Goal: Task Accomplishment & Management: Manage account settings

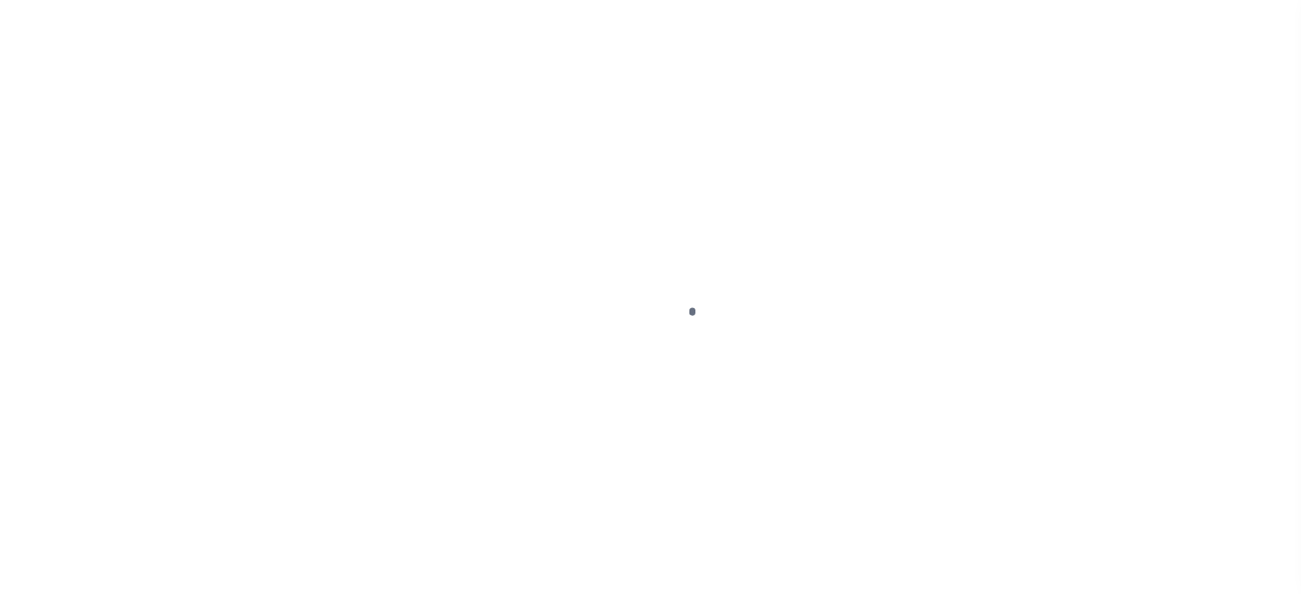
scroll to position [78, 0]
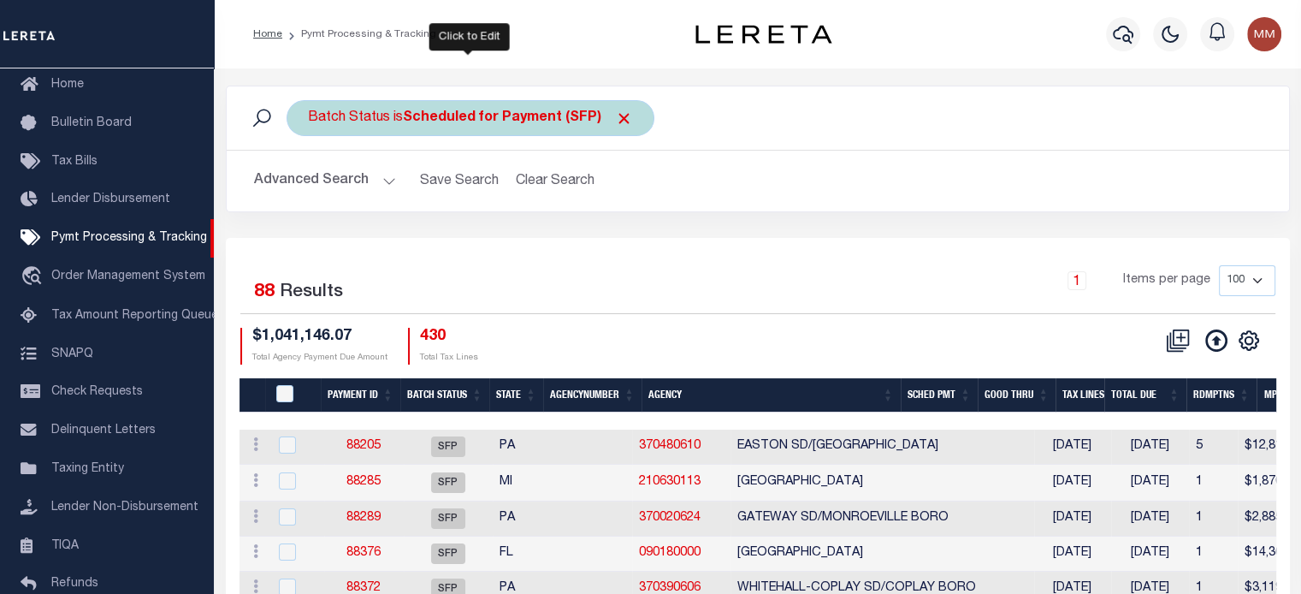
click at [482, 126] on div "Batch Status is Scheduled for Payment (SFP)" at bounding box center [471, 118] width 368 height 36
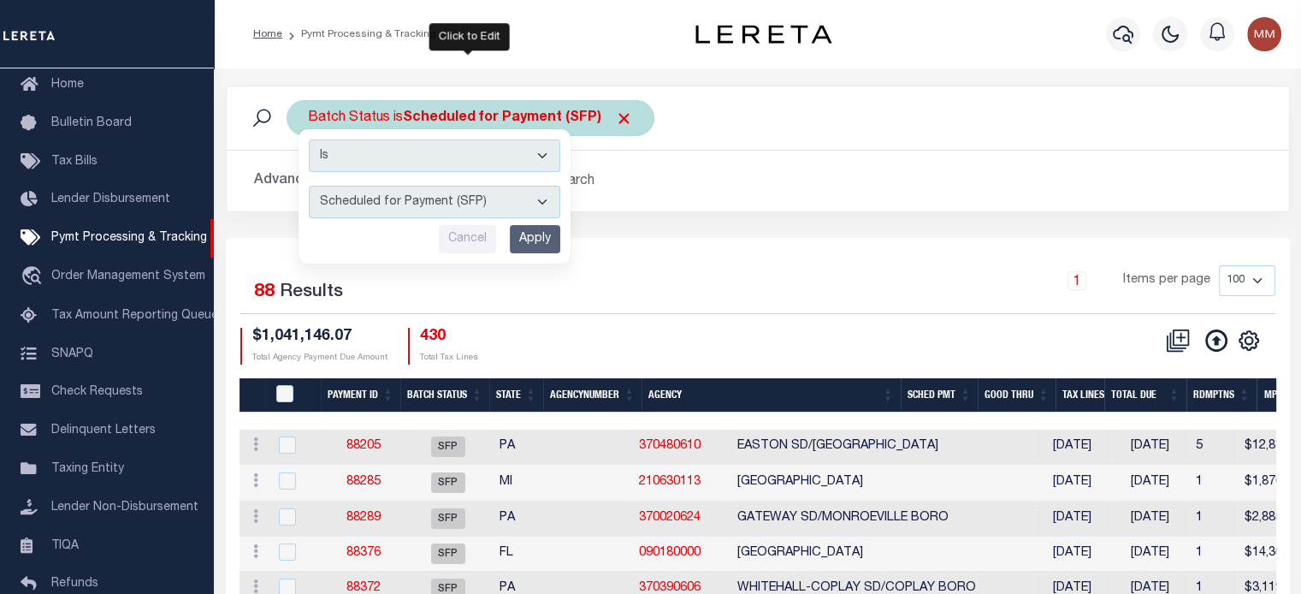
click at [446, 200] on select "Awaiting Funds (AWF) Cleared and Complete (CAC) New Check Needed (NCN) Payment …" at bounding box center [434, 202] width 251 height 33
select select "RFR"
click at [309, 186] on select "Awaiting Funds (AWF) Cleared and Complete (CAC) New Check Needed (NCN) Payment …" at bounding box center [434, 202] width 251 height 33
click at [550, 225] on input "Apply" at bounding box center [535, 239] width 50 height 28
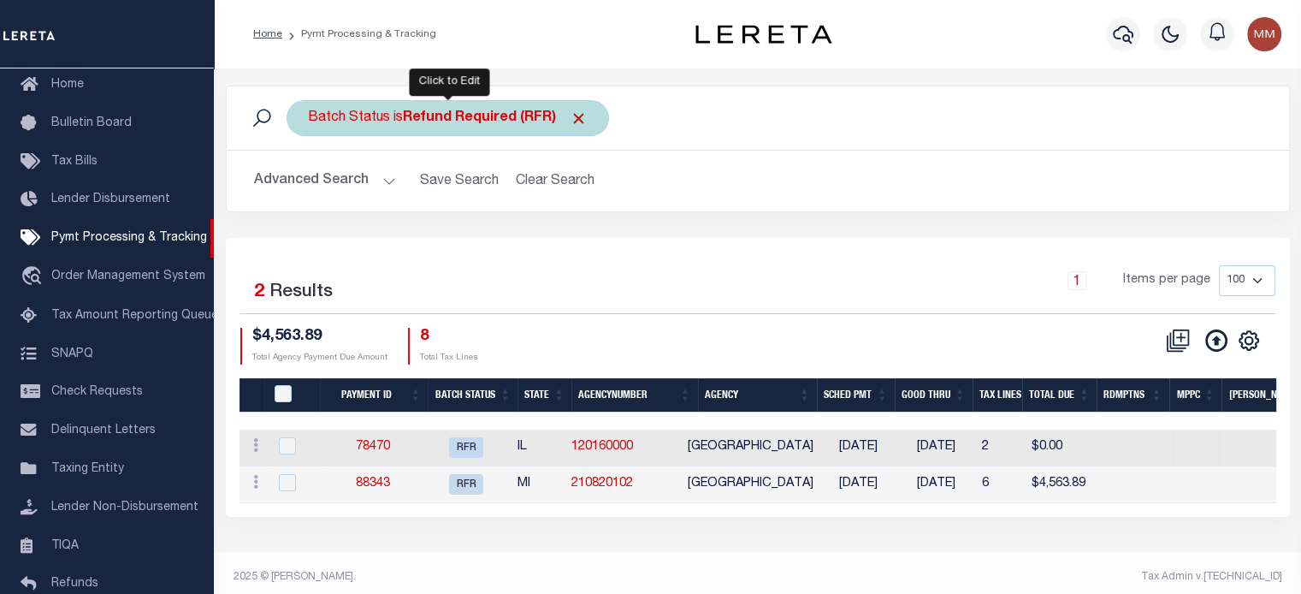
click at [465, 122] on b "Refund Required (RFR)" at bounding box center [495, 118] width 185 height 14
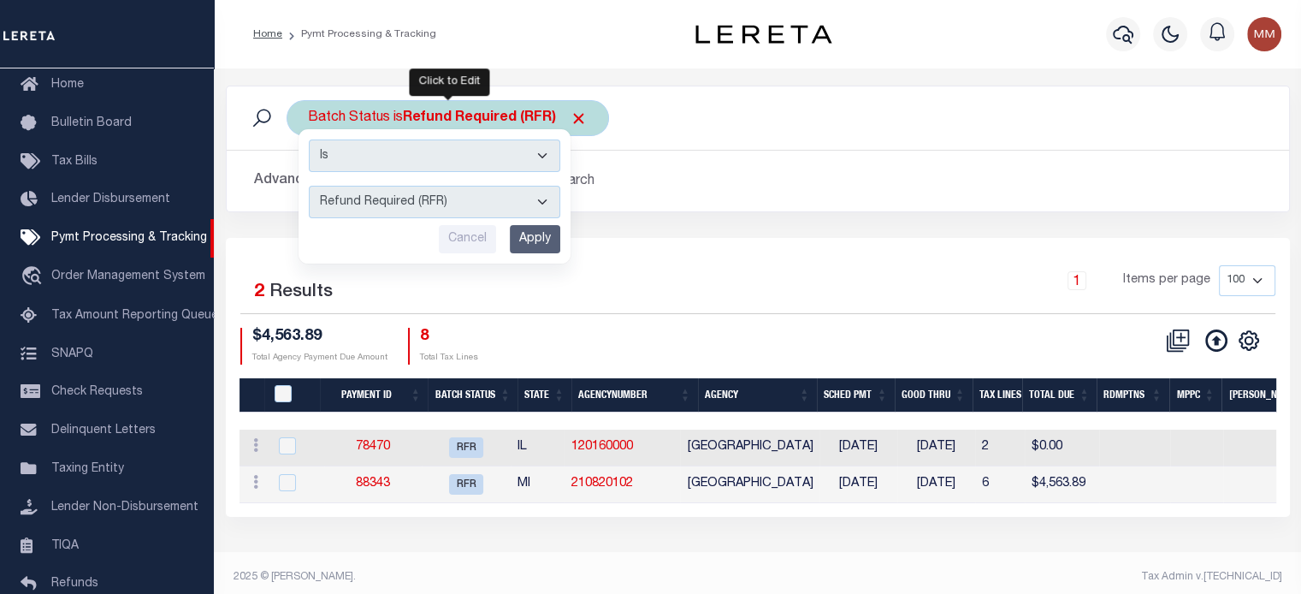
click at [370, 199] on select "Awaiting Funds (AWF) Cleared and Complete (CAC) New Check Needed (NCN) Payment …" at bounding box center [434, 202] width 251 height 33
select select "RFL"
click at [309, 186] on select "Awaiting Funds (AWF) Cleared and Complete (CAC) New Check Needed (NCN) Payment …" at bounding box center [434, 202] width 251 height 33
click at [523, 237] on input "Apply" at bounding box center [535, 239] width 50 height 28
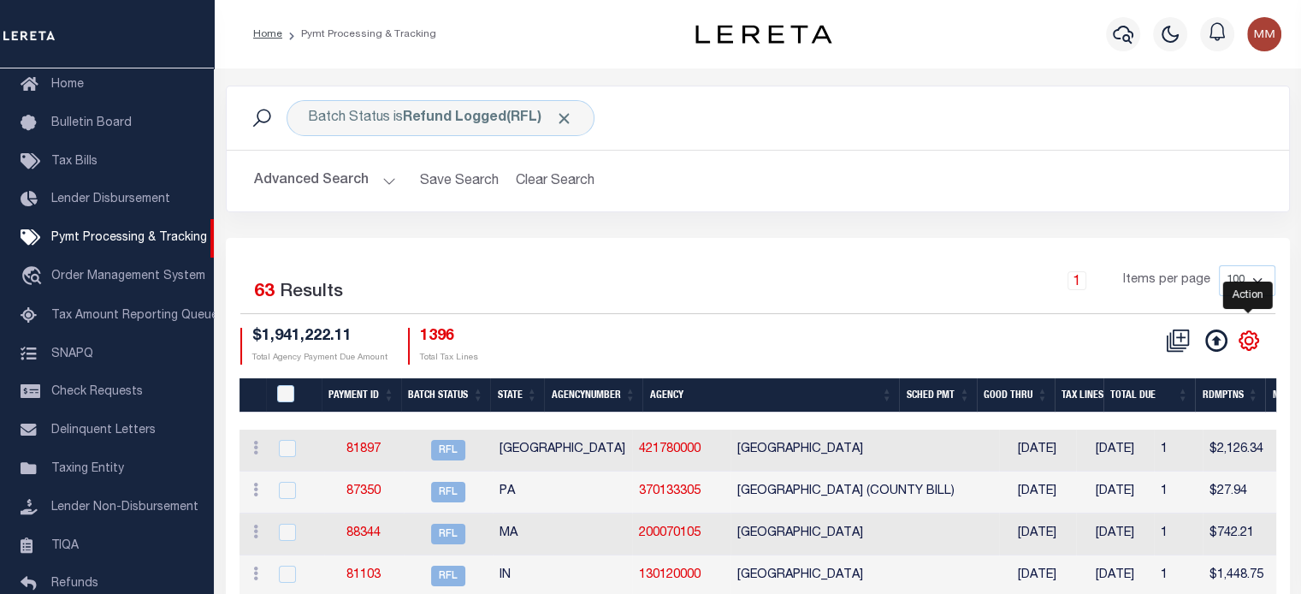
click at [1249, 343] on icon "" at bounding box center [1249, 340] width 22 height 22
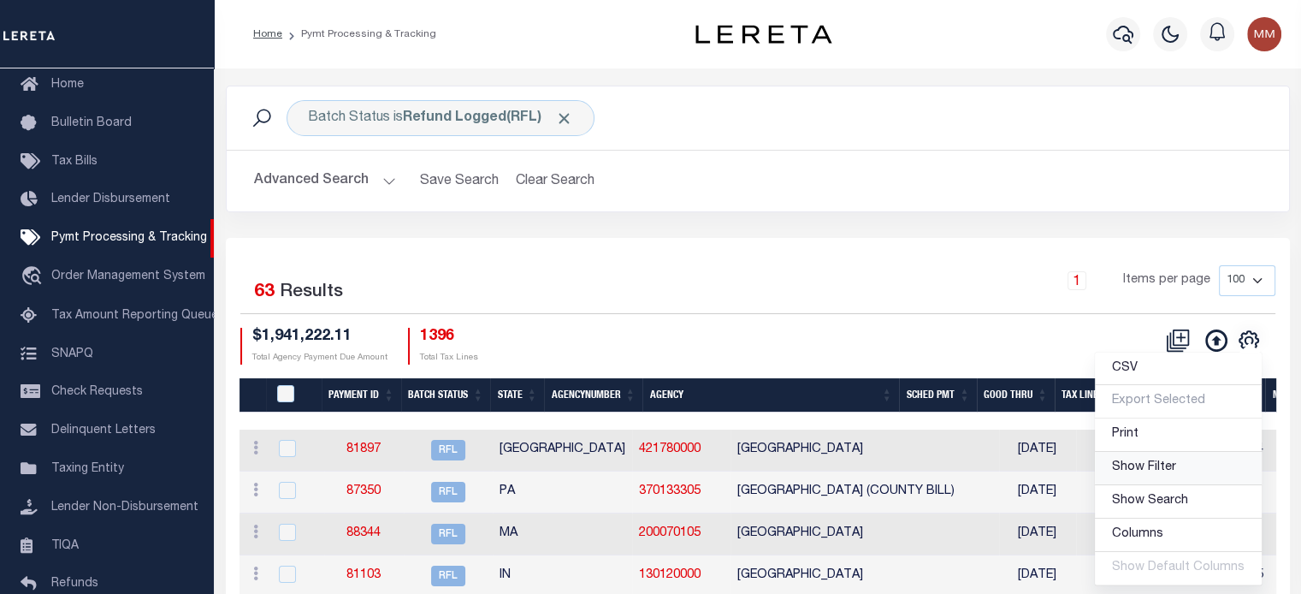
click at [1139, 469] on span "Show Filter" at bounding box center [1144, 467] width 64 height 12
select select
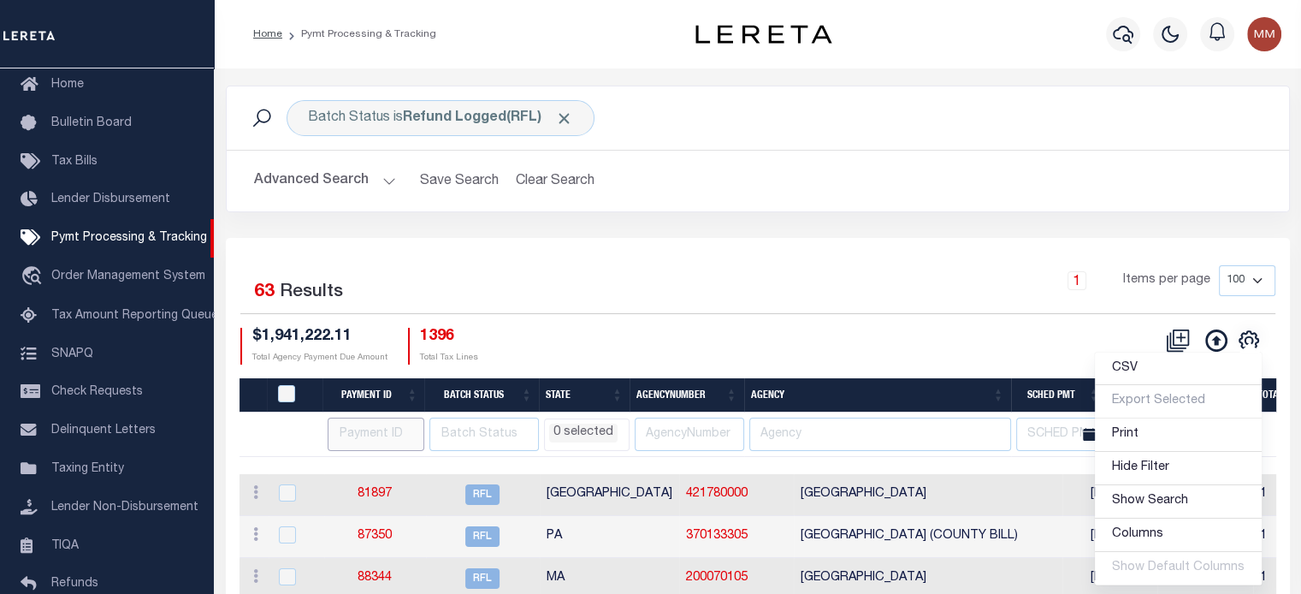
click at [366, 436] on input "number" at bounding box center [376, 433] width 97 height 33
type input "87954"
select select
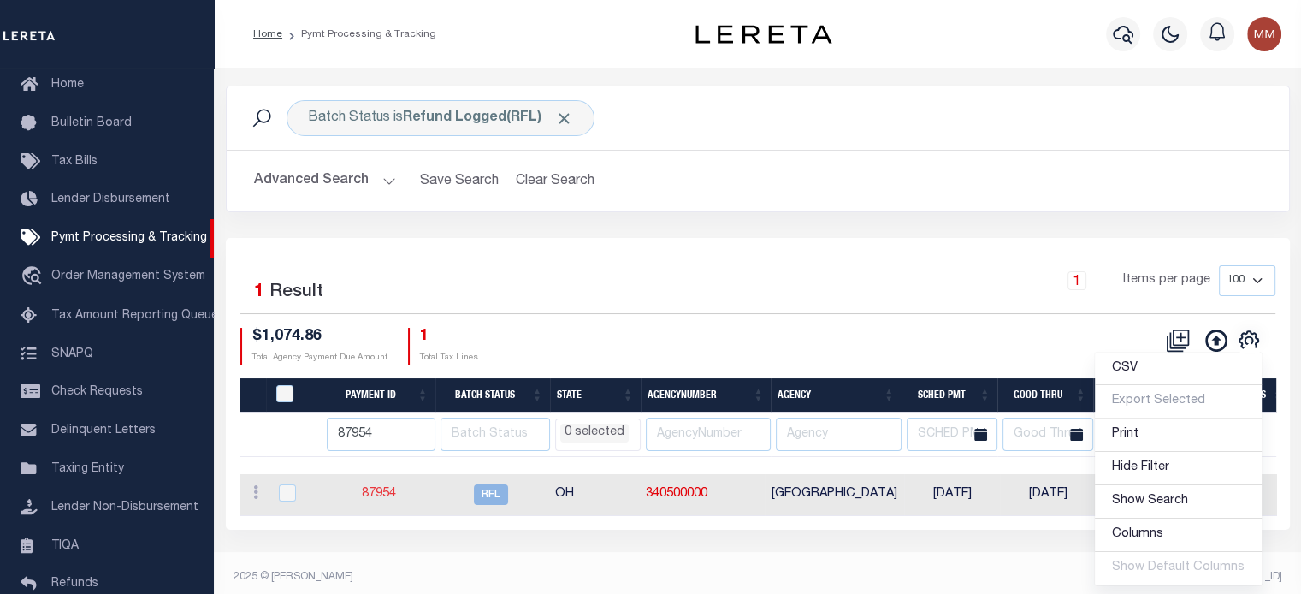
click at [380, 488] on link "87954" at bounding box center [379, 494] width 34 height 12
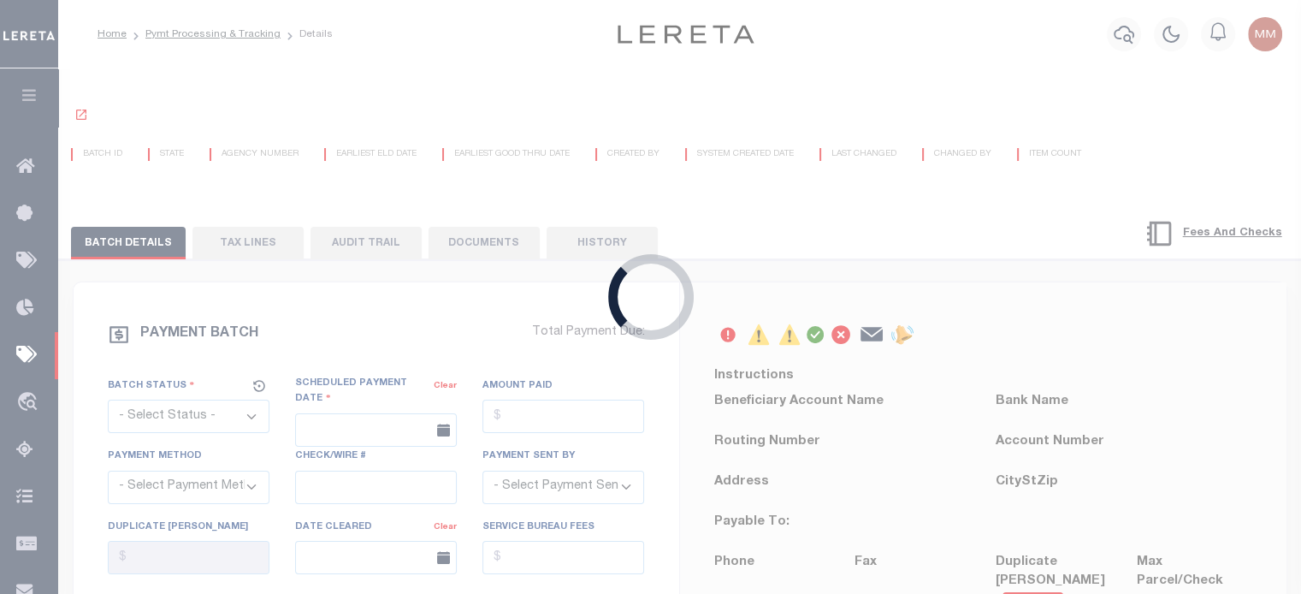
select select "RFL"
type input "[DATE]"
type input "$1,074.86"
select select "[PERSON_NAME]"
checkbox input "true"
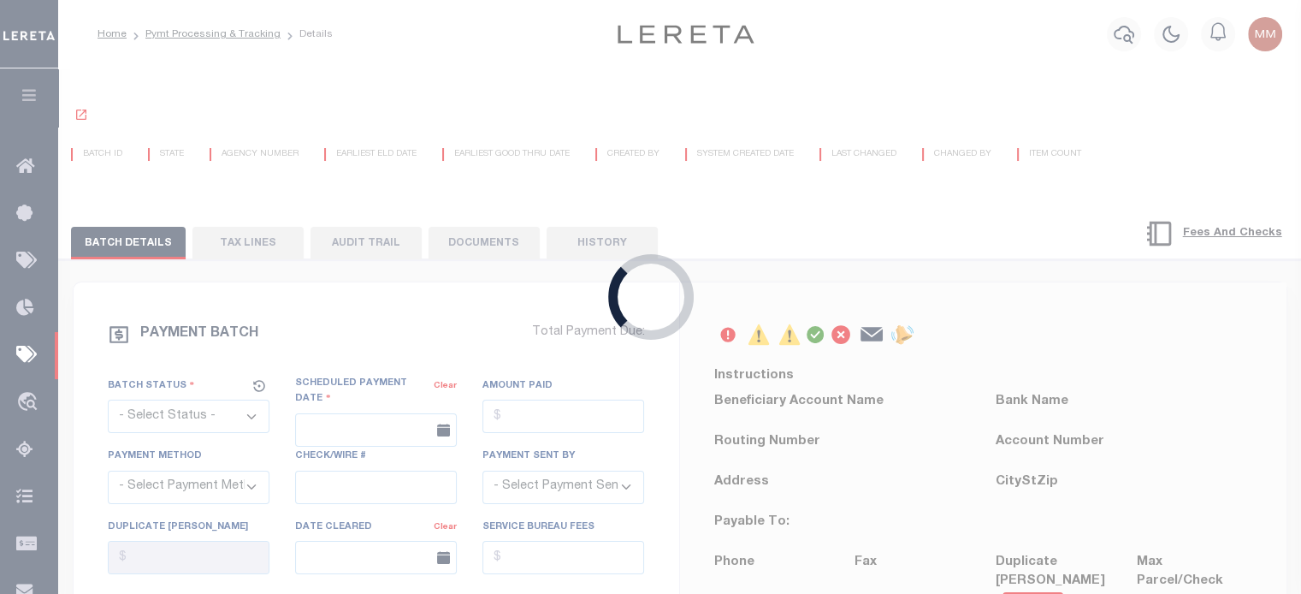
checkbox input "true"
select select "FDX"
type input "07/25/2025"
type input "883071449106"
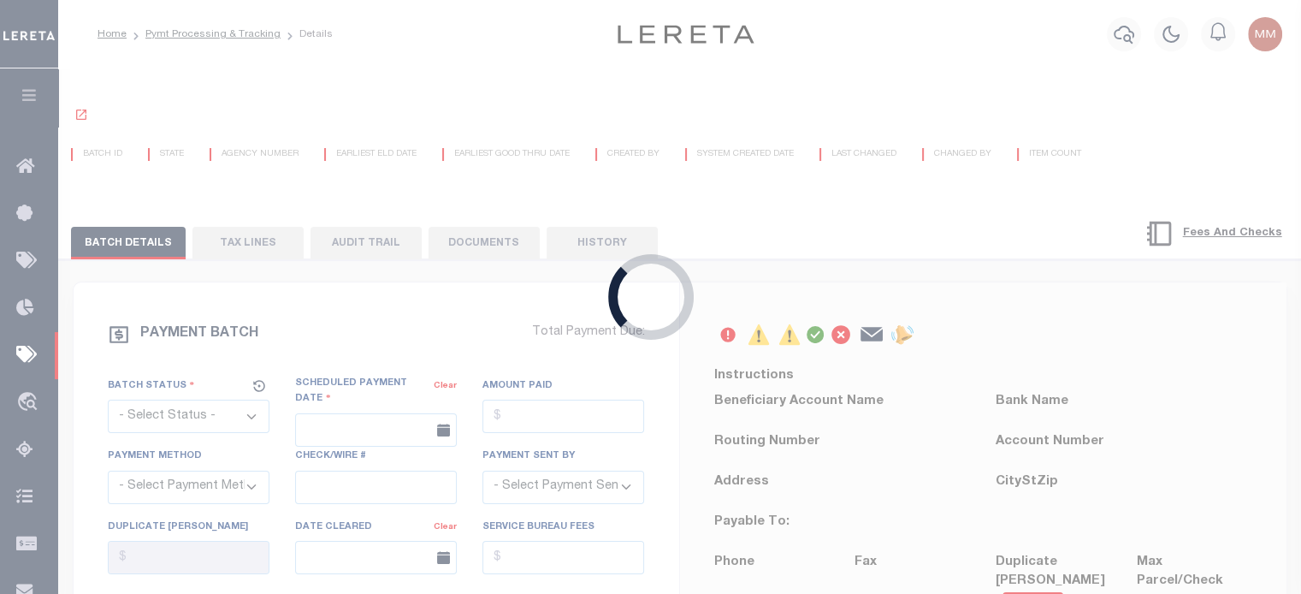
type input "J.Pompeo"
type input "07/28/2025"
type input "N"
radio input "true"
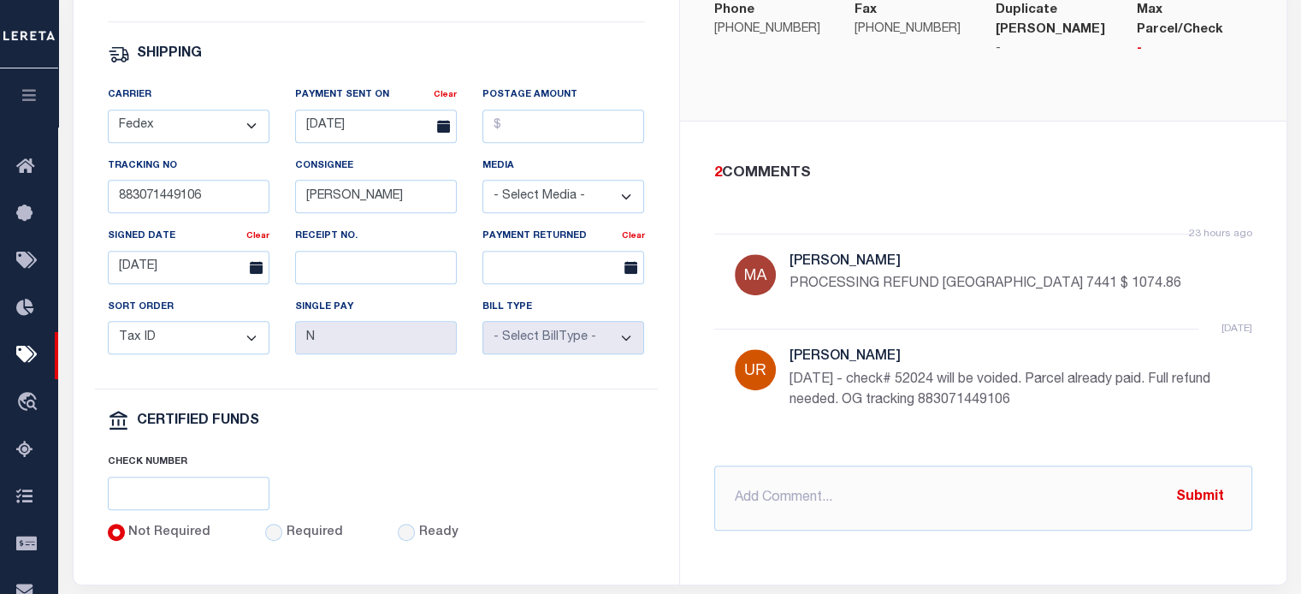
scroll to position [855, 0]
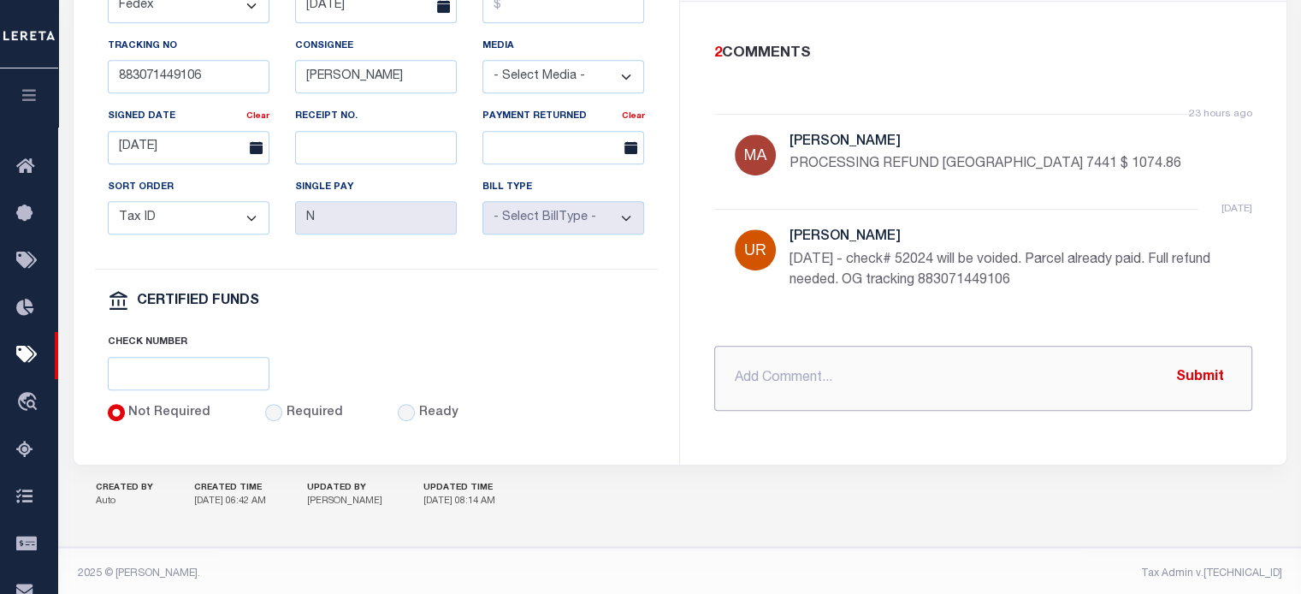
click at [838, 370] on input "text" at bounding box center [983, 378] width 538 height 65
paste input "requesting funds to be wire to renovo today_"
click at [1020, 370] on input "requesting funds to be wire to renovo today" at bounding box center [983, 378] width 538 height 65
type input "requesting funds to be wire to renovo today $ 1074.86"
click at [1201, 372] on button "Submit" at bounding box center [1200, 377] width 70 height 35
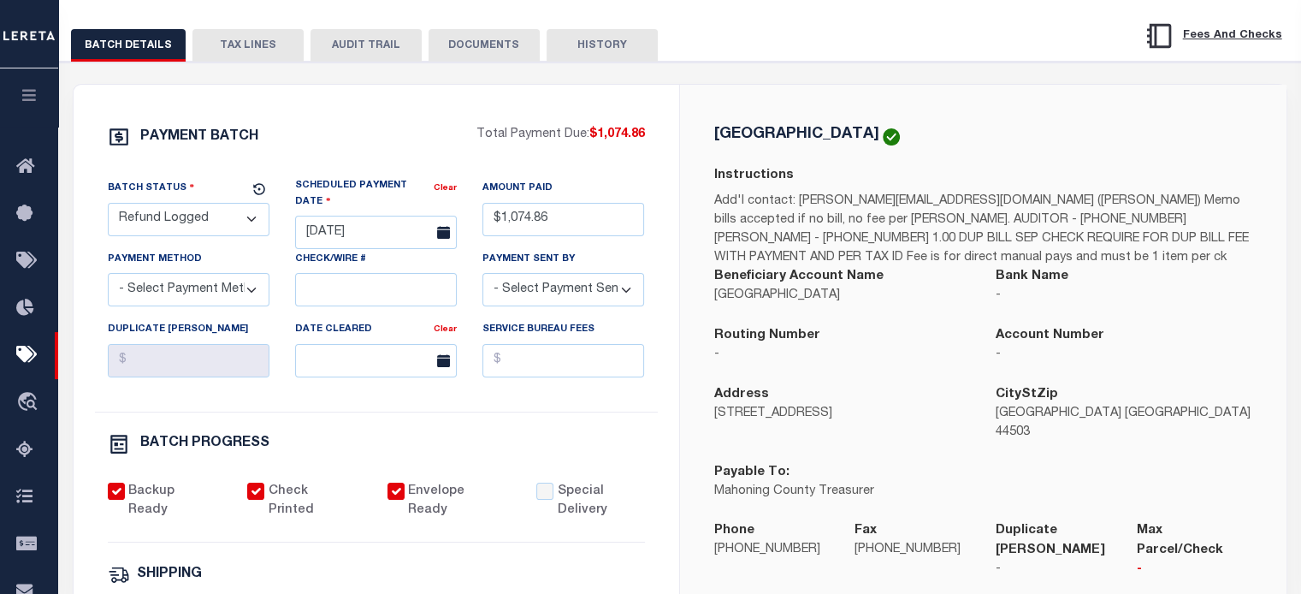
scroll to position [171, 0]
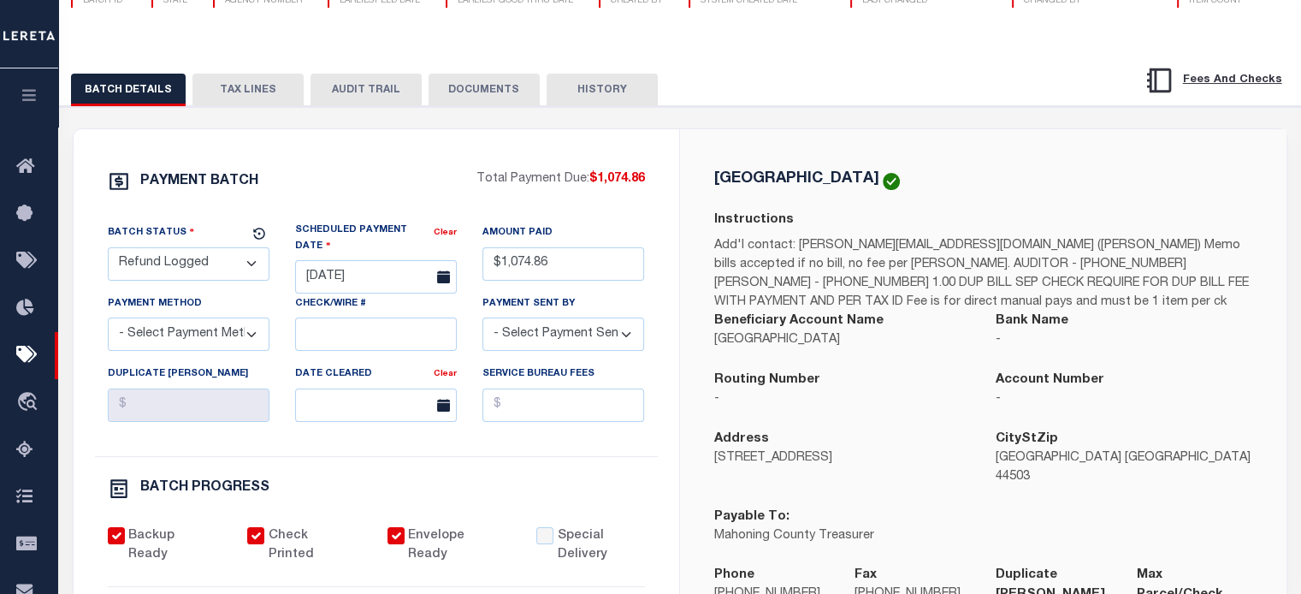
click at [212, 269] on select "- Select Status - Scheduled for Payment Ready For Payment Payment Sent Cleared …" at bounding box center [189, 263] width 162 height 33
select select "RFD"
click at [108, 250] on select "- Select Status - Scheduled for Payment Ready For Payment Payment Sent Cleared …" at bounding box center [189, 263] width 162 height 33
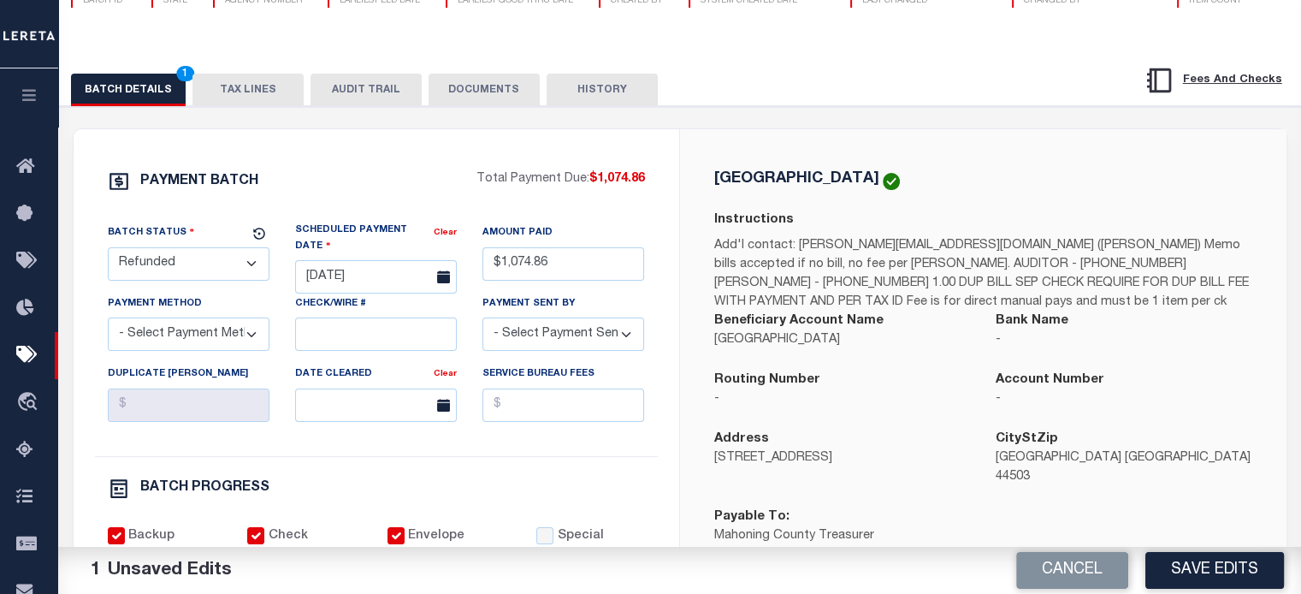
drag, startPoint x: 1190, startPoint y: 578, endPoint x: 930, endPoint y: 444, distance: 292.7
click at [1191, 578] on button "Save Edits" at bounding box center [1214, 570] width 139 height 37
select select
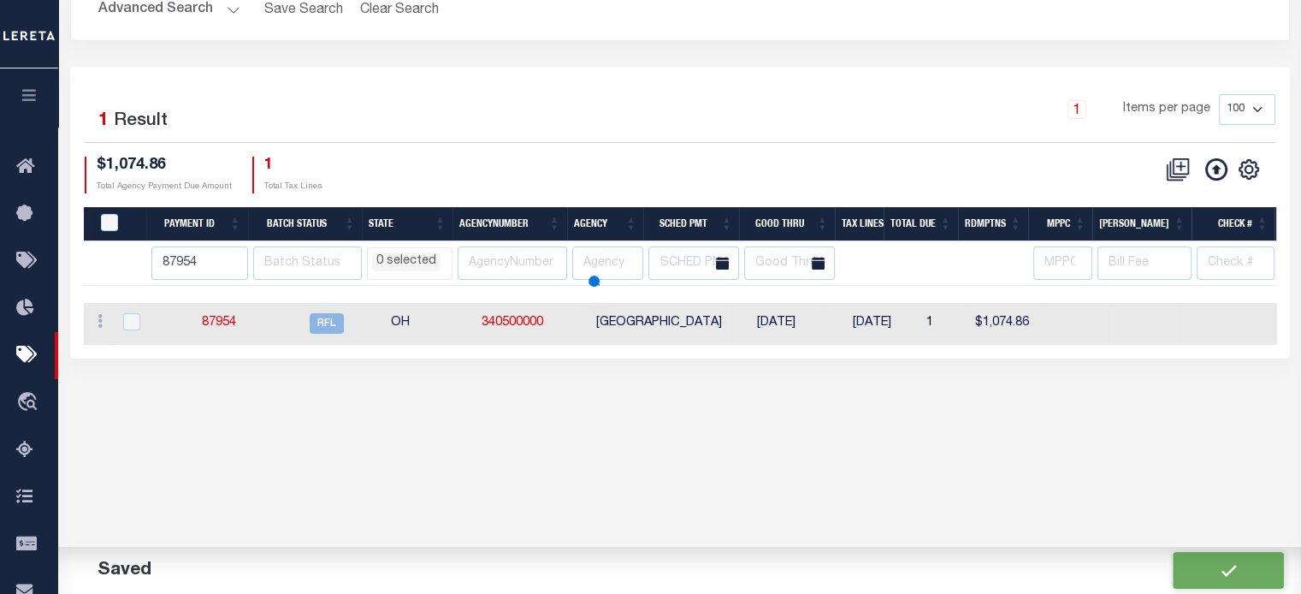
scroll to position [3, 0]
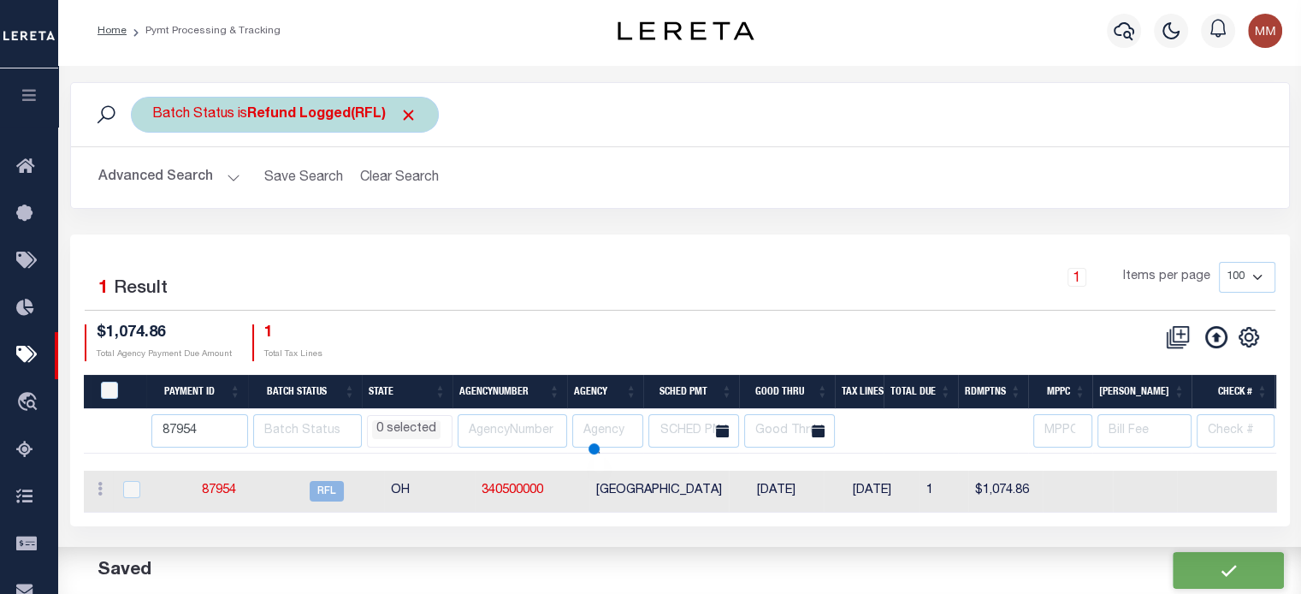
select select
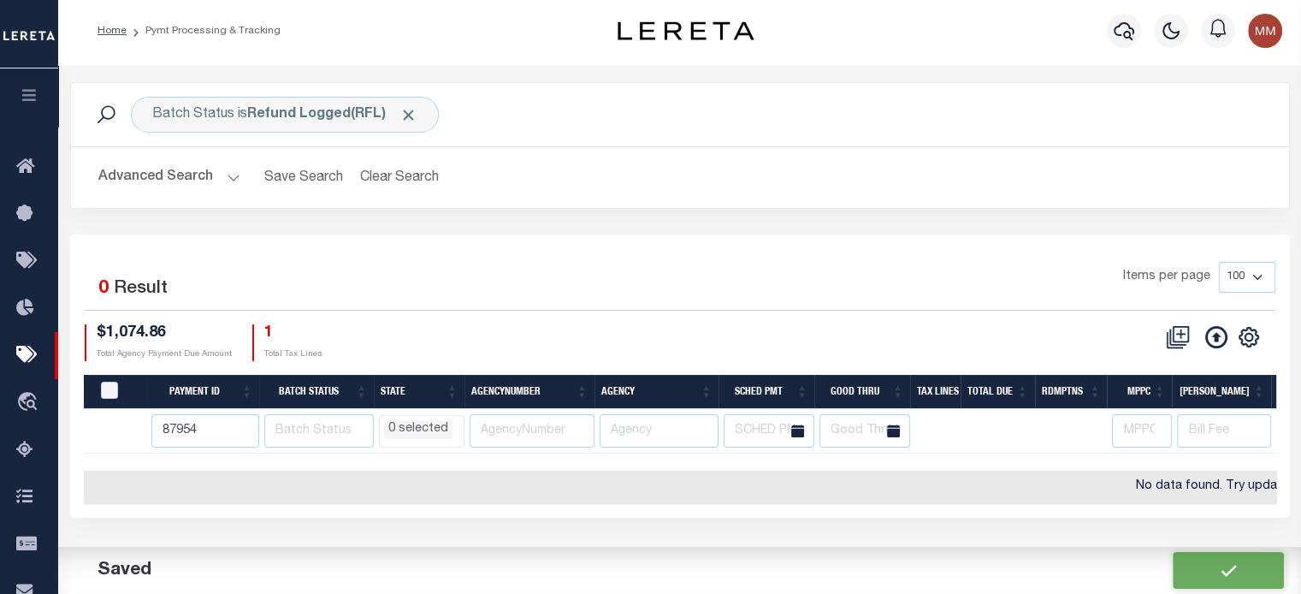
scroll to position [0, 0]
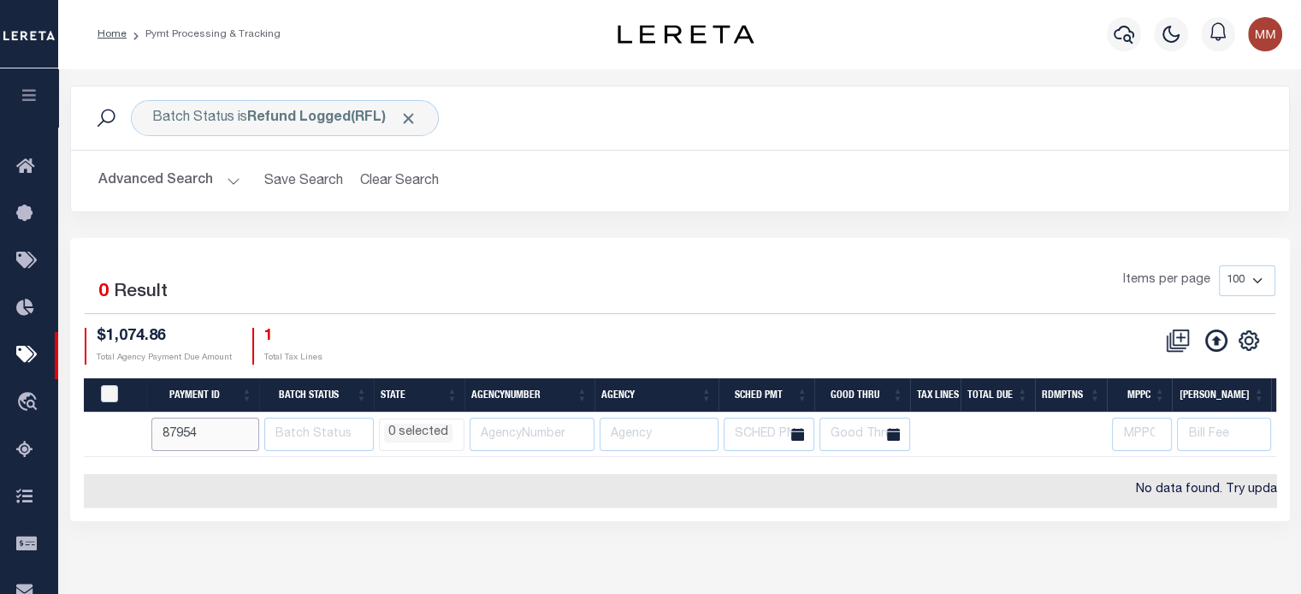
drag, startPoint x: 199, startPoint y: 435, endPoint x: -3, endPoint y: 451, distance: 203.3
click at [0, 451] on html "Home Pymt Processing & Tracking Profile" at bounding box center [650, 453] width 1301 height 907
type input "87914"
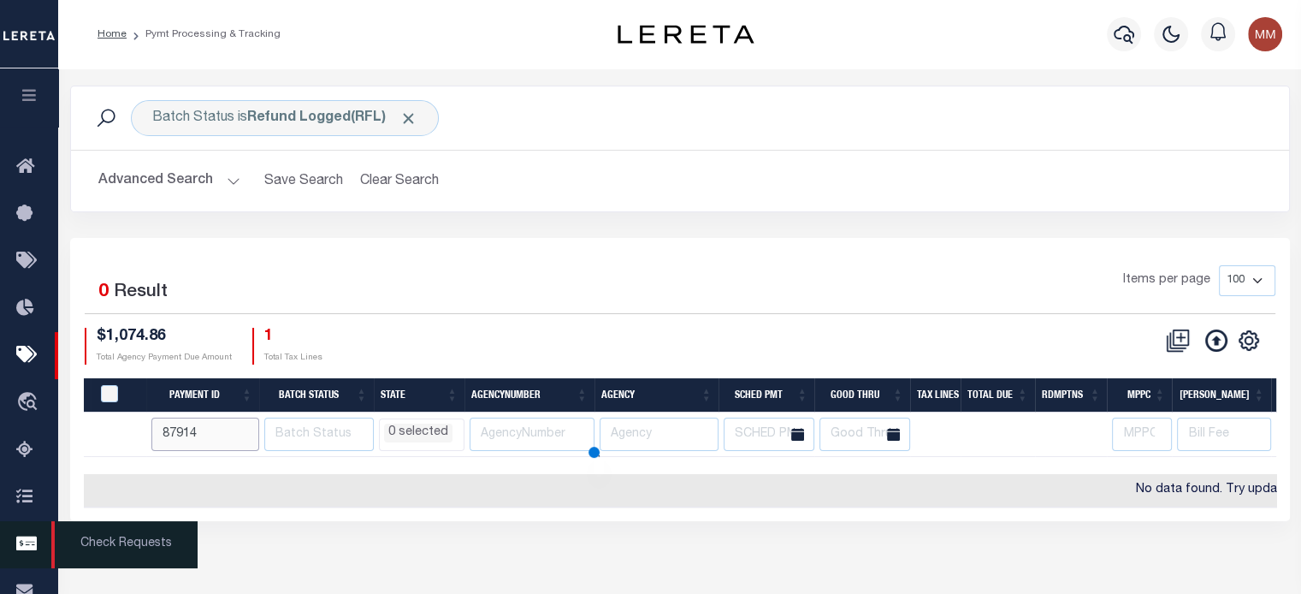
select select
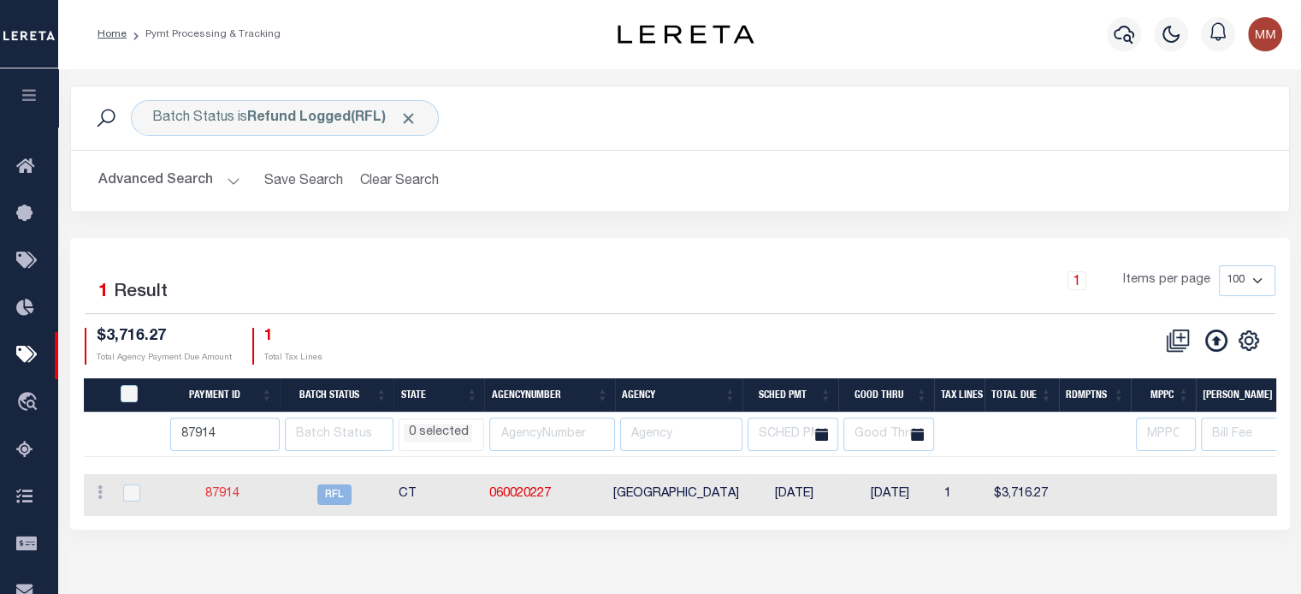
click at [226, 488] on link "87914" at bounding box center [222, 494] width 34 height 12
select select "RFL"
type input "$3,716.27"
checkbox input "false"
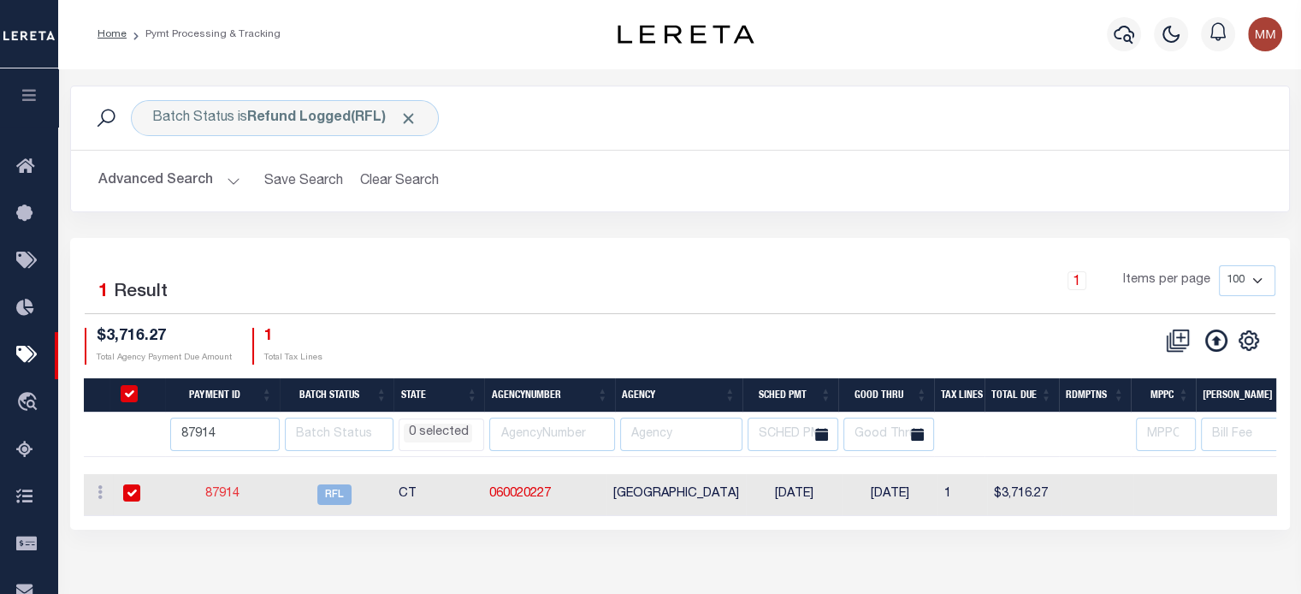
type input "883071431126"
type input "S.Straighter"
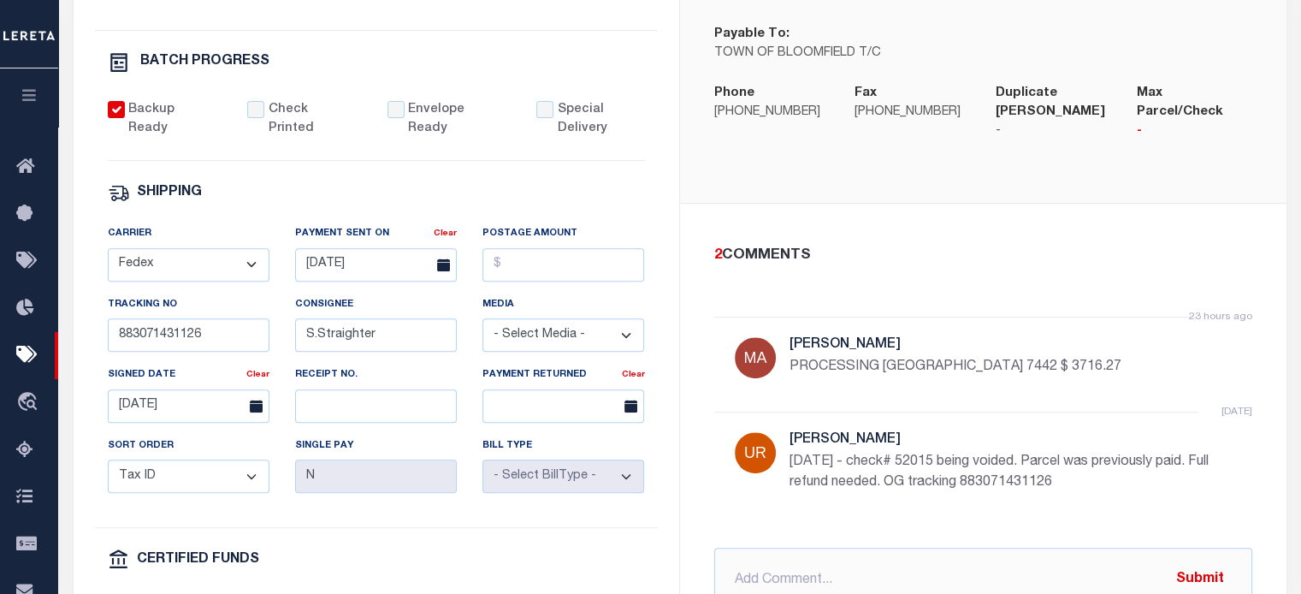
scroll to position [684, 0]
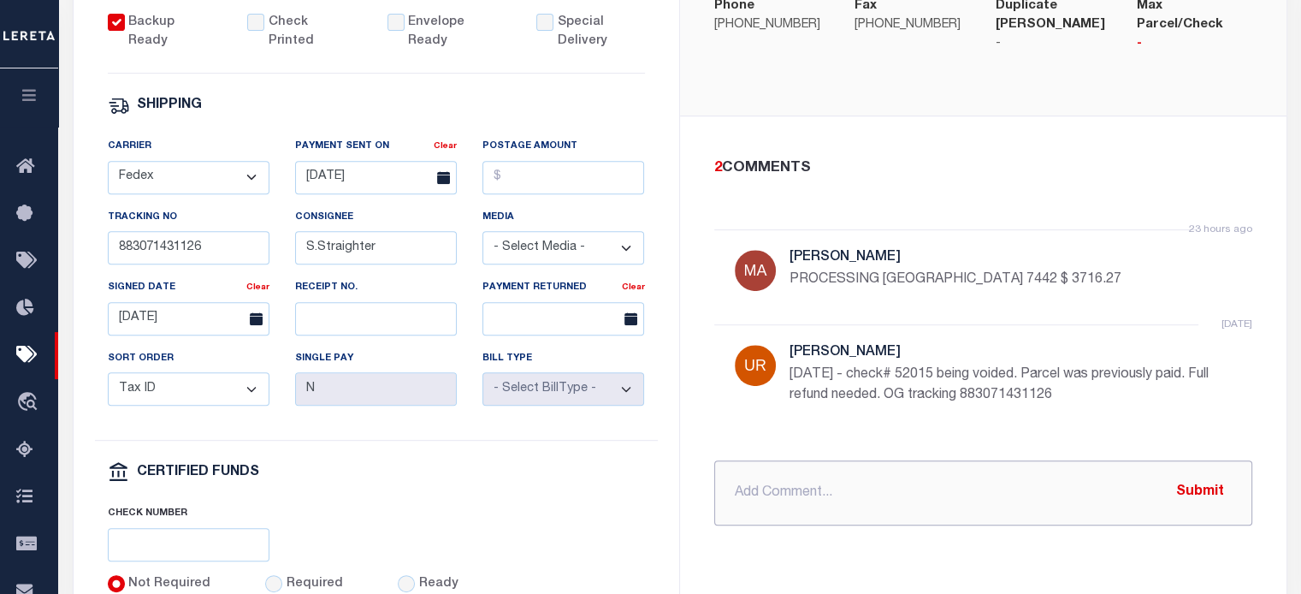
click at [784, 480] on input "text" at bounding box center [983, 492] width 538 height 65
paste input "requesting funds to be wire to renovo today_"
type input "requesting funds to be wire to renovo today $ 3716.27"
click at [1205, 481] on button "Submit" at bounding box center [1200, 492] width 70 height 35
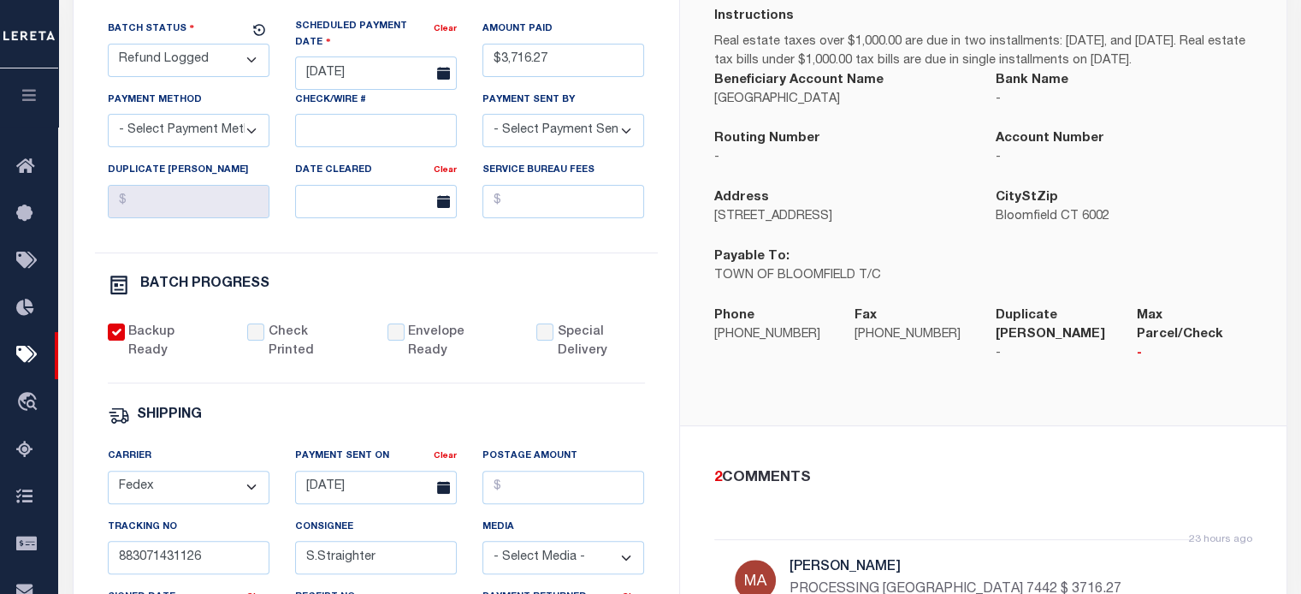
scroll to position [257, 0]
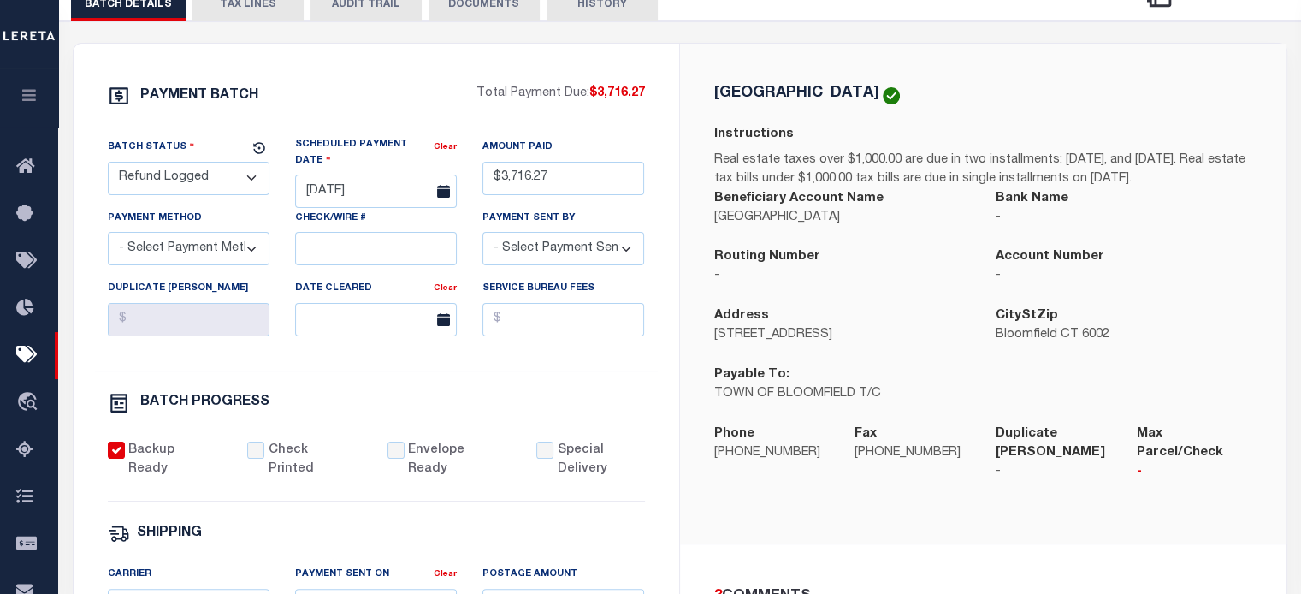
click at [194, 176] on select "- Select Status - Scheduled for Payment Ready For Payment Payment Sent Cleared …" at bounding box center [189, 178] width 162 height 33
select select "RFD"
click at [108, 164] on select "- Select Status - Scheduled for Payment Ready For Payment Payment Sent Cleared …" at bounding box center [189, 178] width 162 height 33
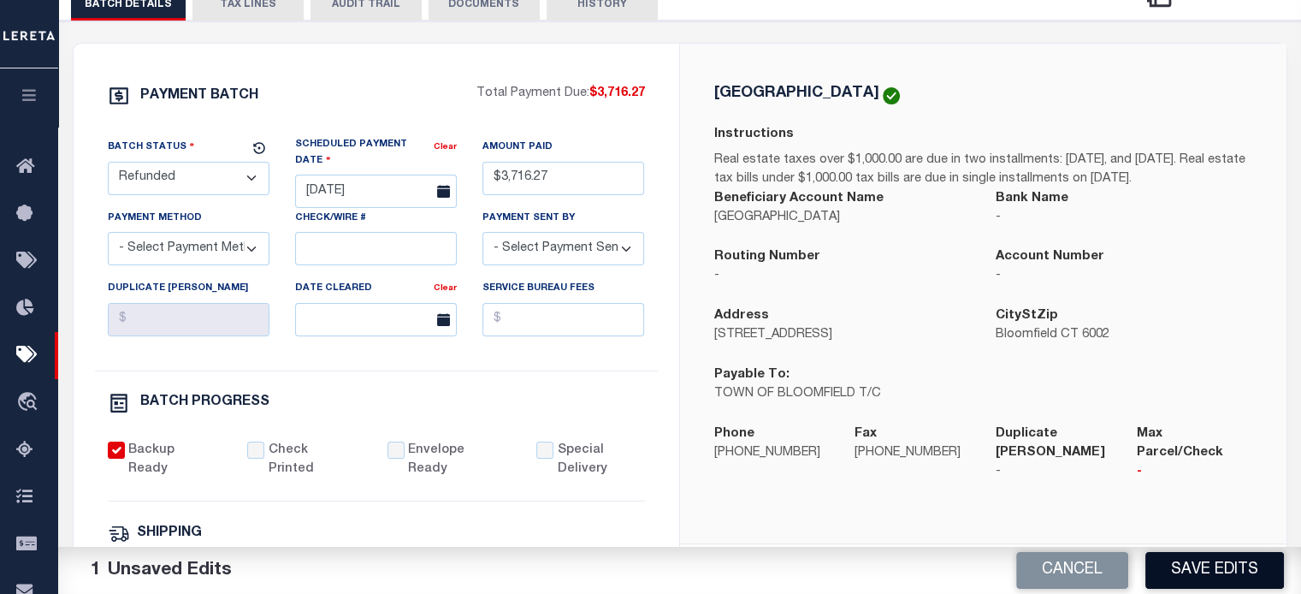
click at [1216, 561] on button "Save Edits" at bounding box center [1214, 570] width 139 height 37
select select
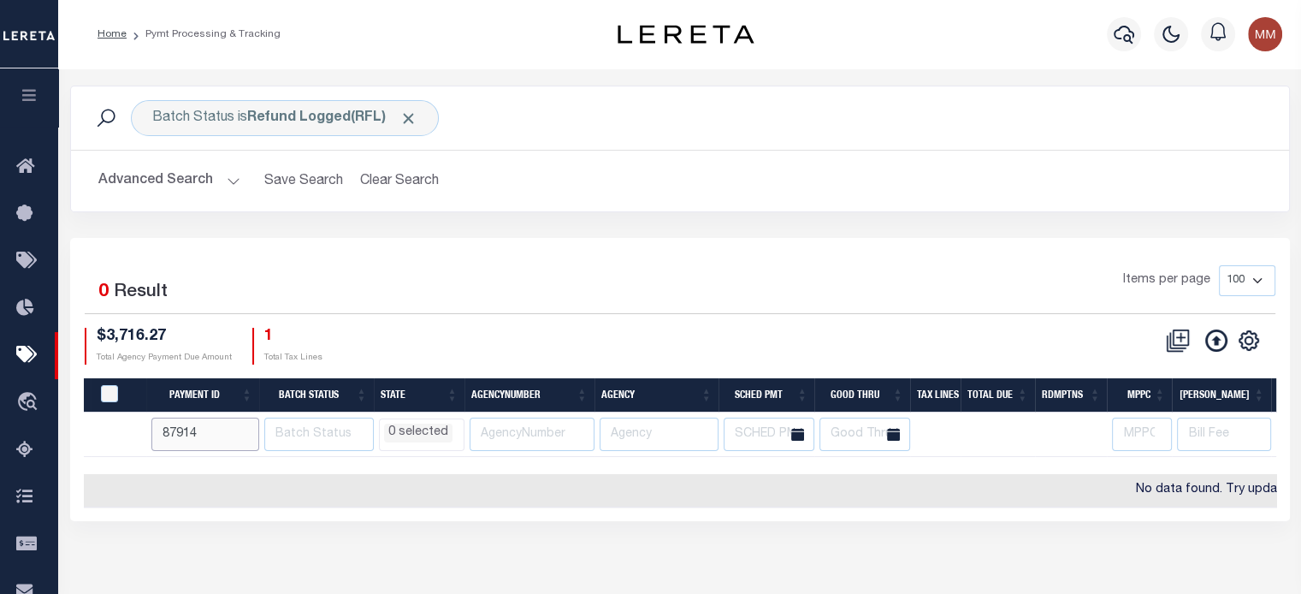
drag, startPoint x: -133, startPoint y: 435, endPoint x: -331, endPoint y: 464, distance: 200.4
click at [0, 464] on html "Home Pymt Processing & Tracking Profile" at bounding box center [650, 453] width 1301 height 907
type input "87"
select select
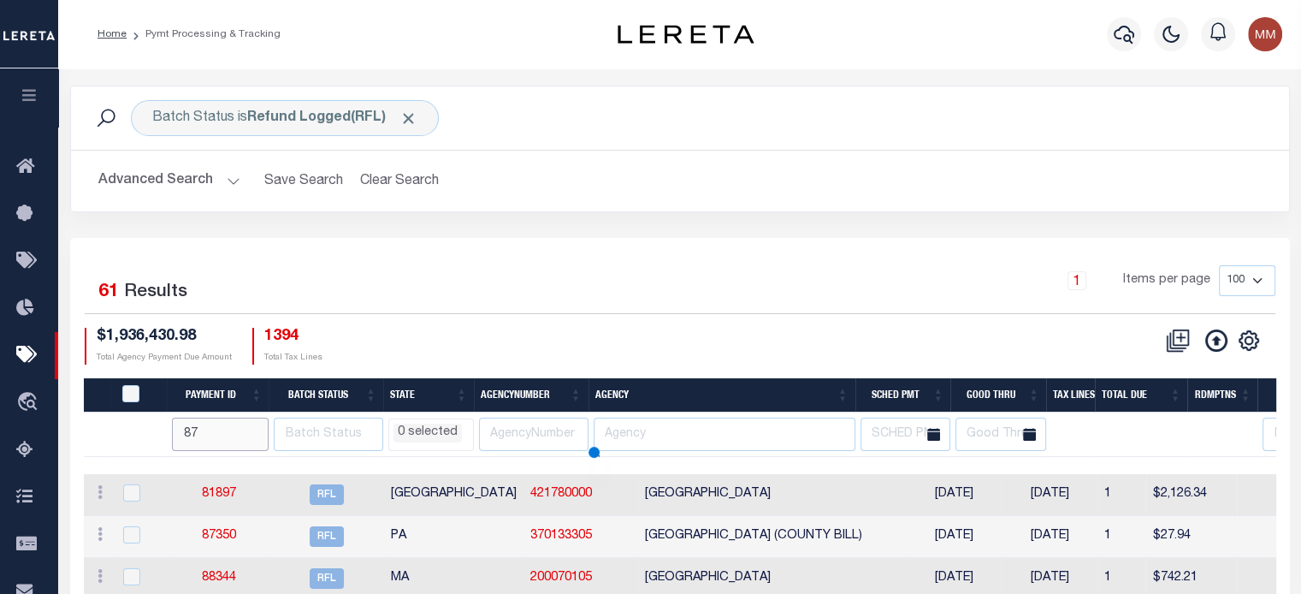
select select
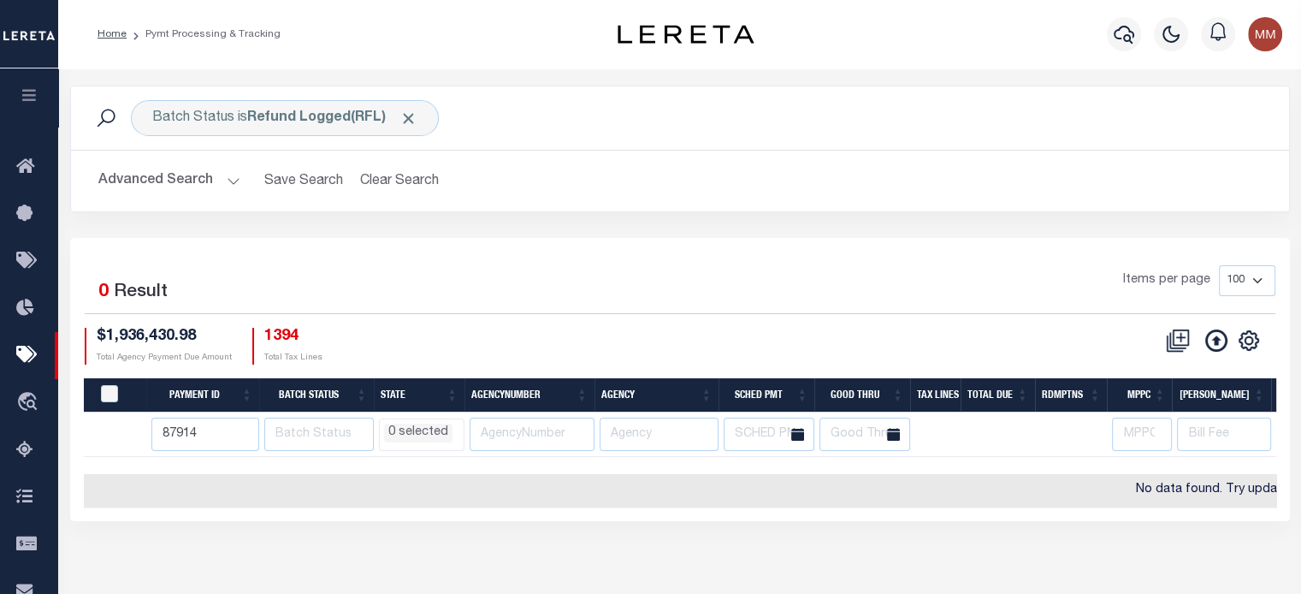
type input "87914"
select select
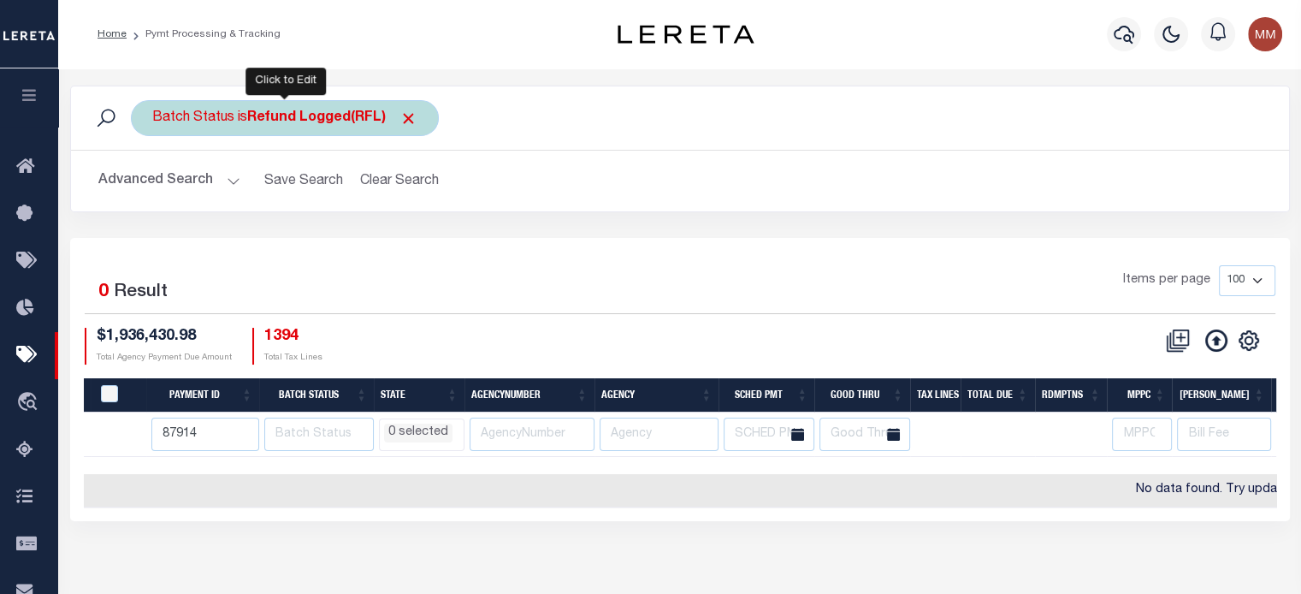
click at [284, 121] on b "Refund Logged(RFL)" at bounding box center [332, 118] width 170 height 14
select select "RFL"
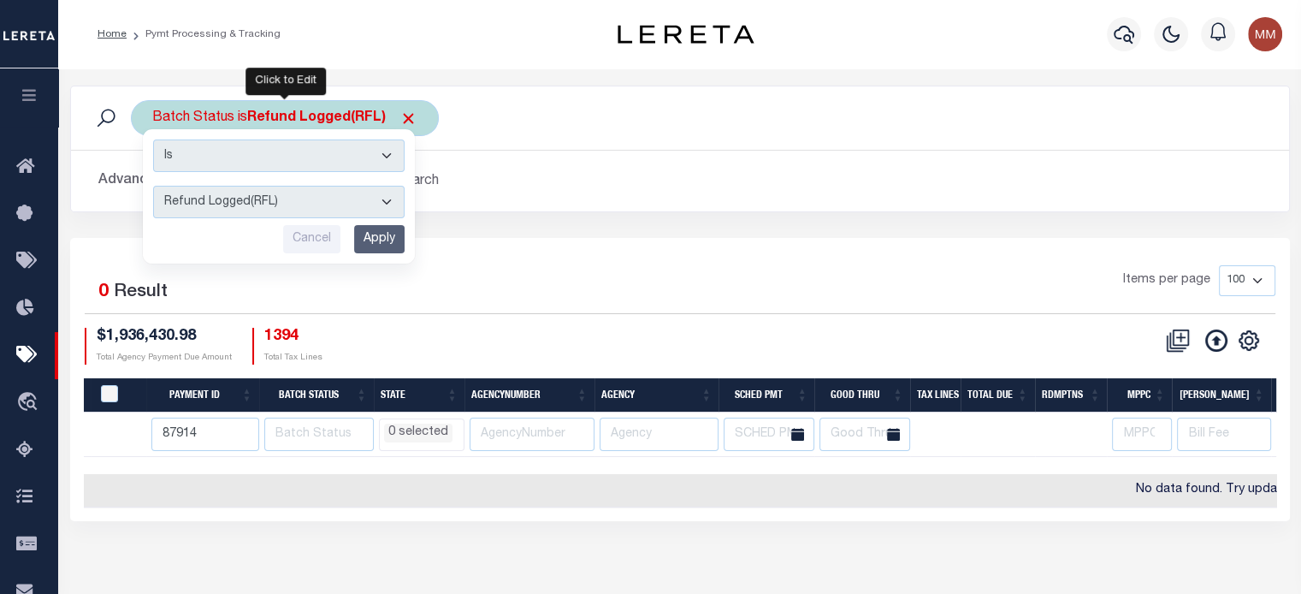
click at [261, 199] on select "Awaiting Funds (AWF) Cleared and Complete (CAC) New Check Needed (NCN) Payment …" at bounding box center [278, 202] width 251 height 33
click at [153, 186] on select "Awaiting Funds (AWF) Cleared and Complete (CAC) New Check Needed (NCN) Payment …" at bounding box center [278, 202] width 251 height 33
click at [368, 241] on input "Apply" at bounding box center [379, 239] width 50 height 28
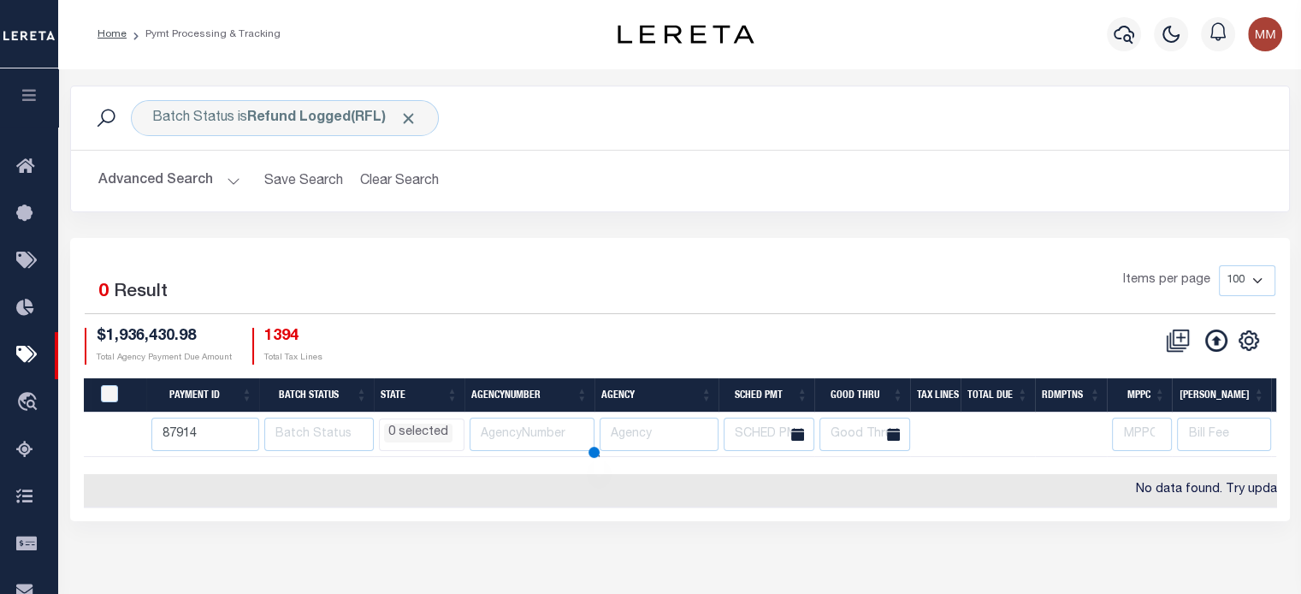
select select
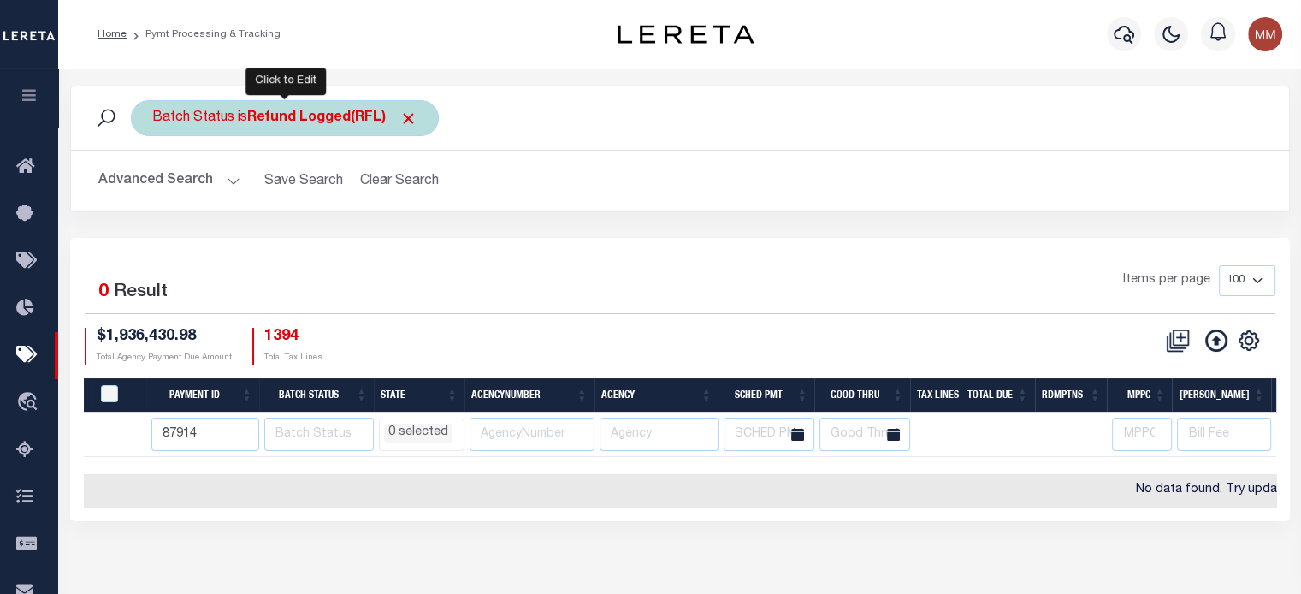
click at [255, 115] on b "Refund Logged(RFL)" at bounding box center [332, 118] width 170 height 14
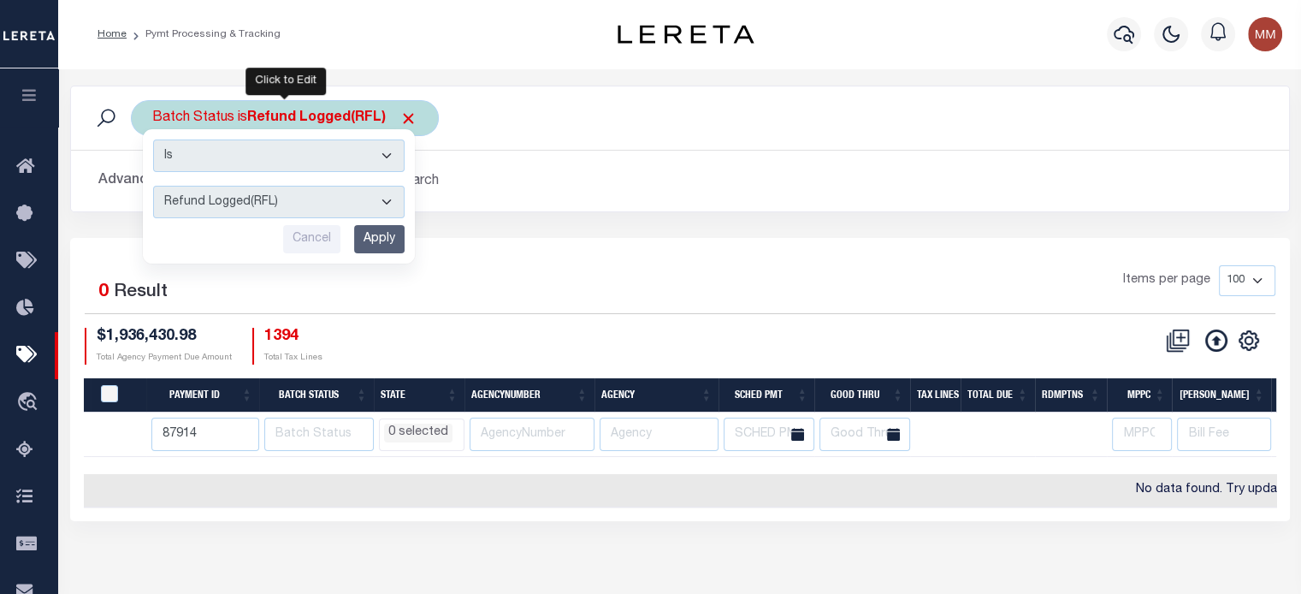
click at [241, 205] on select "Awaiting Funds (AWF) Cleared and Complete (CAC) New Check Needed (NCN) Payment …" at bounding box center [278, 202] width 251 height 33
select select "RFD"
click at [153, 186] on select "Awaiting Funds (AWF) Cleared and Complete (CAC) New Check Needed (NCN) Payment …" at bounding box center [278, 202] width 251 height 33
click at [376, 241] on input "Apply" at bounding box center [379, 239] width 50 height 28
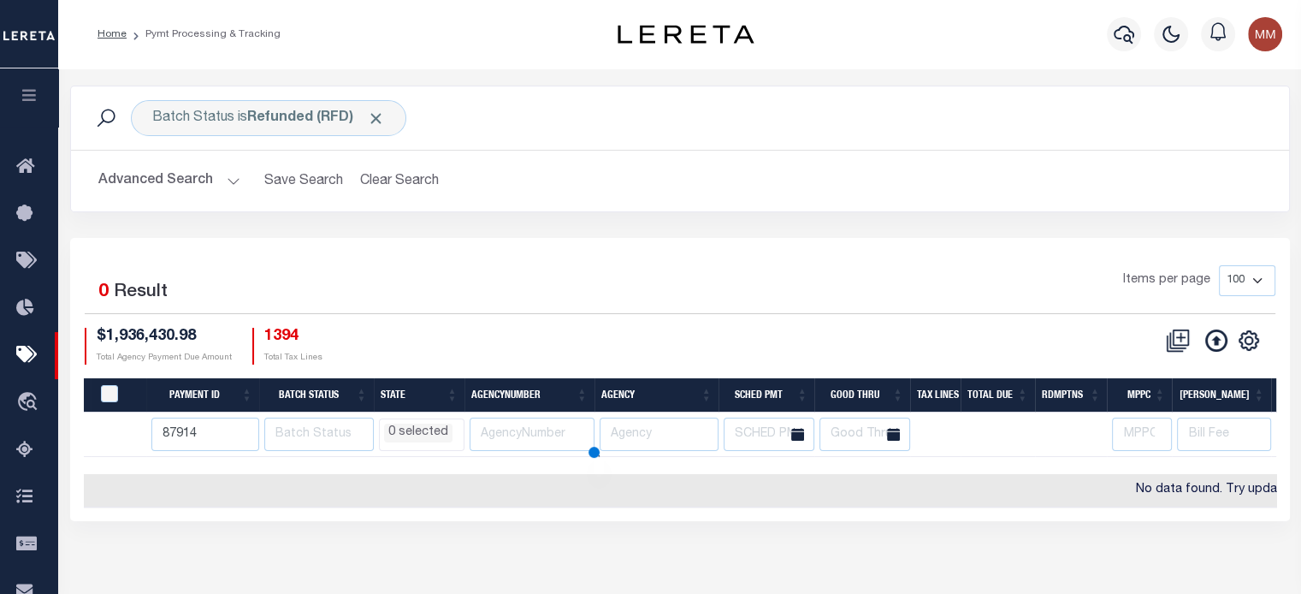
select select
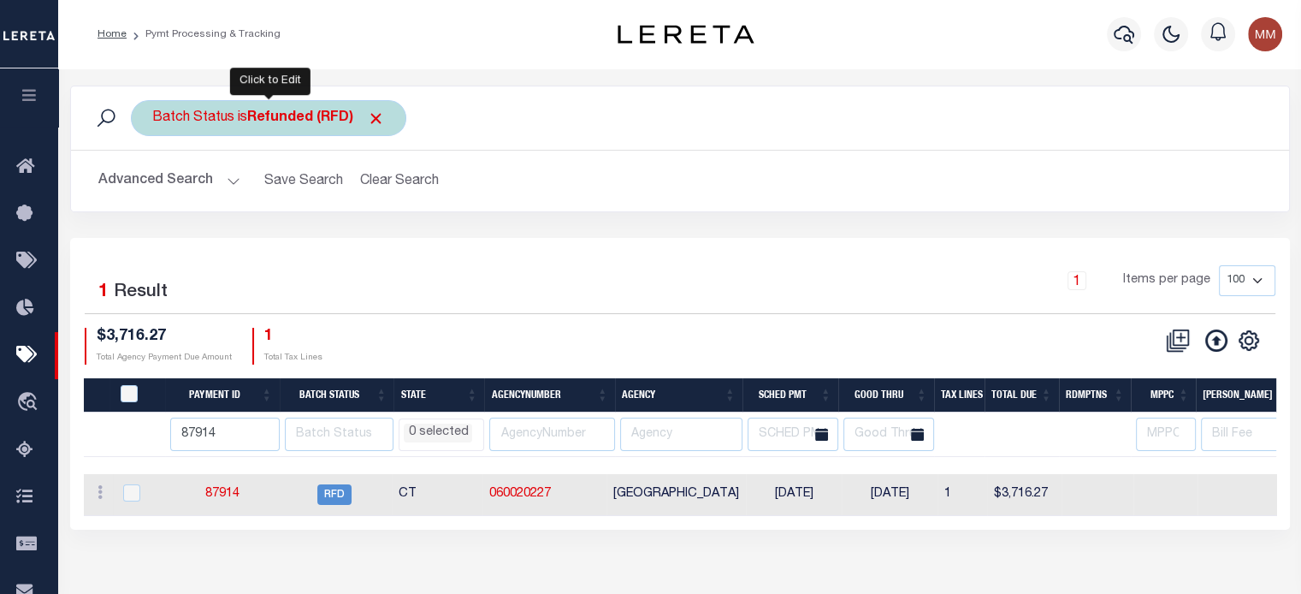
click at [275, 129] on div "Batch Status is Refunded (RFD)" at bounding box center [268, 118] width 275 height 36
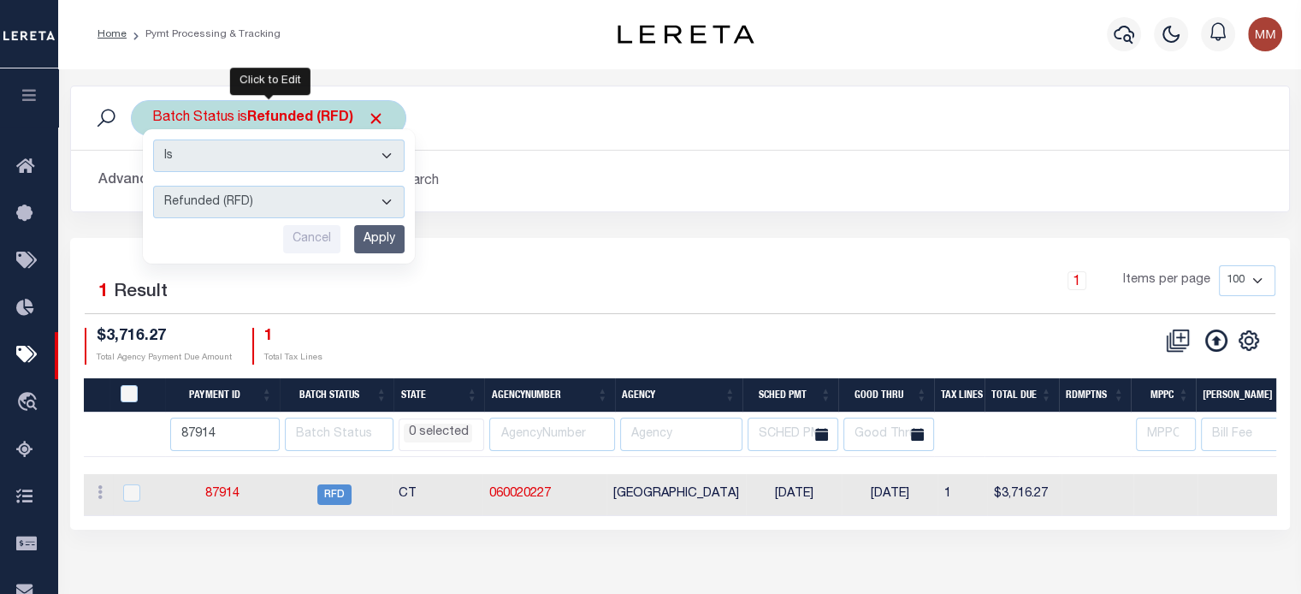
click at [263, 204] on select "Awaiting Funds (AWF) Cleared and Complete (CAC) New Check Needed (NCN) Payment …" at bounding box center [278, 202] width 251 height 33
select select "RFL"
click at [153, 186] on select "Awaiting Funds (AWF) Cleared and Complete (CAC) New Check Needed (NCN) Payment …" at bounding box center [278, 202] width 251 height 33
click at [390, 229] on input "Apply" at bounding box center [379, 239] width 50 height 28
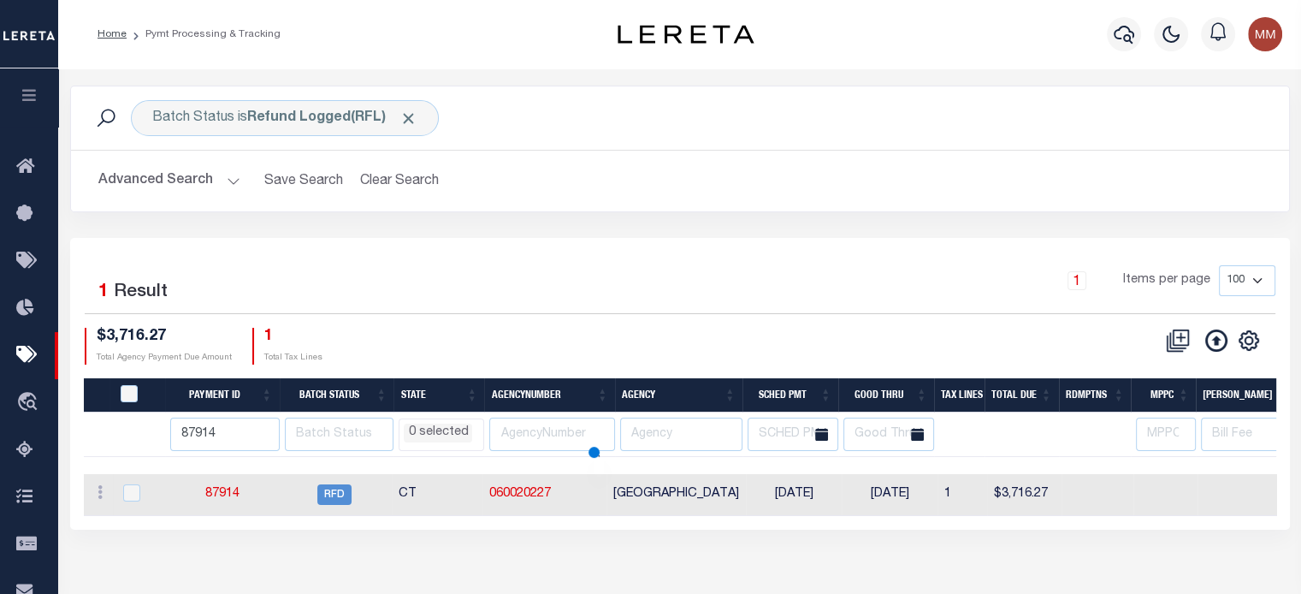
select select
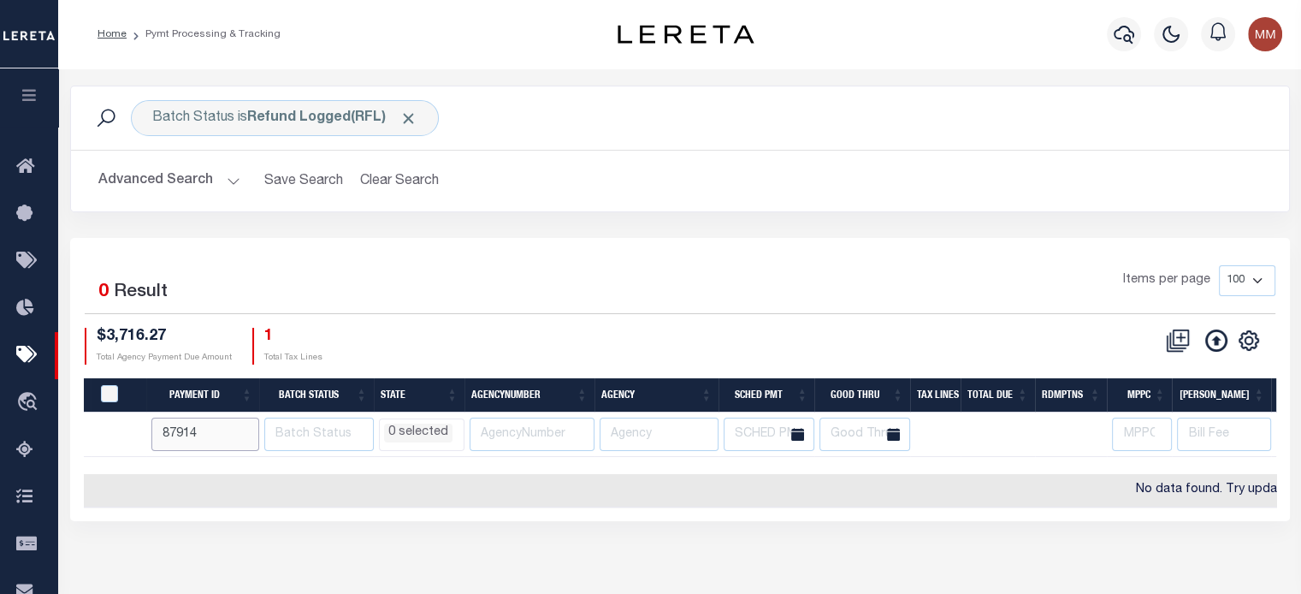
click at [209, 423] on input "87914" at bounding box center [205, 433] width 109 height 33
type input "8"
type input "88265"
select select
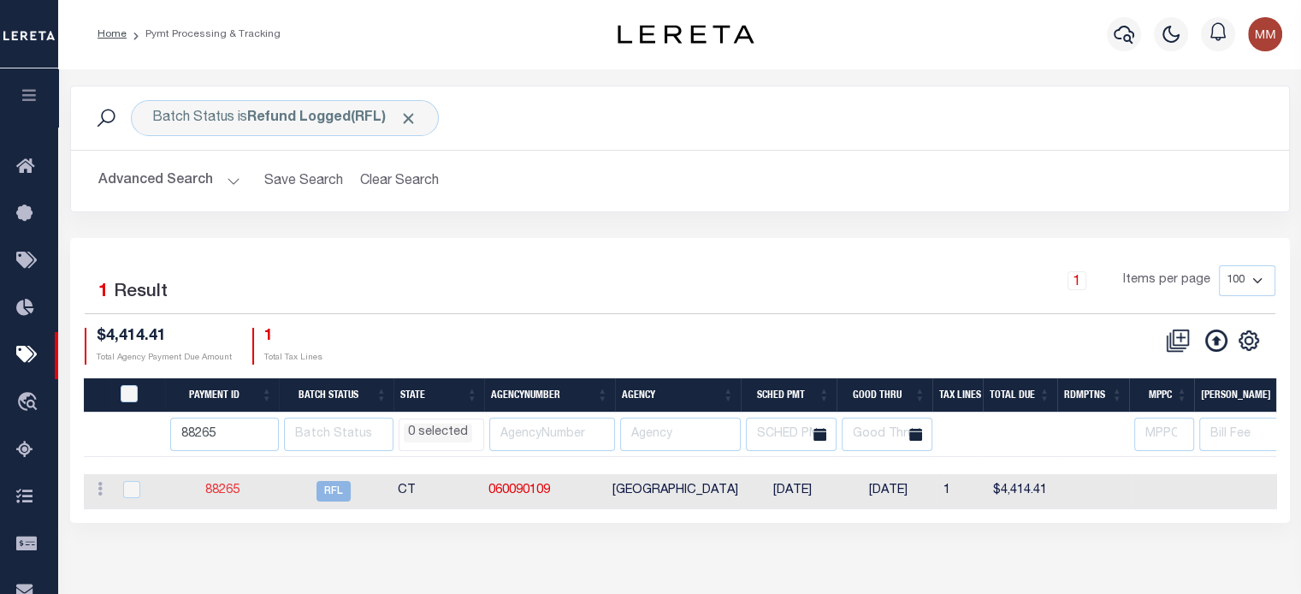
click at [223, 492] on link "88265" at bounding box center [222, 490] width 34 height 12
select select "RFL"
type input "[DATE]"
select select
checkbox input "false"
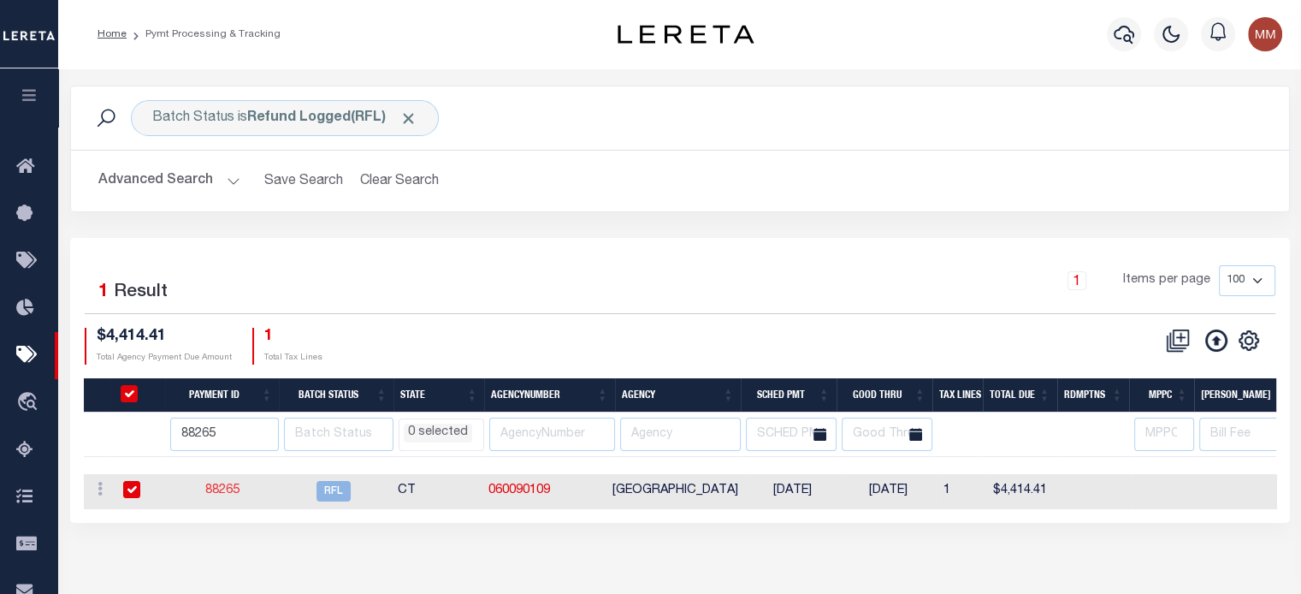
select select
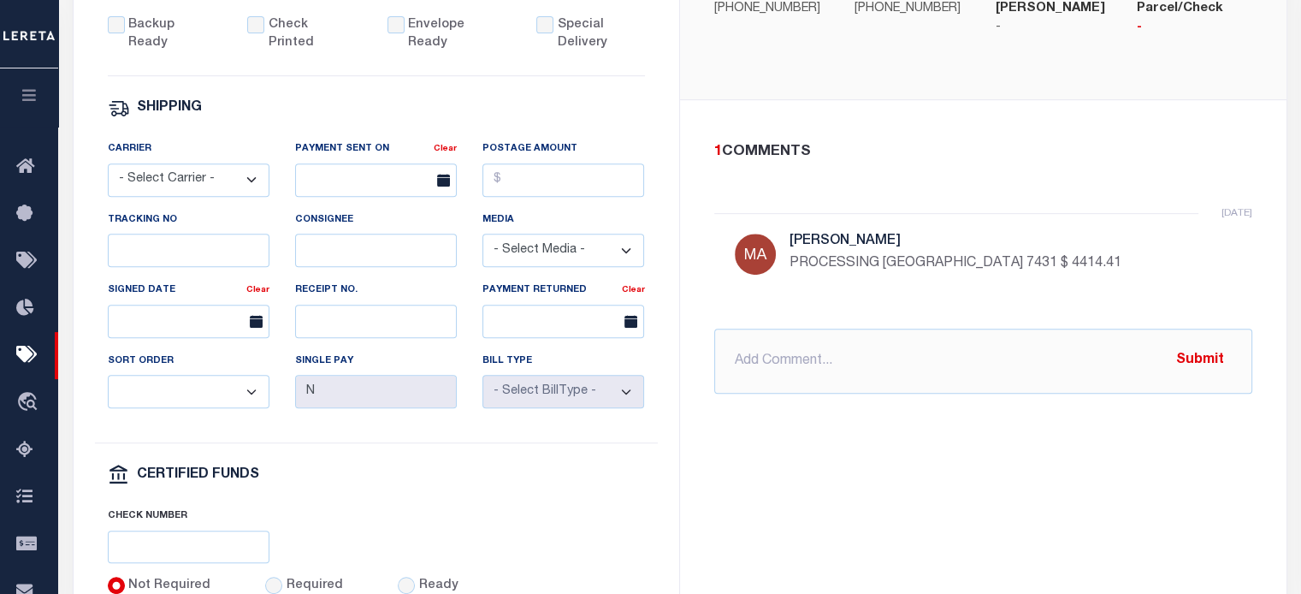
scroll to position [770, 0]
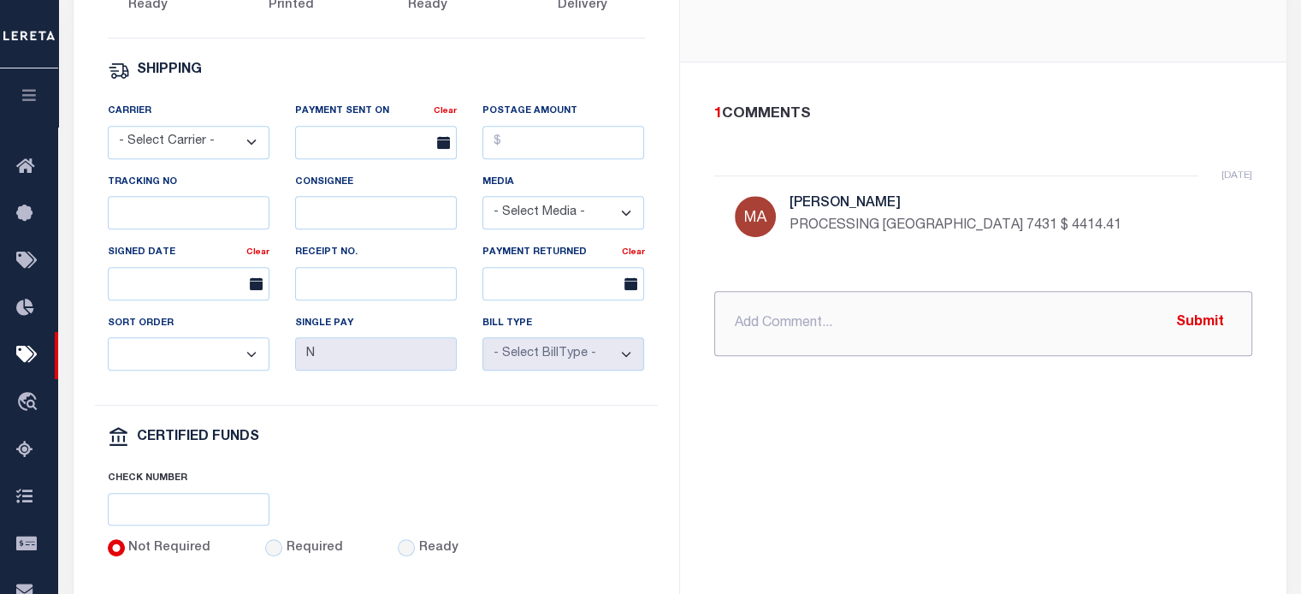
click at [817, 307] on input "text" at bounding box center [983, 323] width 538 height 65
paste input "requesting funds to be wire to renovo today_"
type input "requesting funds to be wire to renovo today_"
click at [1204, 305] on button "Submit" at bounding box center [1200, 322] width 70 height 35
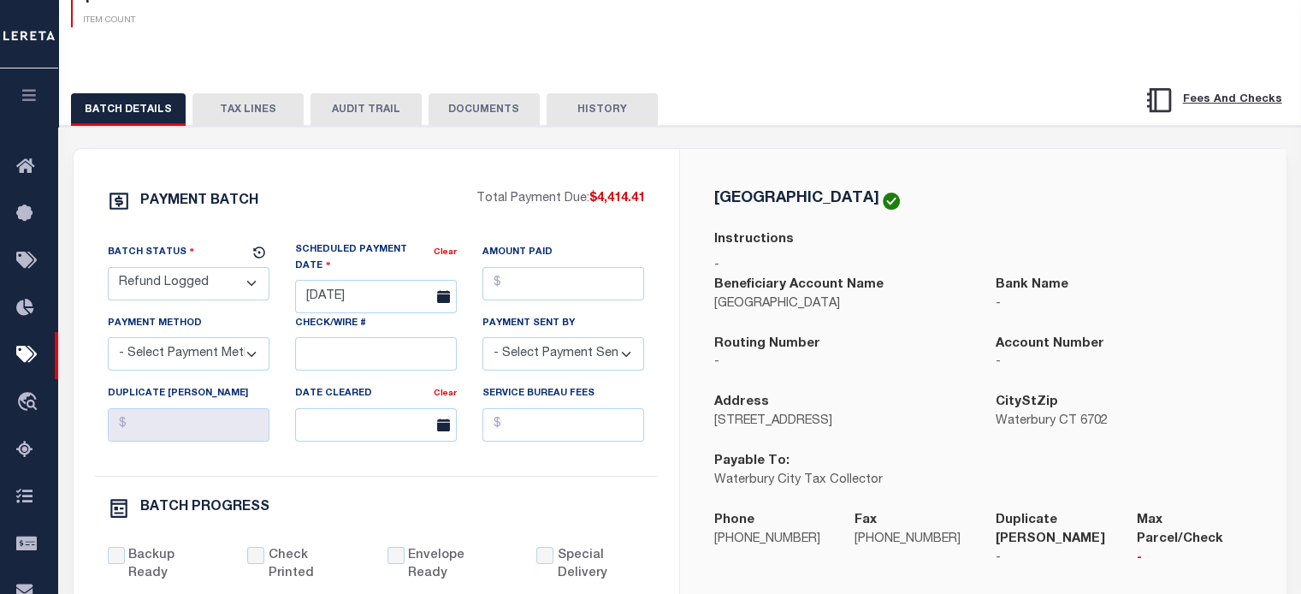
scroll to position [86, 0]
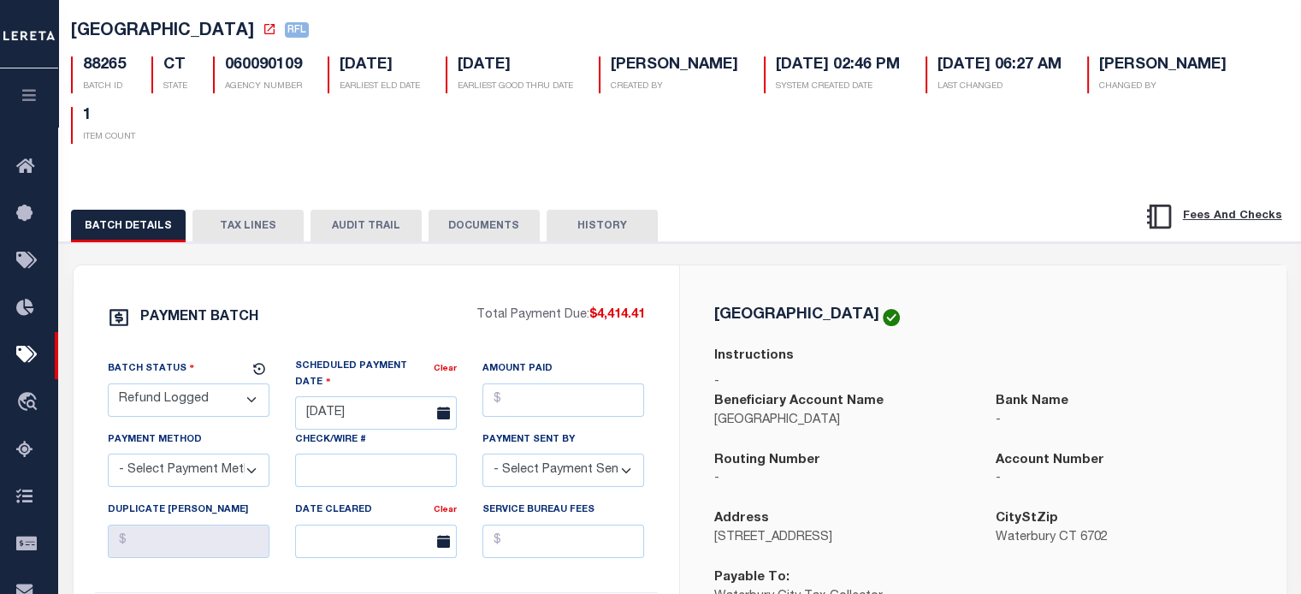
click at [193, 405] on select "- Select Status - Scheduled for Payment Ready For Payment Payment Sent Cleared …" at bounding box center [189, 399] width 162 height 33
select select "RFD"
click at [108, 386] on select "- Select Status - Scheduled for Payment Ready For Payment Payment Sent Cleared …" at bounding box center [189, 399] width 162 height 33
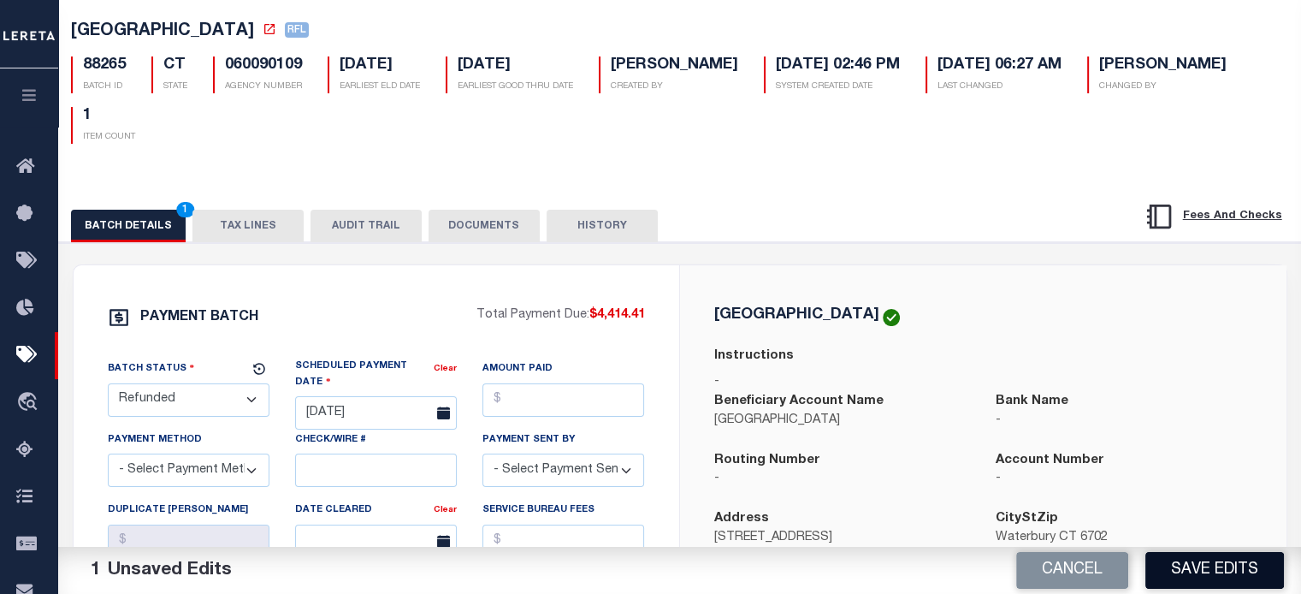
click at [1220, 559] on button "Save Edits" at bounding box center [1214, 570] width 139 height 37
select select
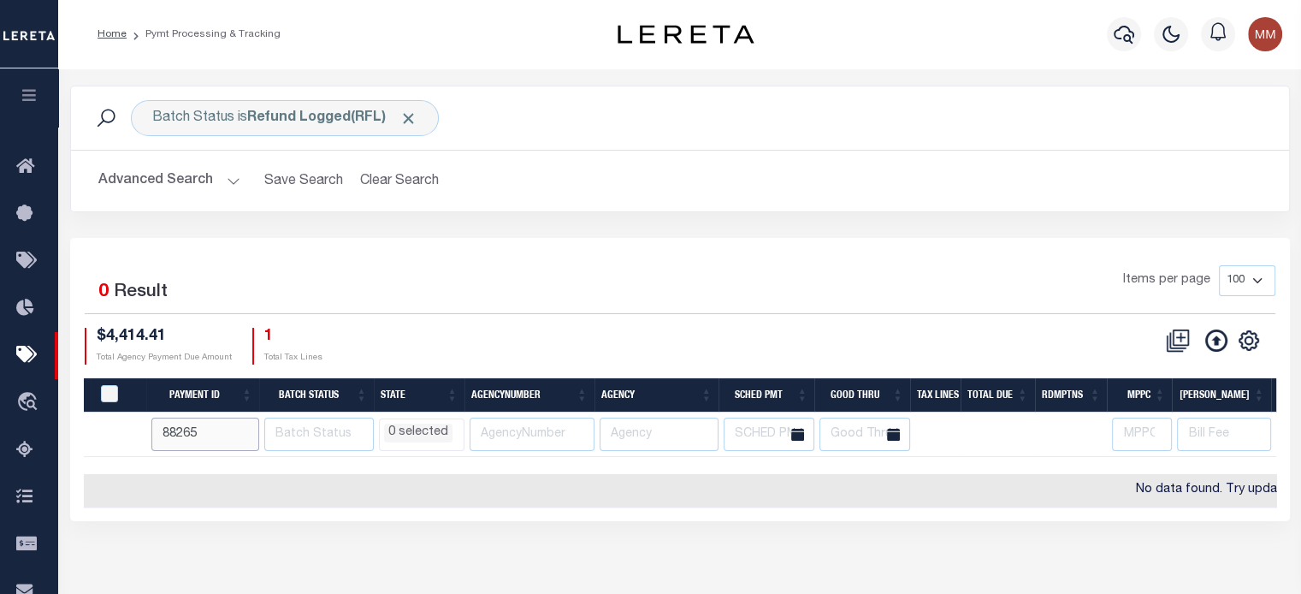
drag, startPoint x: 197, startPoint y: 435, endPoint x: 93, endPoint y: 452, distance: 104.8
click at [104, 447] on tr "88265 AK AL AR AZ CA CO CT DC DE FL GA GU HI IA ID IL IN KS KY LA MA MD ME MI M…" at bounding box center [1271, 434] width 2374 height 44
type input "88264"
select select
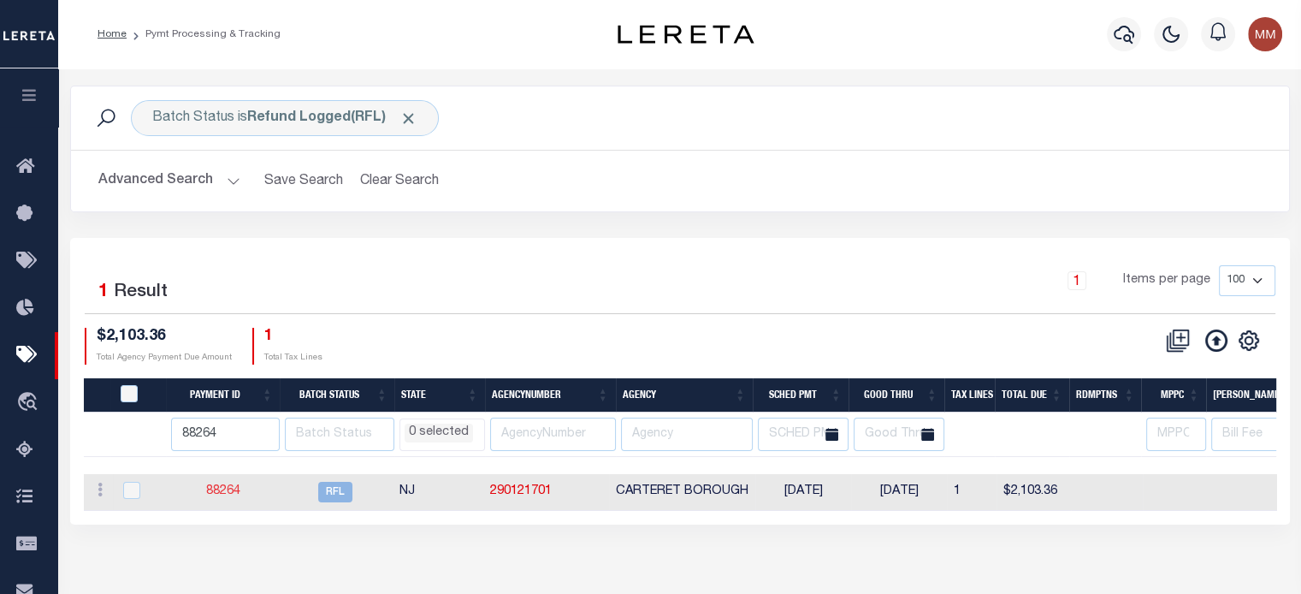
click at [212, 488] on link "88264" at bounding box center [223, 491] width 34 height 12
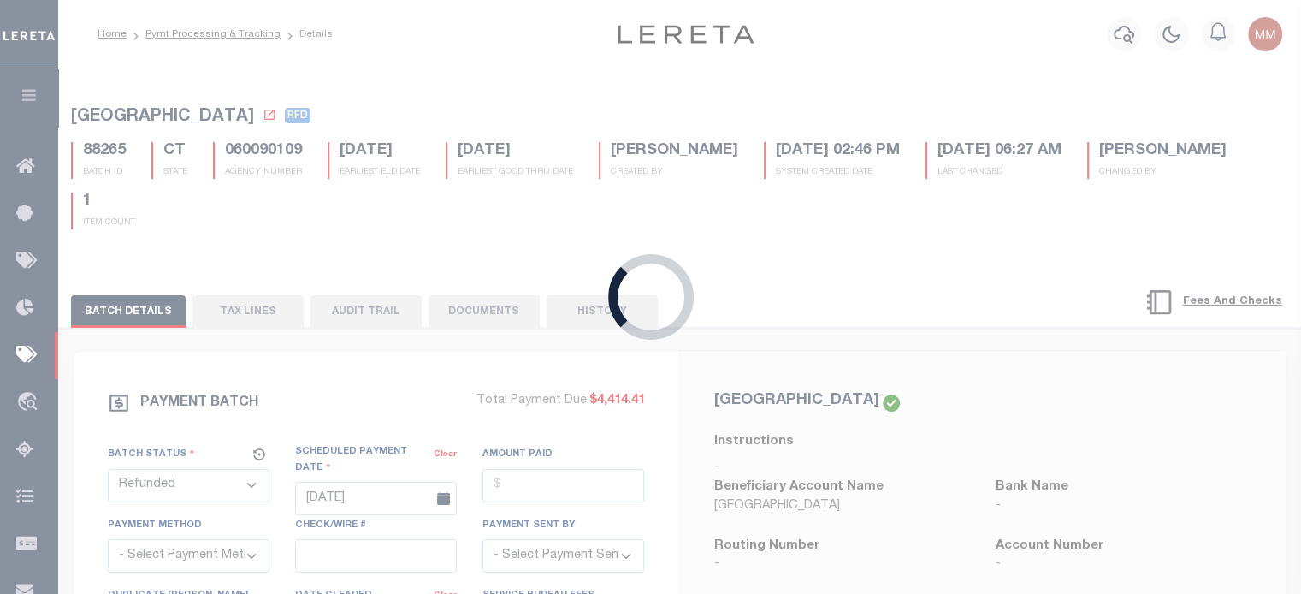
select select "RFL"
select select
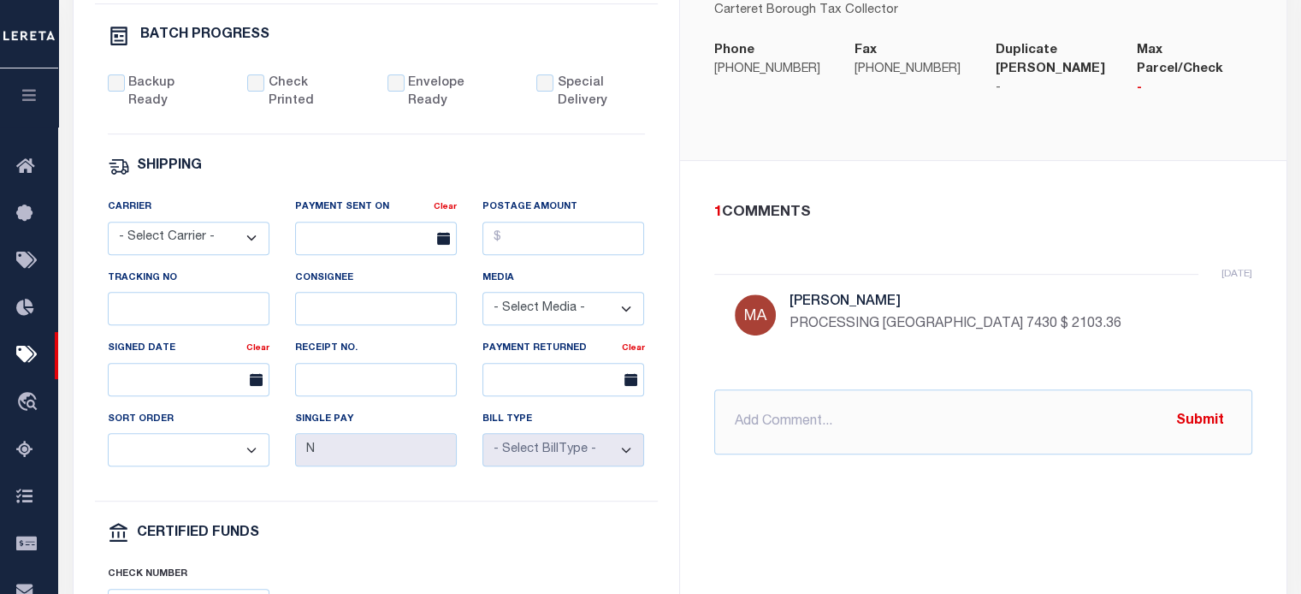
scroll to position [684, 0]
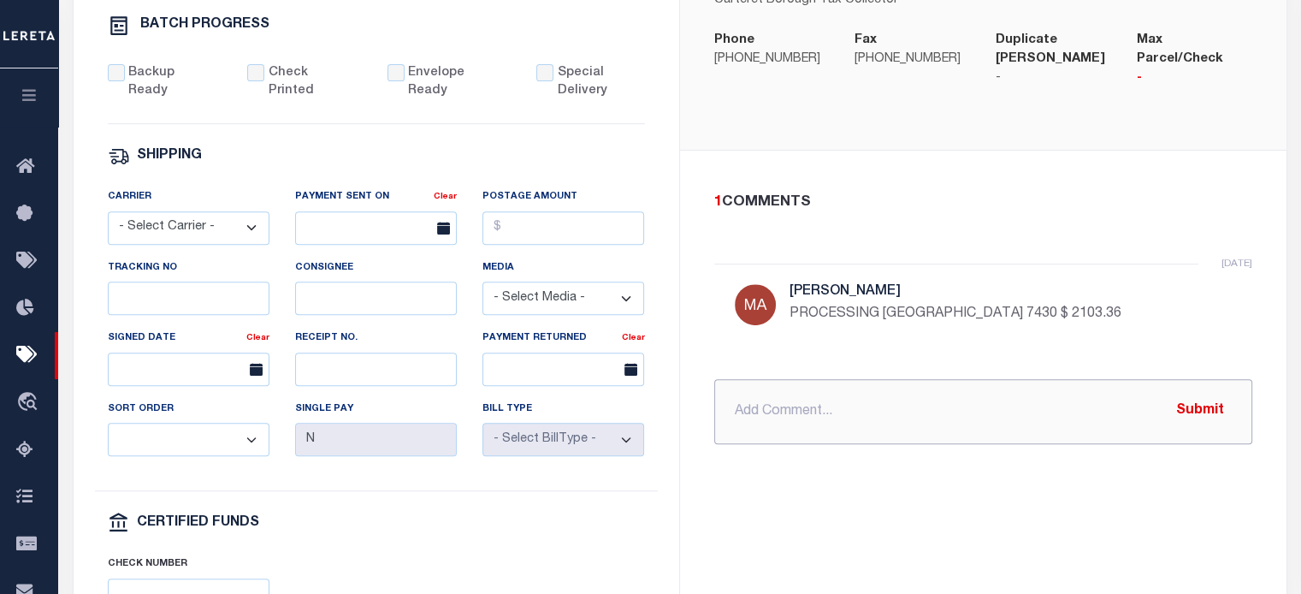
click at [821, 397] on input "text" at bounding box center [983, 411] width 538 height 65
paste input "requesting funds to be wire to renovo today_"
type input "requesting funds to be wire to renovo today 2103.36"
click at [1210, 397] on button "Submit" at bounding box center [1200, 410] width 70 height 35
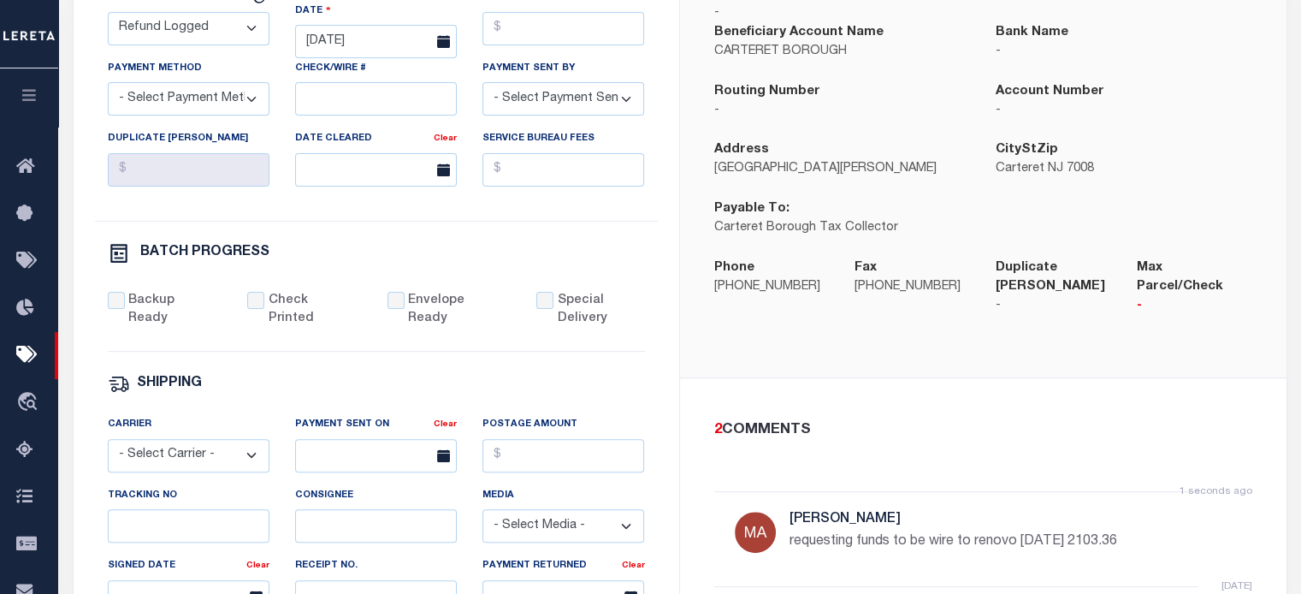
scroll to position [428, 0]
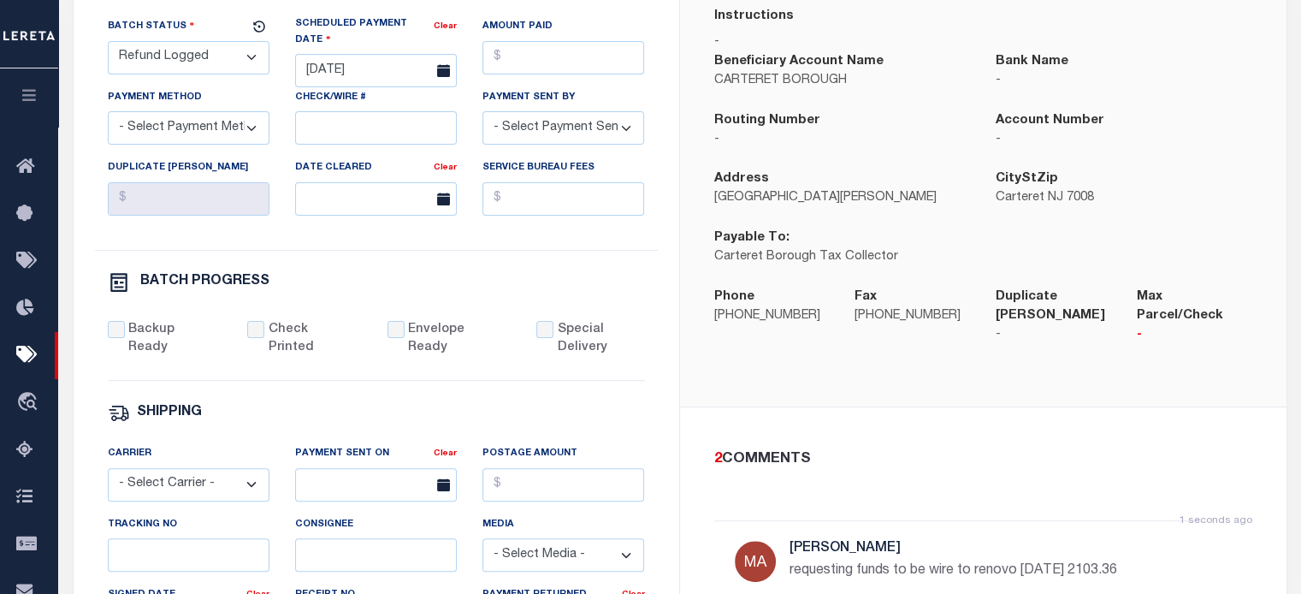
click at [151, 61] on select "- Select Status - Scheduled for Payment Ready For Payment Payment Sent Cleared …" at bounding box center [189, 57] width 162 height 33
select select "RFD"
click at [108, 44] on select "- Select Status - Scheduled for Payment Ready For Payment Payment Sent Cleared …" at bounding box center [189, 57] width 162 height 33
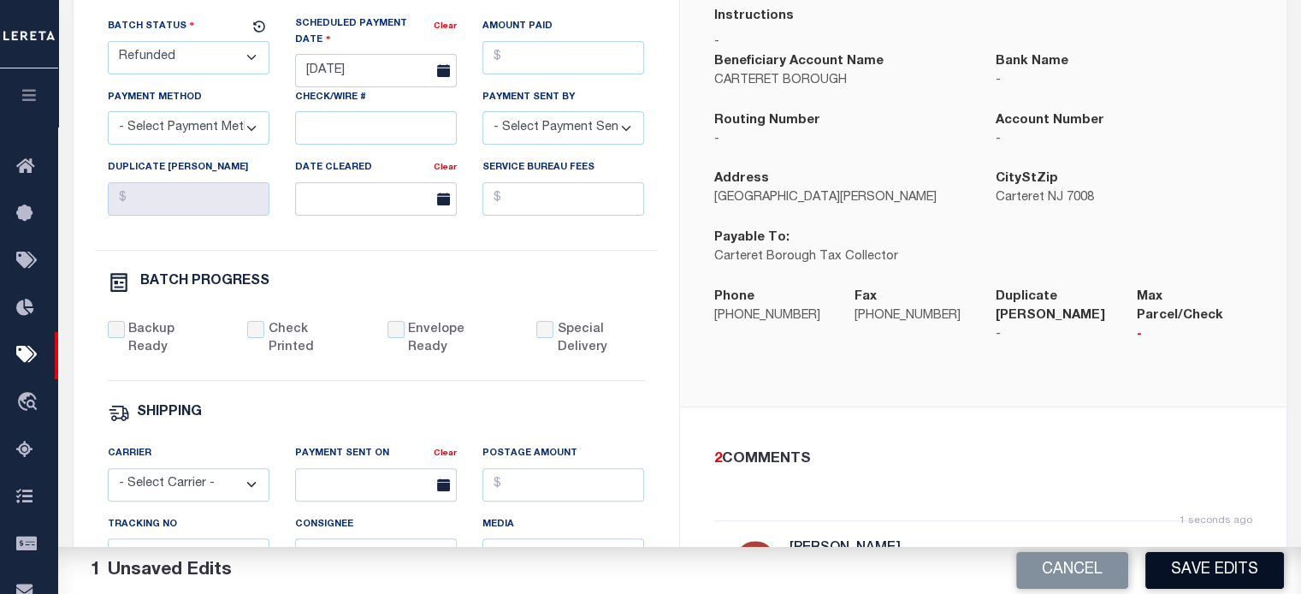
click at [1199, 569] on button "Save Edits" at bounding box center [1214, 570] width 139 height 37
select select
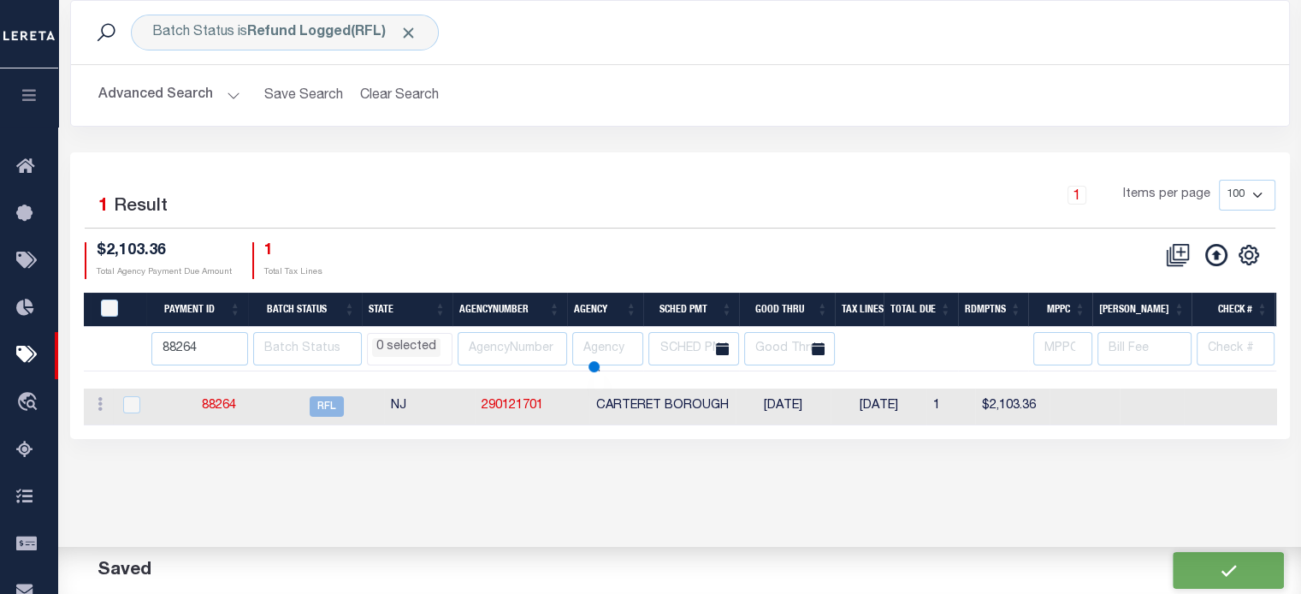
select select
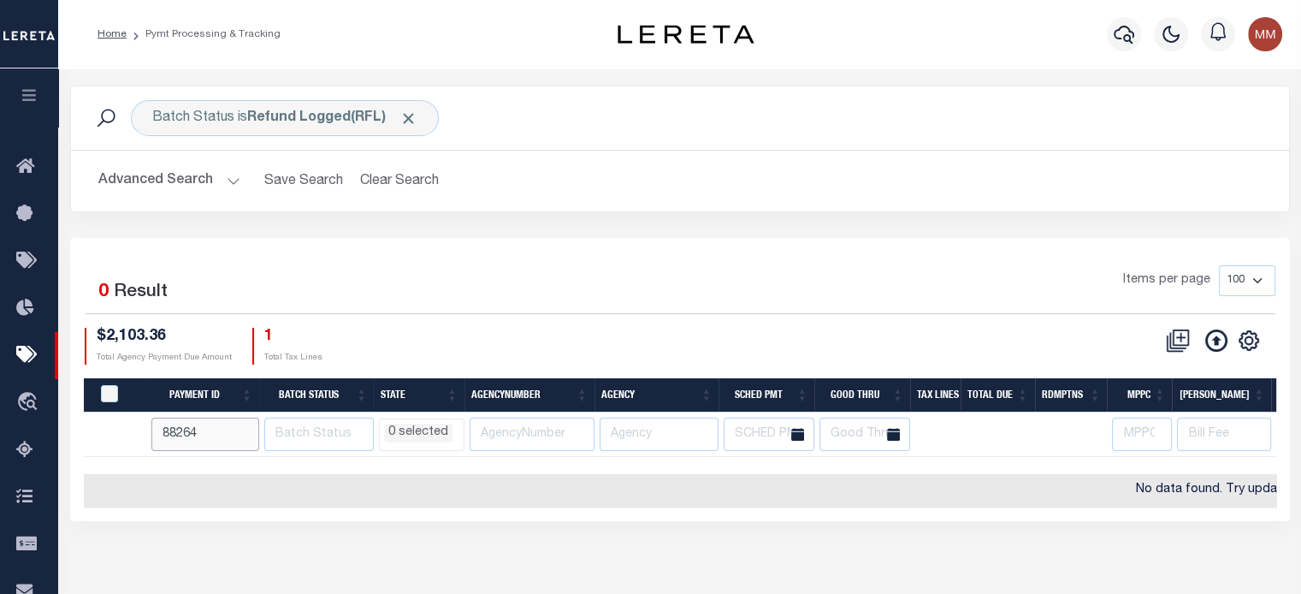
drag, startPoint x: 205, startPoint y: 440, endPoint x: -178, endPoint y: 466, distance: 384.1
click at [0, 466] on html "Home Pymt Processing & Tracking Profile" at bounding box center [650, 453] width 1301 height 907
type input "86822"
select select
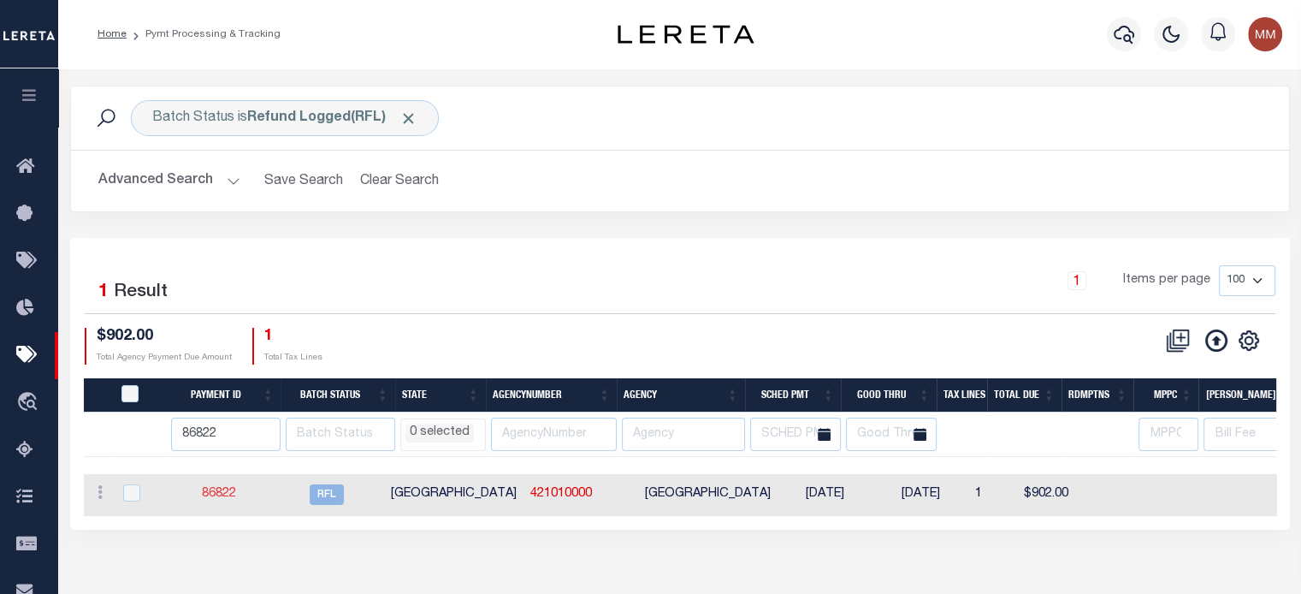
click at [226, 492] on link "86822" at bounding box center [219, 494] width 34 height 12
select select "RFL"
type input "05/28/2025"
type input "$85"
select select "CCK"
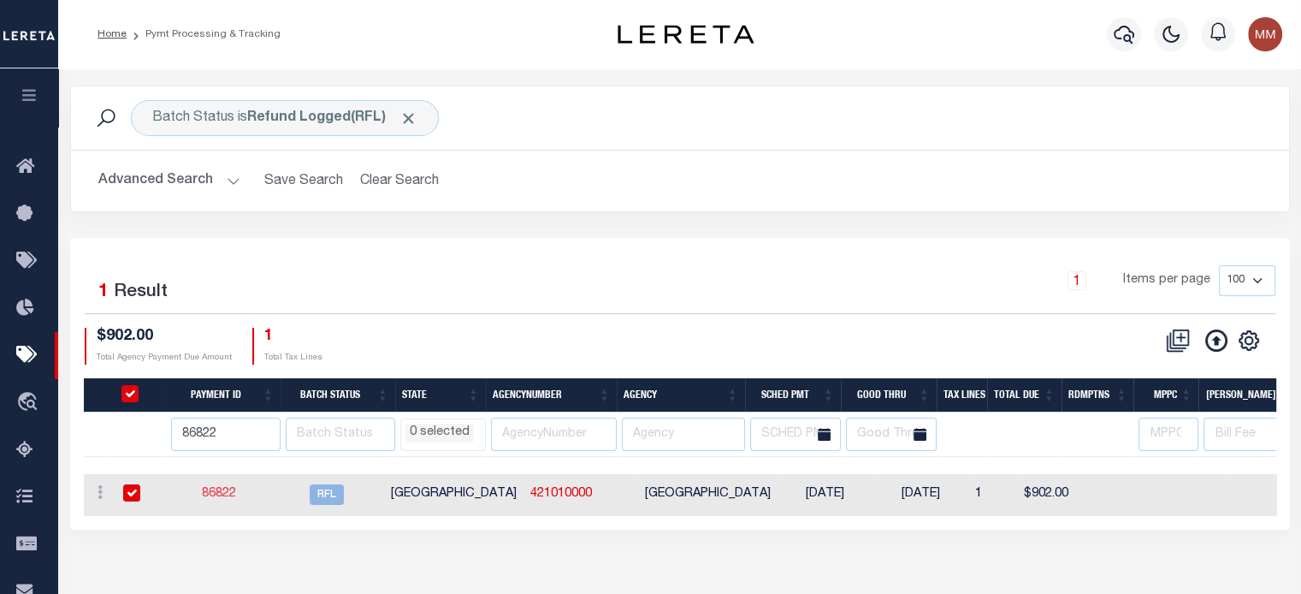
type input "316A231601298- 1299"
select select "[PERSON_NAME]"
checkbox input "true"
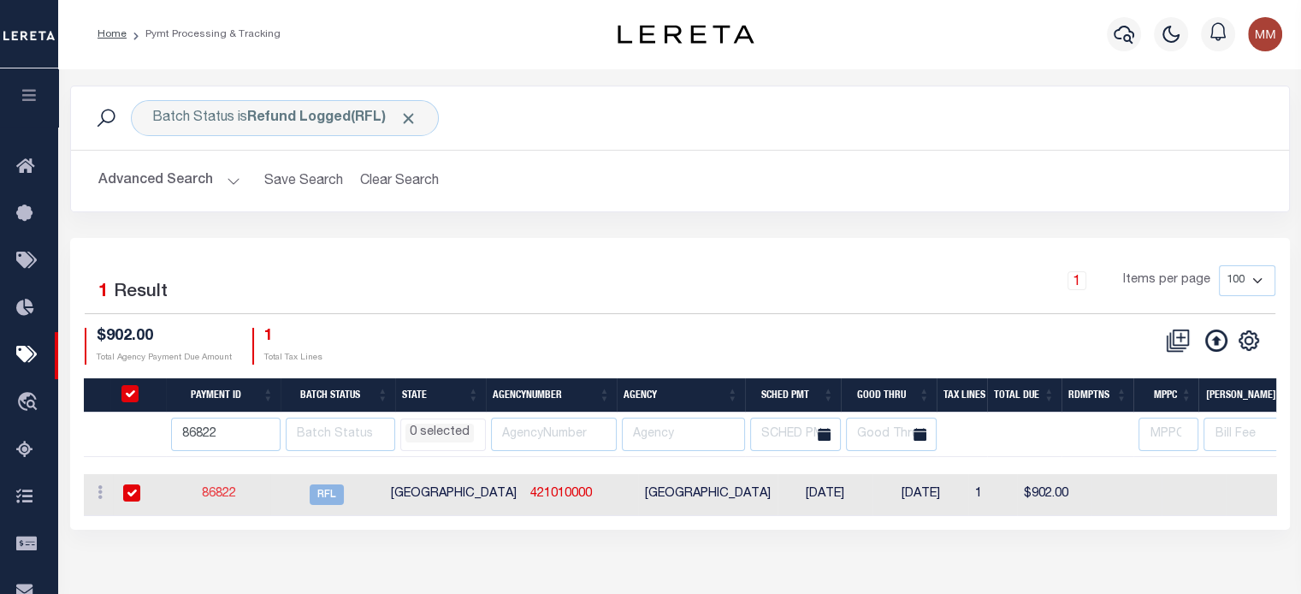
checkbox input "true"
select select "FDX"
type input "05/29/2025"
type input "$28.27"
type input "881594864760"
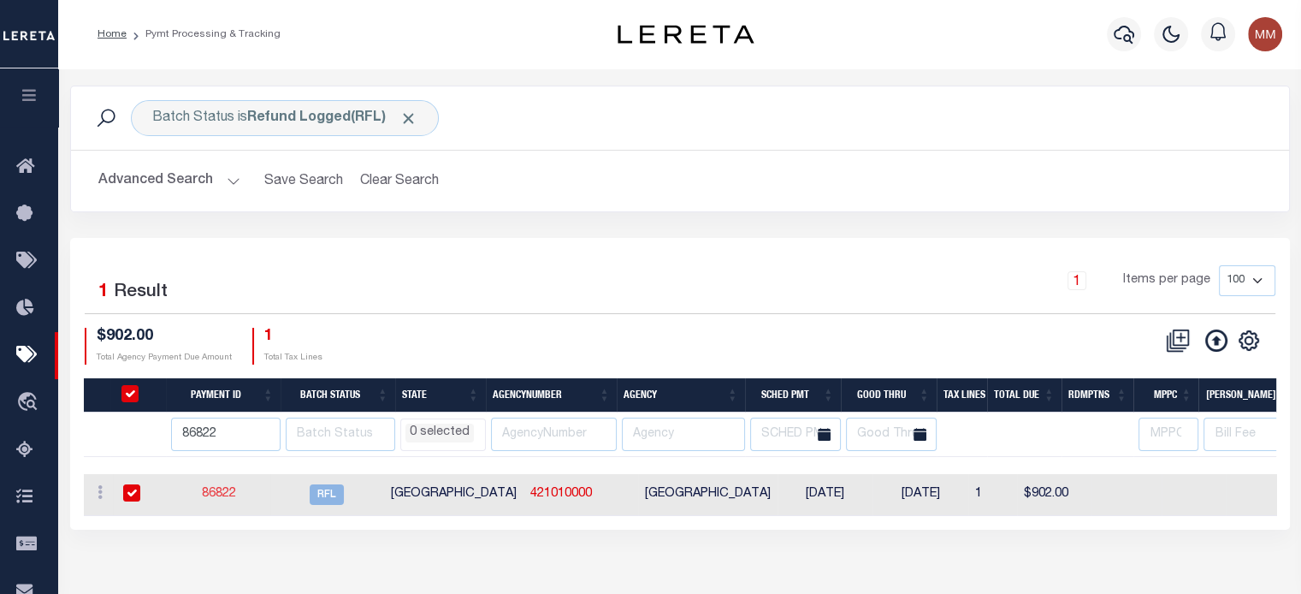
type input "J.Padron"
type input "05/29/2025"
select select "1"
type input "316A231601298- 1299"
radio input "true"
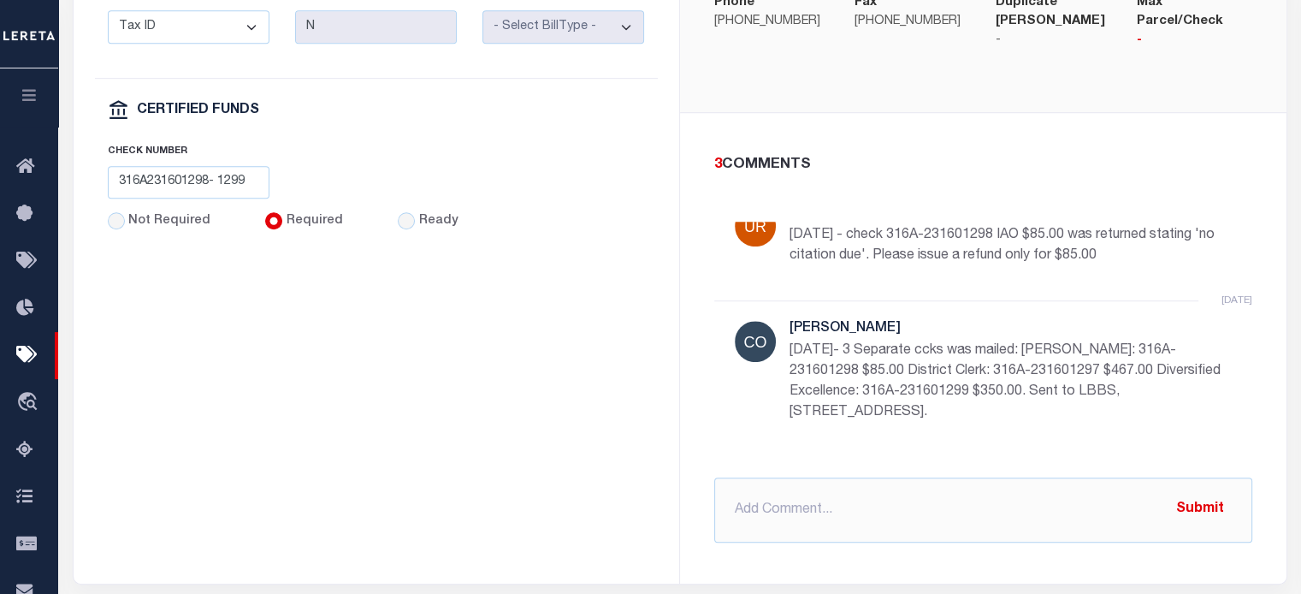
scroll to position [1112, 0]
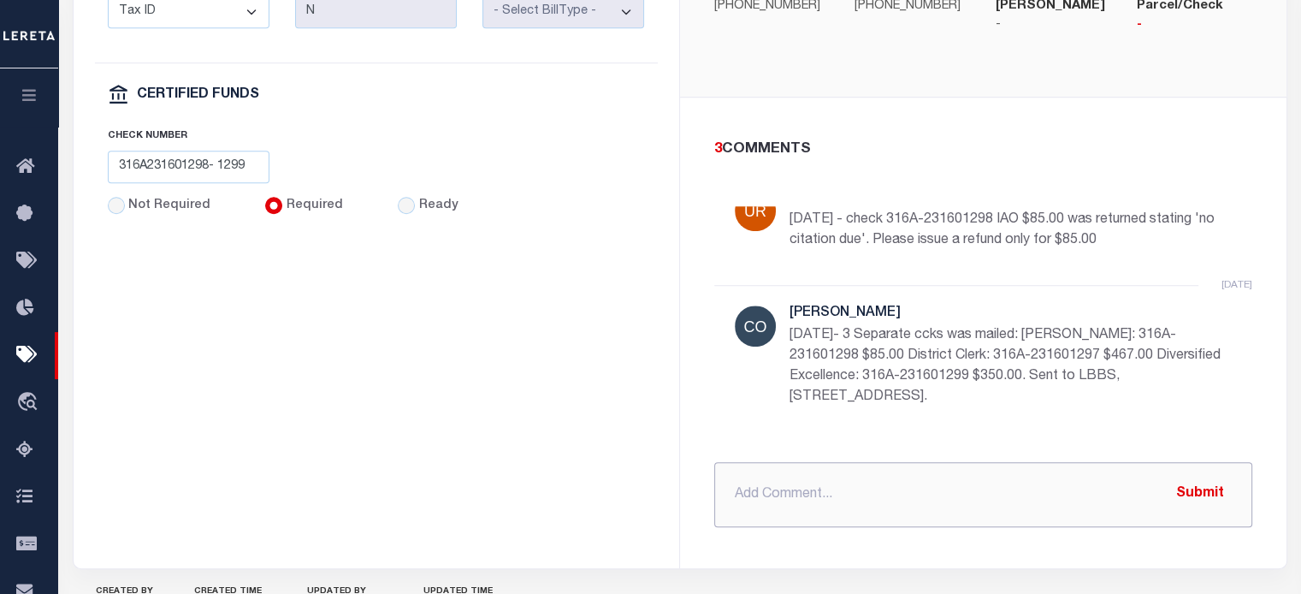
click at [934, 462] on input "text" at bounding box center [983, 494] width 538 height 65
paste input "requesting funds to be wire to renovo today_"
type input "requesting funds to be wire to renovo today_$ 85.00"
click at [1214, 476] on button "Submit" at bounding box center [1200, 493] width 70 height 35
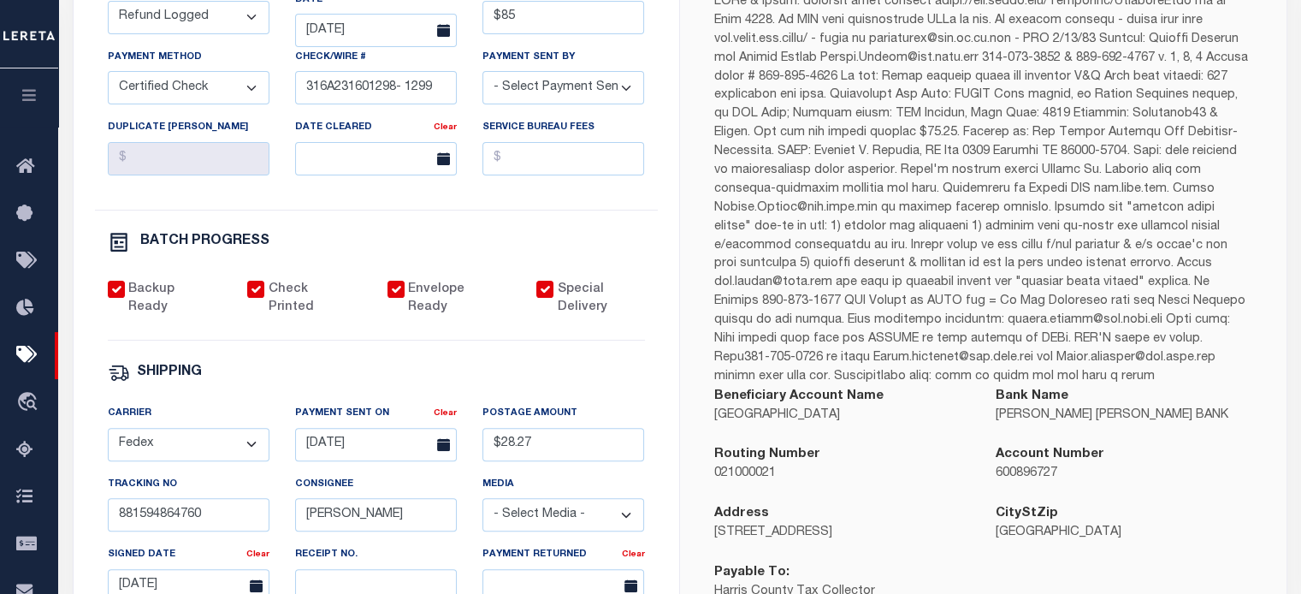
scroll to position [428, 0]
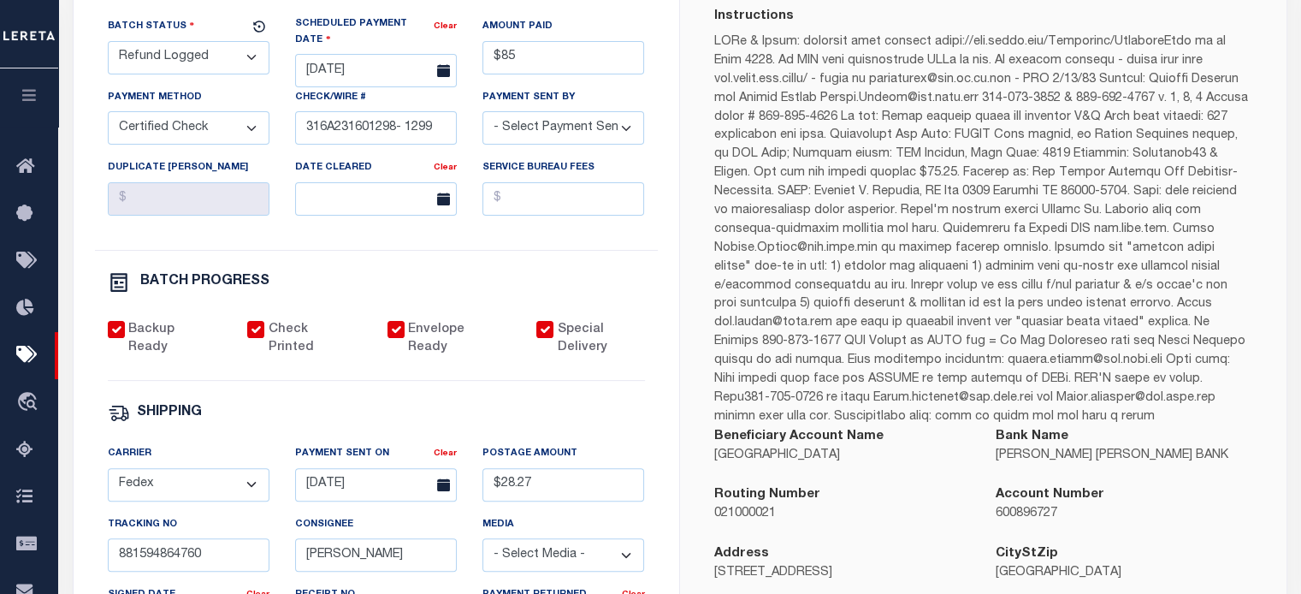
click at [203, 63] on select "- Select Status - Scheduled for Payment Ready For Payment Payment Sent Cleared …" at bounding box center [189, 57] width 162 height 33
select select "RFD"
click at [108, 44] on select "- Select Status - Scheduled for Payment Ready For Payment Payment Sent Cleared …" at bounding box center [189, 57] width 162 height 33
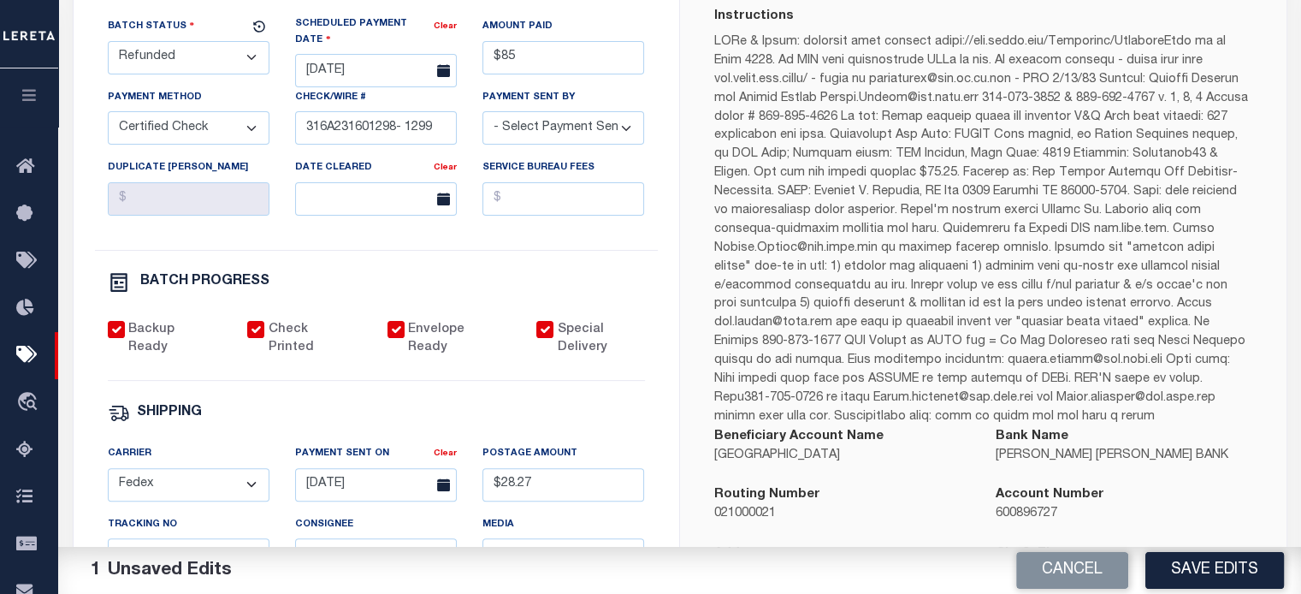
click at [1195, 559] on button "Save Edits" at bounding box center [1214, 570] width 139 height 37
select select
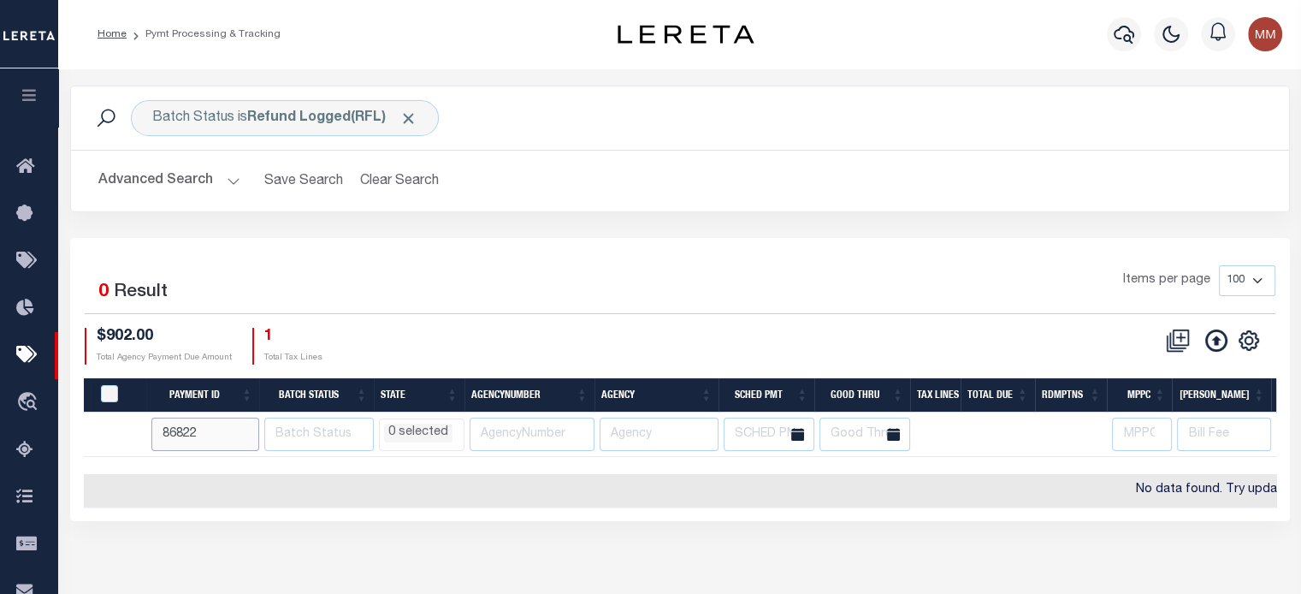
drag, startPoint x: 205, startPoint y: 423, endPoint x: -14, endPoint y: 441, distance: 219.8
click at [0, 441] on html "Home Pymt Processing & Tracking Profile" at bounding box center [650, 453] width 1301 height 907
type input "88087"
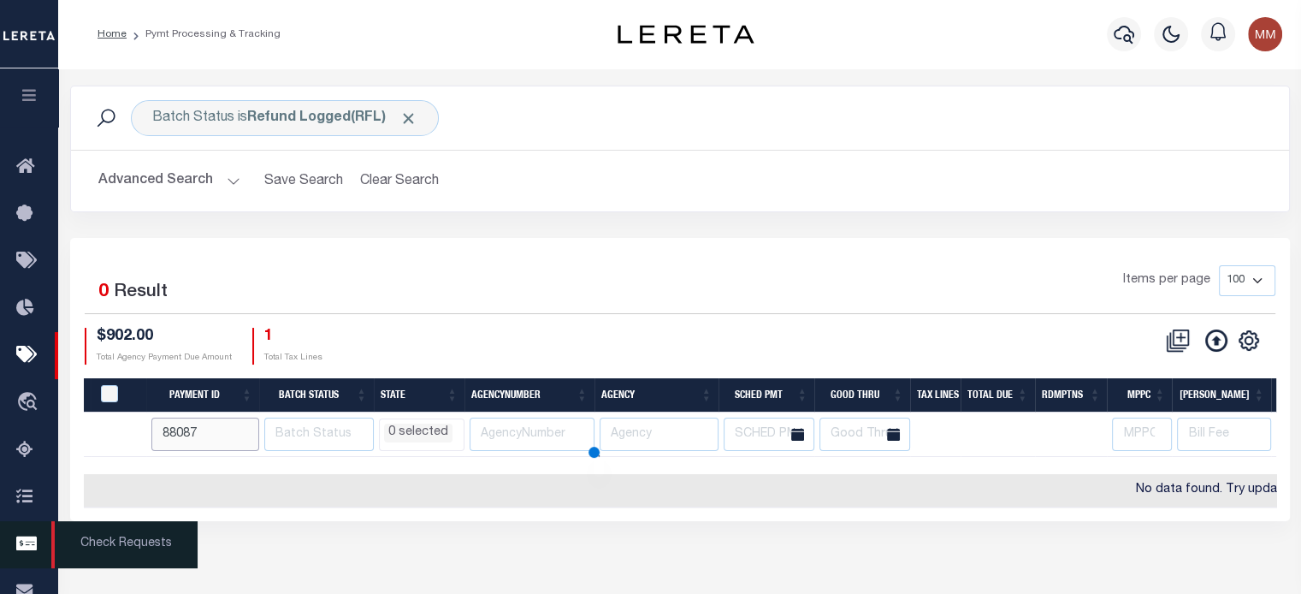
select select
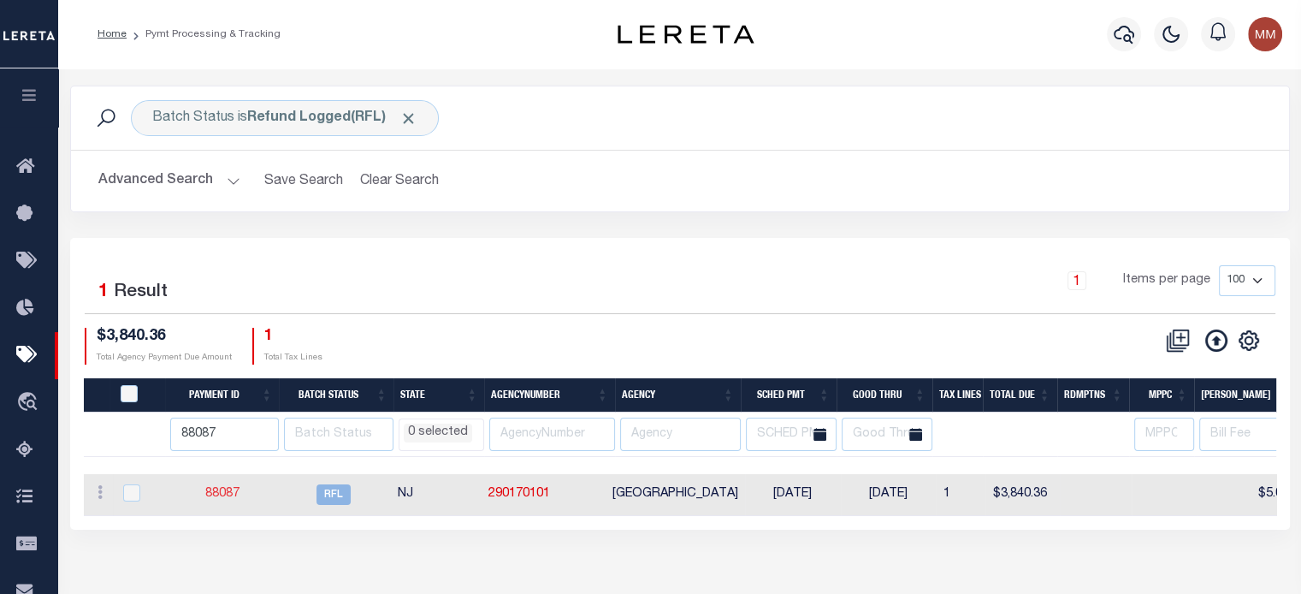
click at [219, 490] on link "88087" at bounding box center [222, 494] width 34 height 12
select select "RFL"
type input "07/30/2025"
type input "$3,840.36"
select select
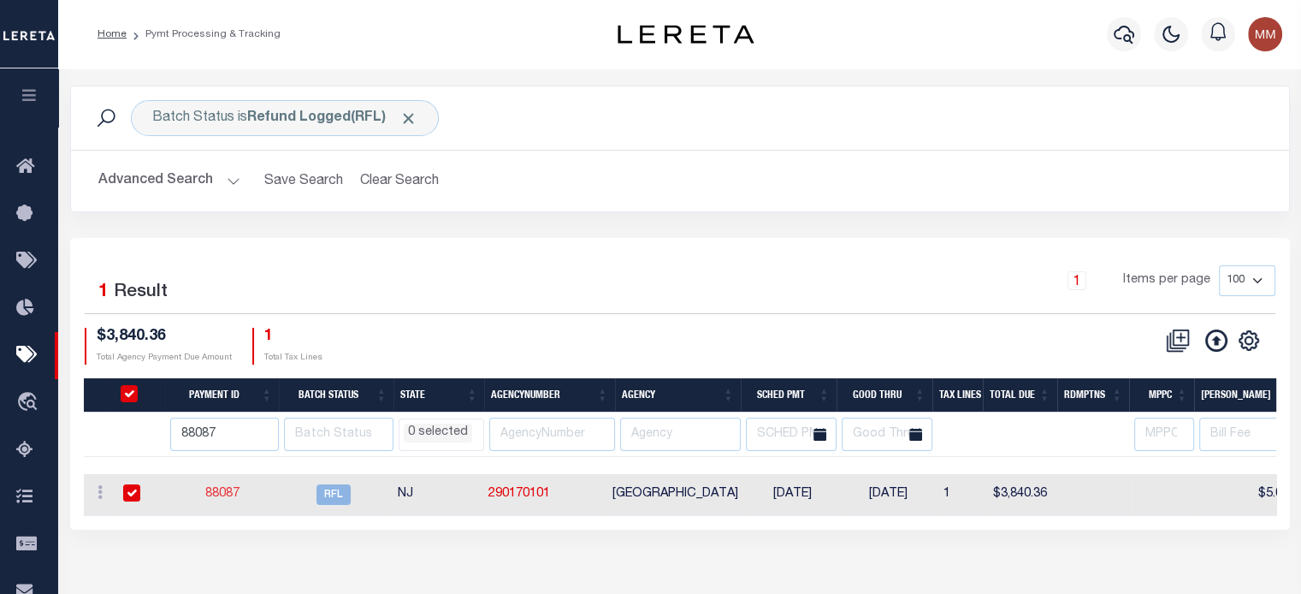
select select "[PERSON_NAME]"
checkbox input "false"
select select
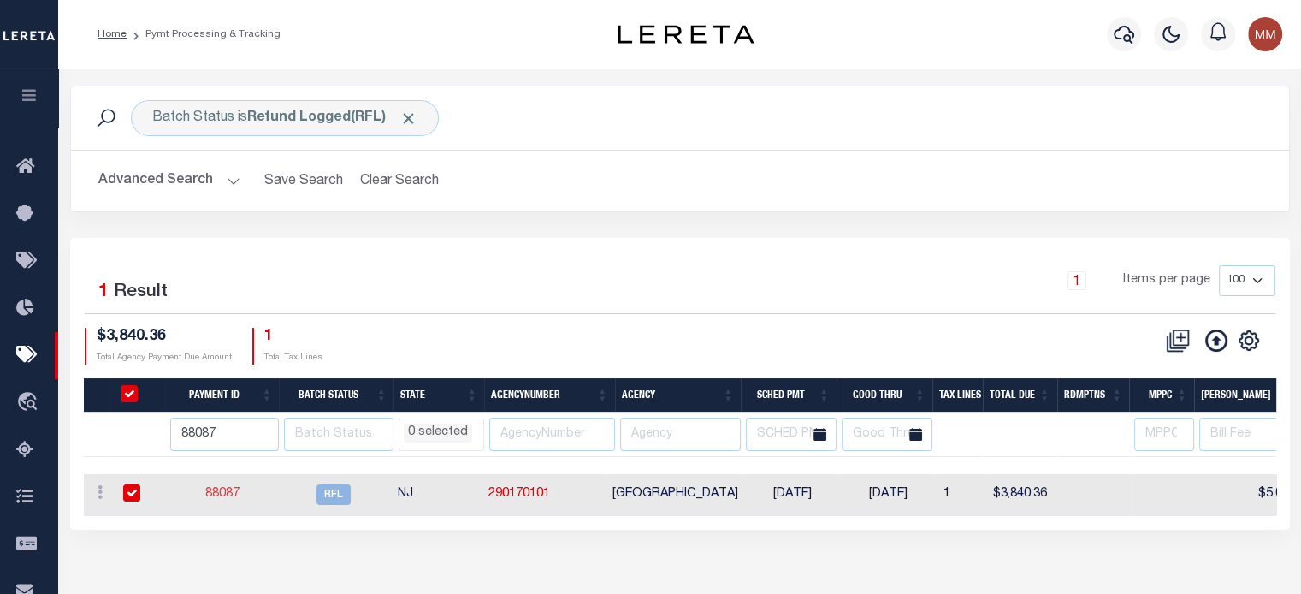
select select
radio input "true"
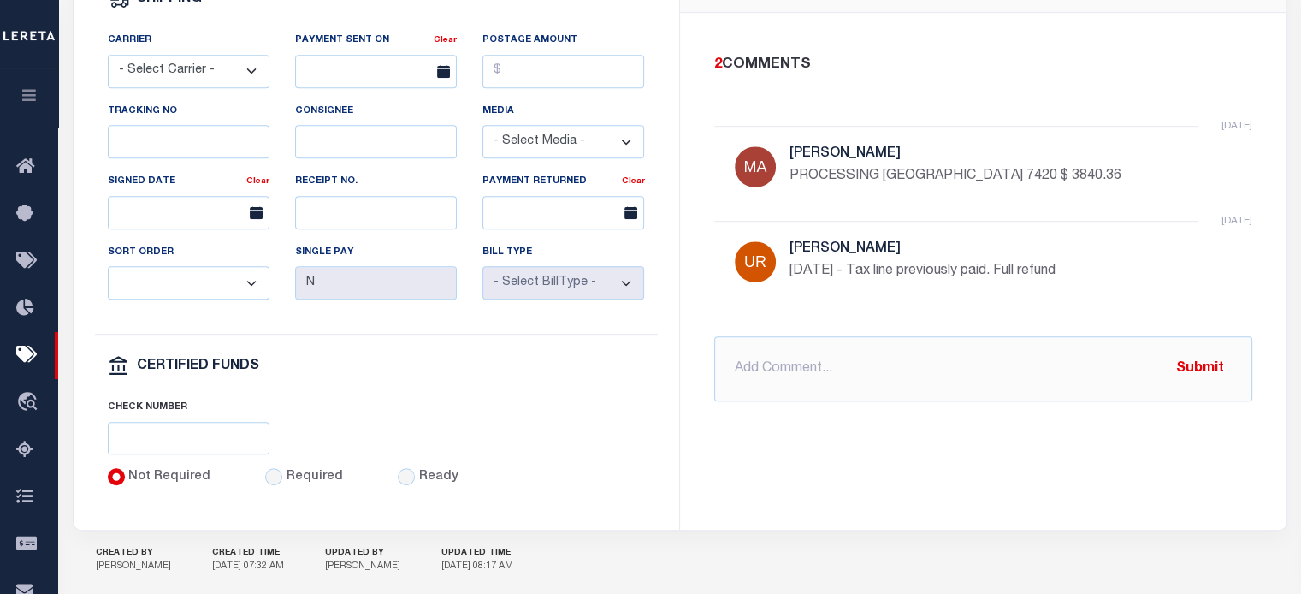
scroll to position [855, 0]
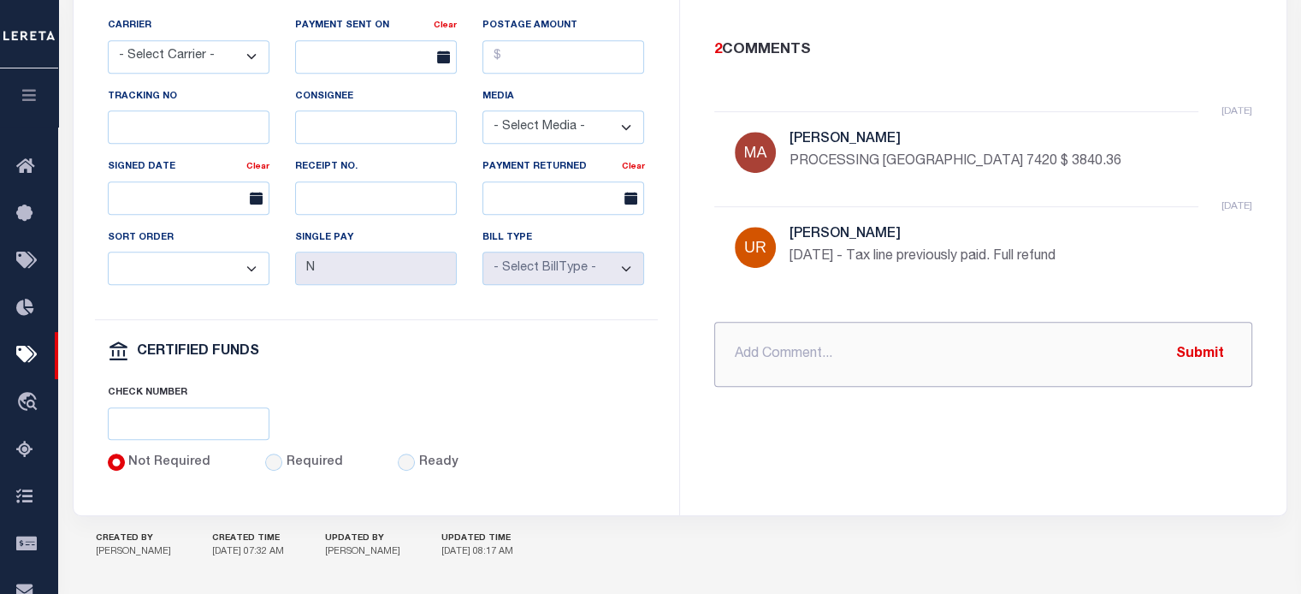
click at [837, 340] on input "text" at bounding box center [983, 354] width 538 height 65
paste input "requesting funds to be wire to renovo today_"
type input "requesting funds to be wire to renovo today_$ 3840.36"
click at [1208, 338] on button "Submit" at bounding box center [1200, 353] width 70 height 35
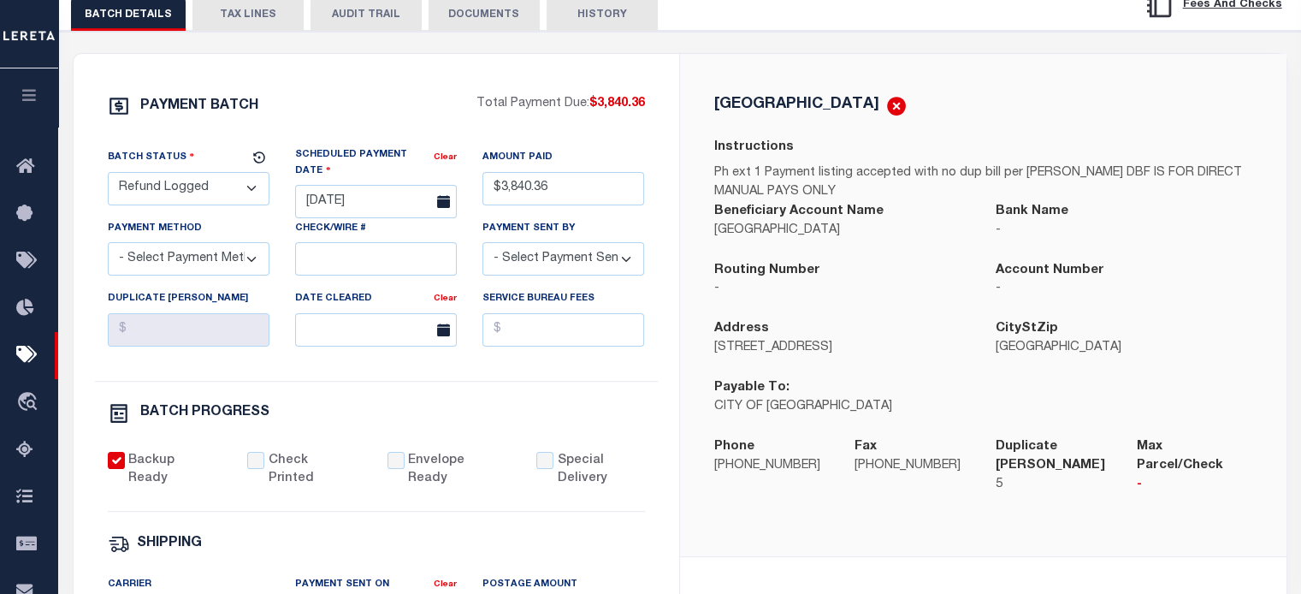
scroll to position [257, 0]
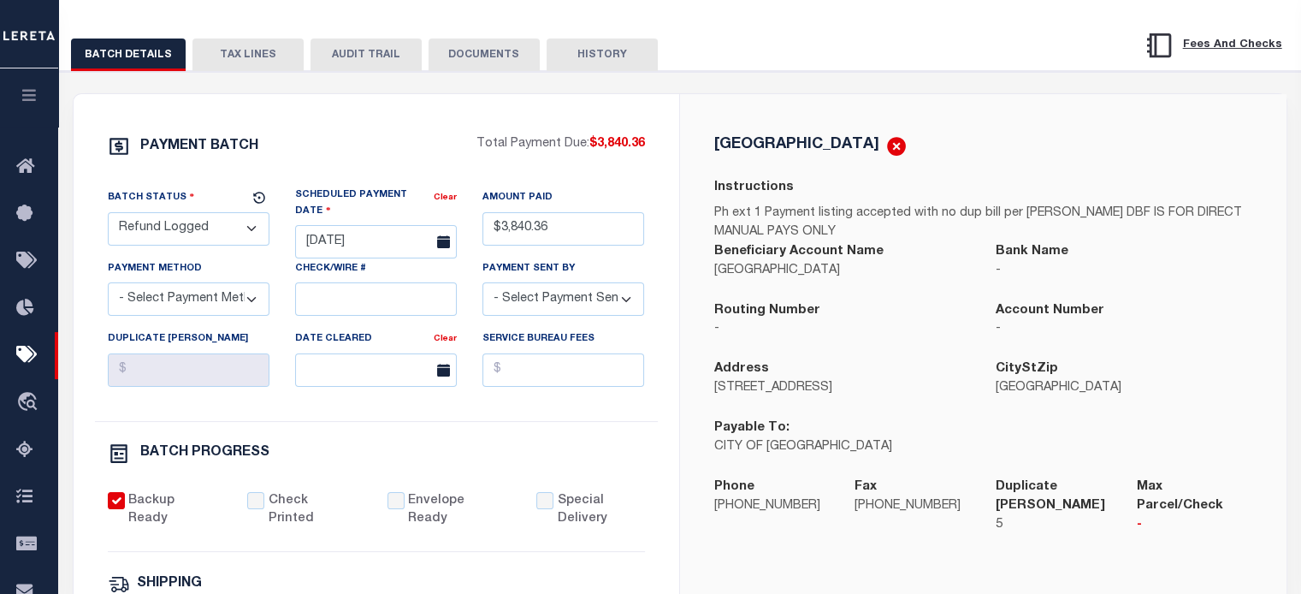
click at [200, 231] on select "- Select Status - Scheduled for Payment Ready For Payment Payment Sent Cleared …" at bounding box center [189, 228] width 162 height 33
select select "RFD"
click at [108, 215] on select "- Select Status - Scheduled for Payment Ready For Payment Payment Sent Cleared …" at bounding box center [189, 228] width 162 height 33
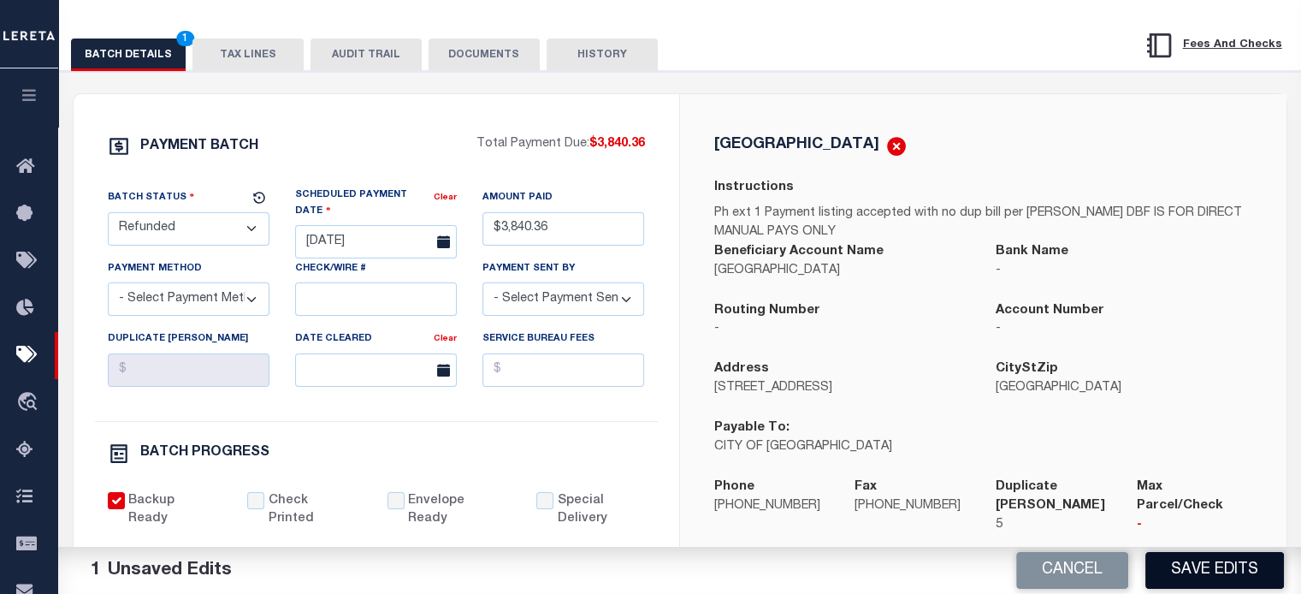
click at [1184, 556] on button "Save Edits" at bounding box center [1214, 570] width 139 height 37
select select
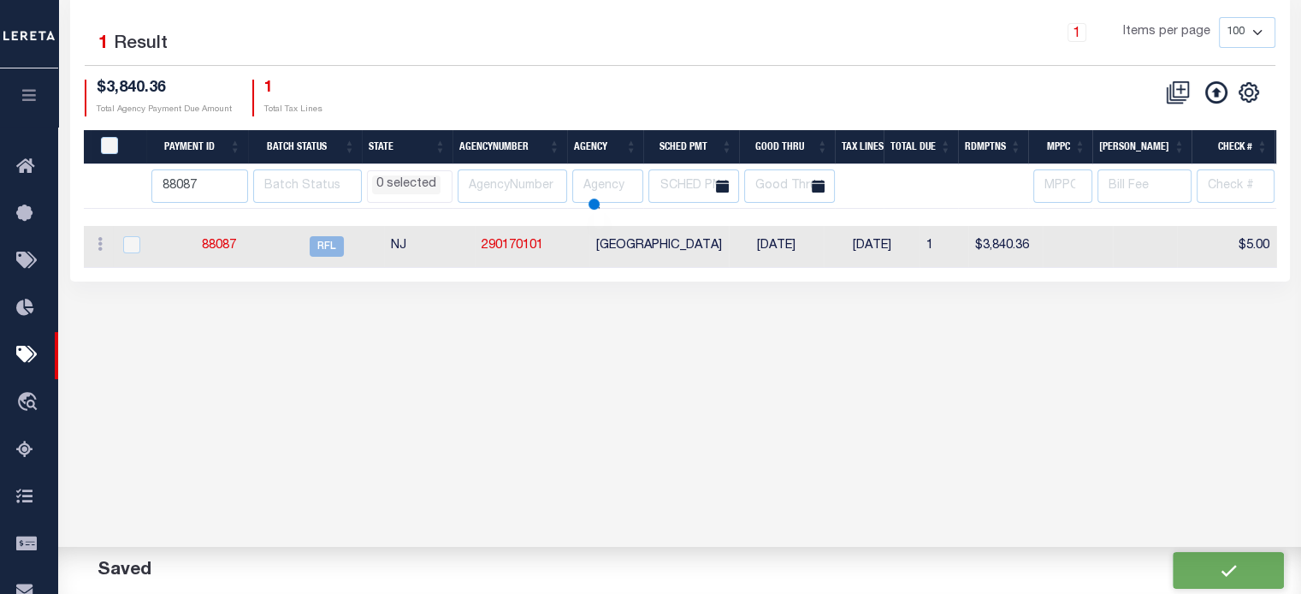
scroll to position [17, 0]
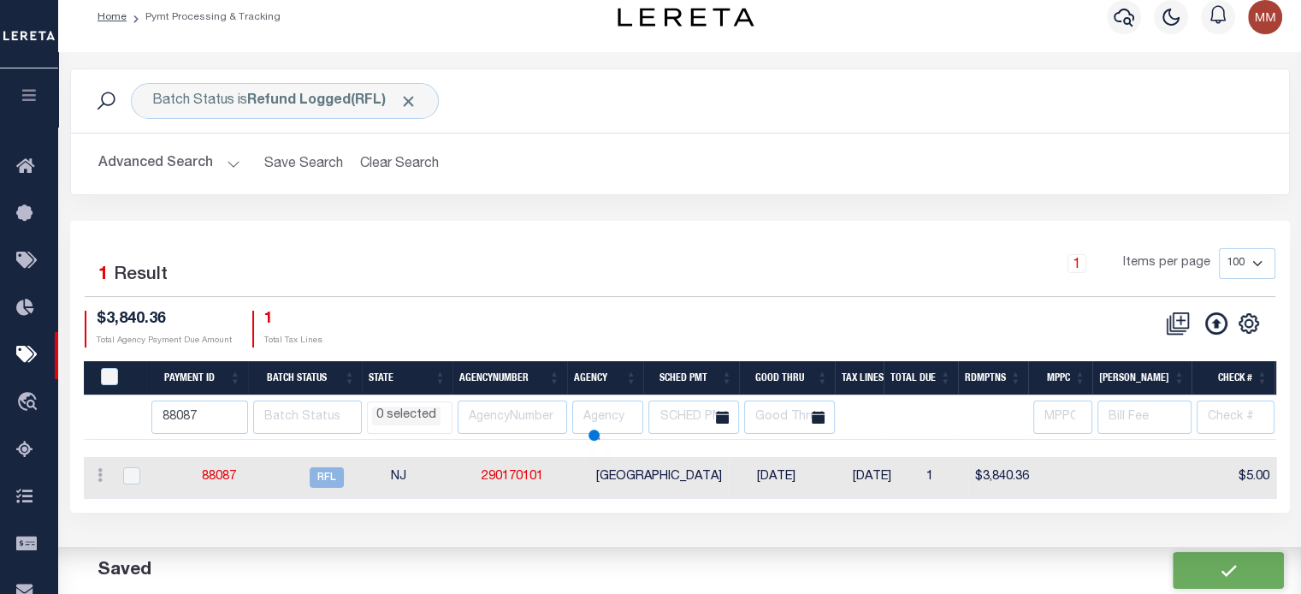
select select
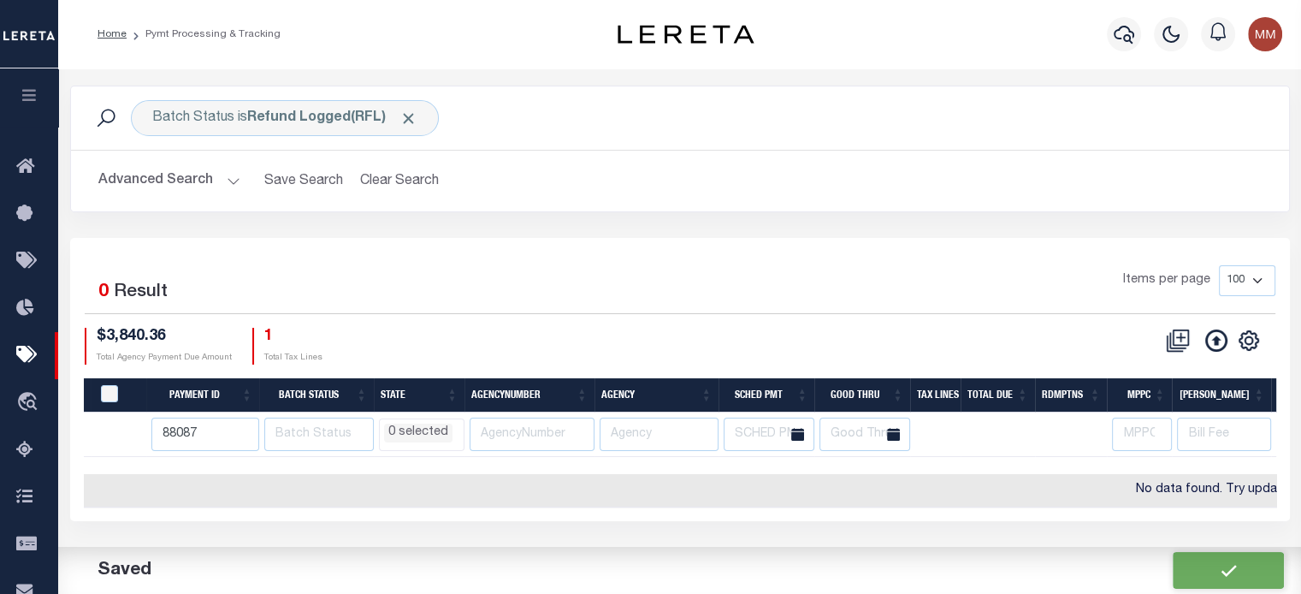
scroll to position [0, 0]
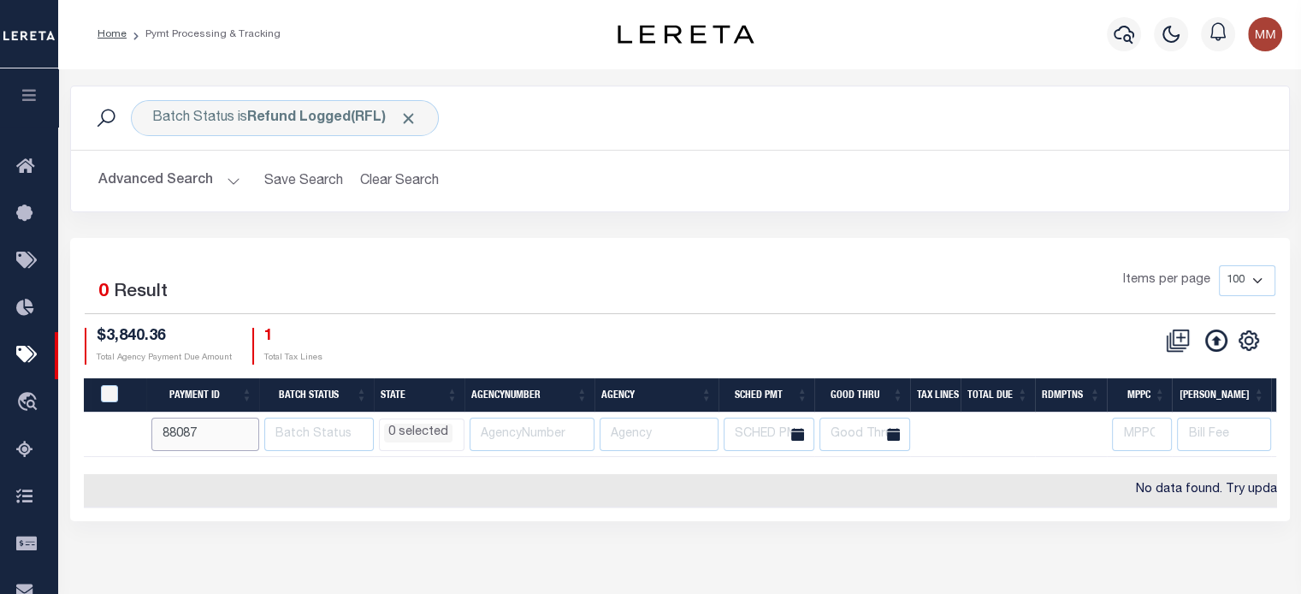
drag, startPoint x: 205, startPoint y: 440, endPoint x: -46, endPoint y: 511, distance: 261.3
click at [0, 511] on html "Home Pymt Processing & Tracking Profile" at bounding box center [650, 453] width 1301 height 907
type input "88086"
select select
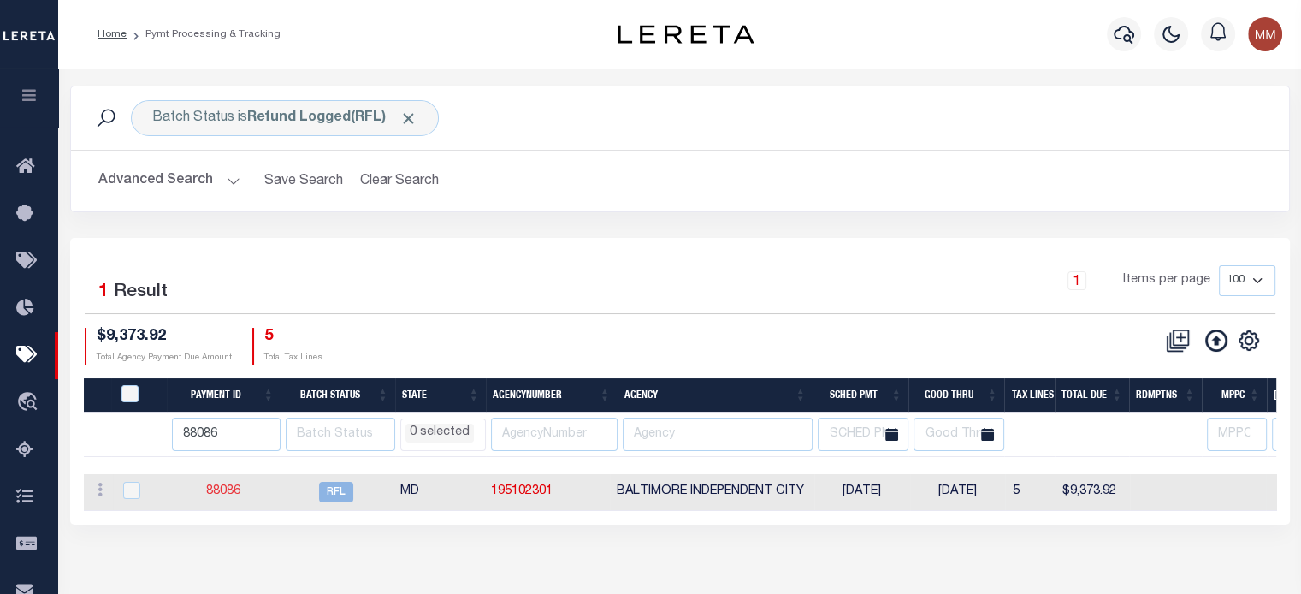
click at [226, 490] on link "88086" at bounding box center [223, 491] width 34 height 12
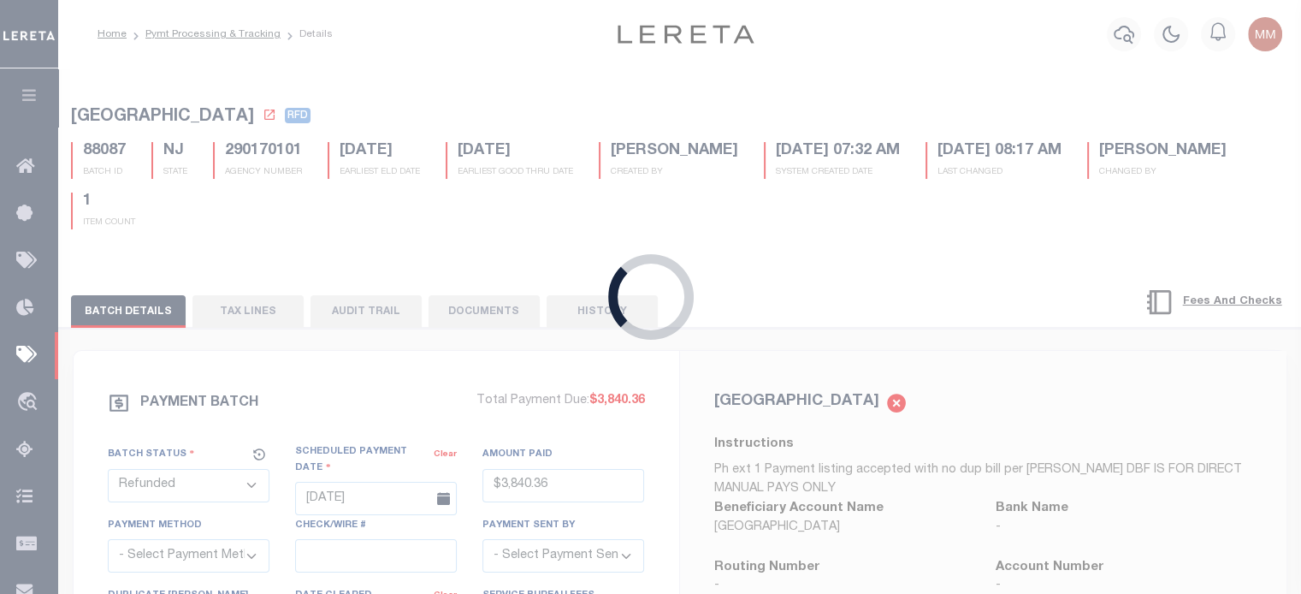
select select "RFL"
type input "07/22/2025"
type input "refunds"
select select
checkbox input "false"
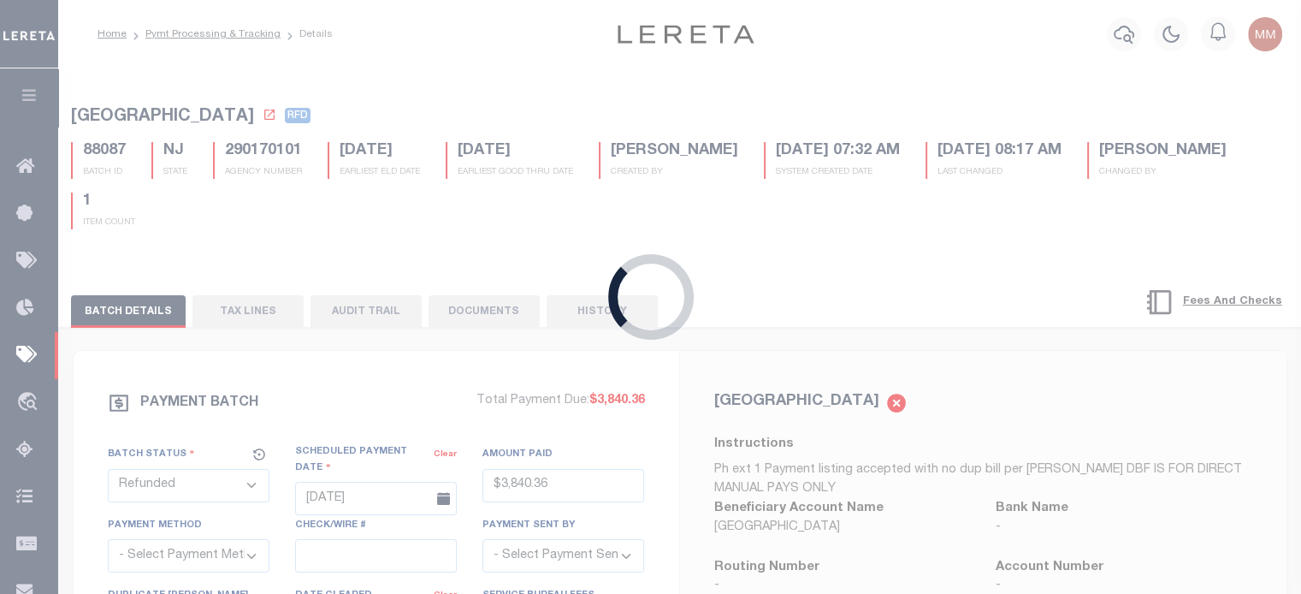
type input "audria"
select select
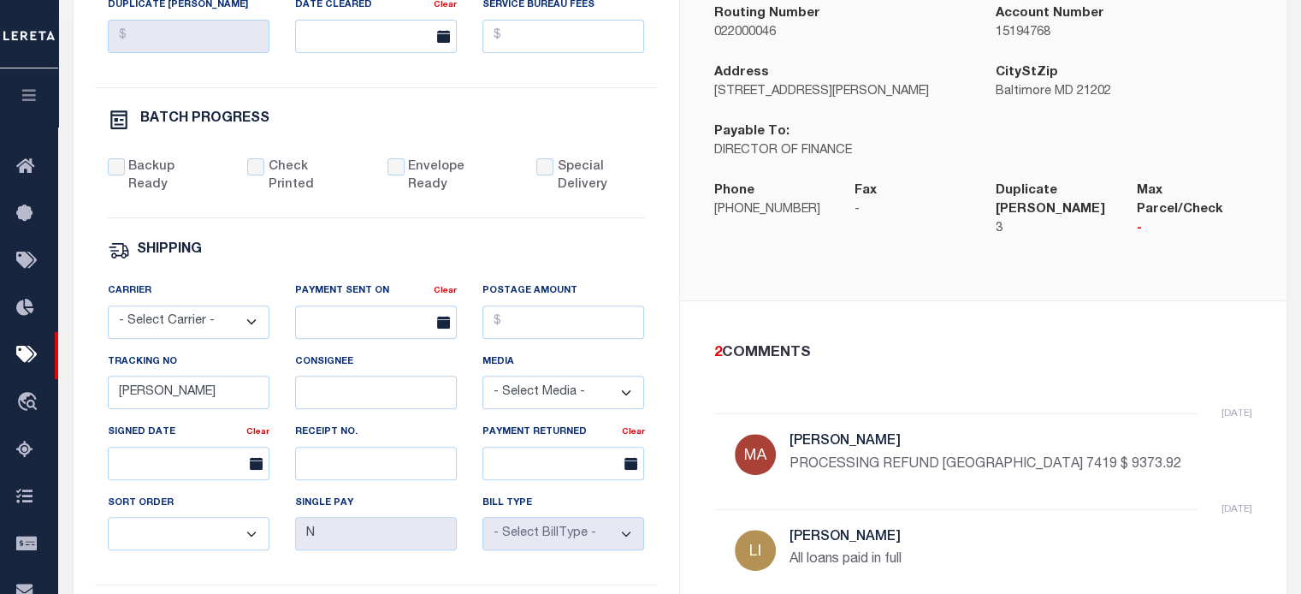
scroll to position [684, 0]
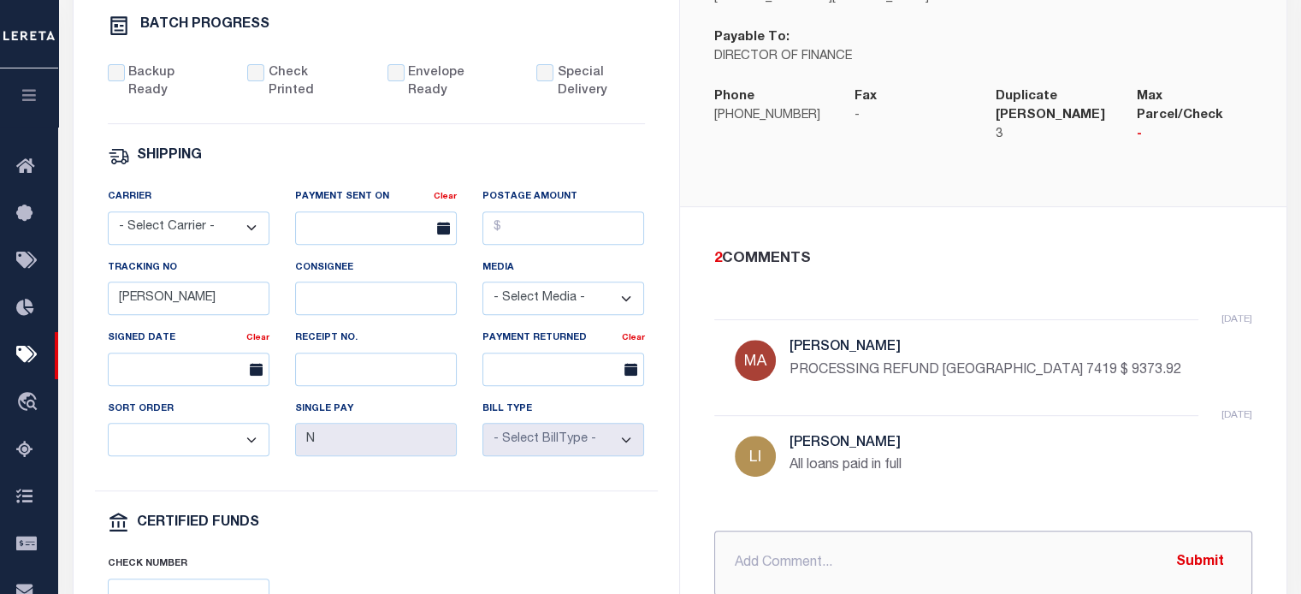
drag, startPoint x: 835, startPoint y: 565, endPoint x: 835, endPoint y: 548, distance: 16.3
click at [835, 557] on input "text" at bounding box center [983, 562] width 538 height 65
paste input "requesting funds to be wire to renovo today_"
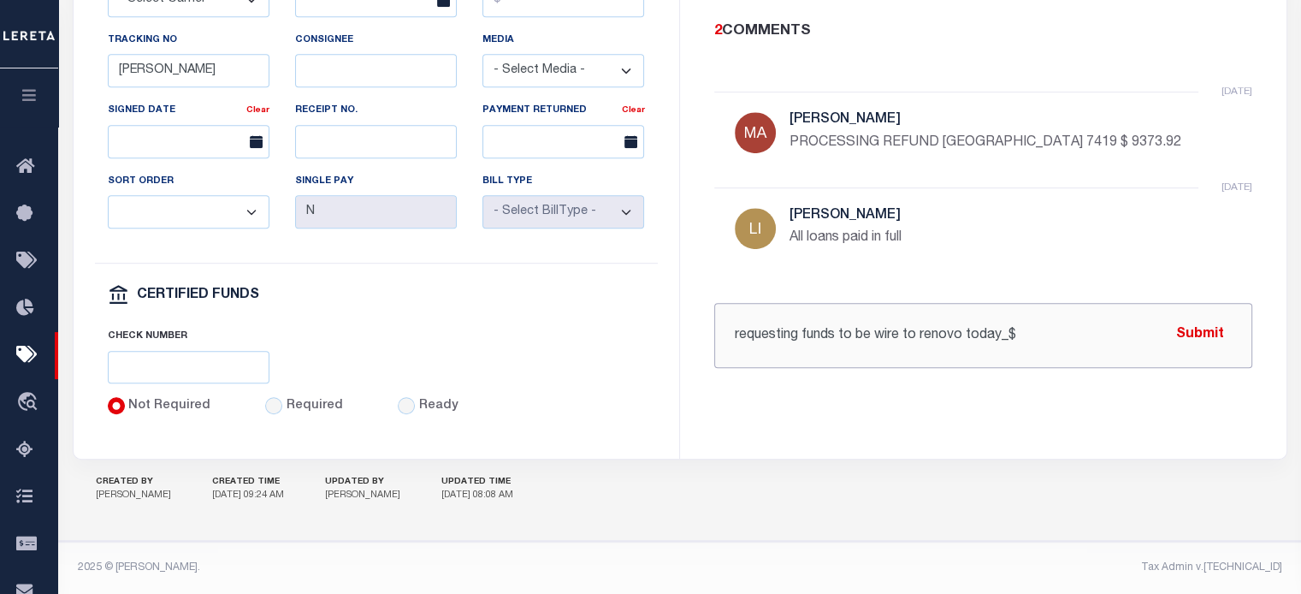
scroll to position [919, 0]
click at [1031, 322] on input "requesting funds to be wire to renovo today_$" at bounding box center [983, 335] width 538 height 65
type input "requesting funds to be wire to renovo today_"
click at [1207, 325] on button "Submit" at bounding box center [1200, 334] width 70 height 35
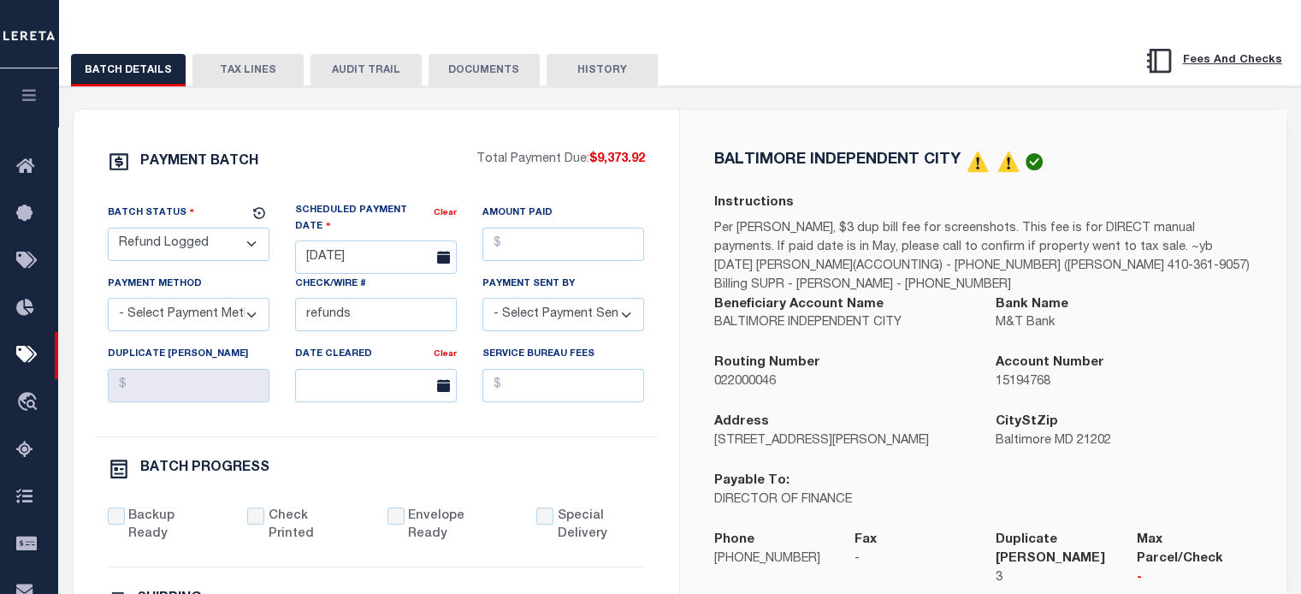
scroll to position [234, 0]
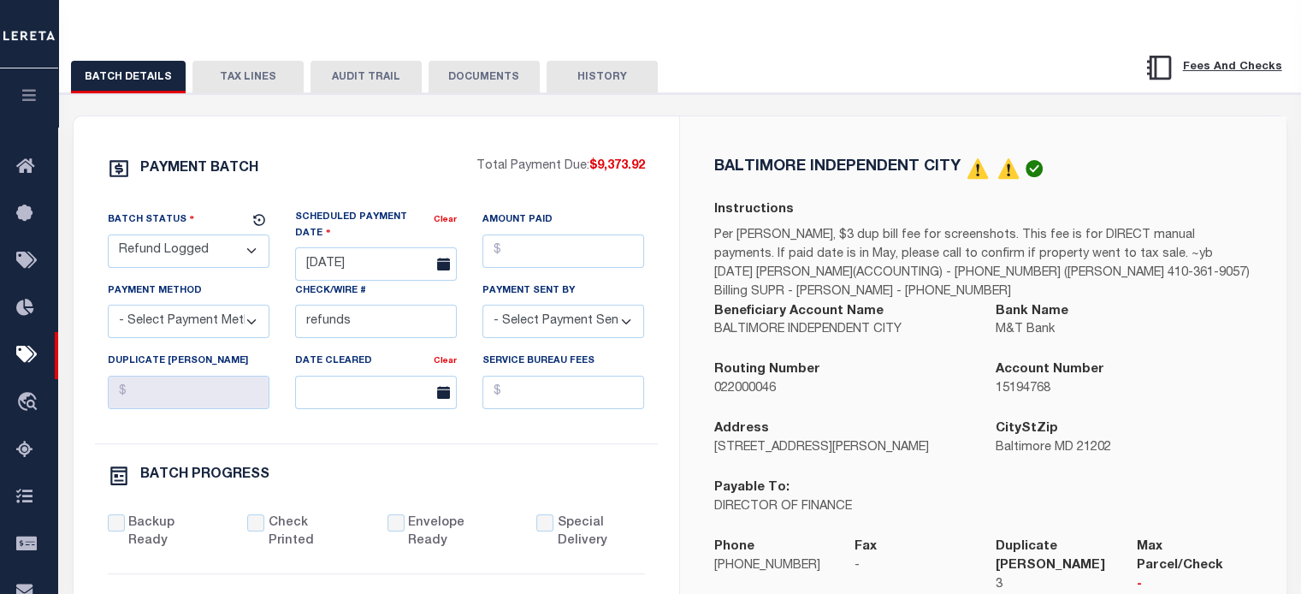
click at [192, 253] on select "- Select Status - Scheduled for Payment Ready For Payment Payment Sent Cleared …" at bounding box center [189, 250] width 162 height 33
select select "RFD"
click at [108, 237] on select "- Select Status - Scheduled for Payment Ready For Payment Payment Sent Cleared …" at bounding box center [189, 250] width 162 height 33
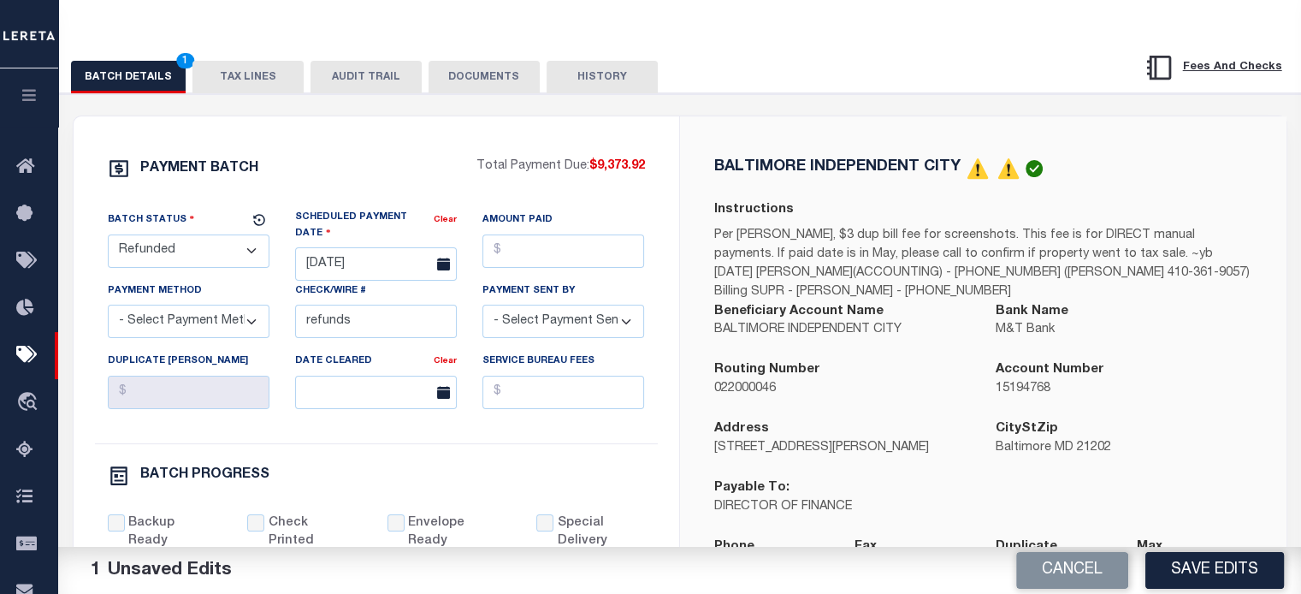
drag, startPoint x: 1216, startPoint y: 569, endPoint x: 1205, endPoint y: 559, distance: 14.6
click at [1216, 568] on button "Save Edits" at bounding box center [1214, 570] width 139 height 37
select select
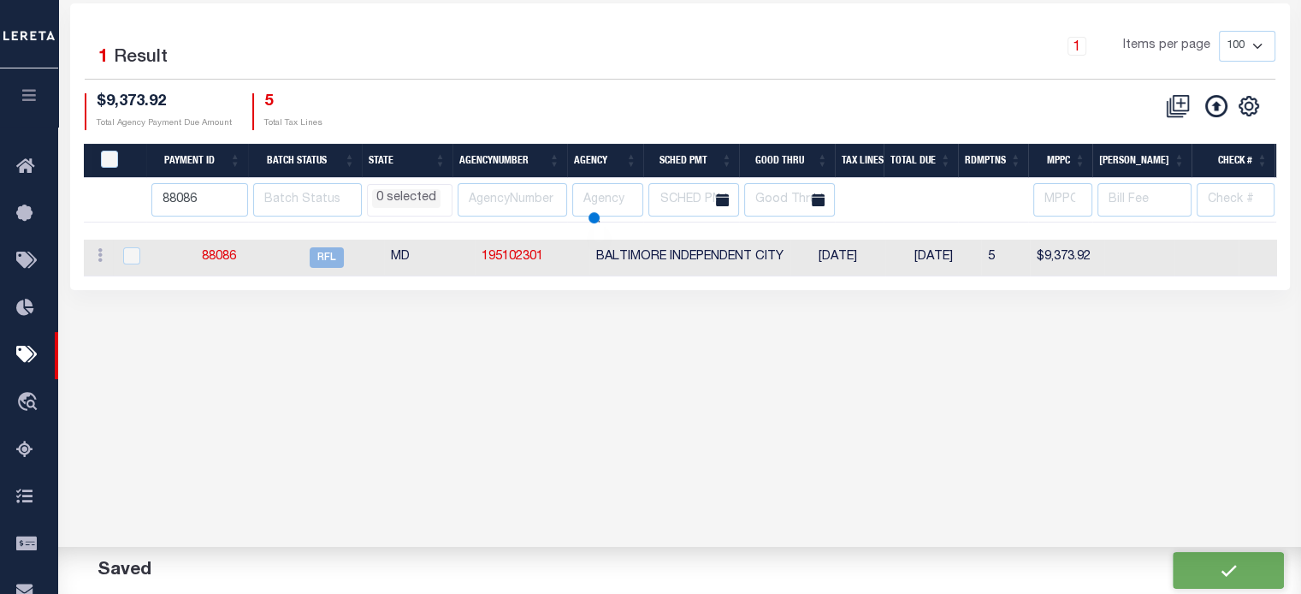
scroll to position [172, 0]
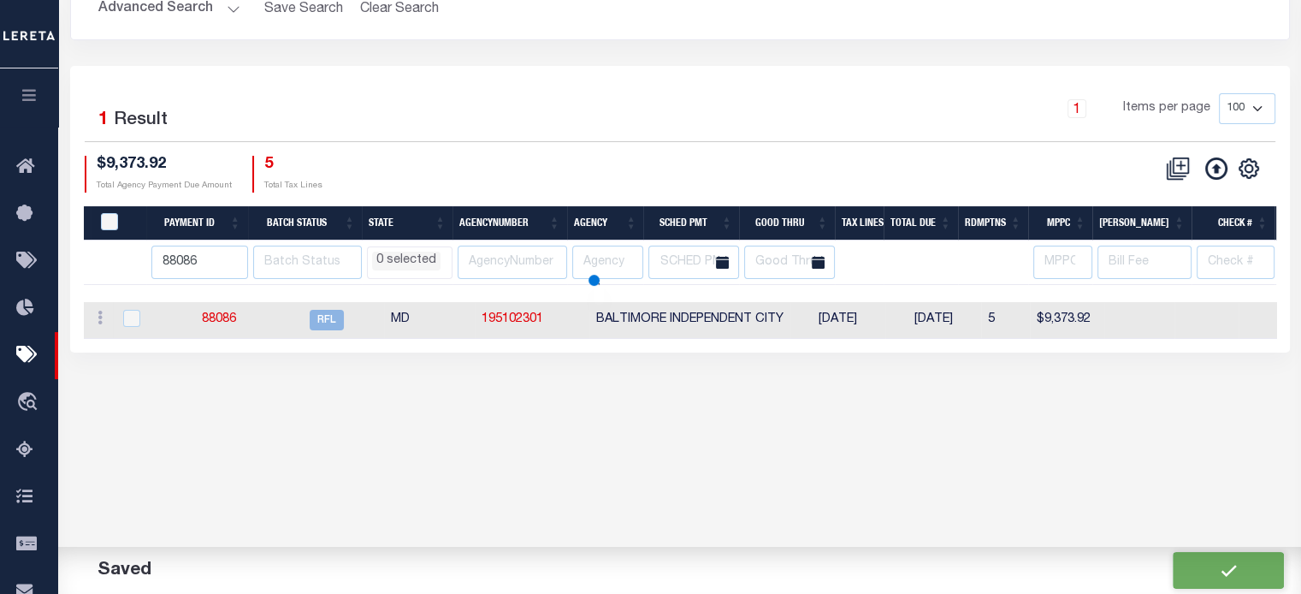
select select
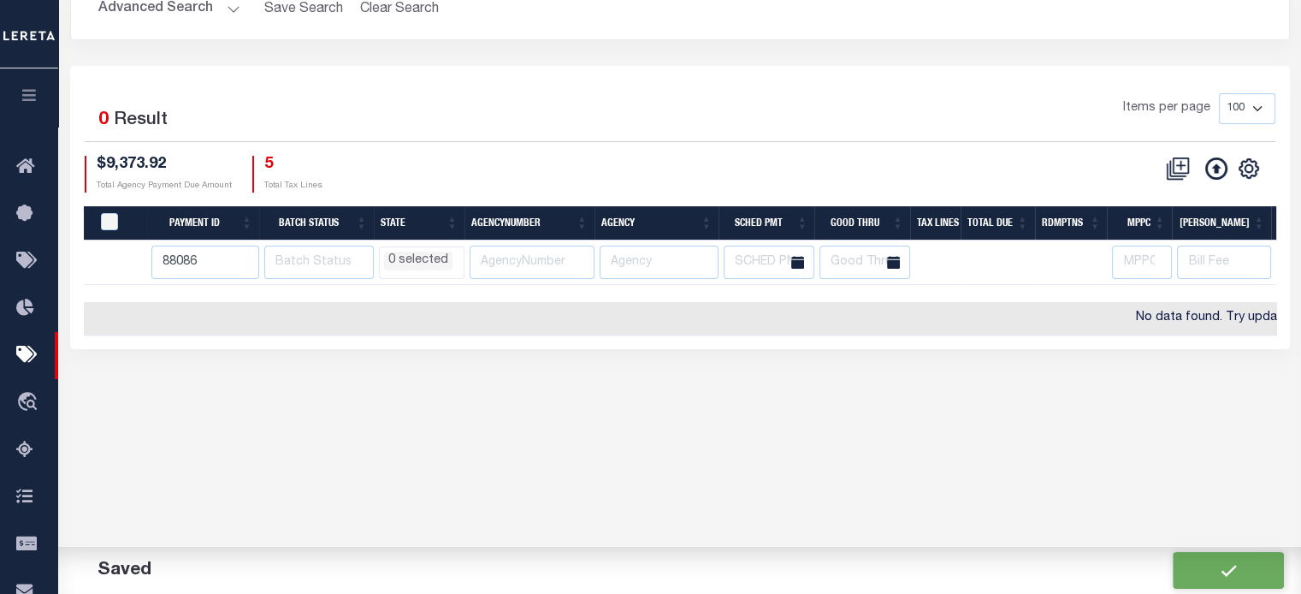
scroll to position [0, 0]
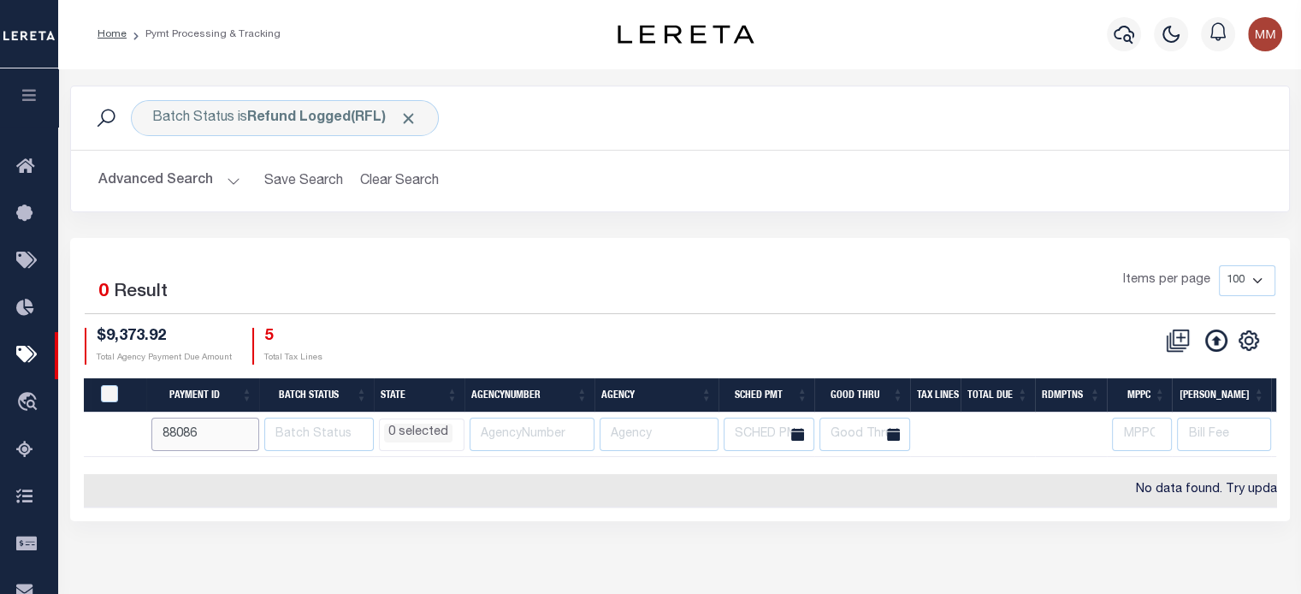
click at [208, 435] on input "88086" at bounding box center [205, 433] width 109 height 33
type input "88"
select select
type input "87970"
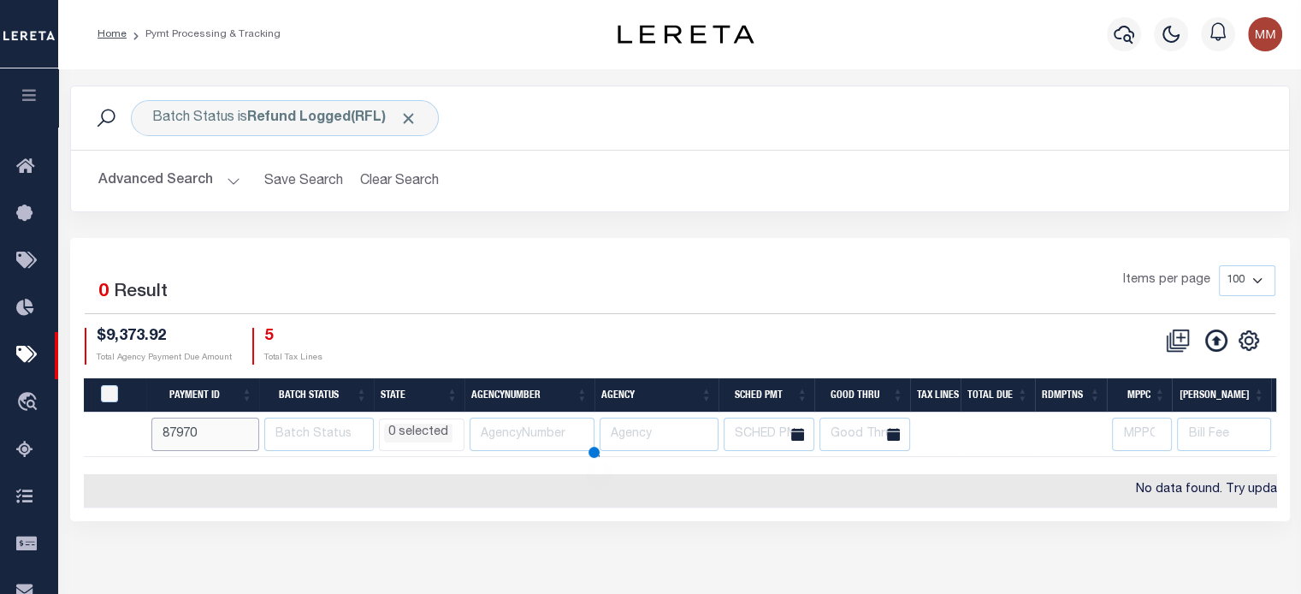
select select
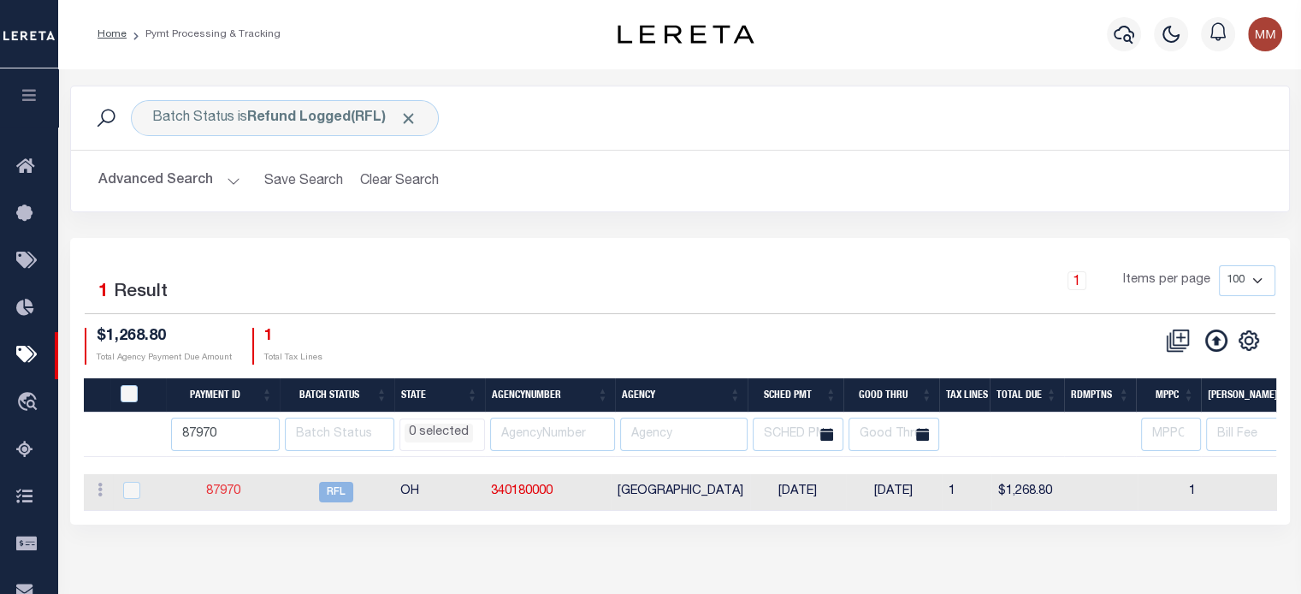
click at [225, 490] on link "87970" at bounding box center [223, 491] width 34 height 12
select select "RFL"
type input "07/24/2025"
type input "$1,268.8"
select select "[PERSON_NAME]"
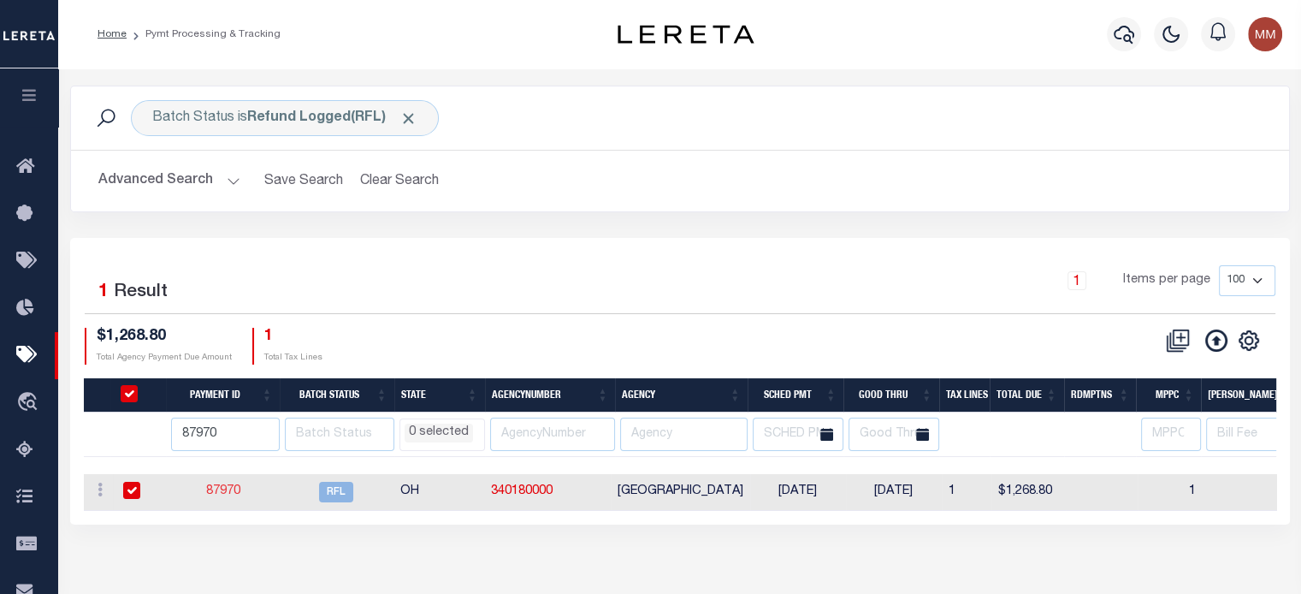
select select
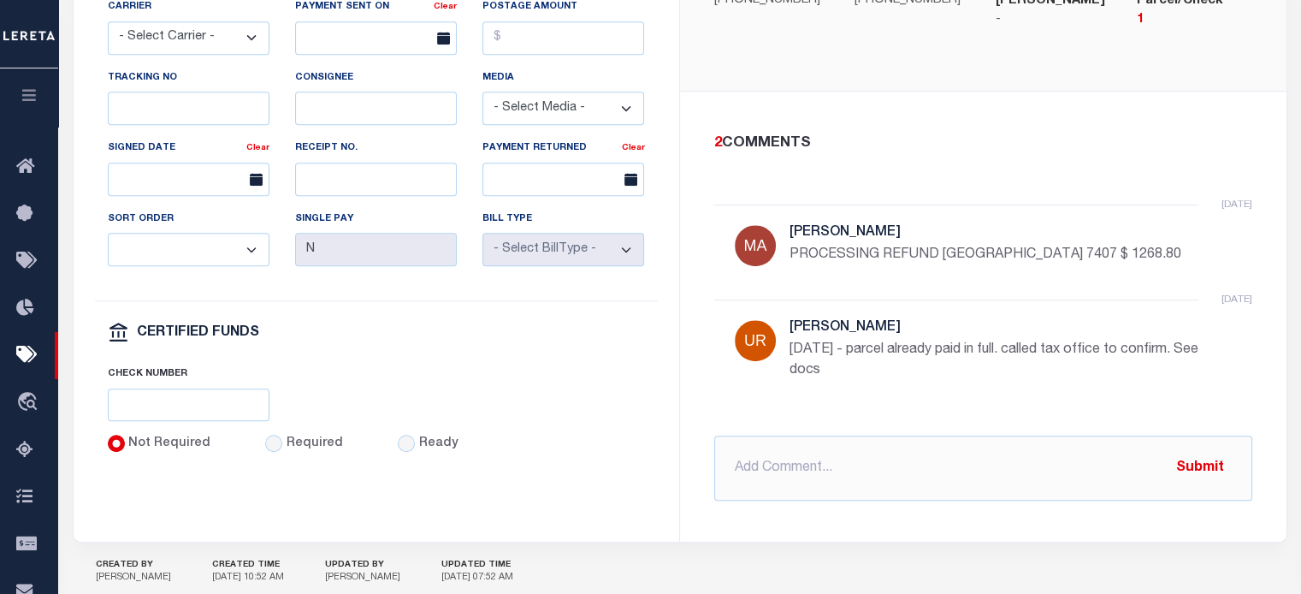
scroll to position [961, 0]
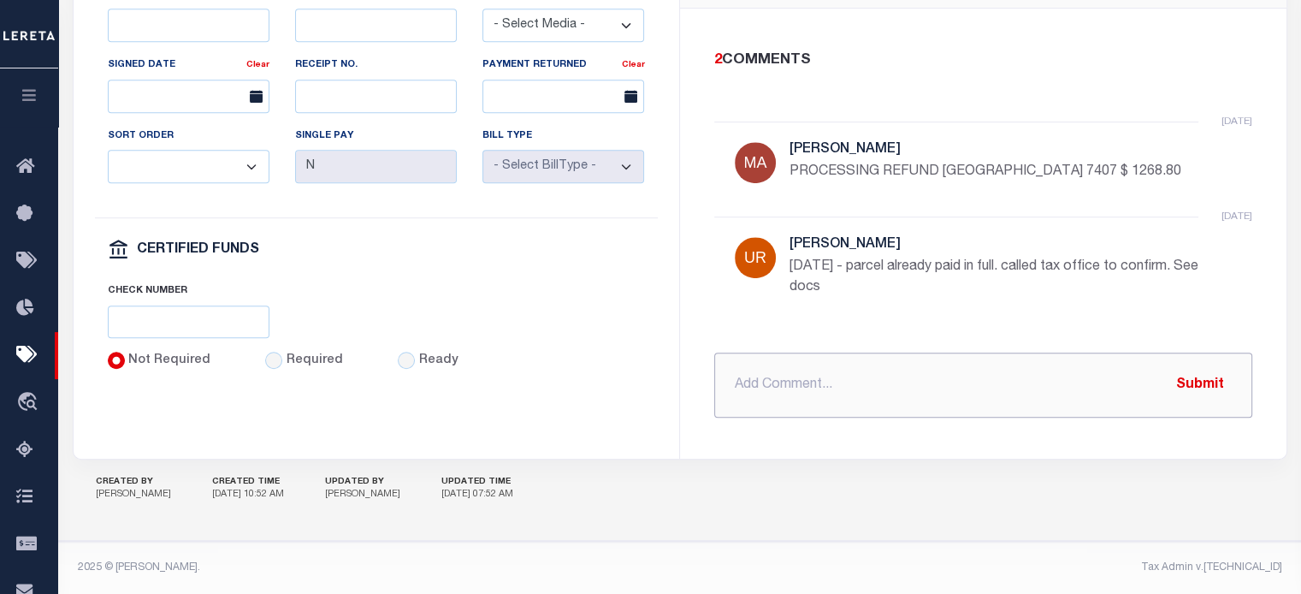
click at [800, 376] on input "text" at bounding box center [983, 384] width 538 height 65
paste input "requesting funds to be wire to renovo today_"
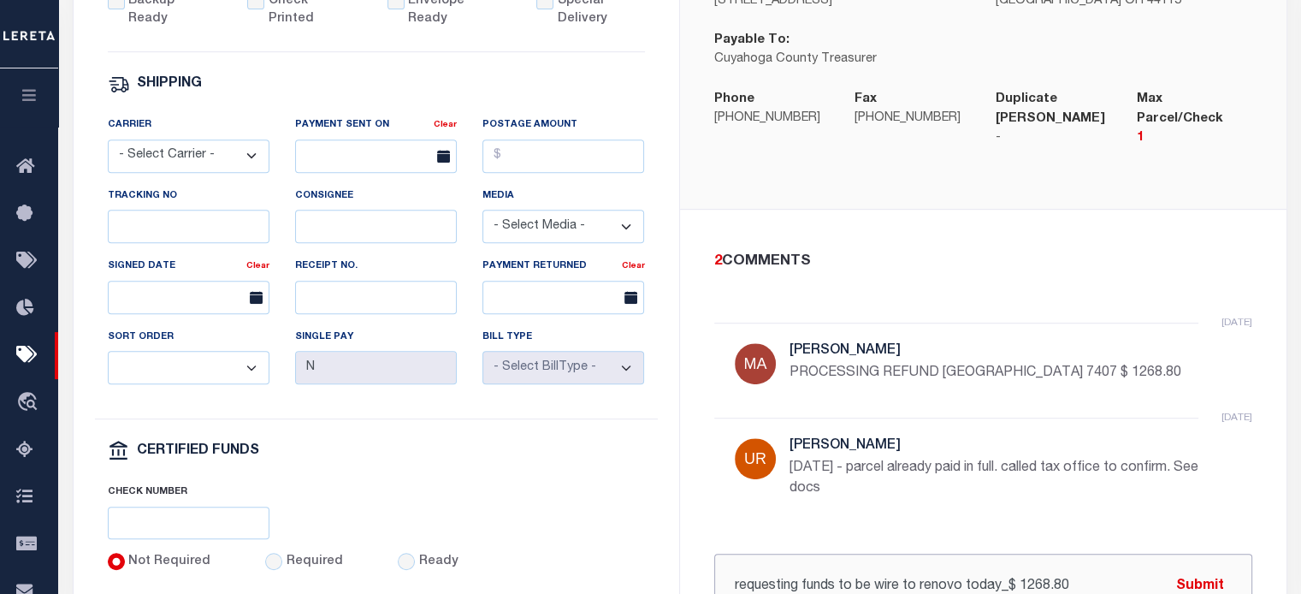
scroll to position [790, 0]
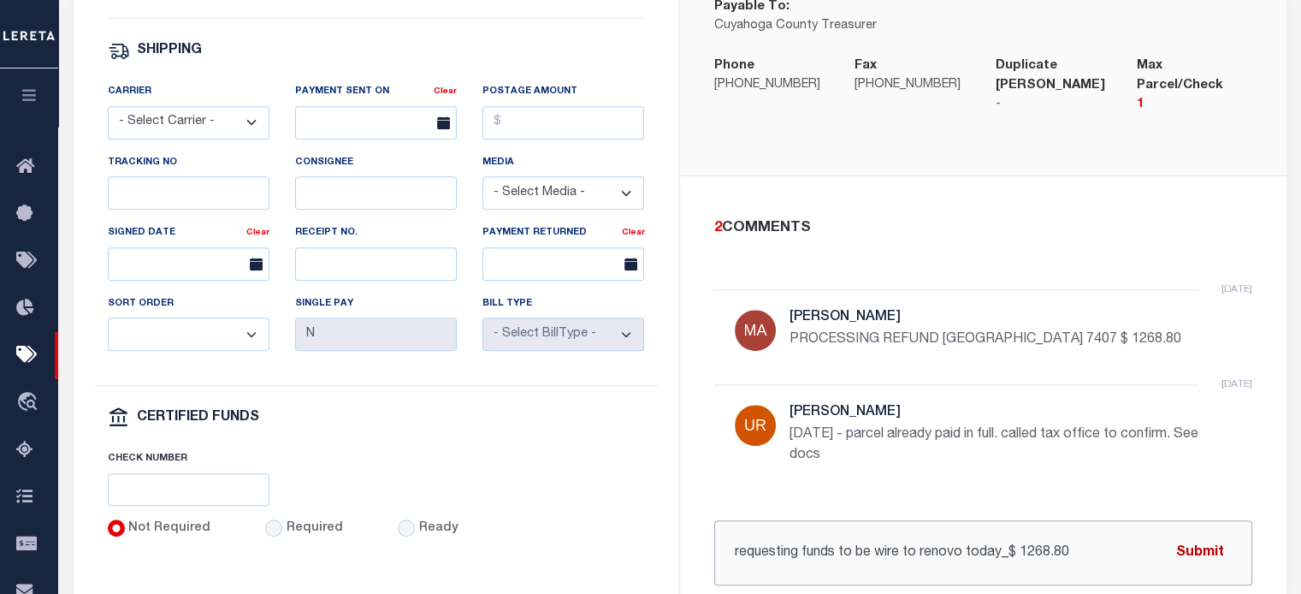
type input "requesting funds to be wire to renovo today_$ 1268.80"
drag, startPoint x: 1190, startPoint y: 553, endPoint x: 1174, endPoint y: 544, distance: 18.0
click at [1190, 554] on button "Submit" at bounding box center [1200, 552] width 70 height 35
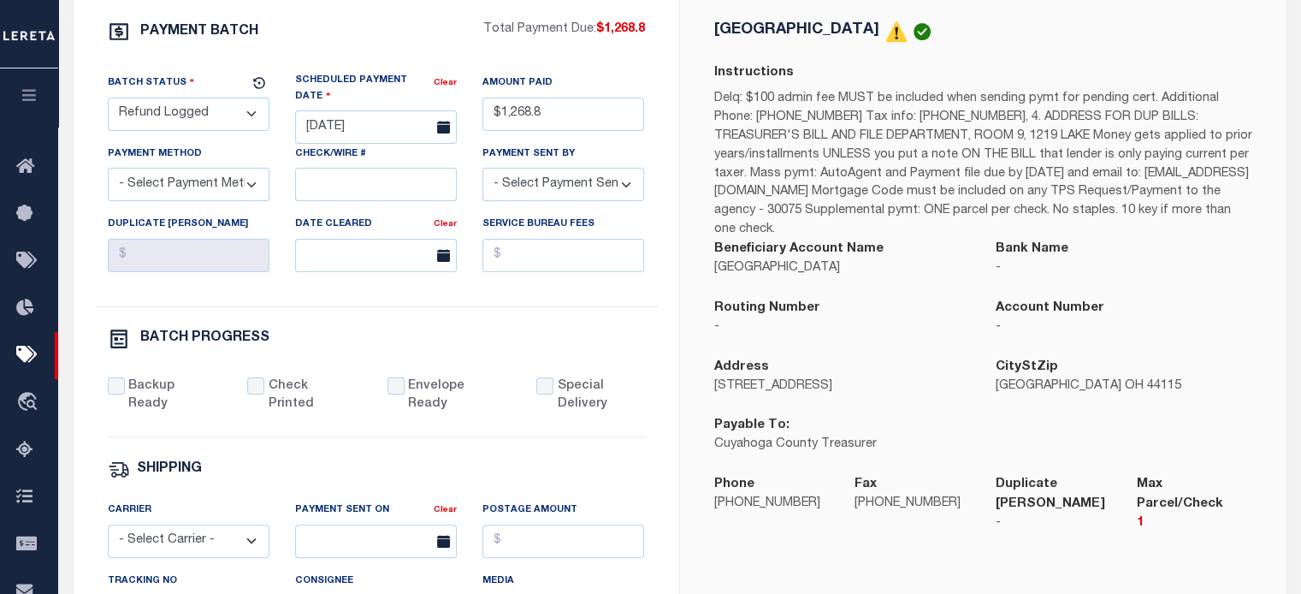
scroll to position [362, 0]
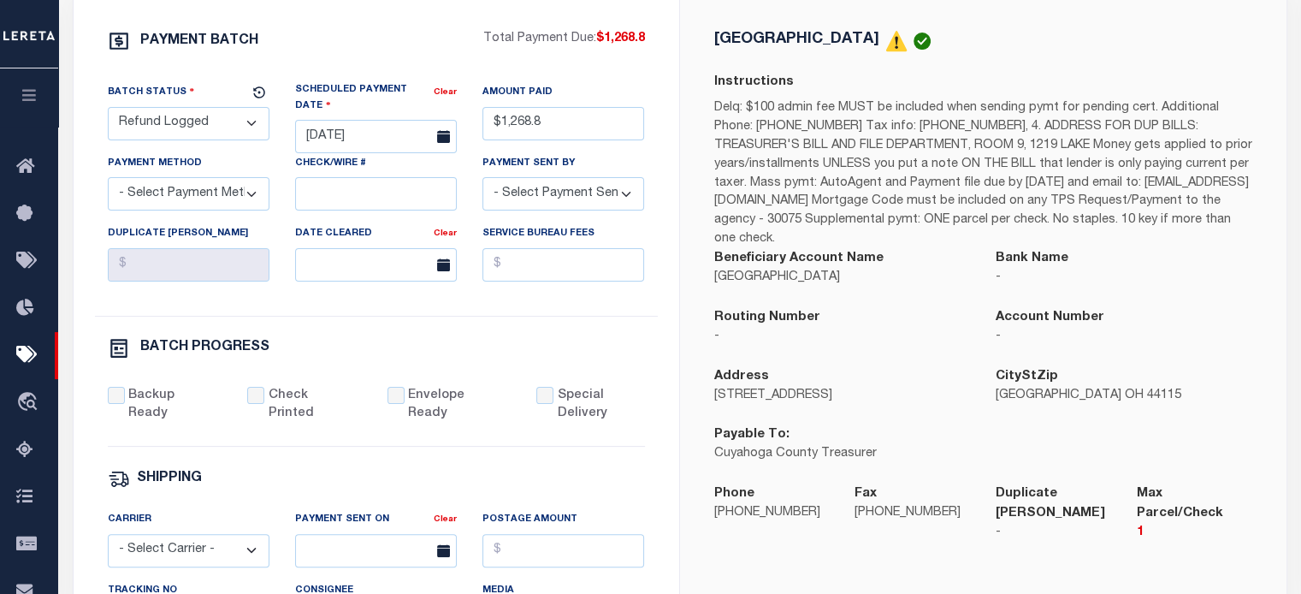
click at [182, 121] on select "- Select Status - Scheduled for Payment Ready For Payment Payment Sent Cleared …" at bounding box center [189, 123] width 162 height 33
select select "RFD"
click at [108, 109] on select "- Select Status - Scheduled for Payment Ready For Payment Payment Sent Cleared …" at bounding box center [189, 123] width 162 height 33
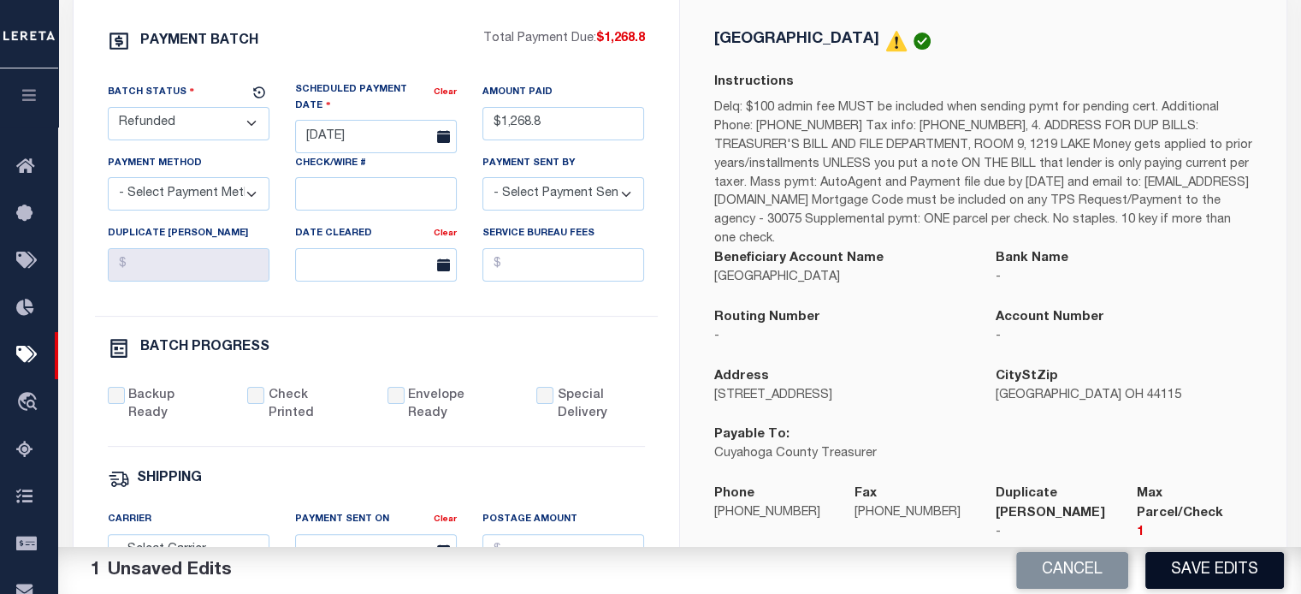
click at [1203, 575] on button "Save Edits" at bounding box center [1214, 570] width 139 height 37
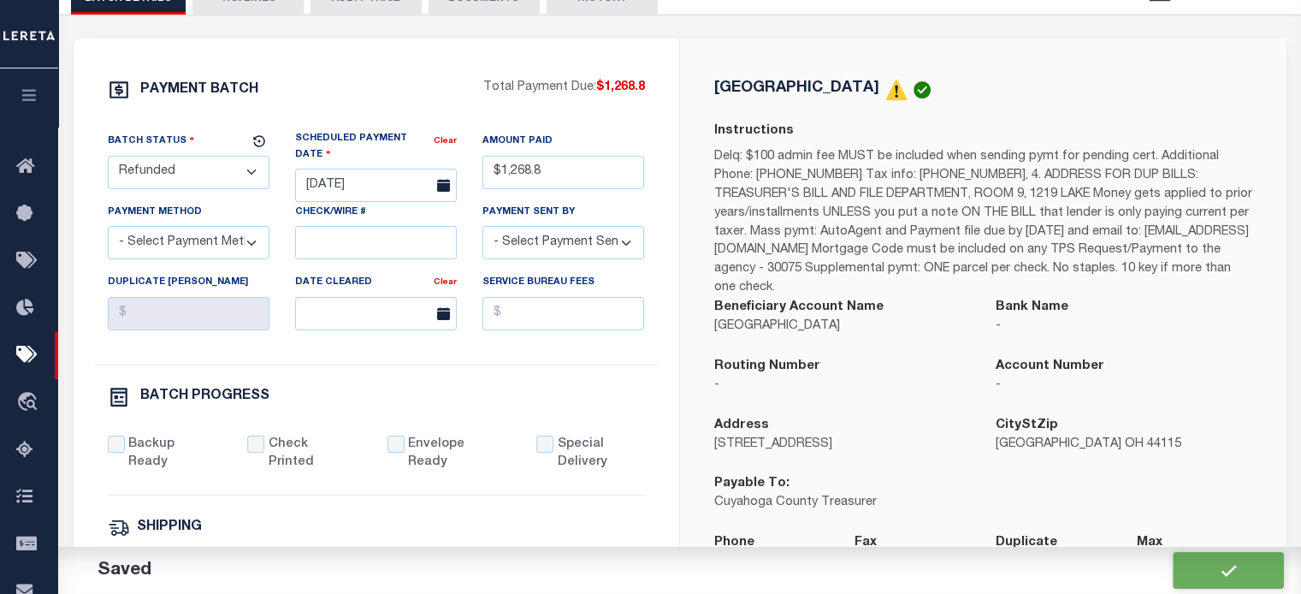
select select
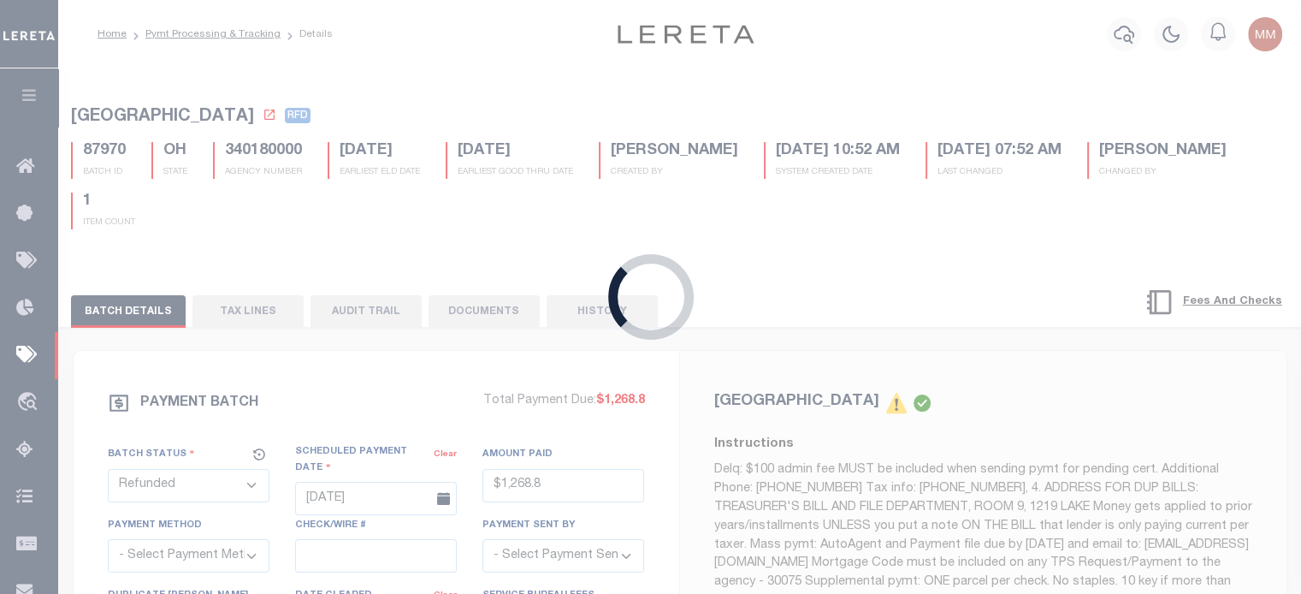
type input "$1,268.8"
select select
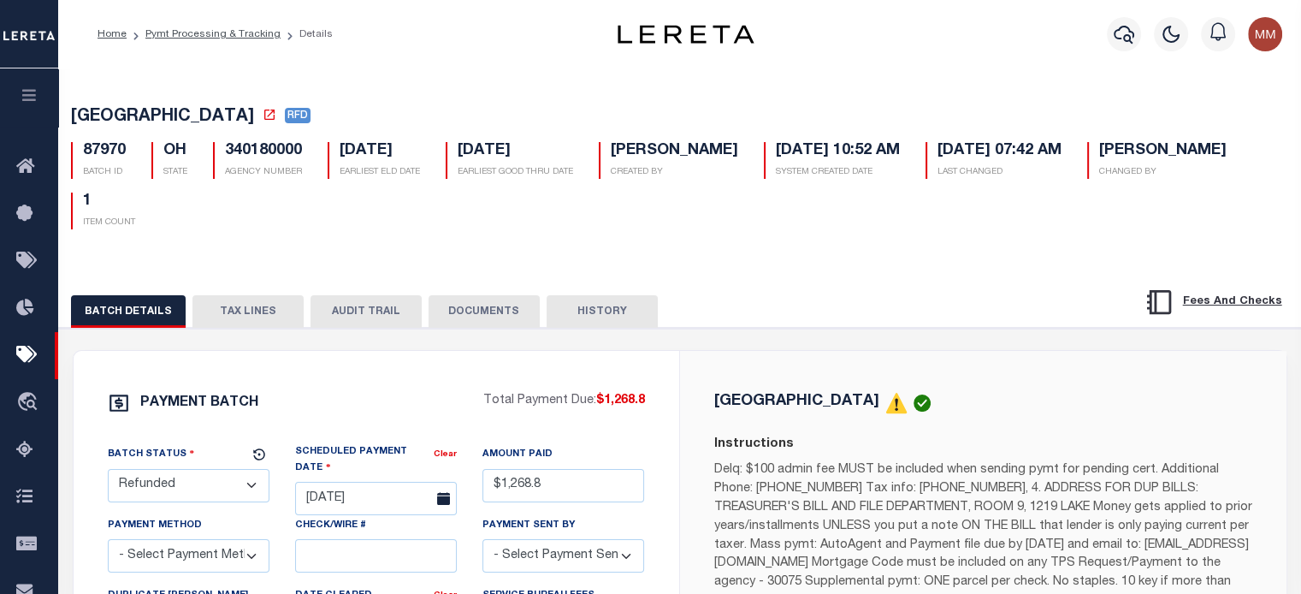
select select
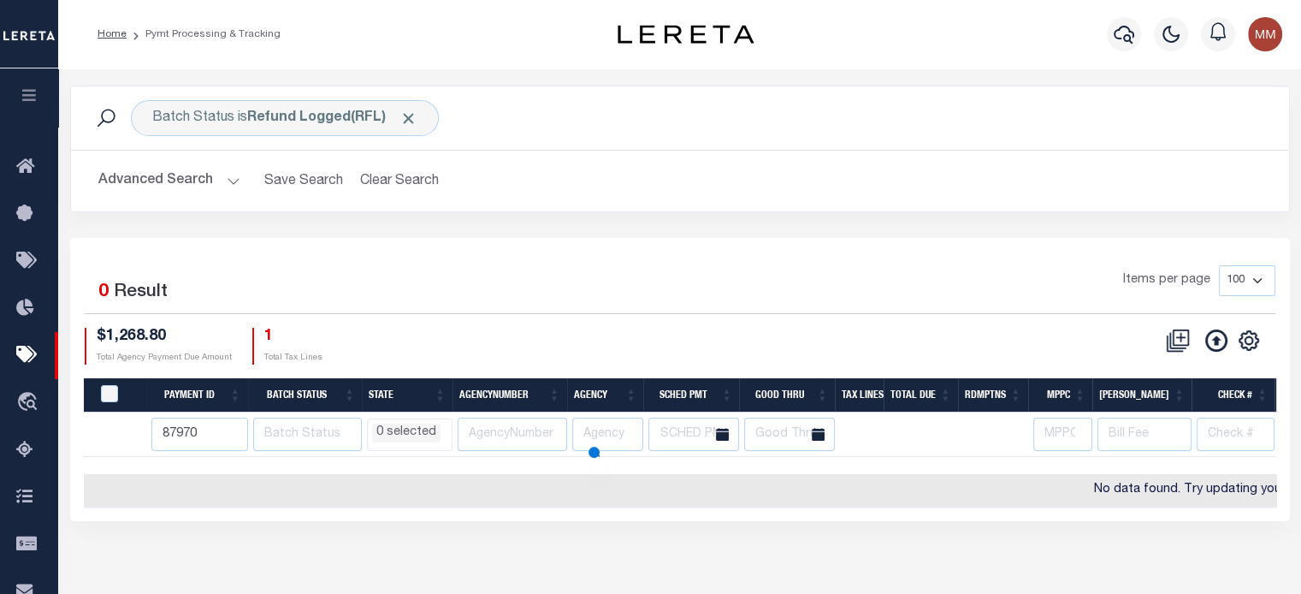
select select
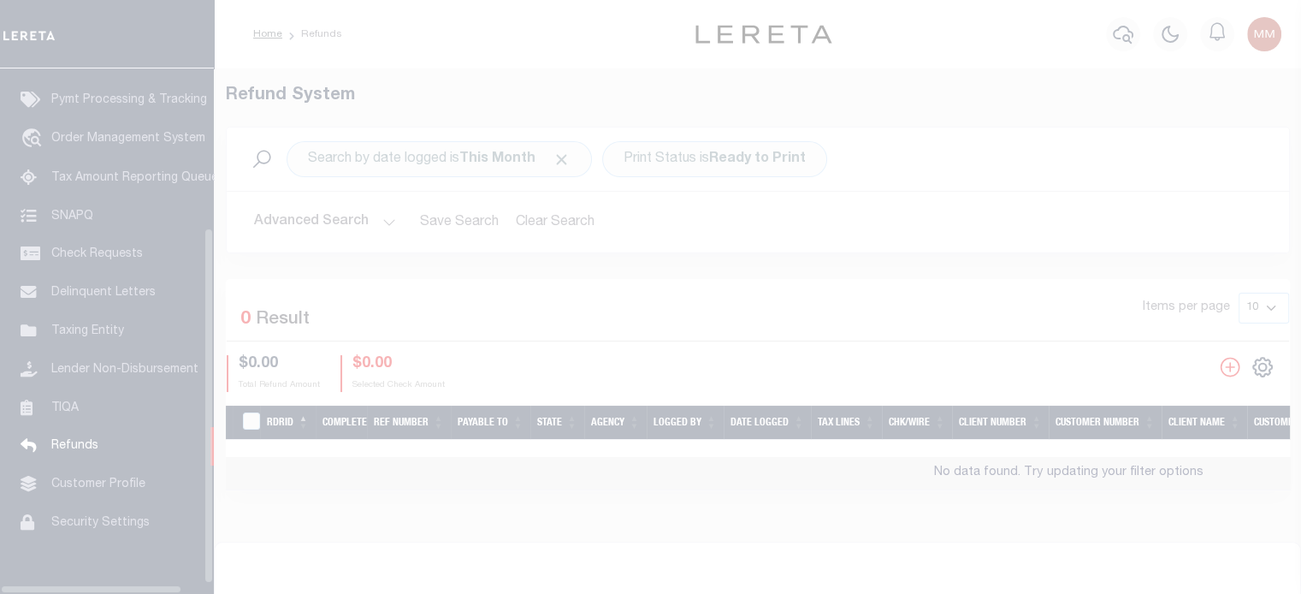
scroll to position [243, 0]
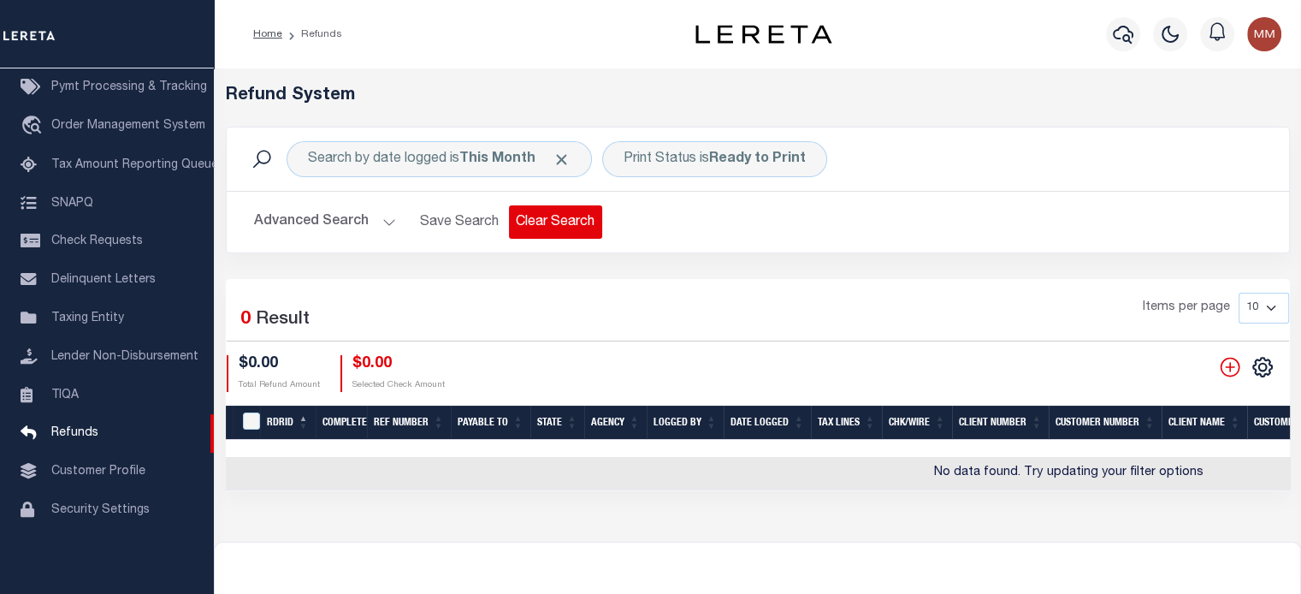
click at [536, 220] on button "Clear Search" at bounding box center [555, 221] width 93 height 33
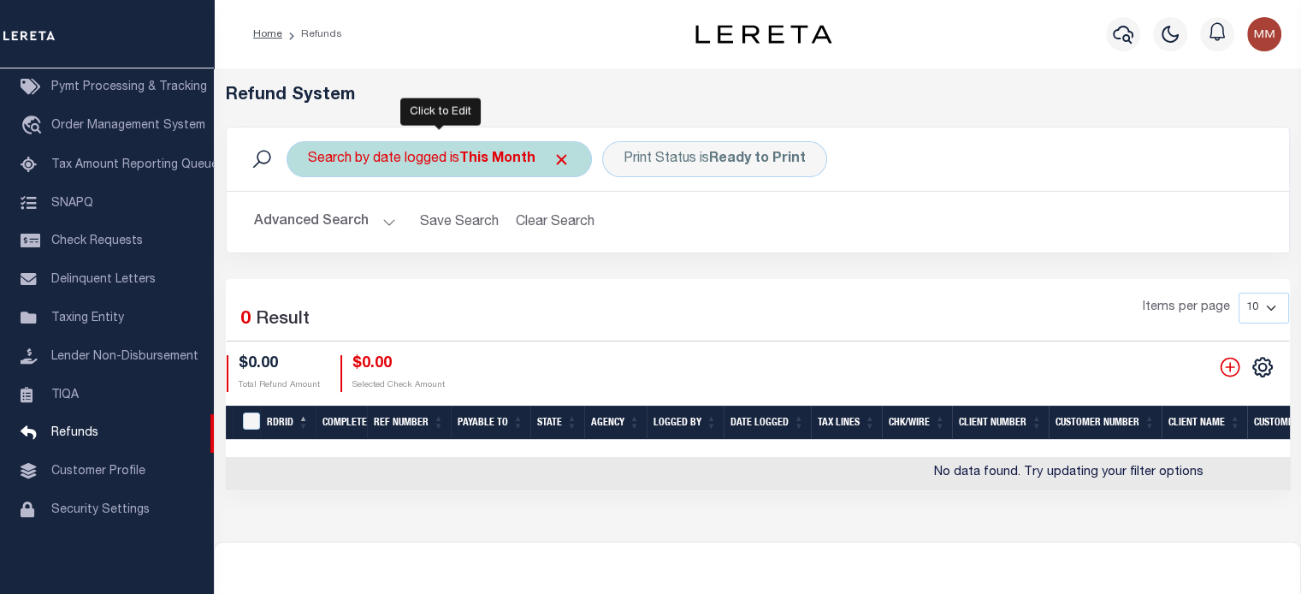
click at [482, 170] on div "Search by date logged is This Month" at bounding box center [439, 159] width 305 height 36
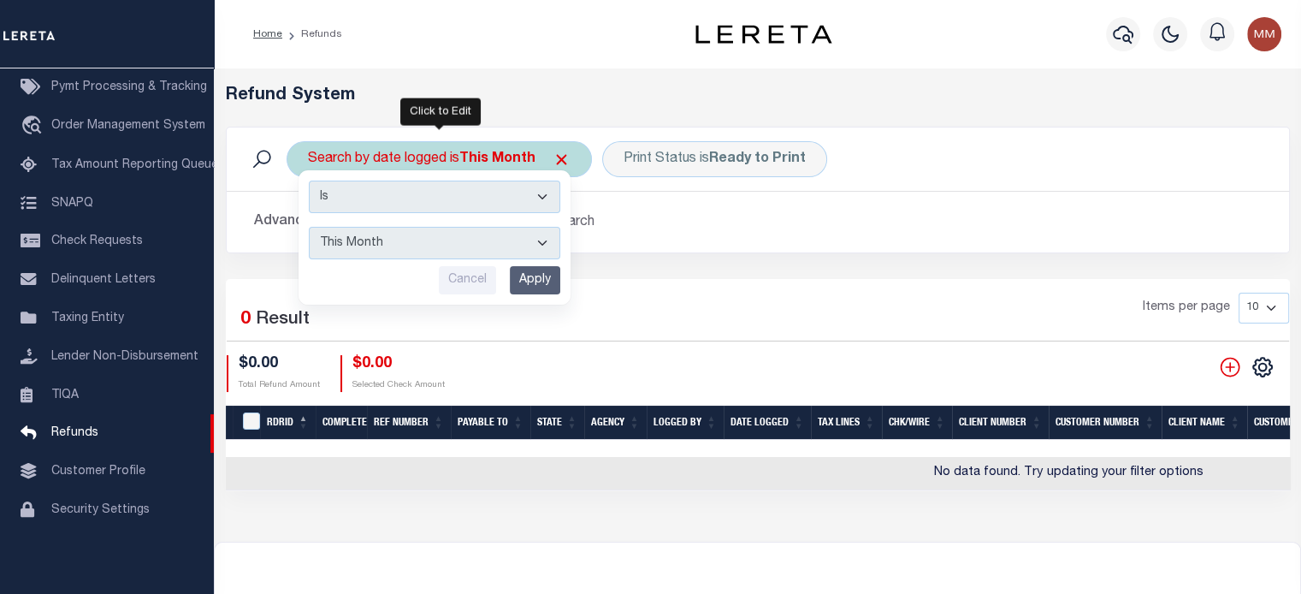
click at [525, 271] on input "Apply" at bounding box center [535, 280] width 50 height 28
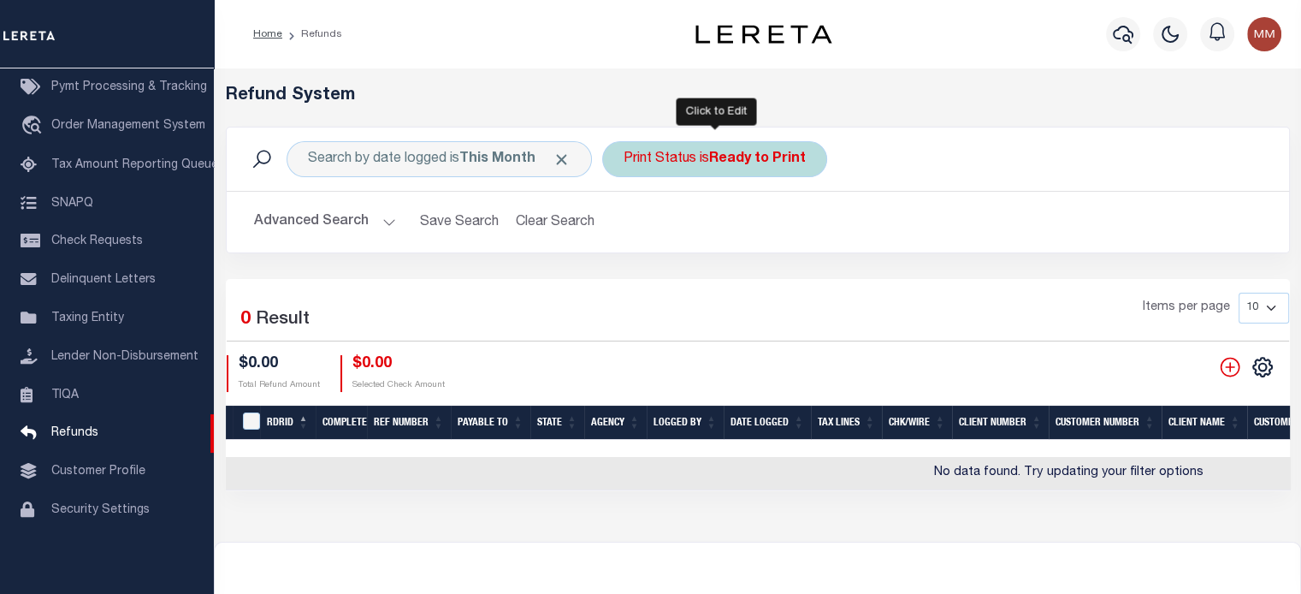
click at [708, 171] on div "Print Status is Ready to Print" at bounding box center [714, 159] width 225 height 36
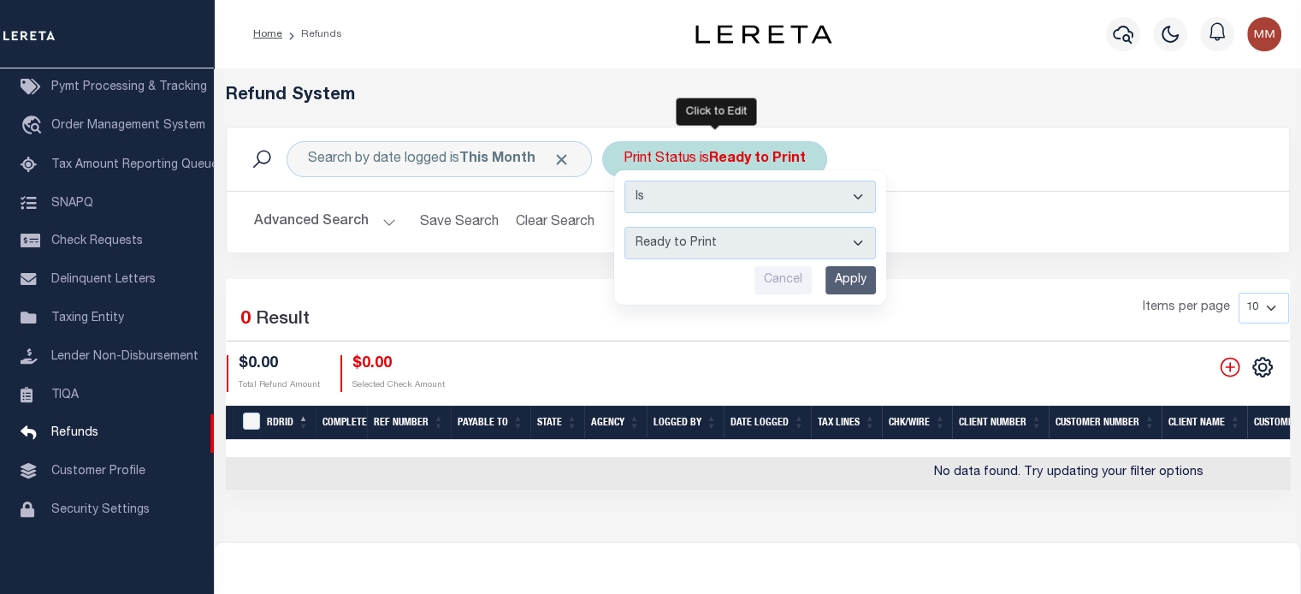
click at [690, 236] on select "--ALL-- Ready to Write Ready to Print Printed" at bounding box center [749, 243] width 251 height 33
select select "All"
click at [624, 227] on select "--ALL-- Ready to Write Ready to Print Printed" at bounding box center [749, 243] width 251 height 33
drag, startPoint x: 861, startPoint y: 283, endPoint x: 835, endPoint y: 273, distance: 28.4
click at [852, 281] on input "Apply" at bounding box center [850, 280] width 50 height 28
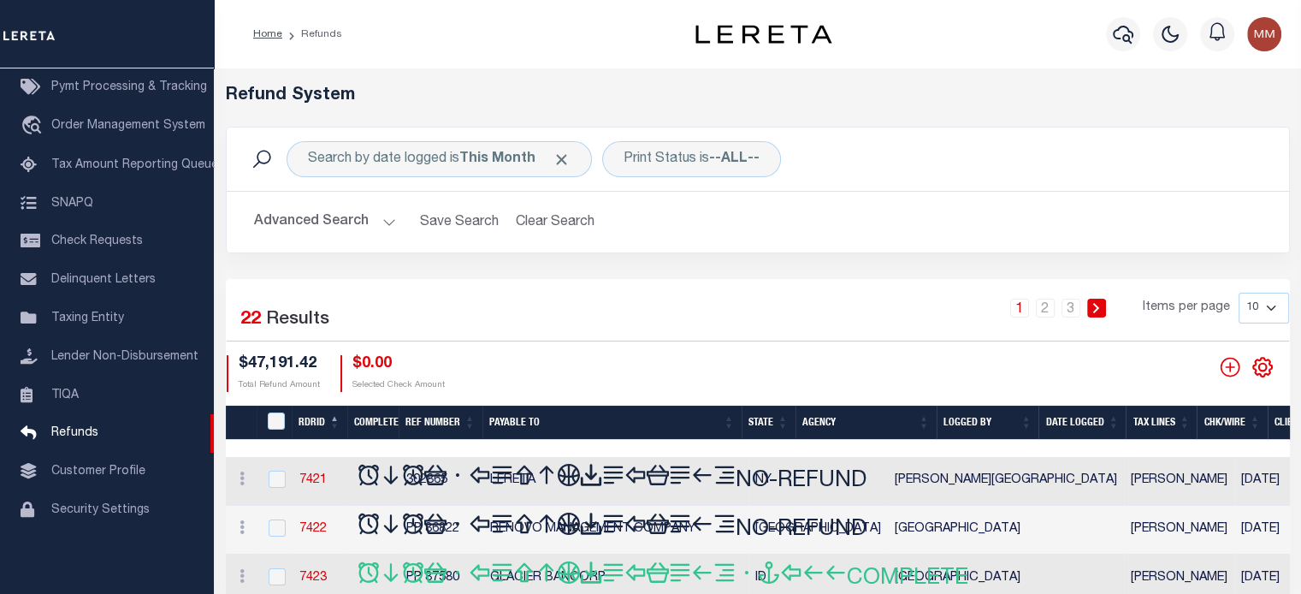
click at [1269, 376] on icon "" at bounding box center [1262, 367] width 22 height 22
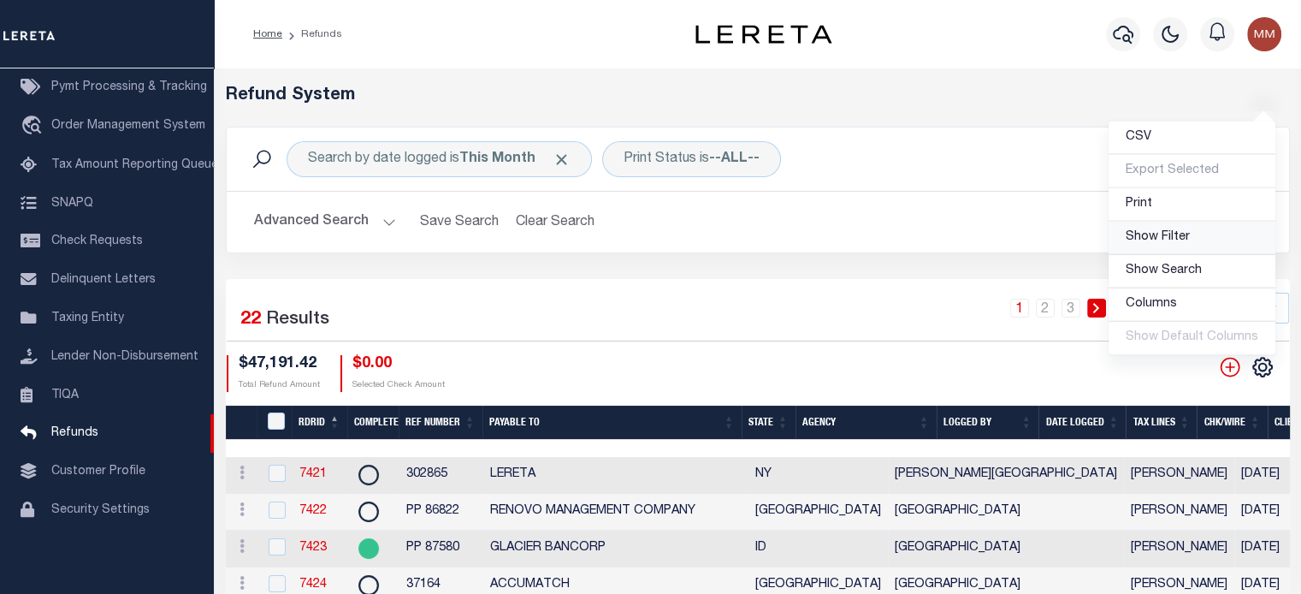
click at [1162, 241] on span "Show Filter" at bounding box center [1158, 237] width 64 height 12
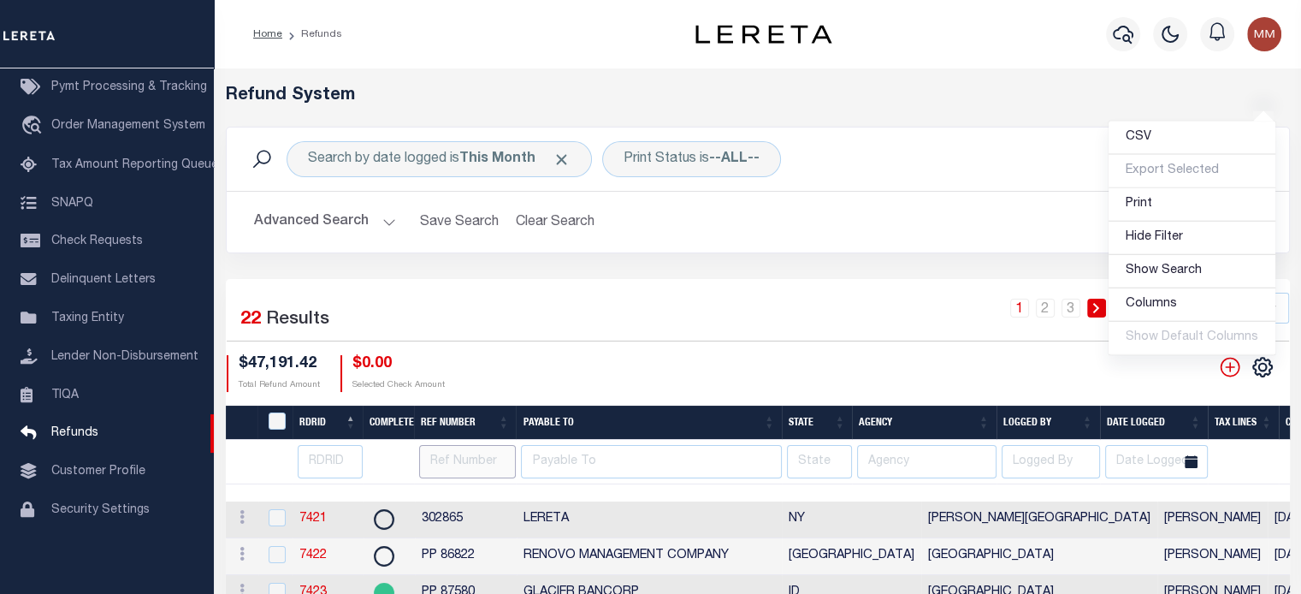
click at [449, 455] on input "text" at bounding box center [467, 461] width 97 height 33
type input "99659"
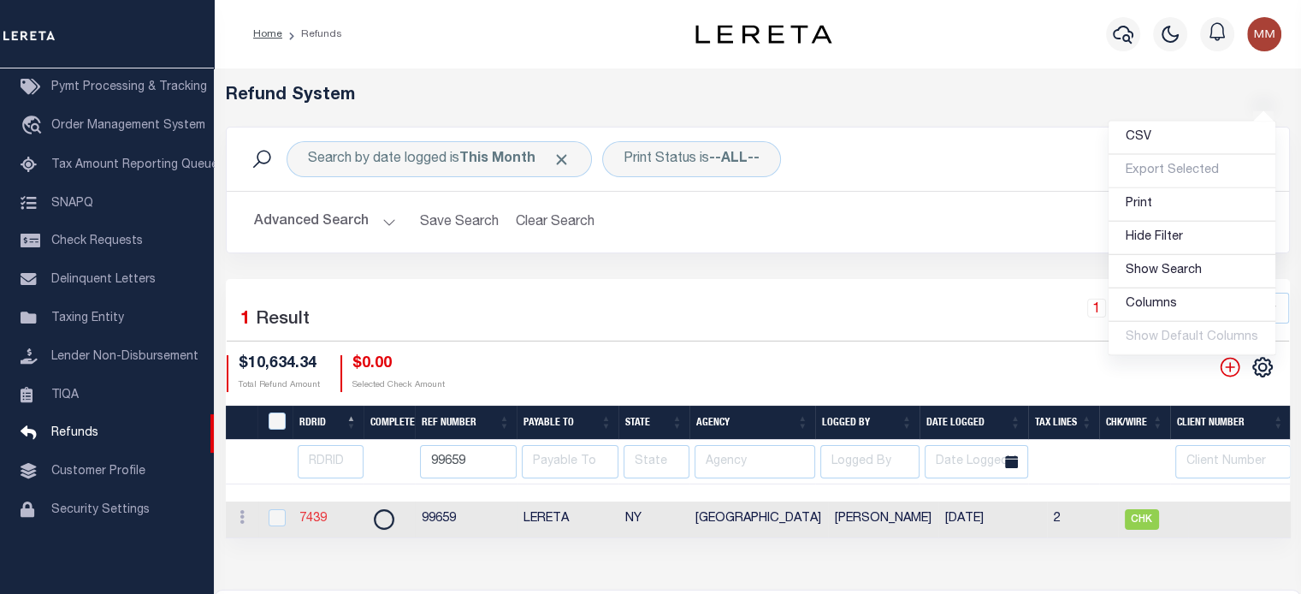
click at [311, 522] on link "7439" at bounding box center [312, 518] width 27 height 12
checkbox input "true"
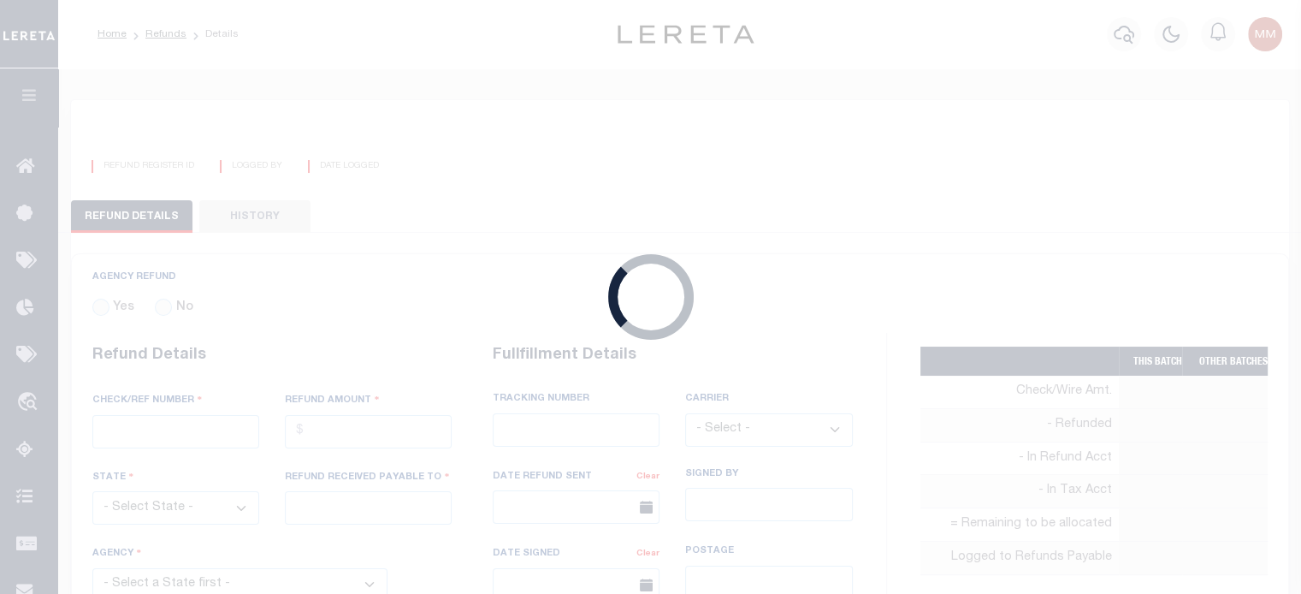
radio input "true"
type input "99659"
type input "$10,634.34"
select select "NY"
type input "LERETA"
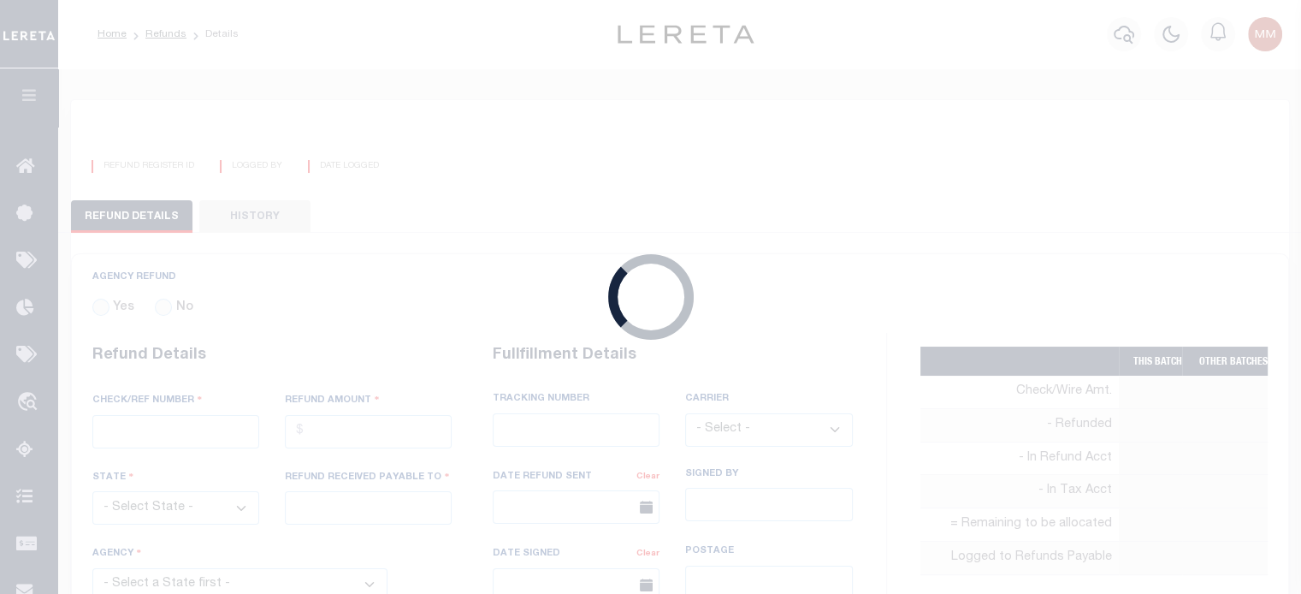
select select
select select "COL"
select select "OVP"
type textarea "THIS IS A BULK CK SPLIT BETWEEN POMONA $ AND ACCUMATCH $ 7274.19(RENOVO)"
type input "[PERSON_NAME]"
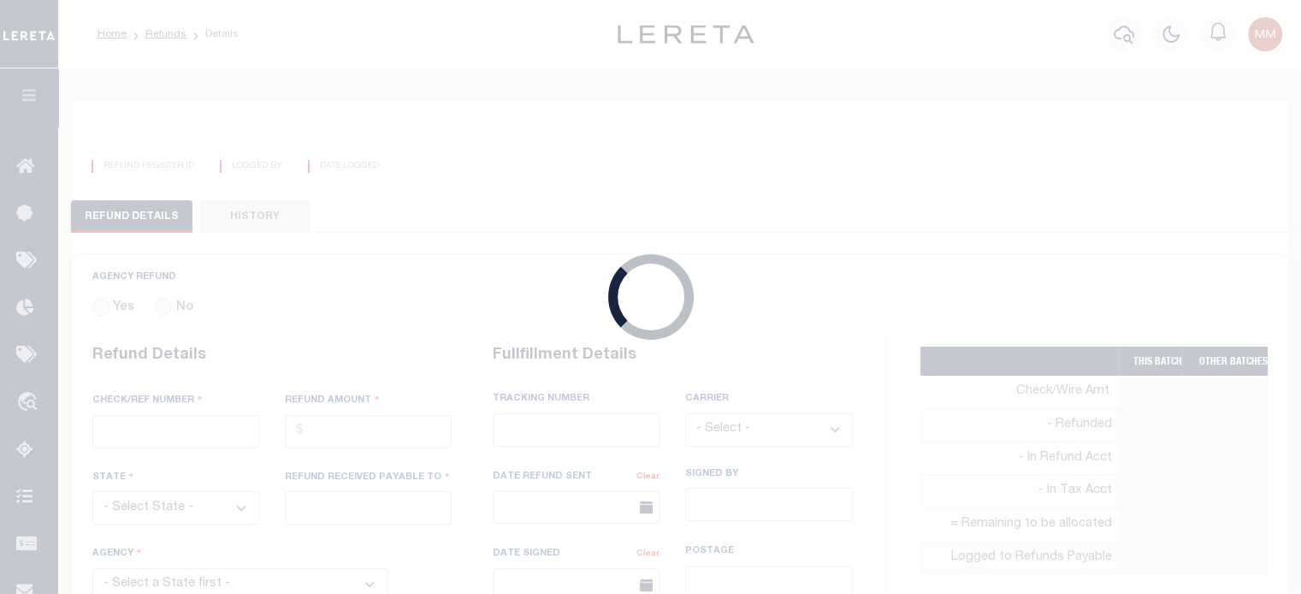
type input "[DATE]"
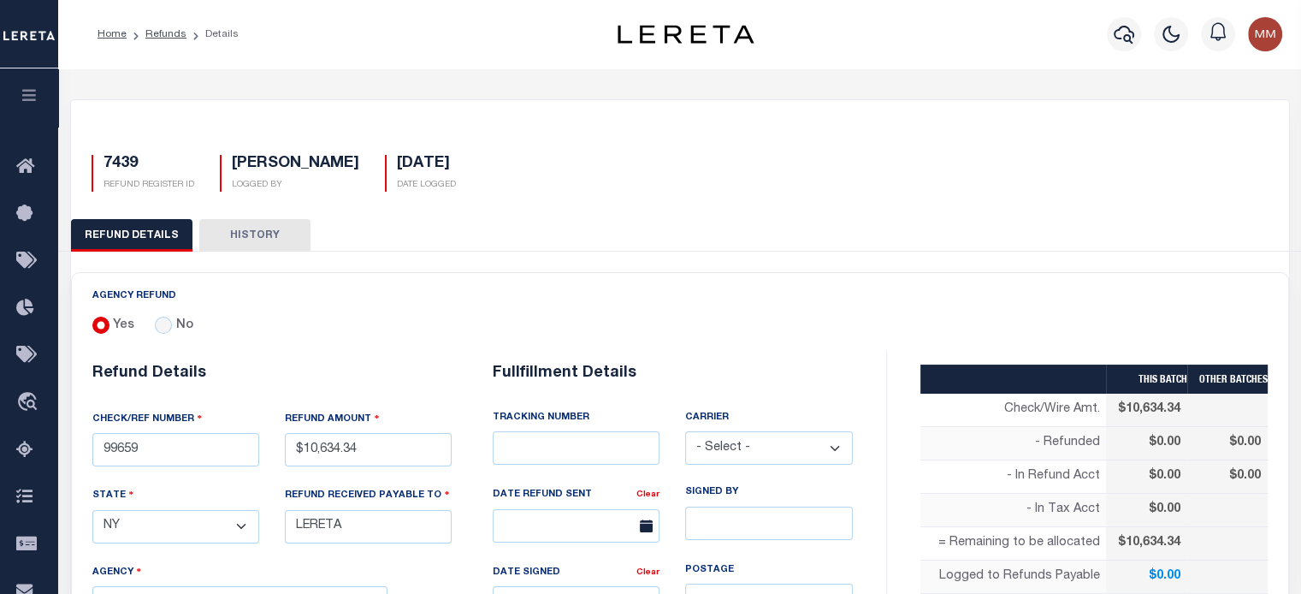
select select "3605904001"
click at [563, 448] on input "text" at bounding box center [576, 447] width 167 height 33
type input "WIRED FUNDS"
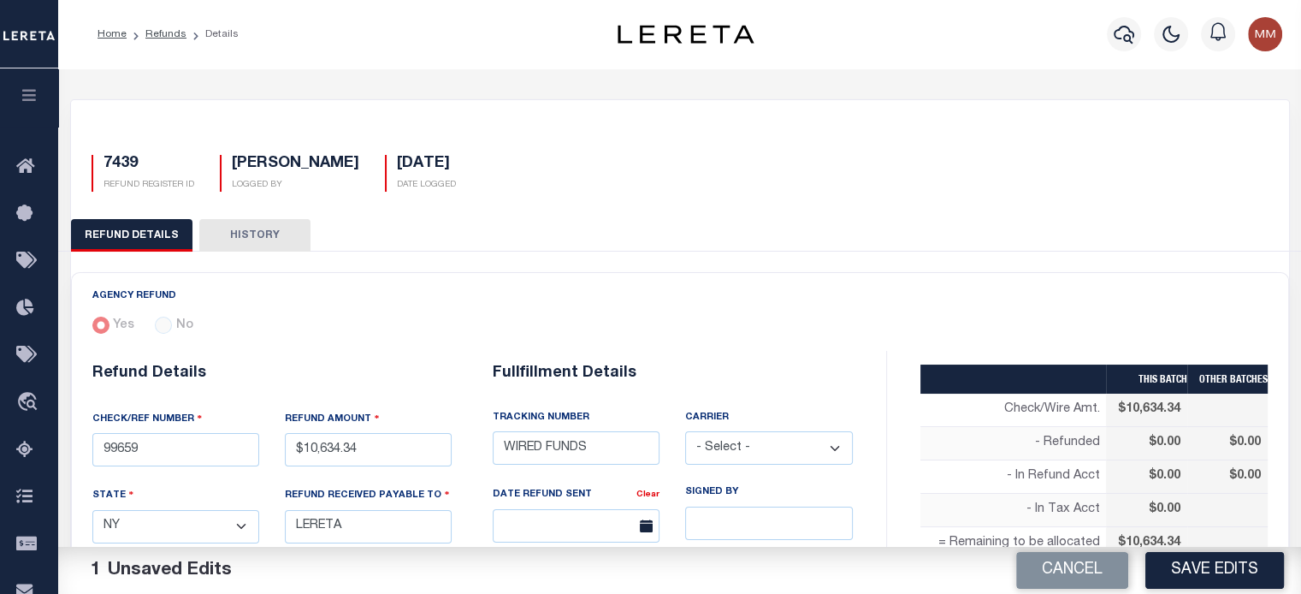
click at [739, 458] on select "- Select - Fedex USPS" at bounding box center [768, 447] width 167 height 33
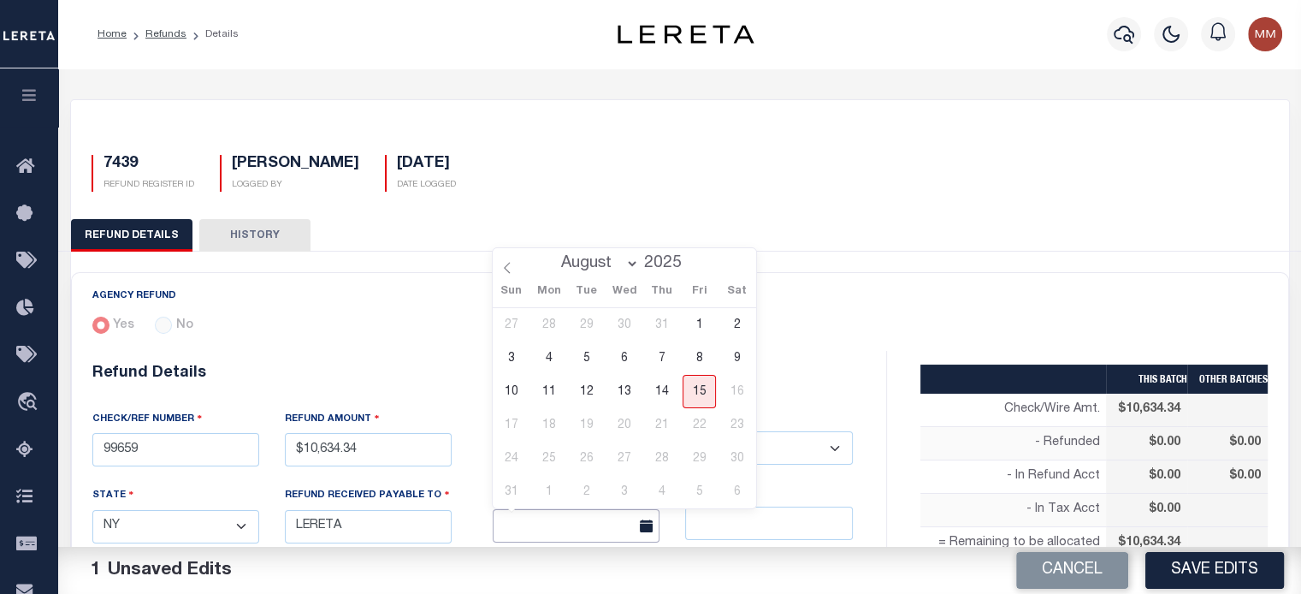
drag, startPoint x: 520, startPoint y: 529, endPoint x: 537, endPoint y: 520, distance: 19.1
click at [523, 528] on input "text" at bounding box center [576, 525] width 167 height 33
click at [693, 393] on span "15" at bounding box center [699, 391] width 33 height 33
type input "[DATE]"
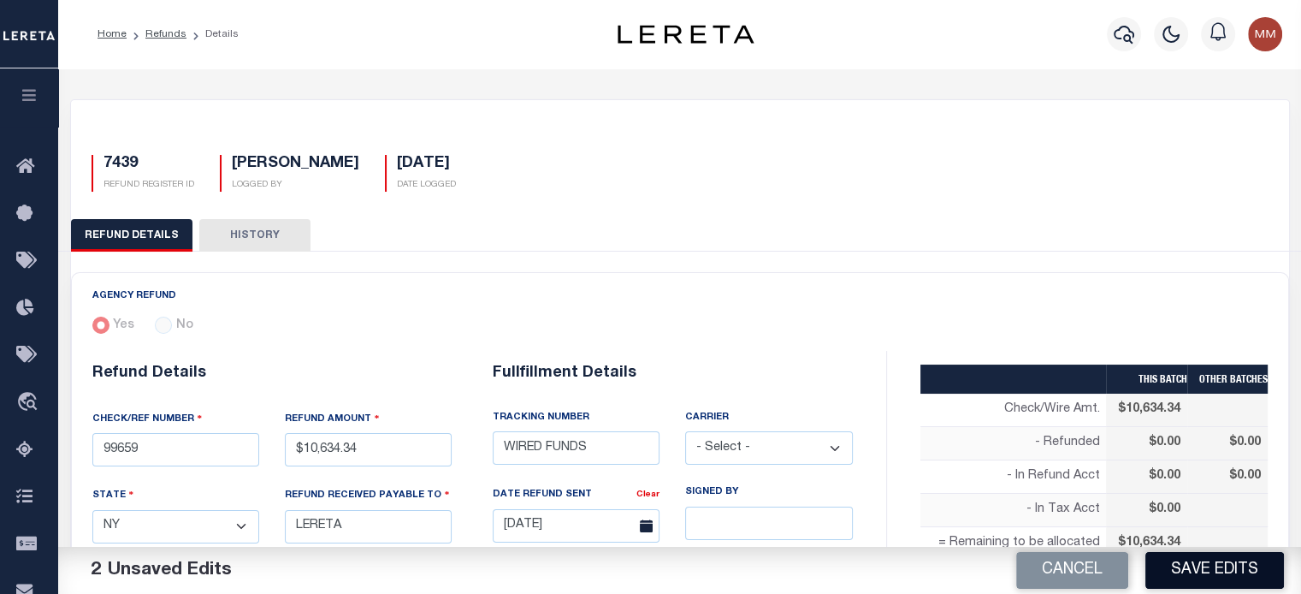
click at [1227, 569] on button "Save Edits" at bounding box center [1214, 570] width 139 height 37
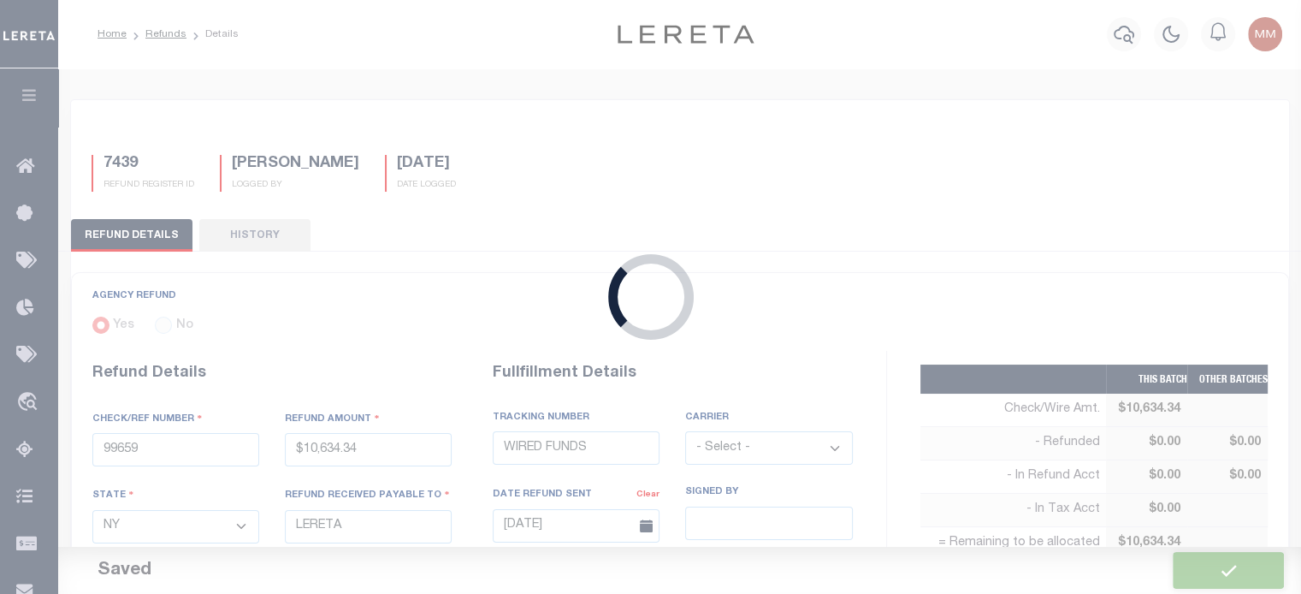
type input "$10,634.34"
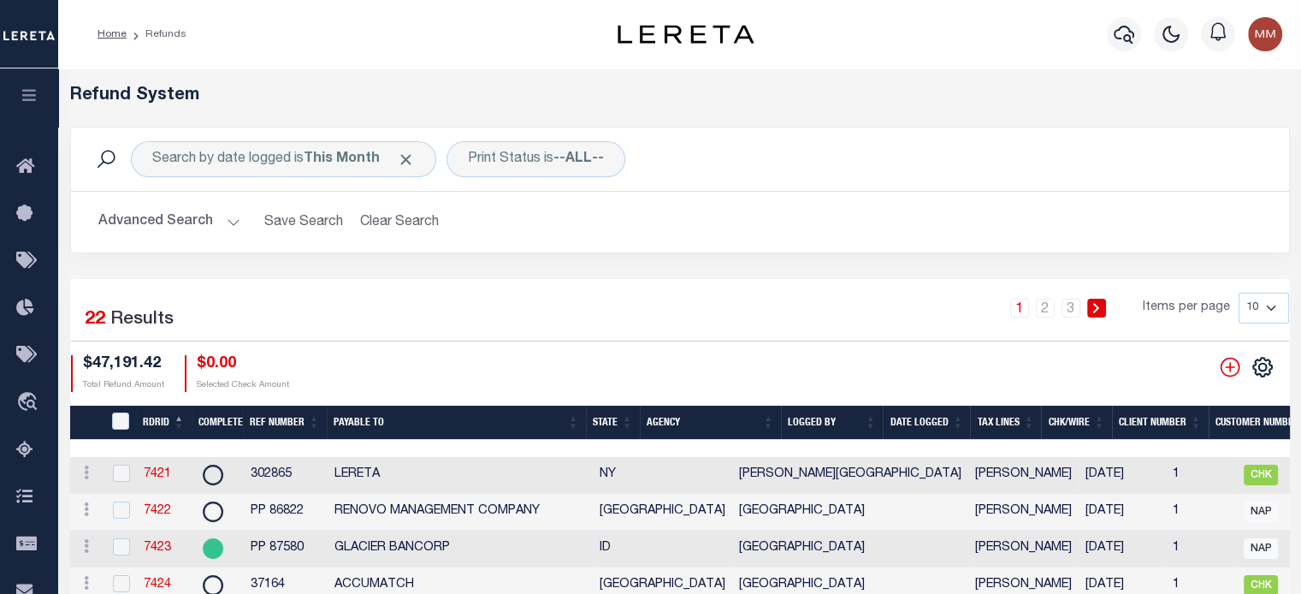
click at [1277, 368] on div "CSV Export Selected Print Show Filter Show Search Columns 0: 1: RefundDepositRe…" at bounding box center [1243, 367] width 91 height 24
click at [1262, 370] on icon at bounding box center [1262, 367] width 22 height 22
click at [1162, 237] on span "Show Filter" at bounding box center [1158, 237] width 64 height 12
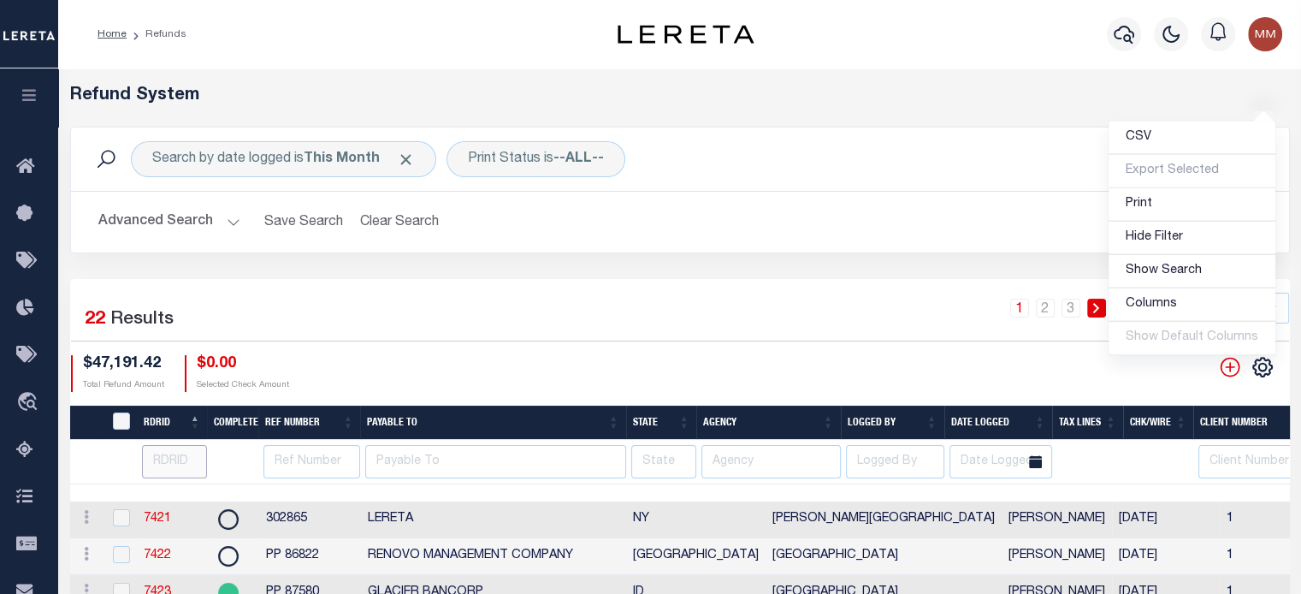
drag, startPoint x: 152, startPoint y: 459, endPoint x: 192, endPoint y: 459, distance: 39.3
click at [169, 459] on input "number" at bounding box center [175, 461] width 66 height 33
type input "7741"
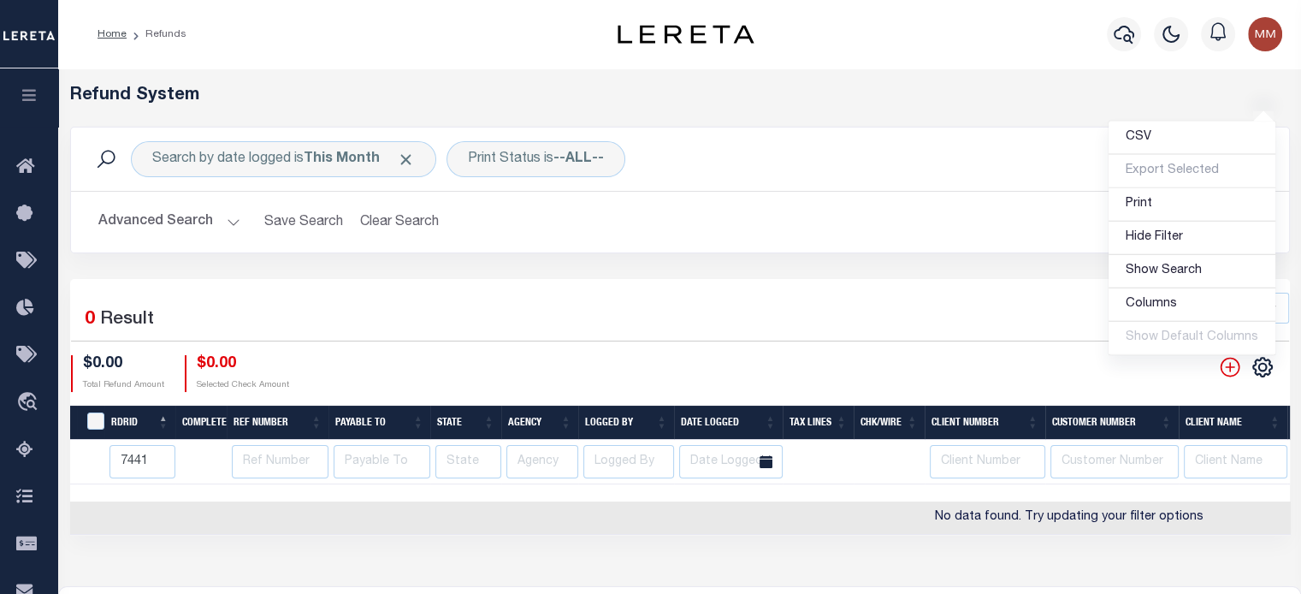
type input "7441"
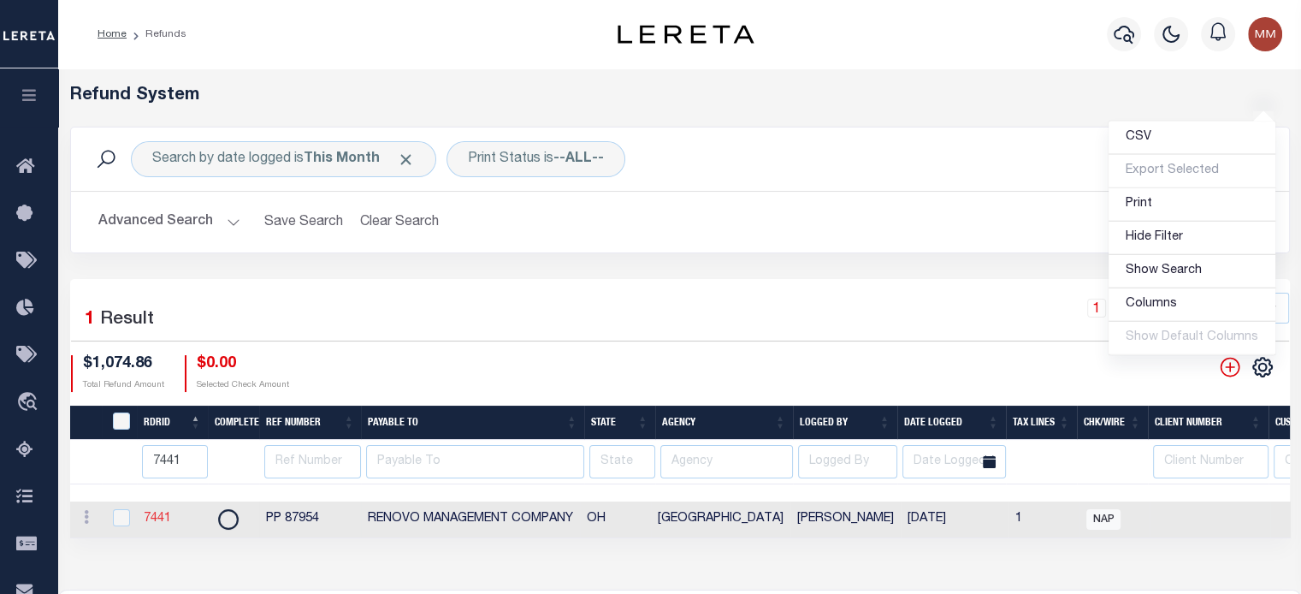
click at [147, 512] on link "7441" at bounding box center [157, 518] width 27 height 12
checkbox input "true"
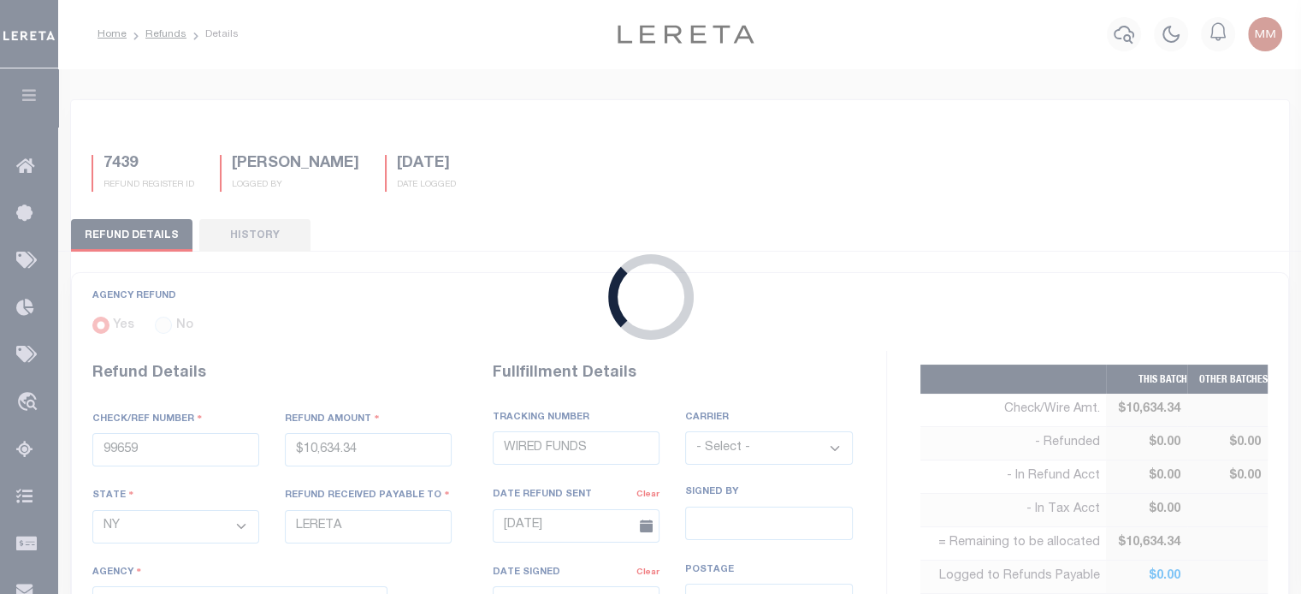
radio input "true"
type input "PP 87954"
type input "$1,074.86"
select select "OH"
type input "RENOVO MANAGEMENT COMPANY"
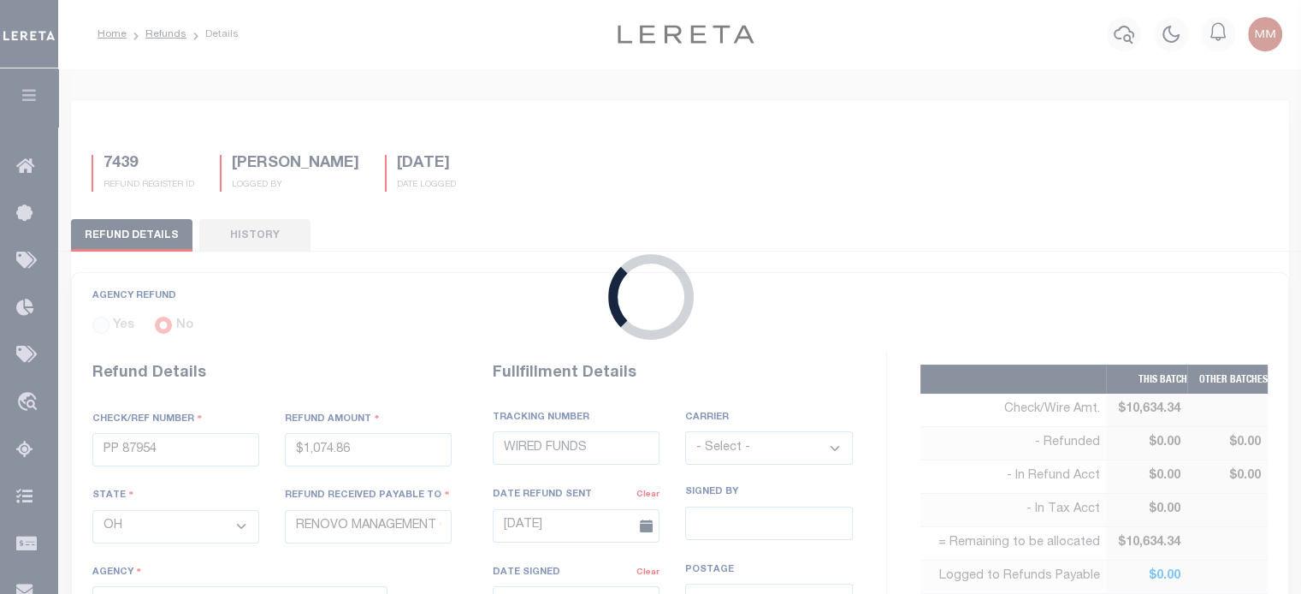
select select
select select "[PERSON_NAME]"
select select "OTH"
type textarea "THIS IS FROM THE RFR REPORT"
type input "[DATE]"
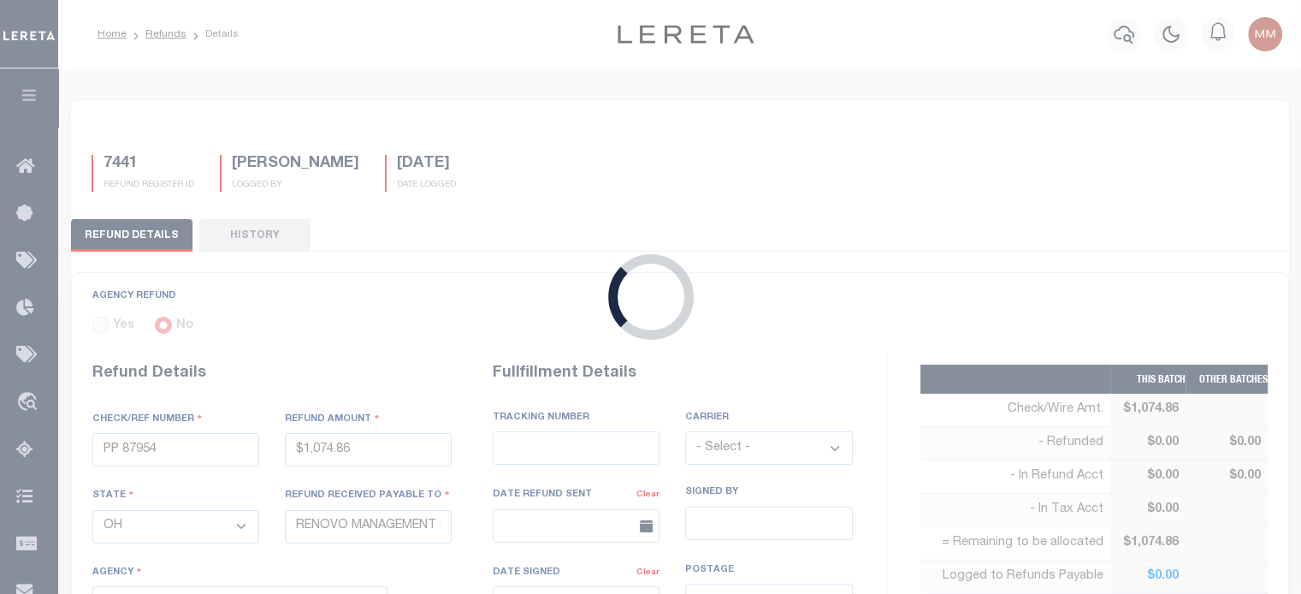
select select "3909900000"
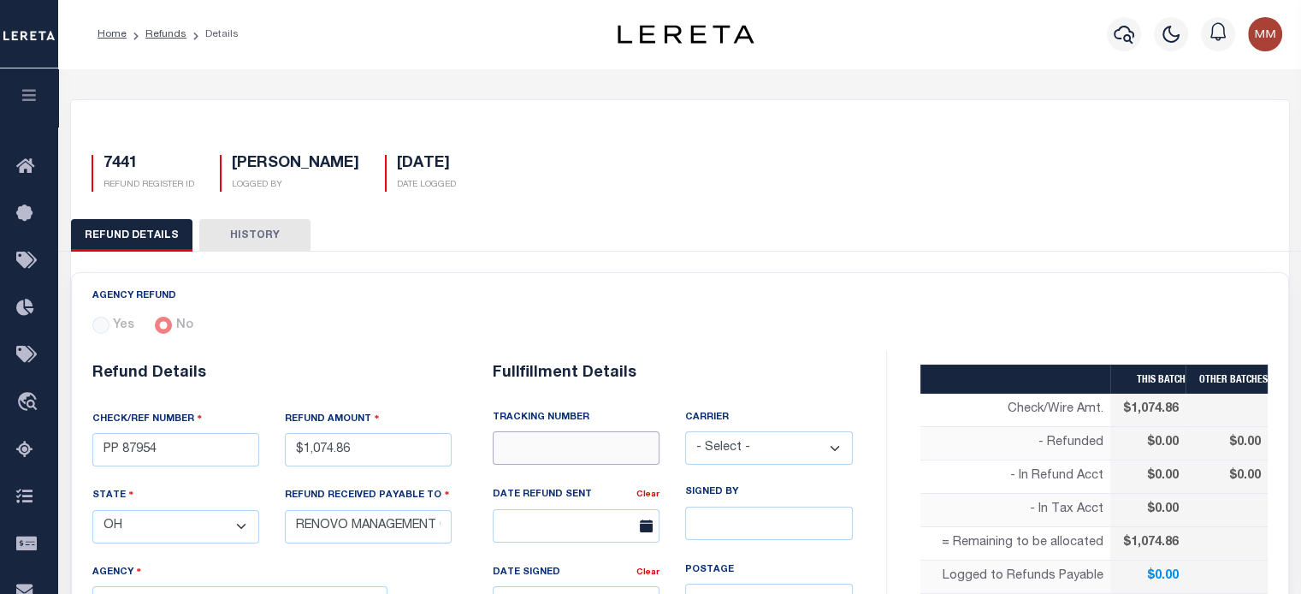
drag, startPoint x: 607, startPoint y: 445, endPoint x: 596, endPoint y: 429, distance: 19.7
click at [607, 445] on input "text" at bounding box center [576, 447] width 167 height 33
type input "WIRED FUNDS"
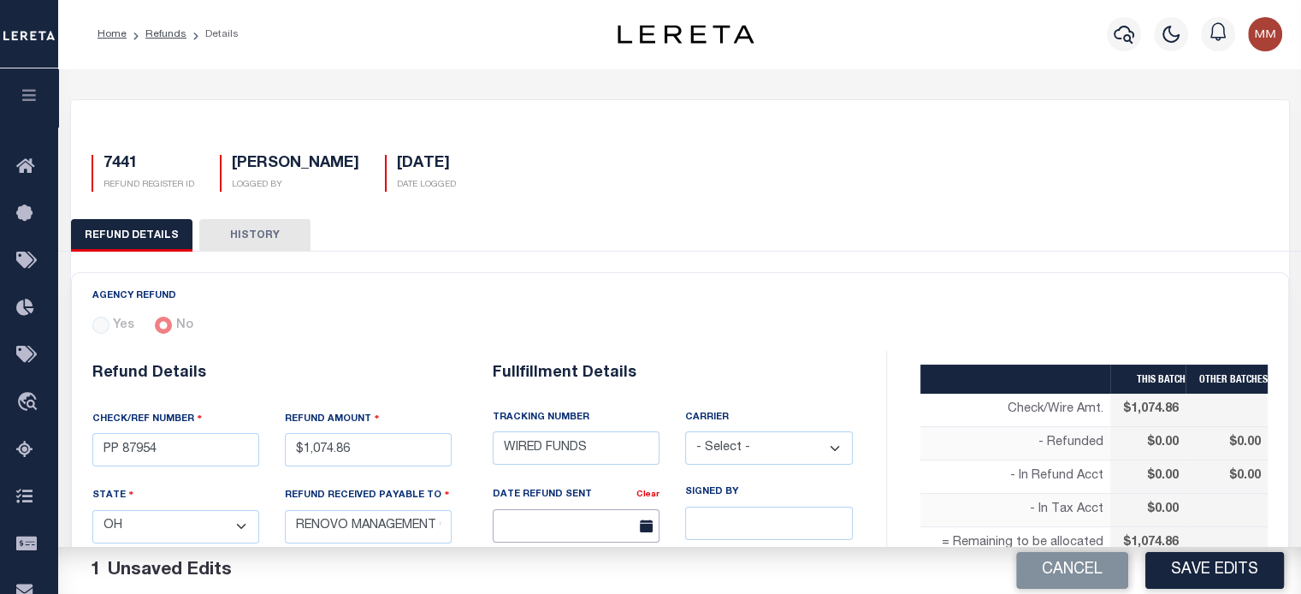
drag, startPoint x: 568, startPoint y: 520, endPoint x: 578, endPoint y: 519, distance: 10.3
click at [568, 520] on input "text" at bounding box center [576, 525] width 167 height 33
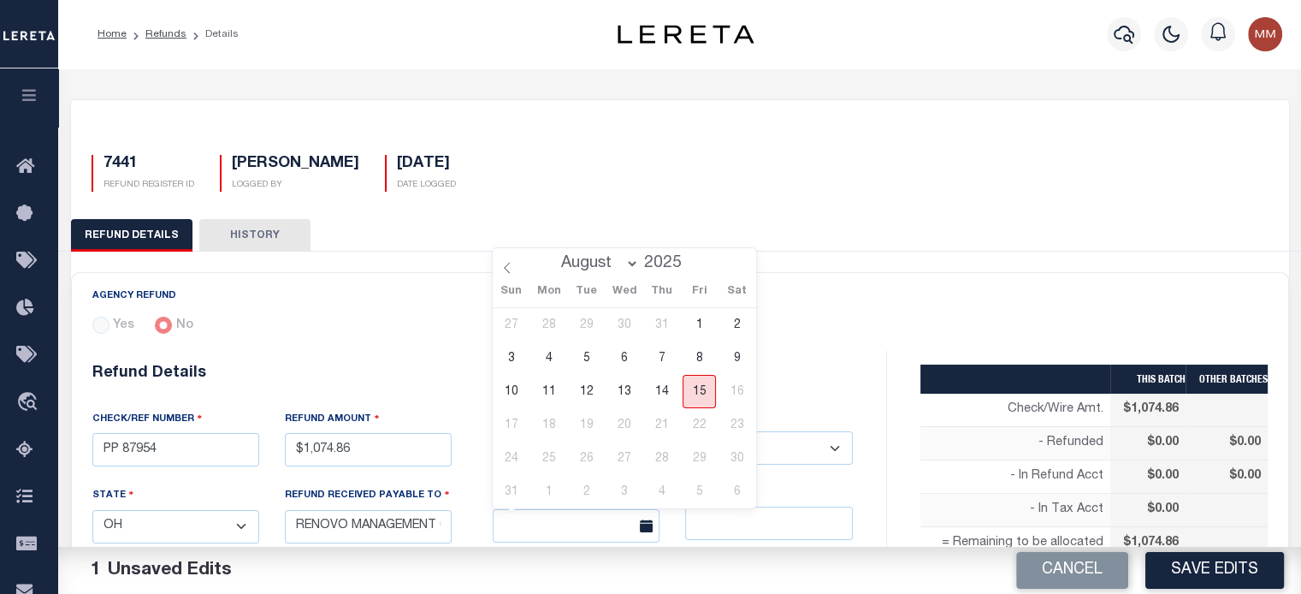
click at [703, 396] on span "15" at bounding box center [699, 391] width 33 height 33
type input "[DATE]"
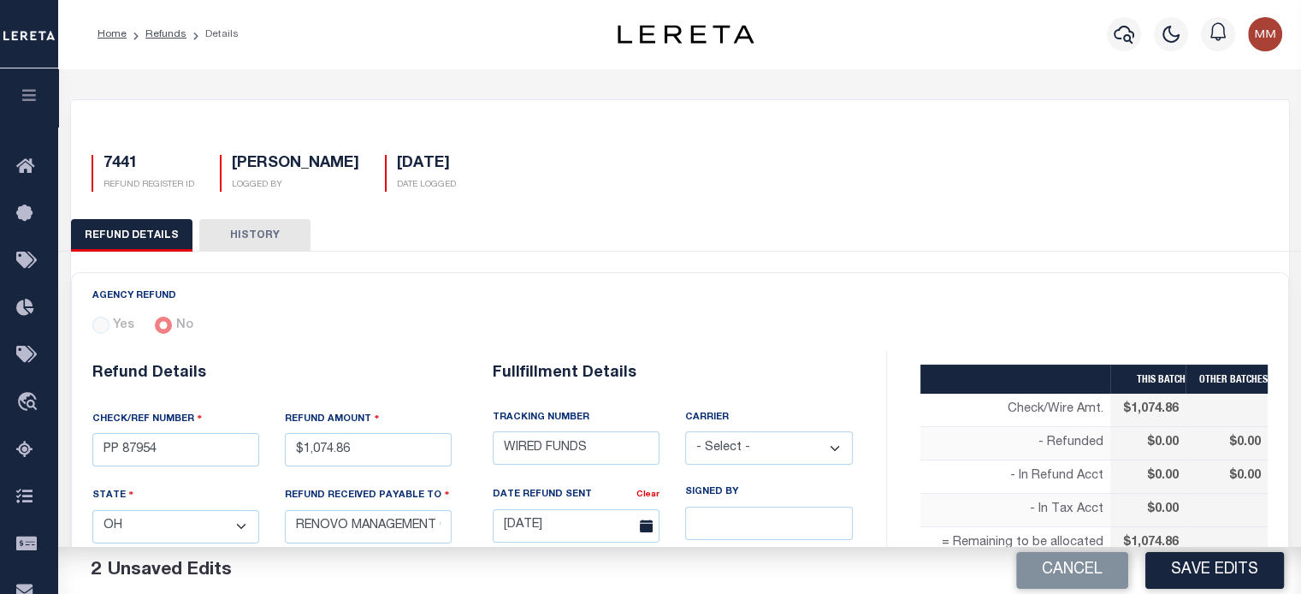
click at [1214, 577] on button "Save Edits" at bounding box center [1214, 570] width 139 height 37
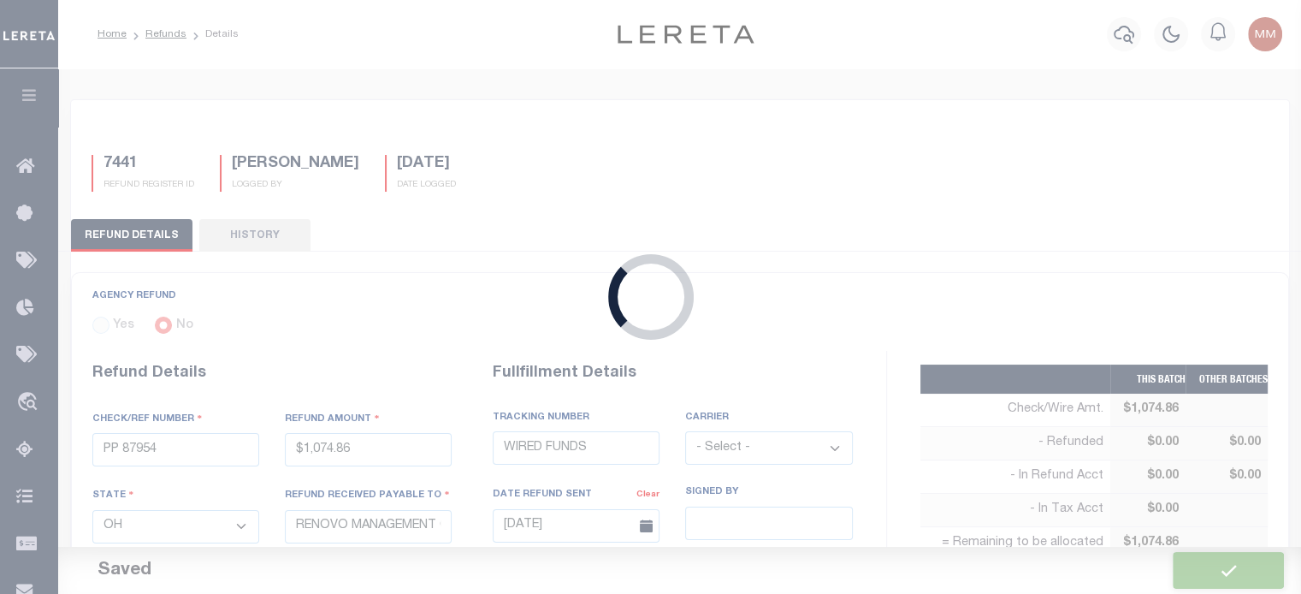
type input "$1,074.86"
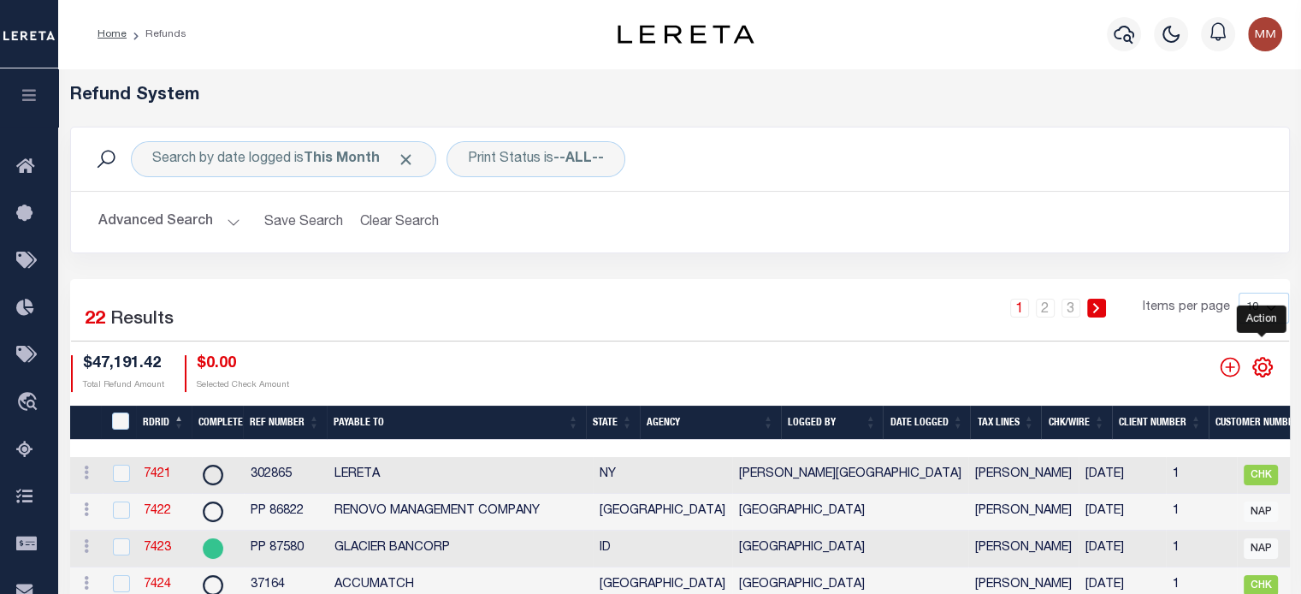
click at [1261, 368] on icon "" at bounding box center [1262, 367] width 22 height 22
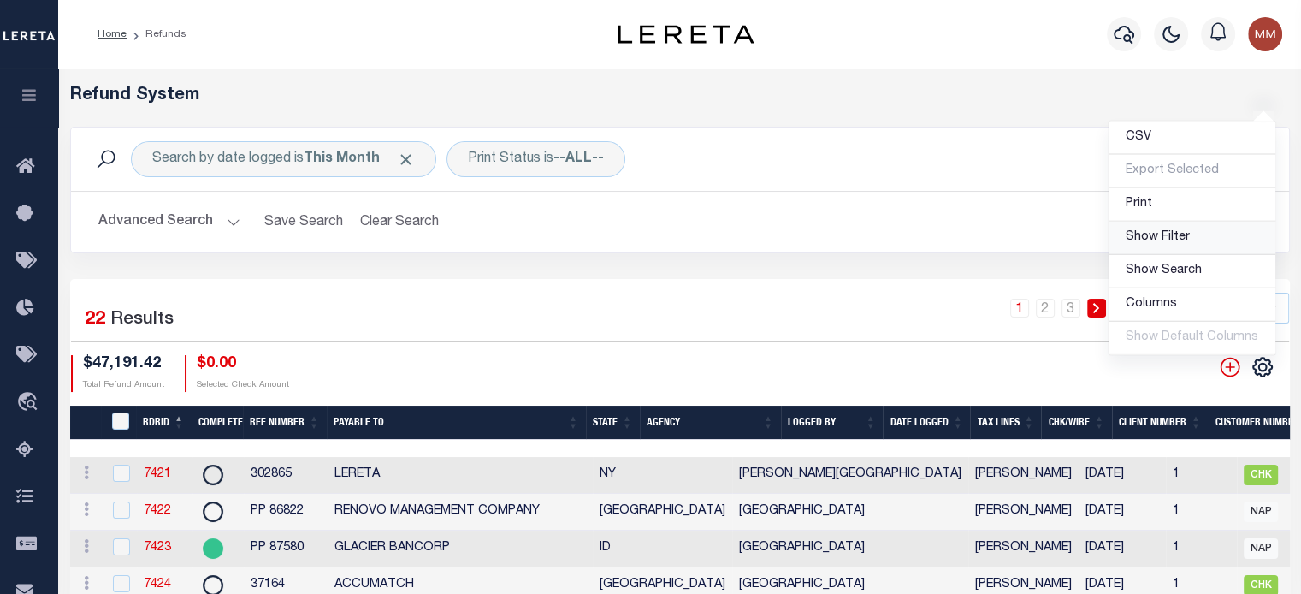
click at [1170, 237] on span "Show Filter" at bounding box center [1158, 237] width 64 height 12
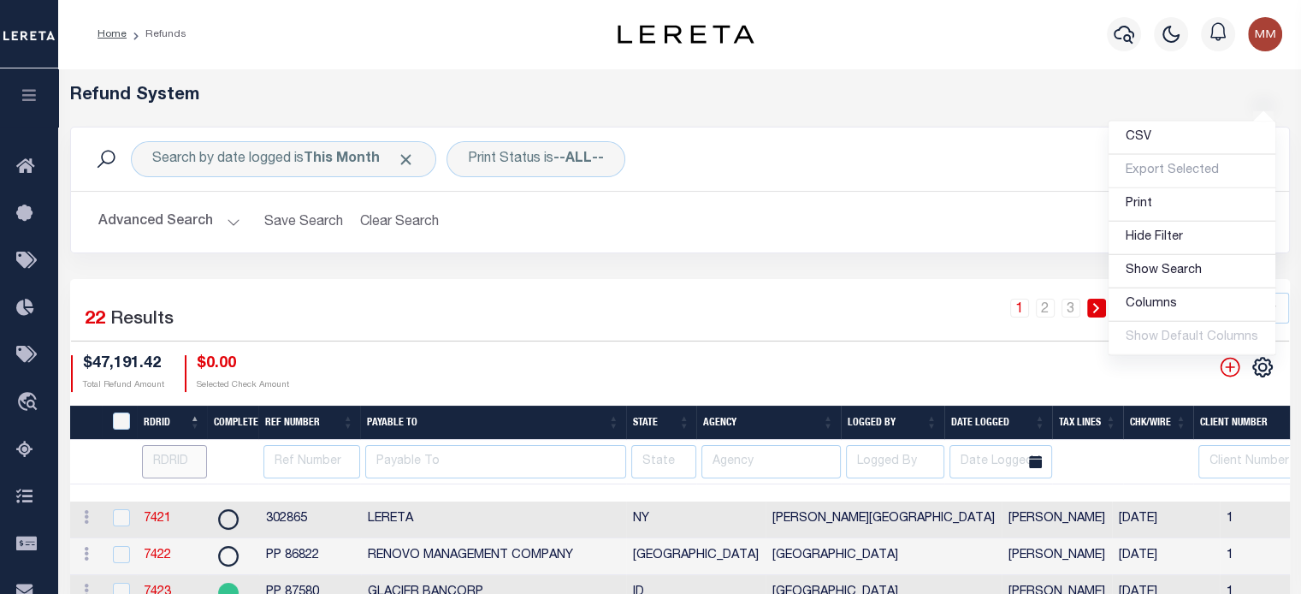
click at [175, 454] on input "number" at bounding box center [175, 461] width 66 height 33
type input "7442"
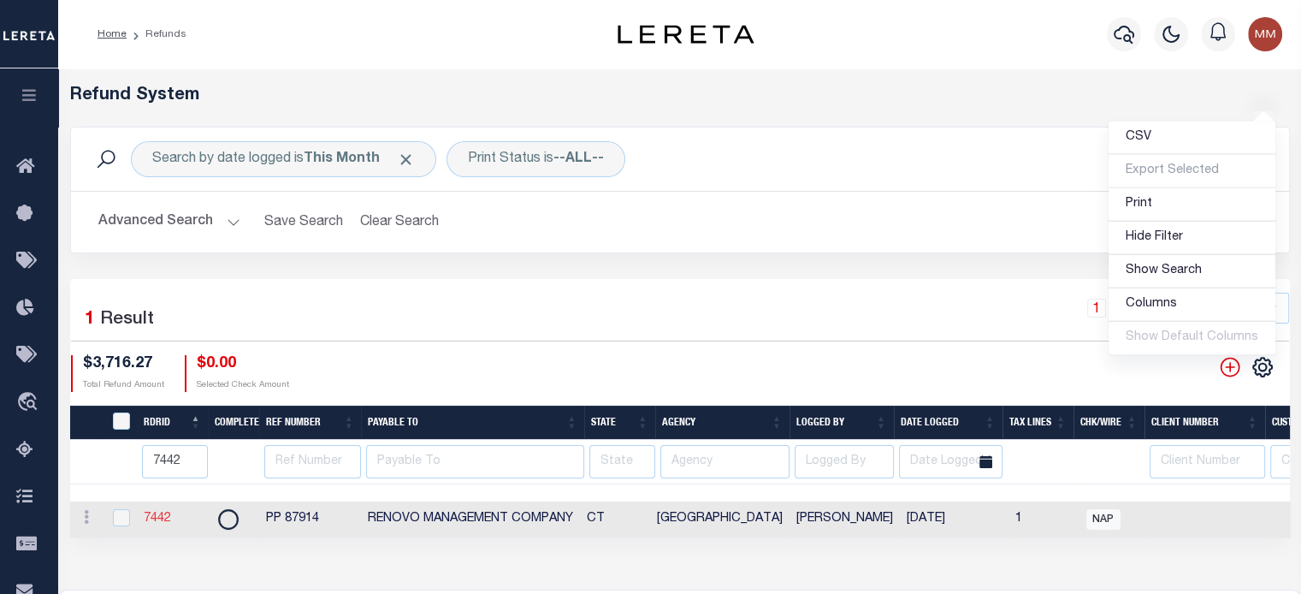
click at [164, 514] on link "7442" at bounding box center [157, 518] width 27 height 12
checkbox input "true"
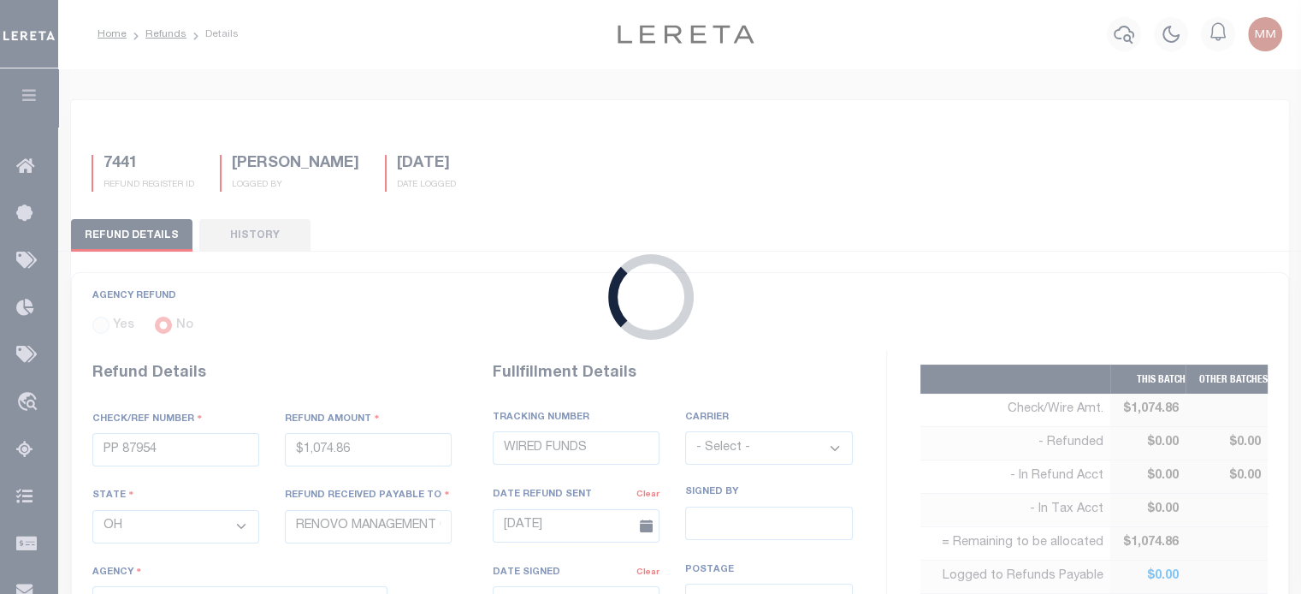
type input "PP 87914"
type input "$3,716.27"
select select "CT"
select select
select select "900317002"
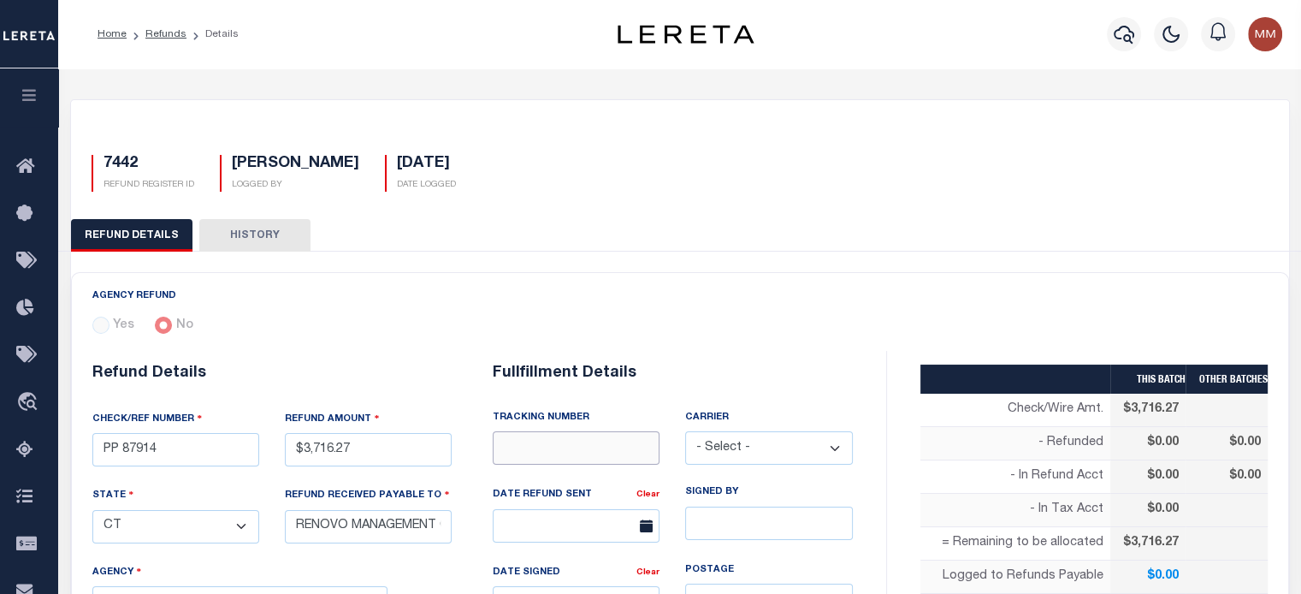
drag, startPoint x: 591, startPoint y: 438, endPoint x: 590, endPoint y: 429, distance: 8.6
click at [590, 439] on input "text" at bounding box center [576, 447] width 167 height 33
type input "WIRED FUNDS"
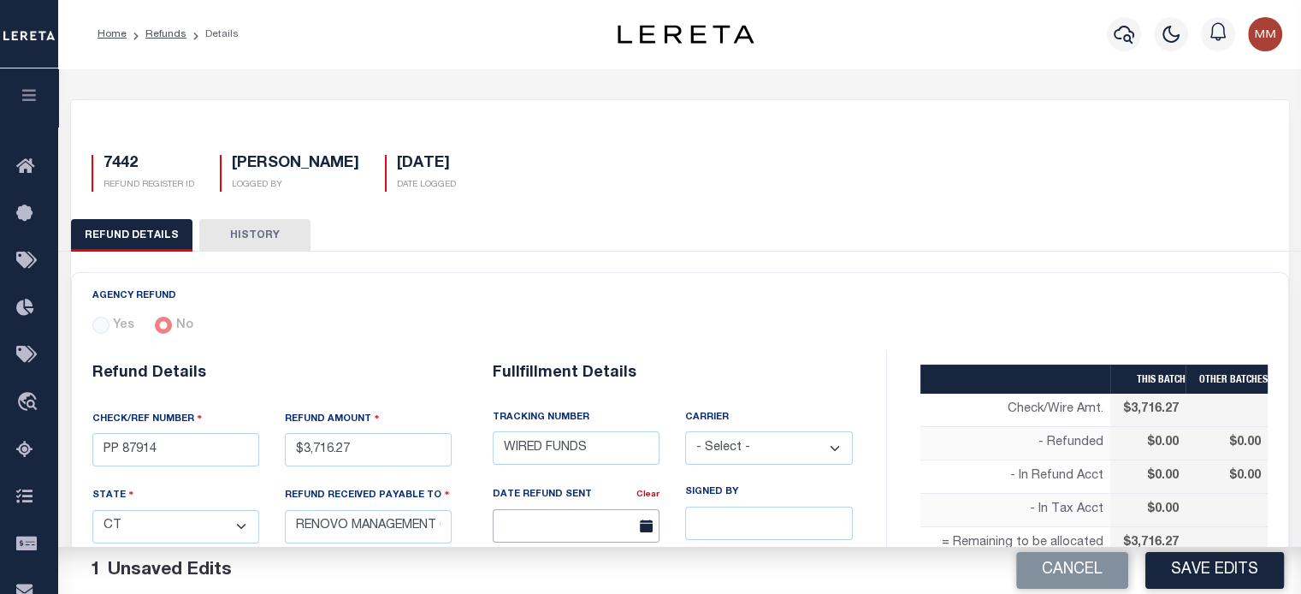
click at [582, 535] on input "text" at bounding box center [576, 525] width 167 height 33
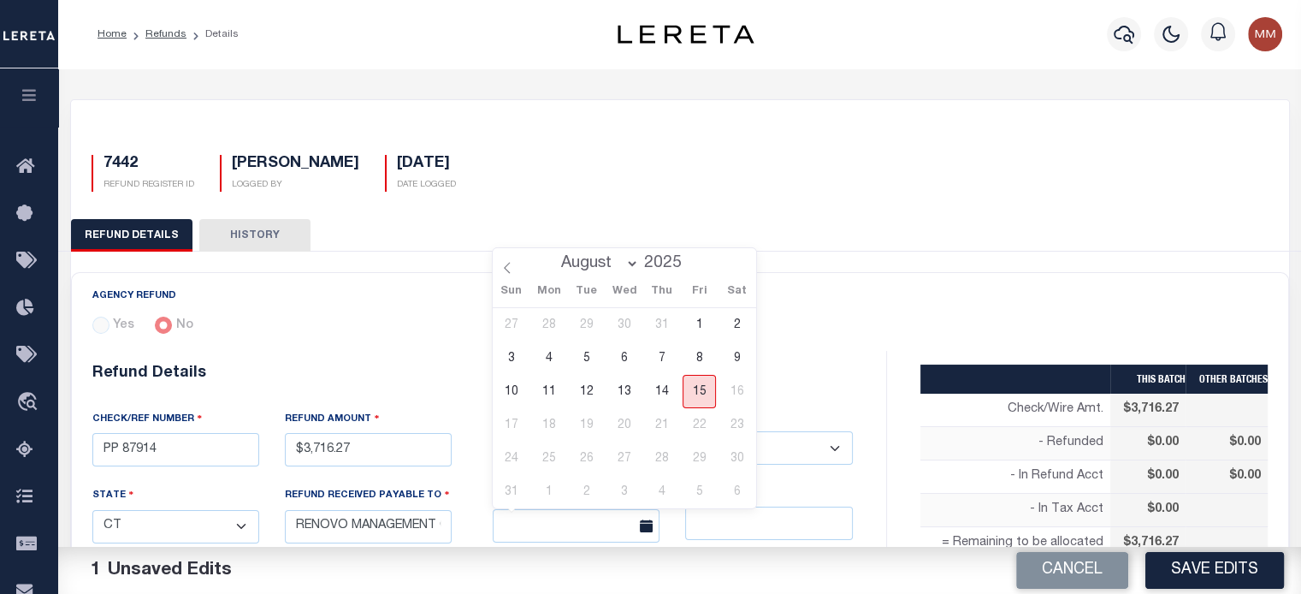
drag, startPoint x: 695, startPoint y: 398, endPoint x: 778, endPoint y: 395, distance: 83.0
click at [698, 398] on span "15" at bounding box center [699, 391] width 33 height 33
type input "[DATE]"
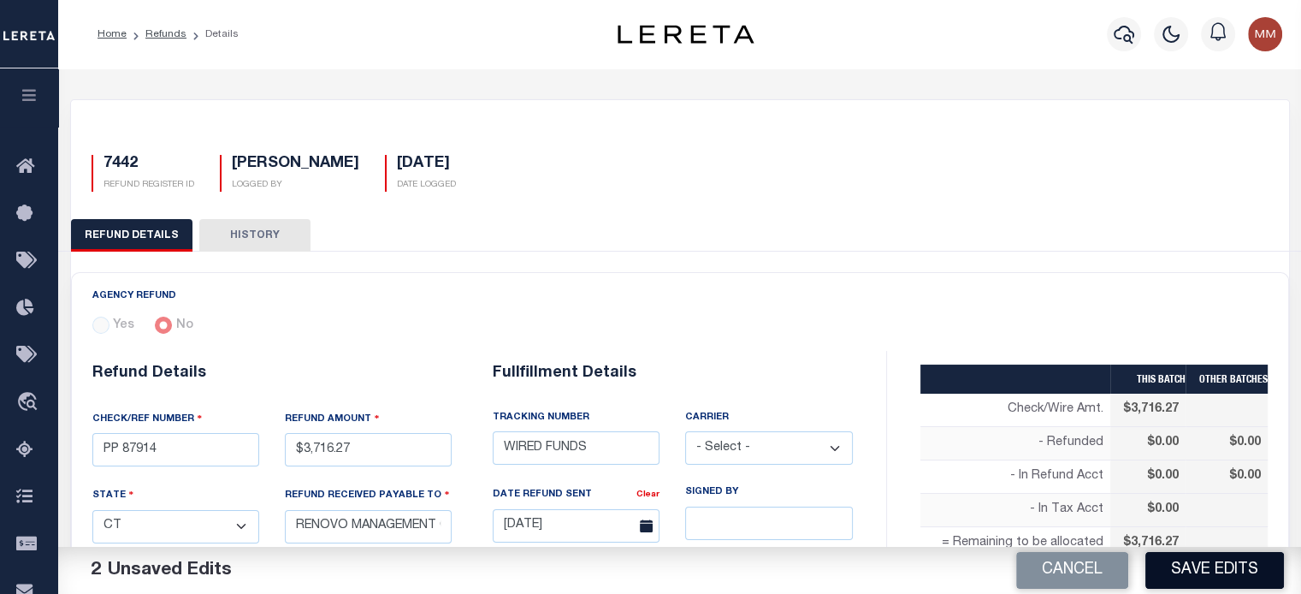
click at [1203, 572] on button "Save Edits" at bounding box center [1214, 570] width 139 height 37
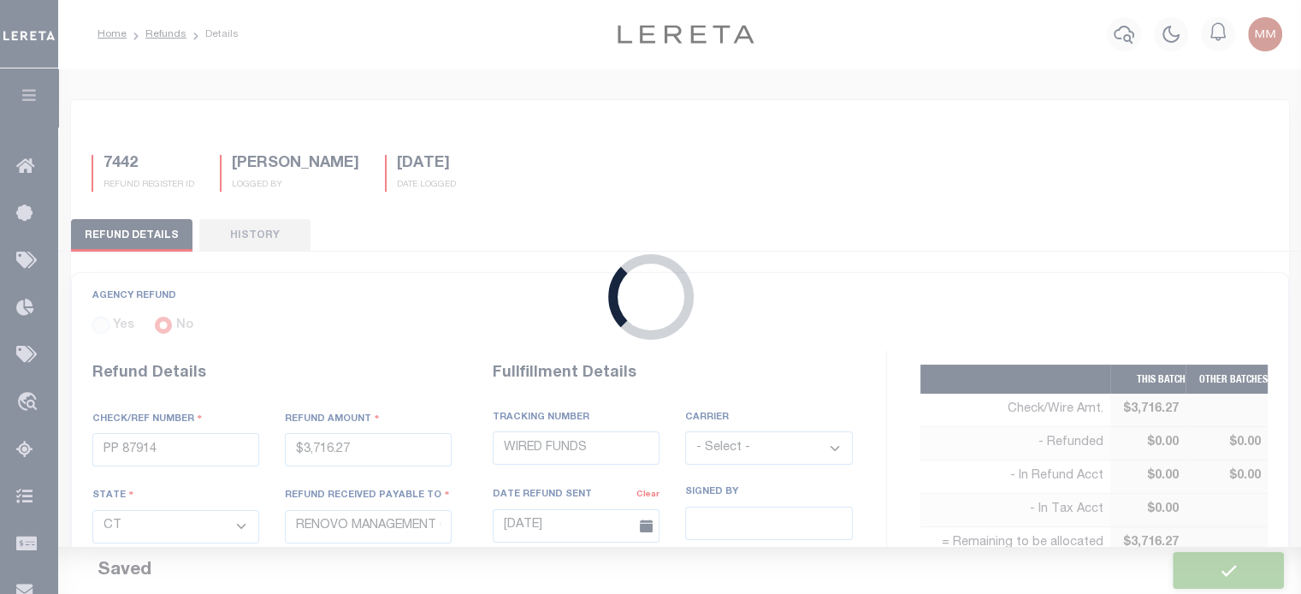
type input "$3,716.27"
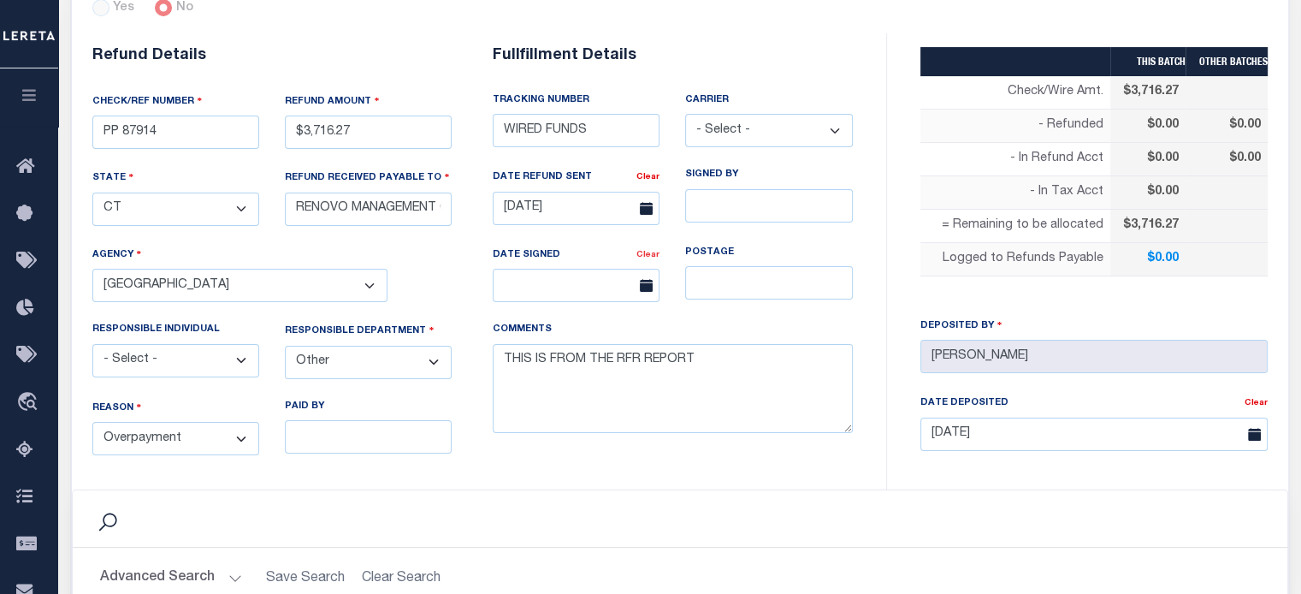
scroll to position [342, 0]
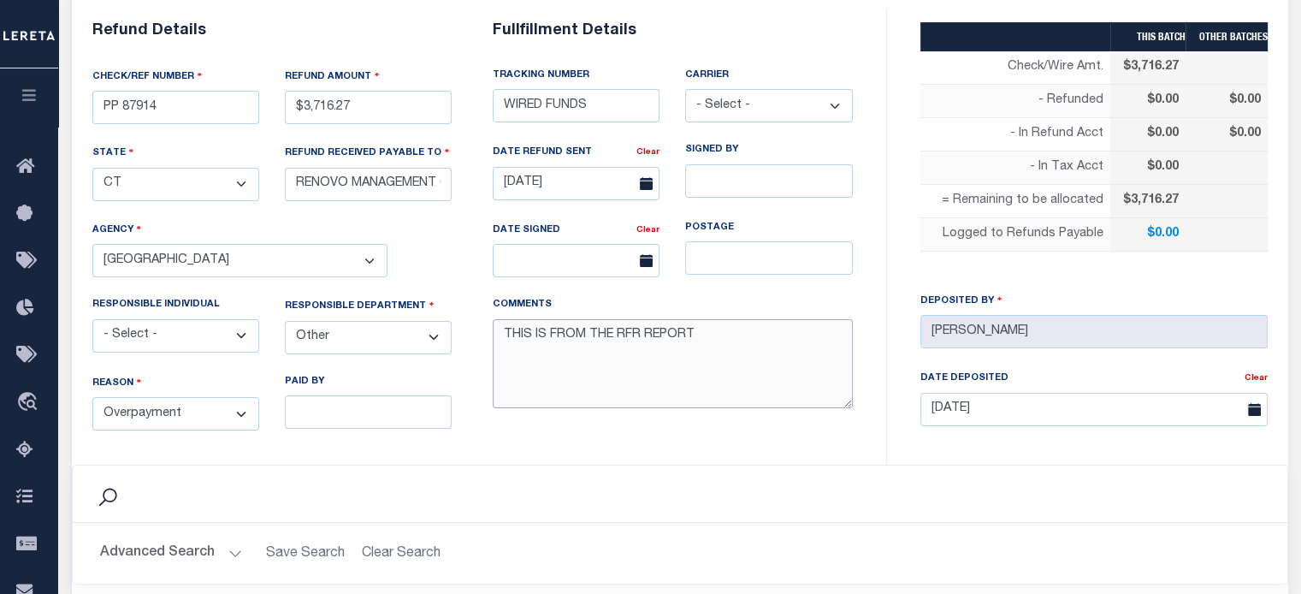
click at [699, 340] on textarea "THIS IS FROM THE RFR REPORT" at bounding box center [673, 364] width 360 height 90
paste textarea "requesting funds to be wire to renovo today_"
type textarea "THIS IS FROM THE RFR REPORT. requesting funds to be wire to renovo today_"
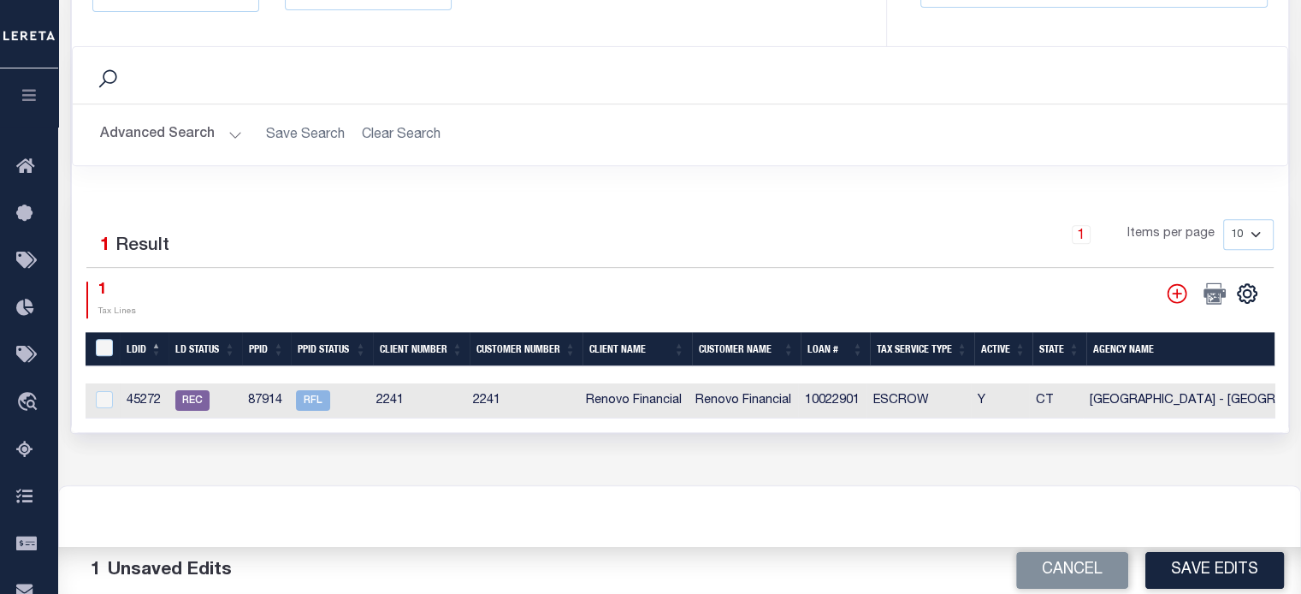
scroll to position [770, 0]
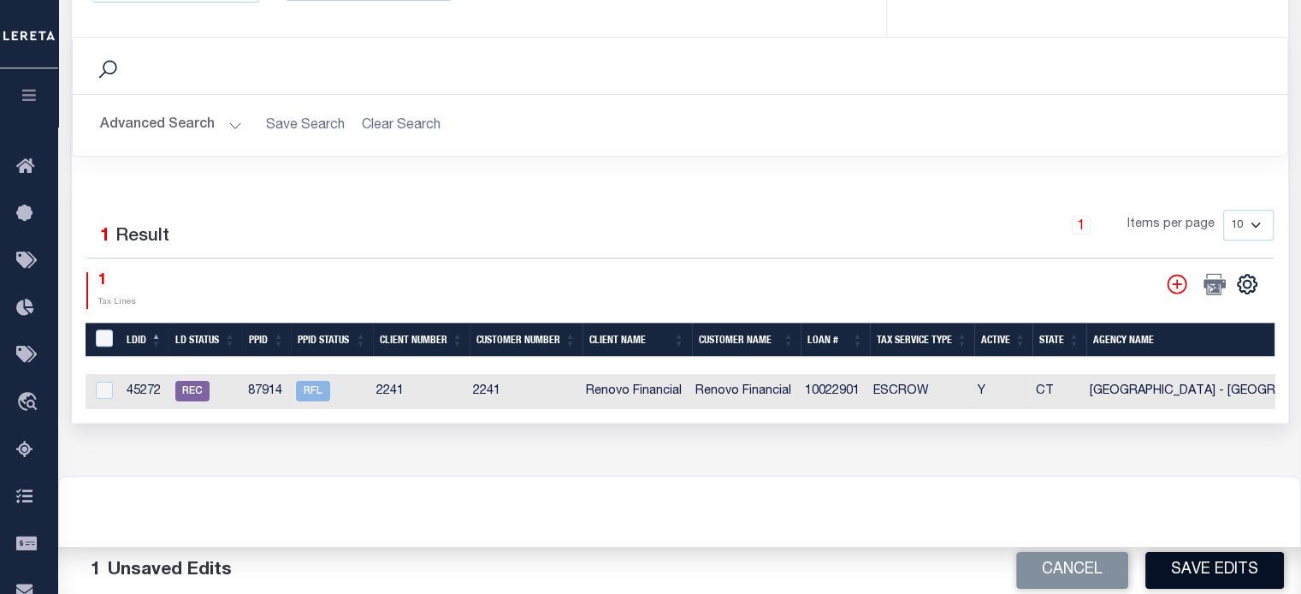
click at [1212, 565] on button "Save Edits" at bounding box center [1214, 570] width 139 height 37
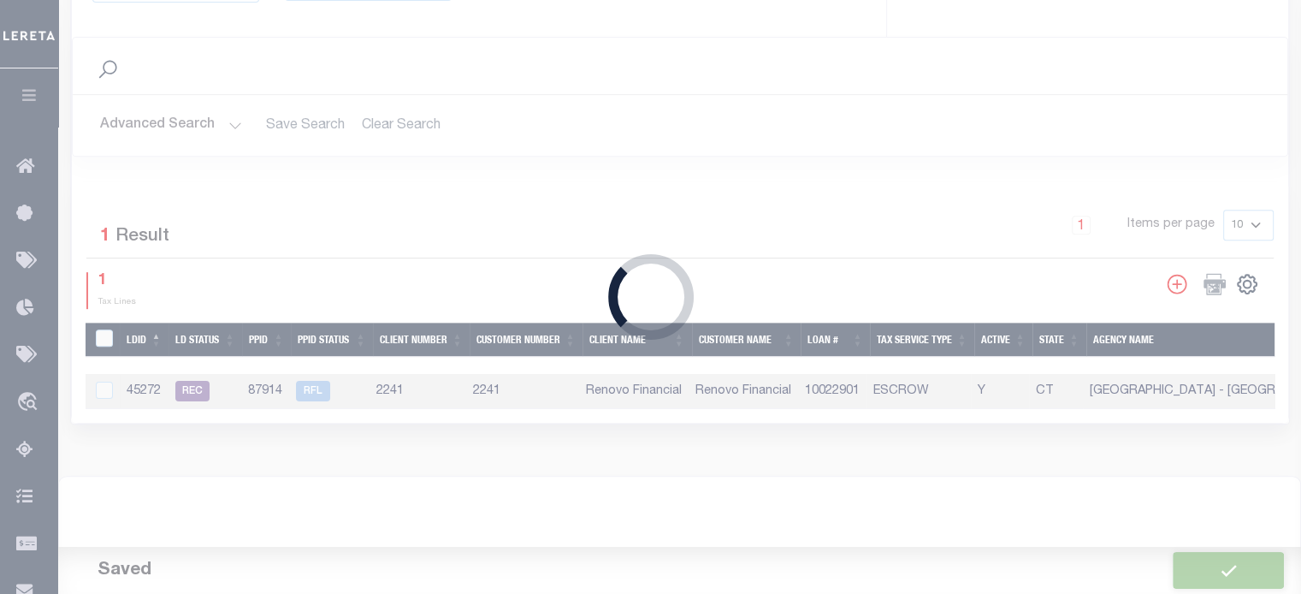
type input "$3,716.27"
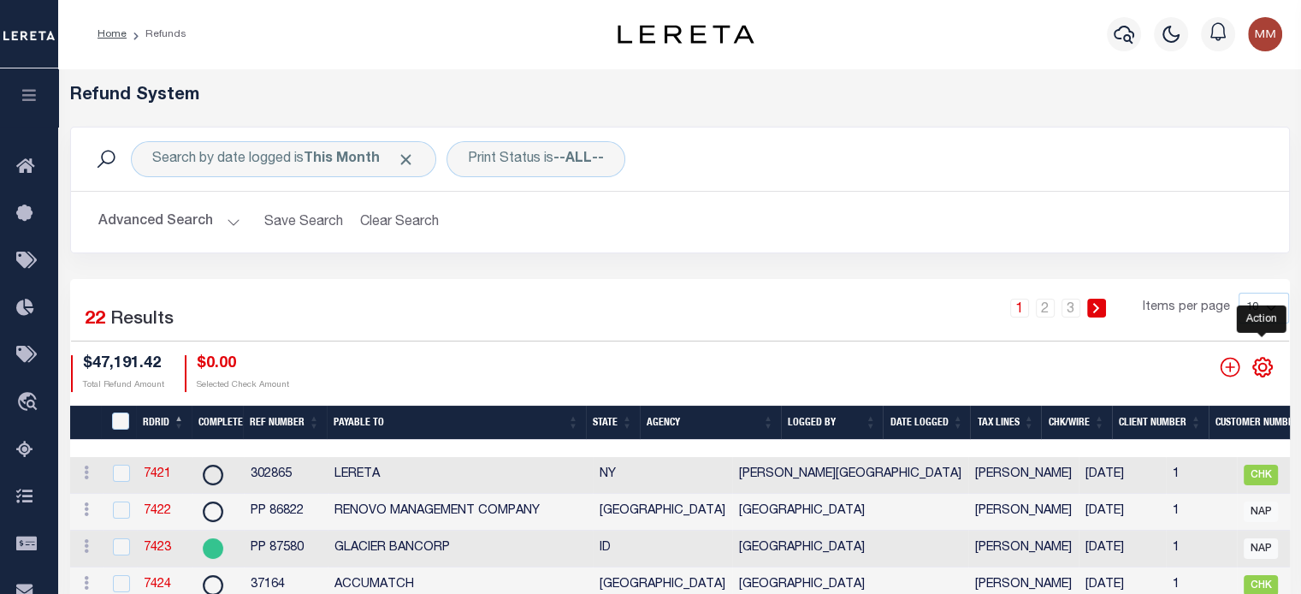
click at [1269, 360] on icon "" at bounding box center [1262, 367] width 19 height 19
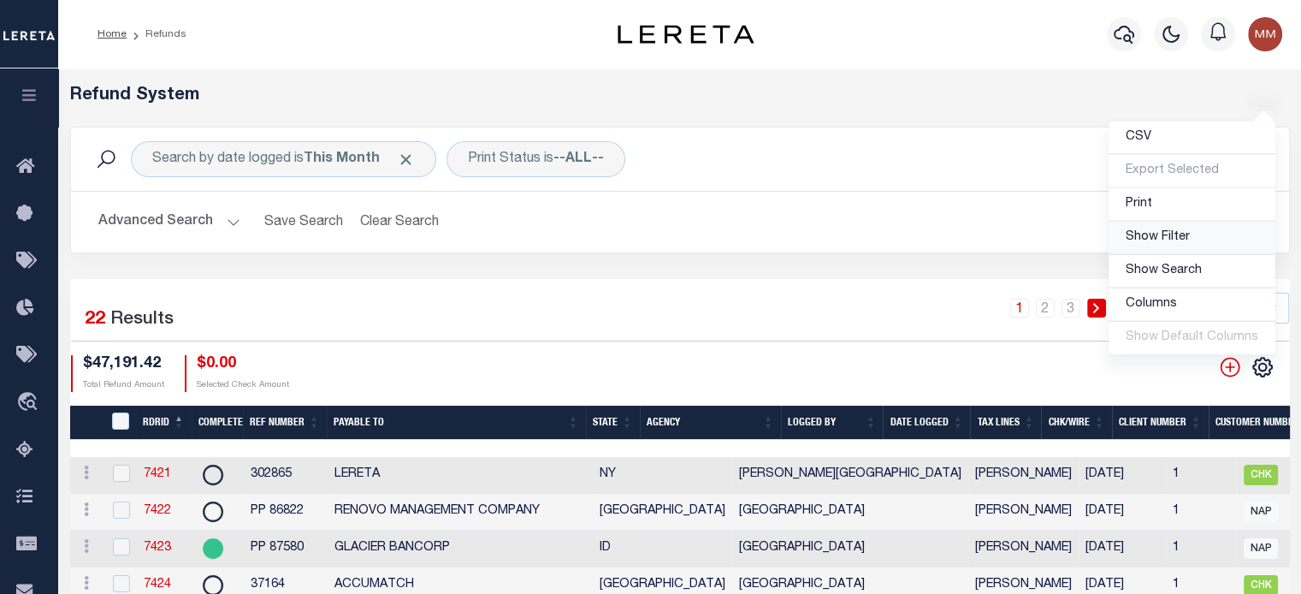
click at [1139, 241] on span "Show Filter" at bounding box center [1158, 237] width 64 height 12
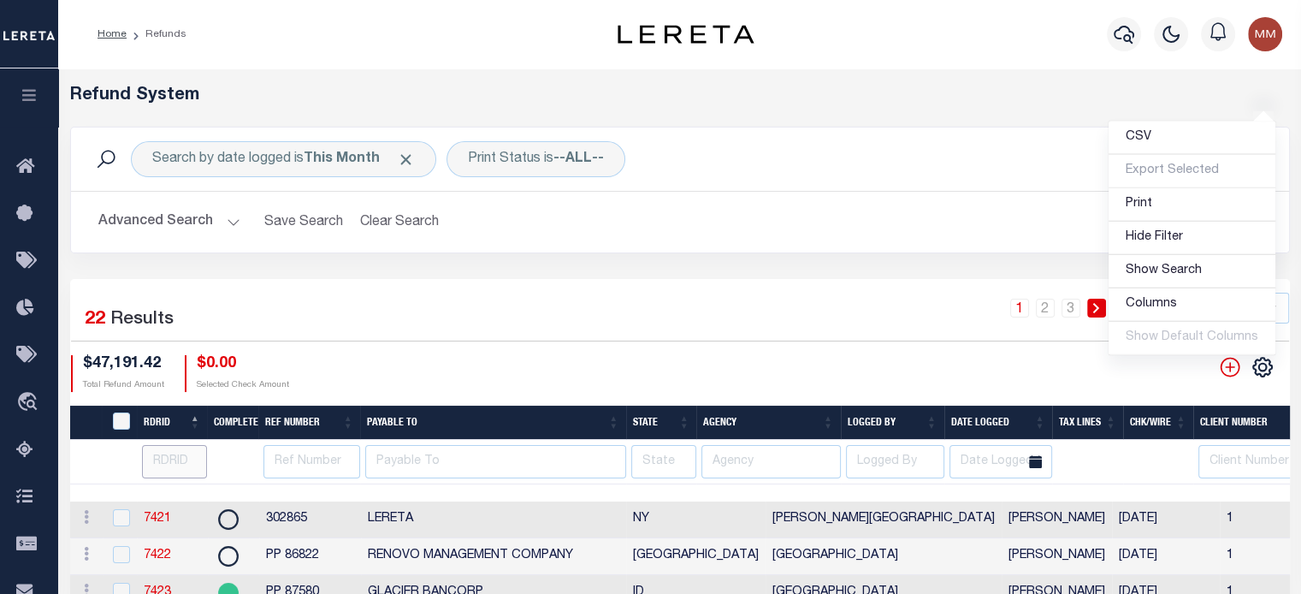
click at [160, 460] on input "number" at bounding box center [175, 461] width 66 height 33
type input "7441"
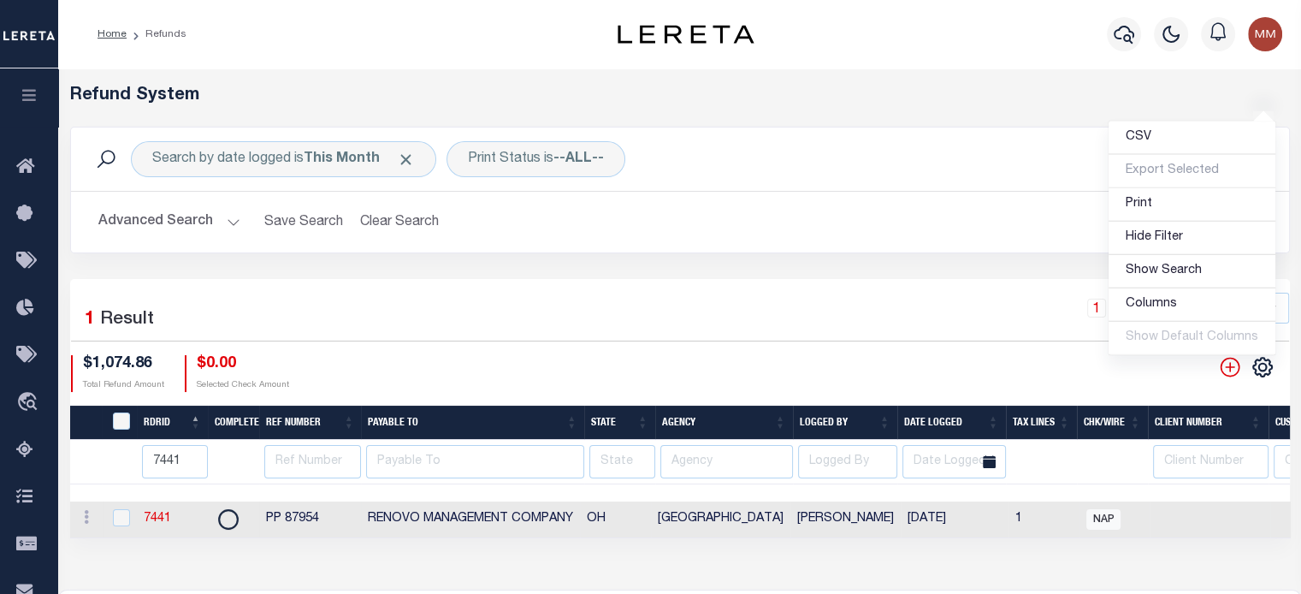
click at [143, 516] on td "7441" at bounding box center [172, 519] width 71 height 37
checkbox input "true"
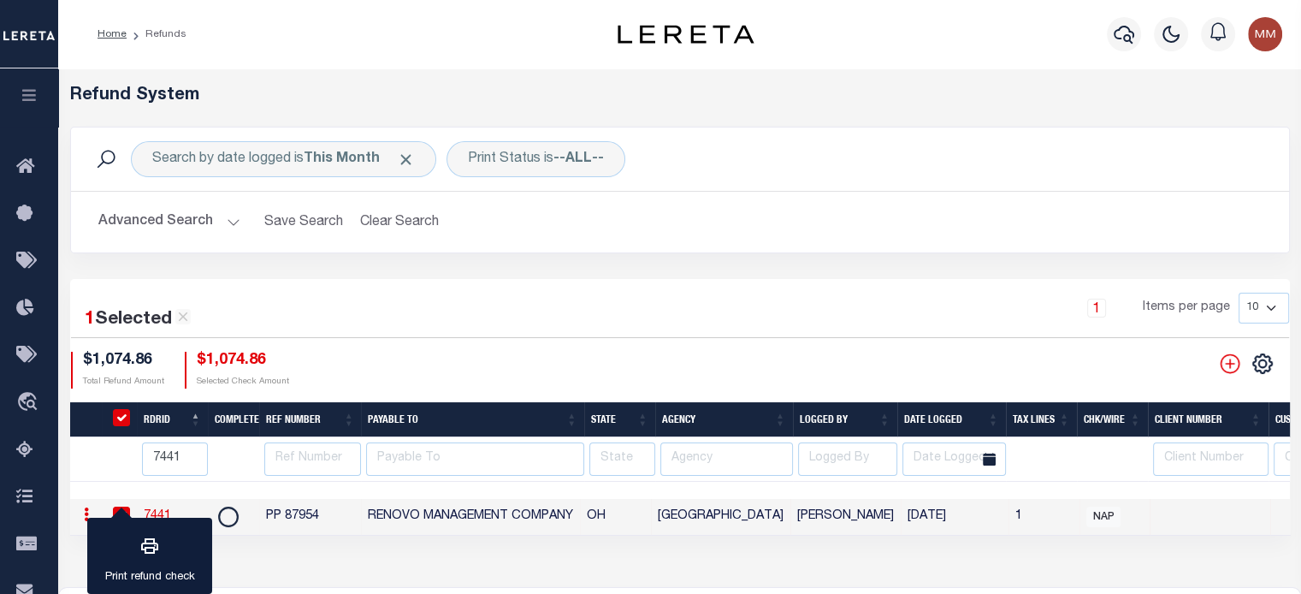
click at [284, 521] on td "PP 87954" at bounding box center [310, 517] width 102 height 37
checkbox input "false"
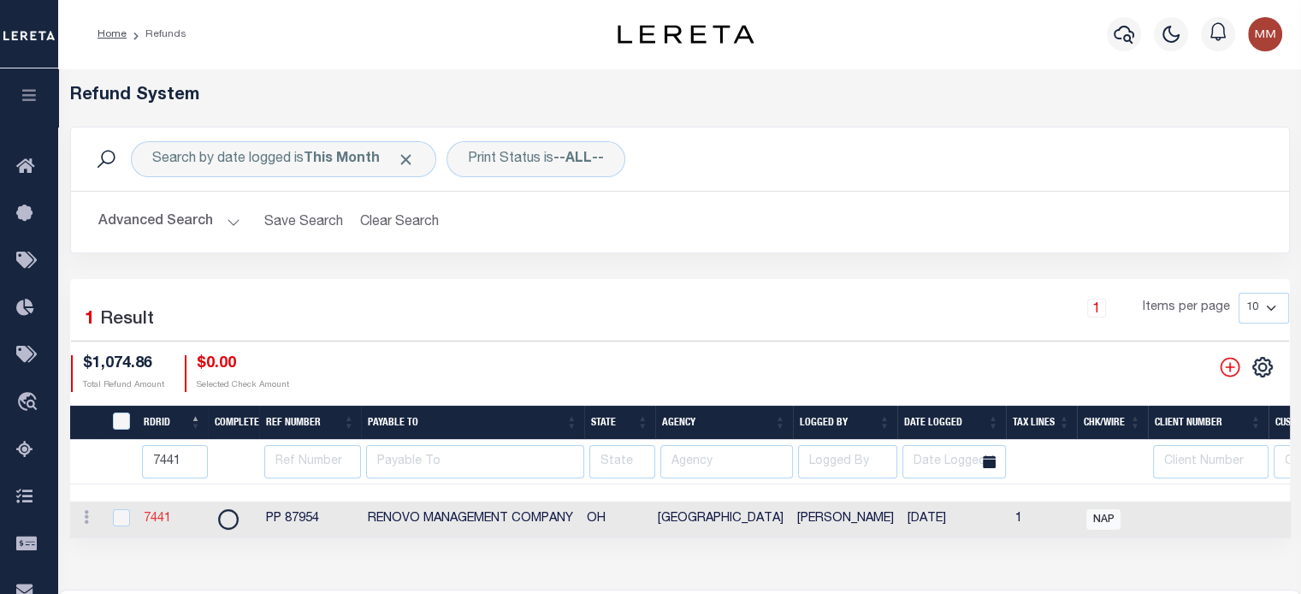
click at [157, 521] on link "7441" at bounding box center [157, 518] width 27 height 12
checkbox input "true"
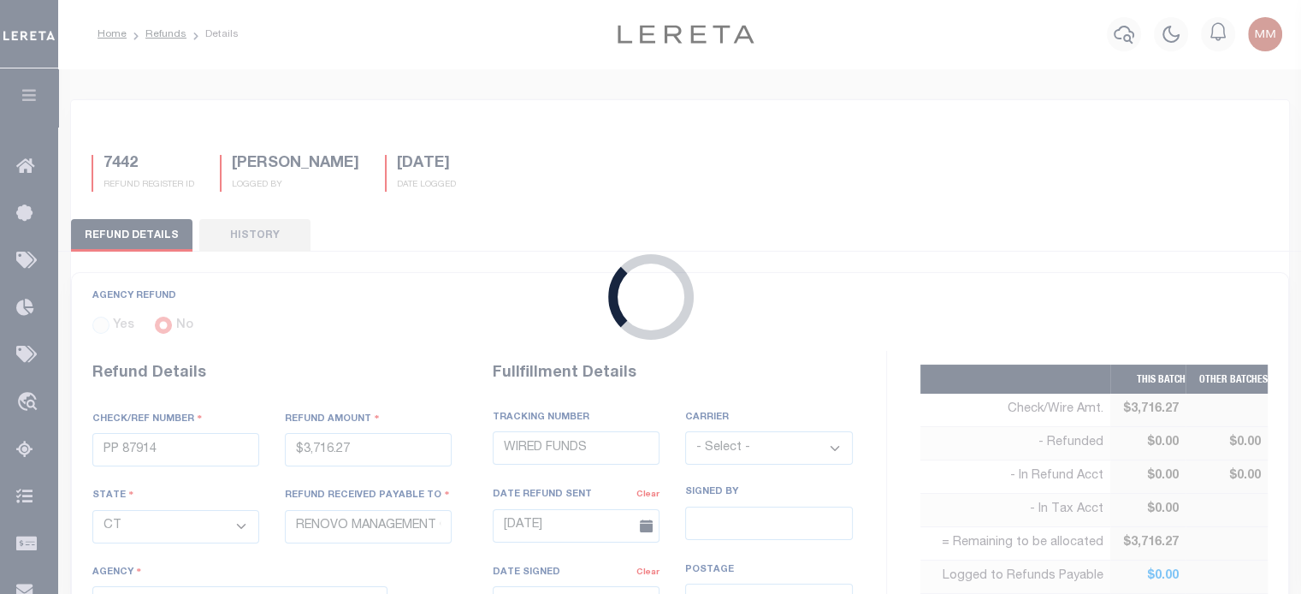
type input "PP 87954"
type input "$1,074.86"
select select "OH"
select select
type textarea "THIS IS FROM THE RFR REPORT"
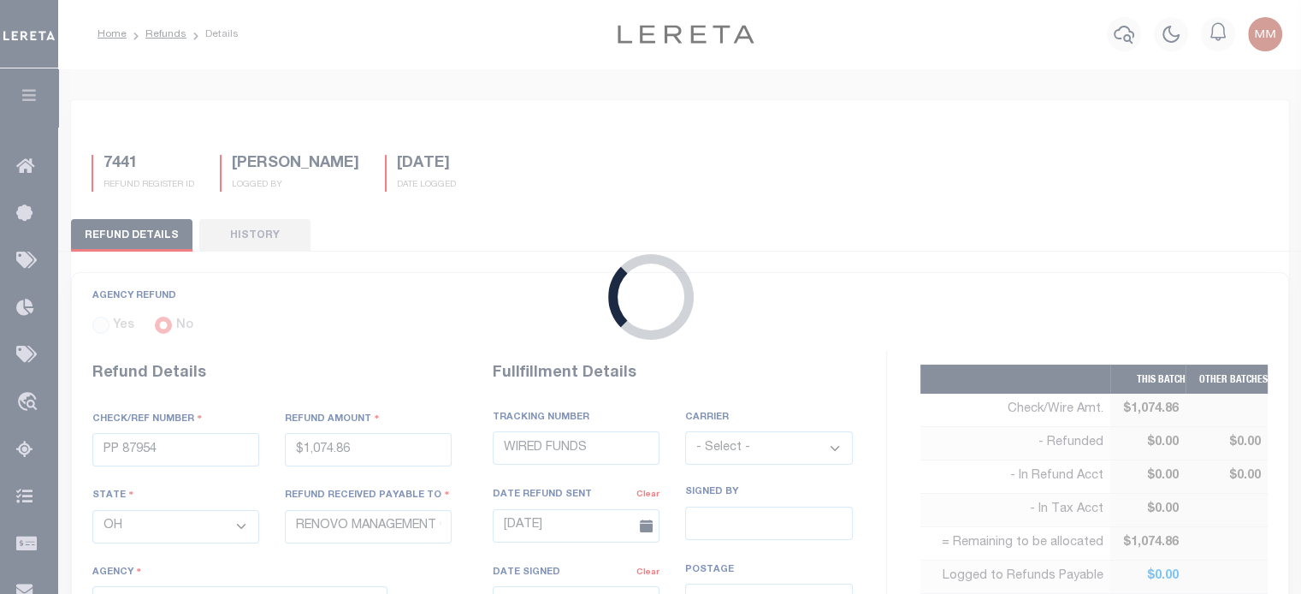
select select "3909900000"
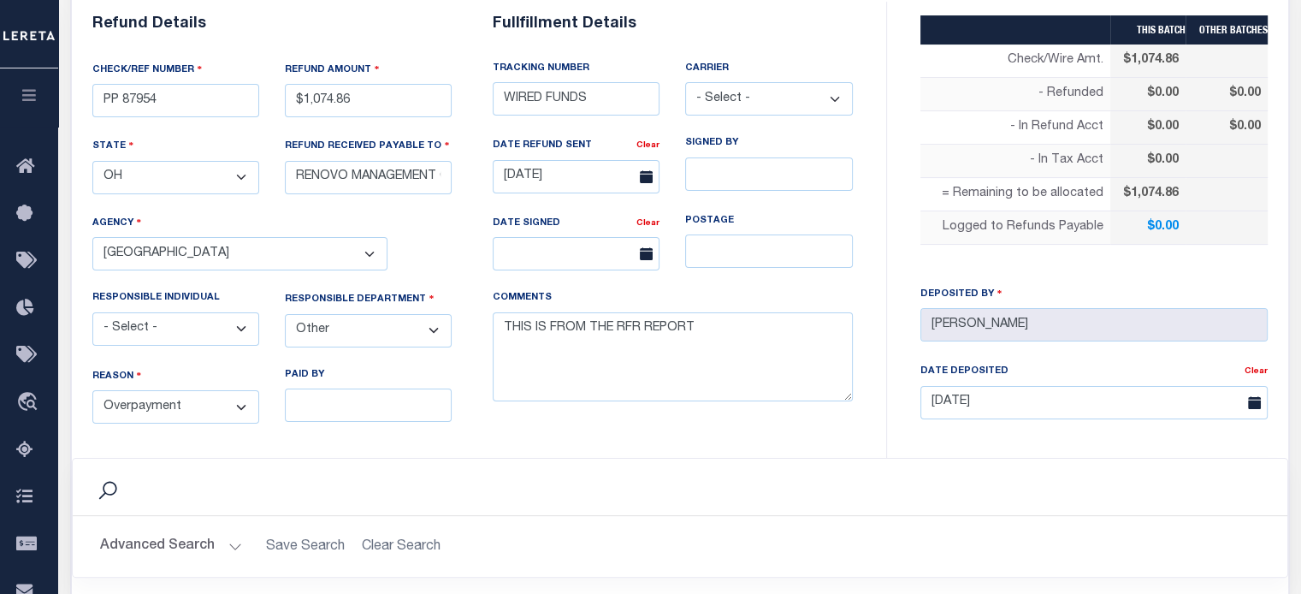
scroll to position [257, 0]
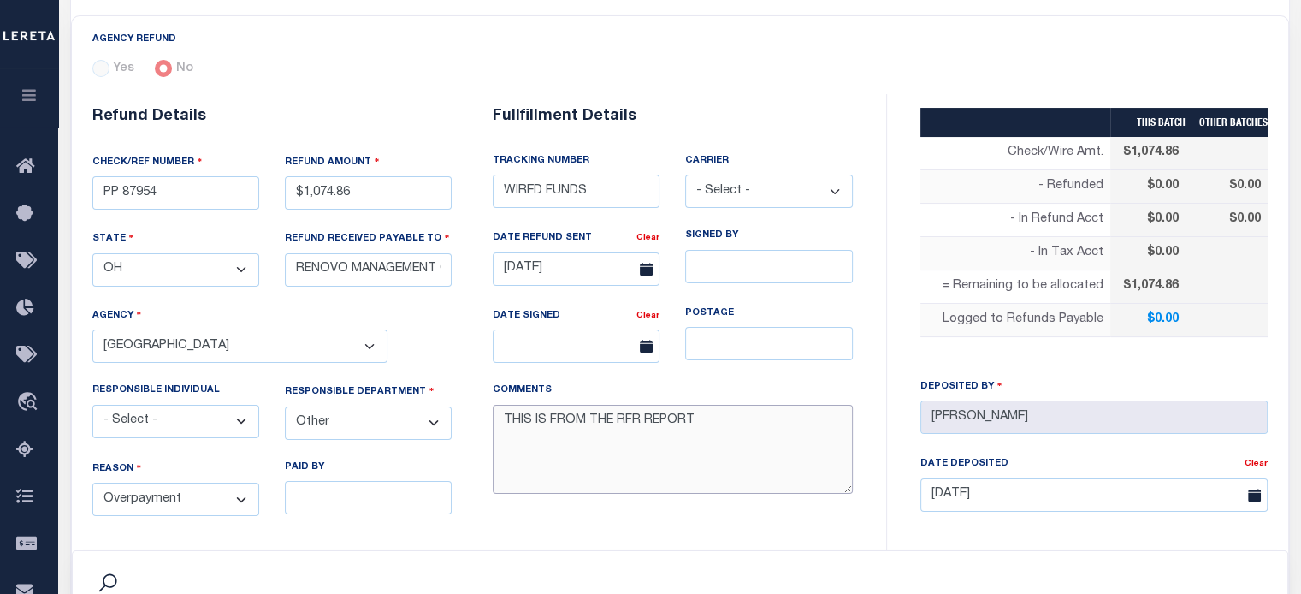
click at [694, 428] on textarea "THIS IS FROM THE RFR REPORT" at bounding box center [673, 450] width 360 height 90
paste textarea "requesting funds to be wire to renovo today_"
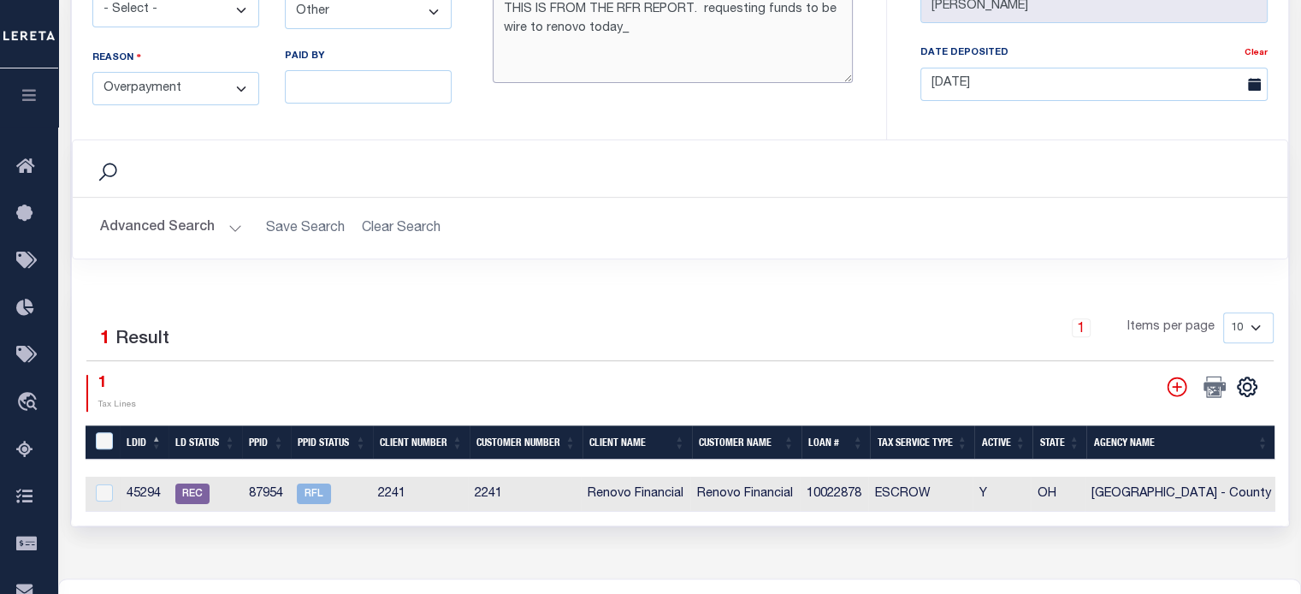
scroll to position [470, 0]
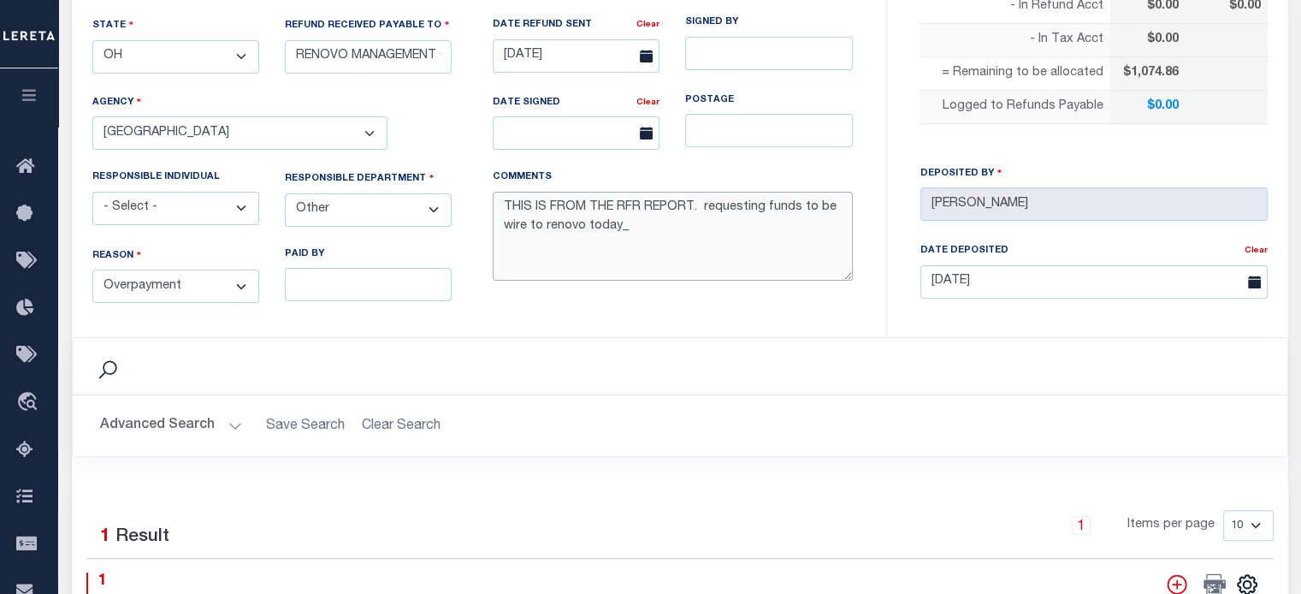
type textarea "THIS IS FROM THE RFR REPORT. requesting funds to be wire to renovo today_"
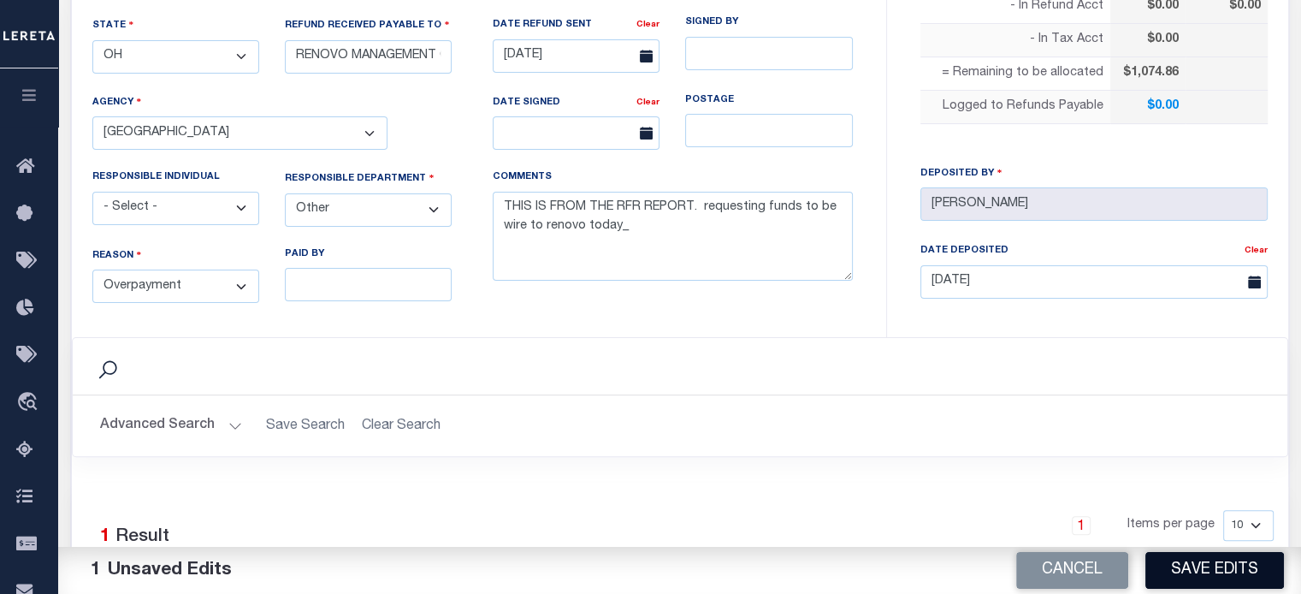
click at [1227, 562] on button "Save Edits" at bounding box center [1214, 570] width 139 height 37
type input "$1,074.86"
type textarea "THIS IS FROM THE RFR REPORT. requesting funds to be wire to renovo today_"
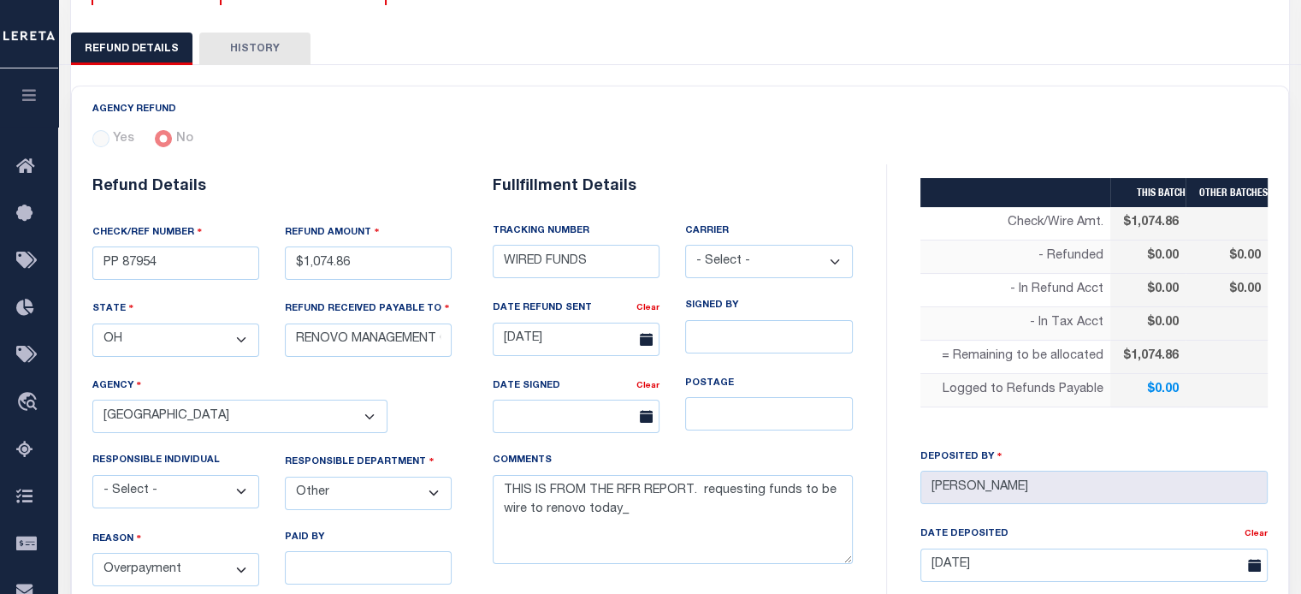
scroll to position [0, 0]
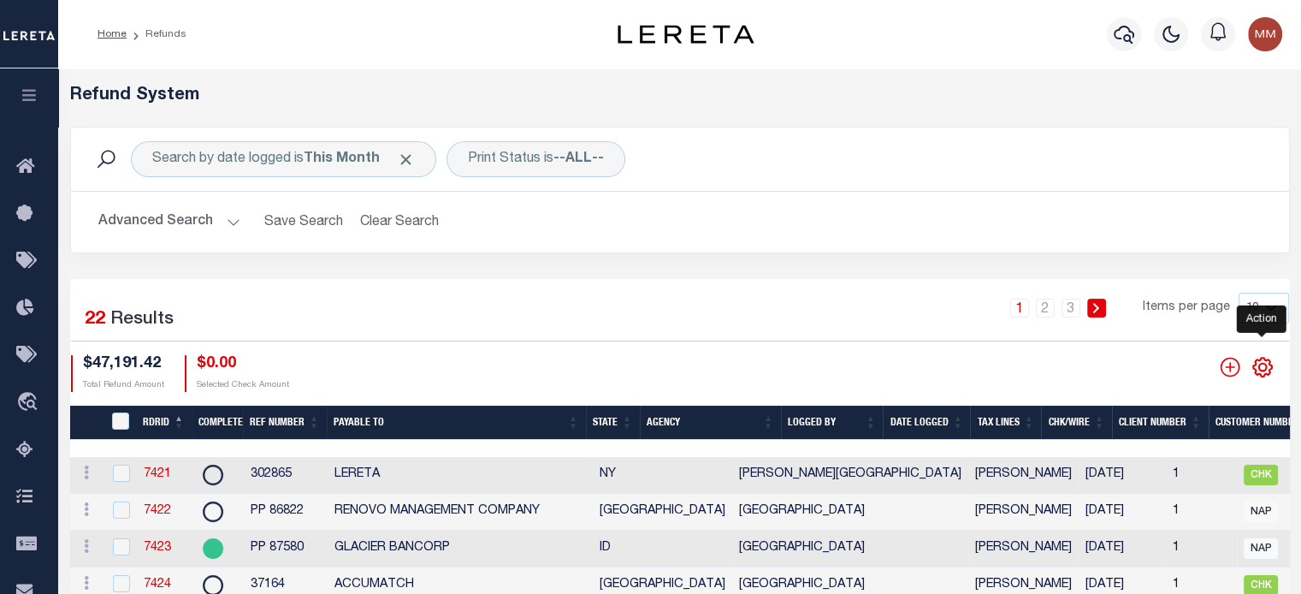
click at [1259, 368] on icon "" at bounding box center [1262, 367] width 22 height 22
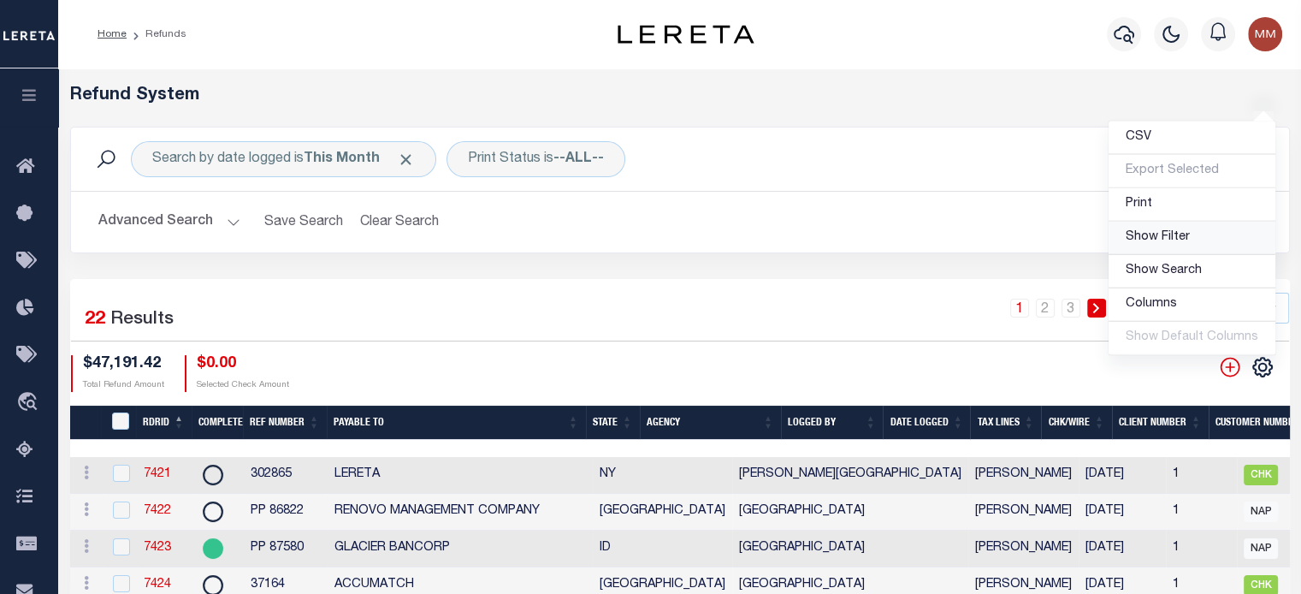
click at [1139, 237] on span "Show Filter" at bounding box center [1158, 237] width 64 height 12
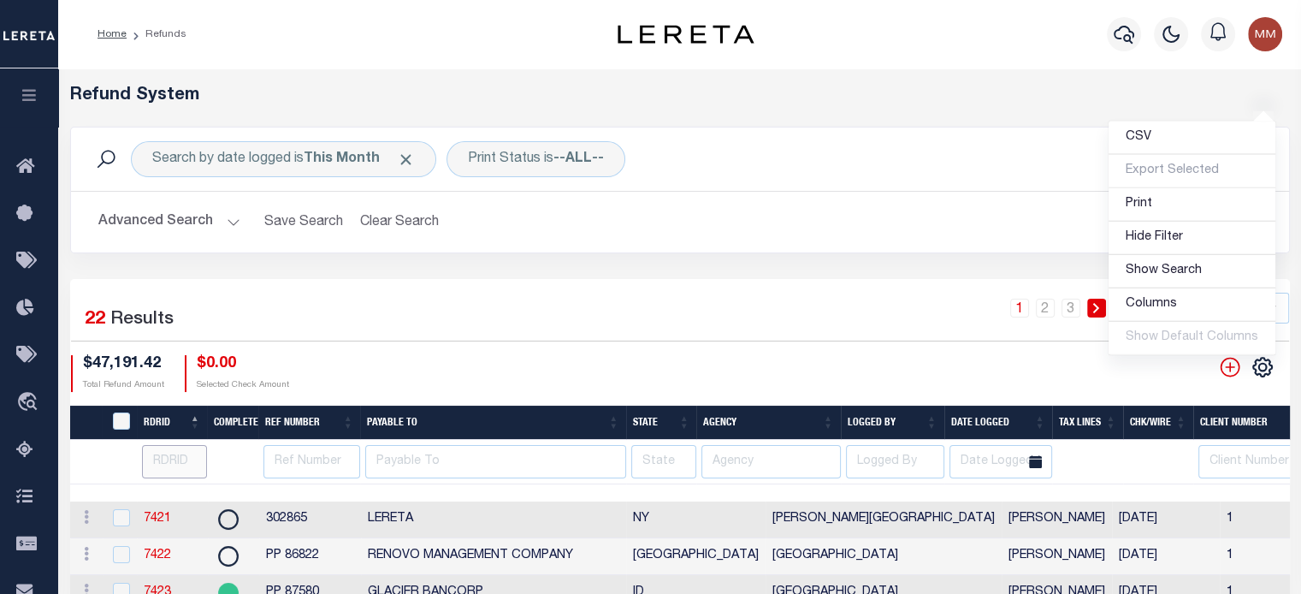
click at [163, 463] on input "number" at bounding box center [175, 461] width 66 height 33
type input "7431"
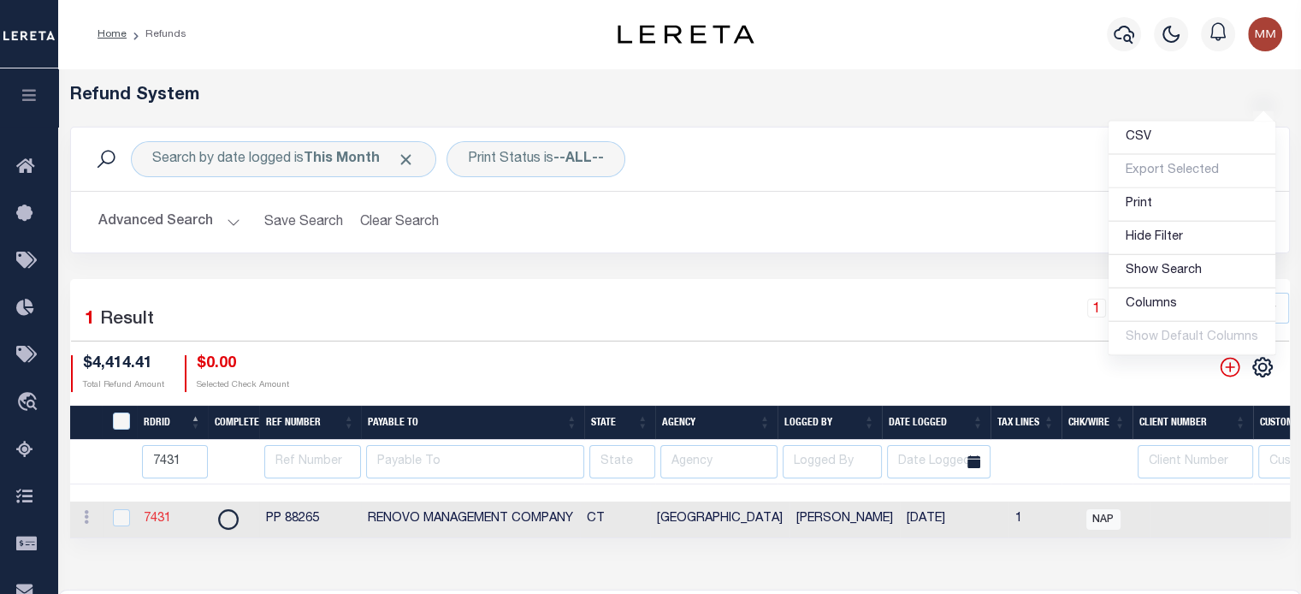
drag, startPoint x: 153, startPoint y: 522, endPoint x: 169, endPoint y: 509, distance: 20.7
click at [154, 520] on link "7431" at bounding box center [157, 518] width 27 height 12
checkbox input "true"
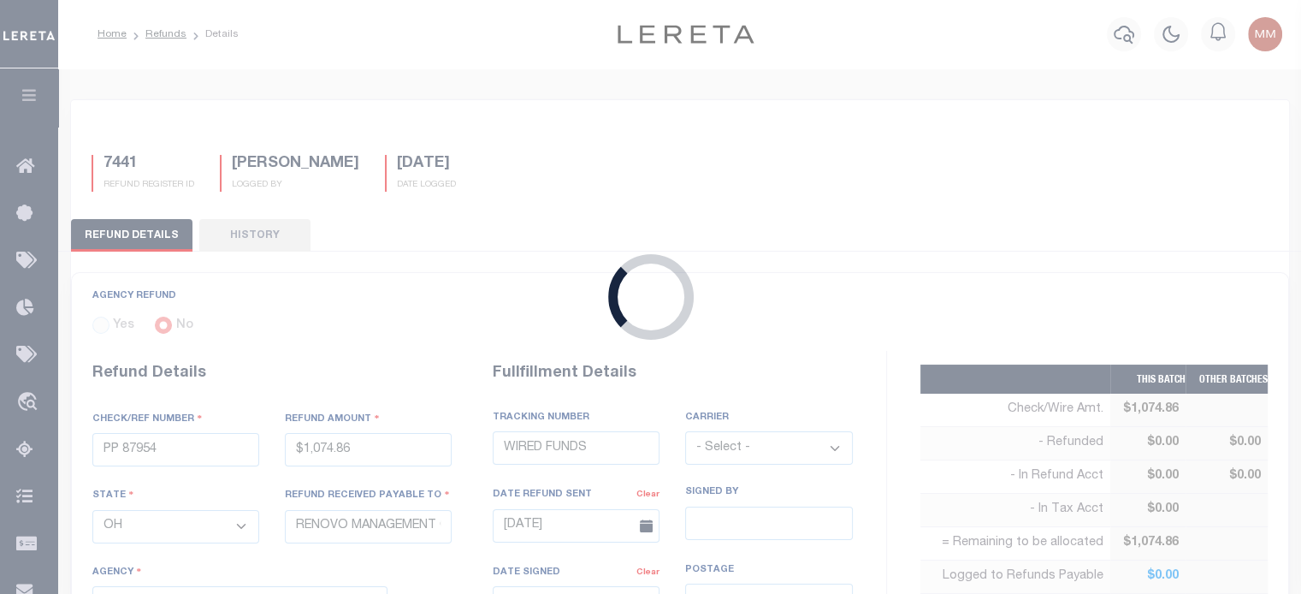
type input "PP 88265"
type input "$4,414.41"
select select "CT"
select select
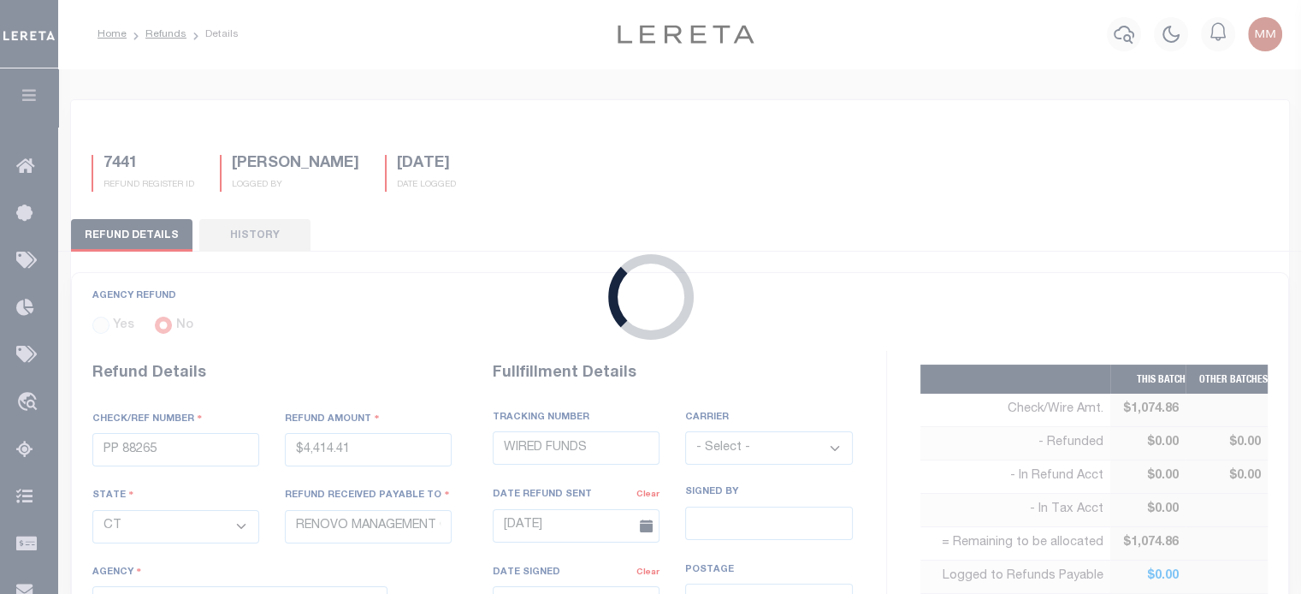
type textarea "THIS IS FROM THE RFR REPORT"
type input "[DATE]"
select select "60050112"
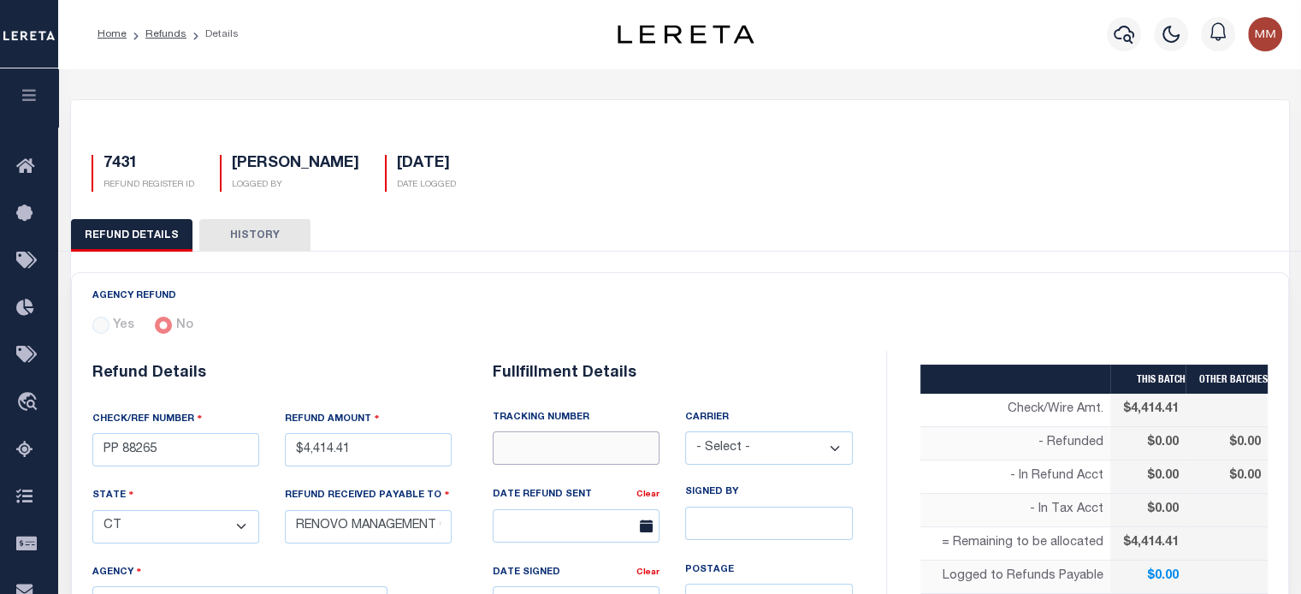
drag, startPoint x: 542, startPoint y: 451, endPoint x: 558, endPoint y: 445, distance: 16.5
click at [542, 450] on input "text" at bounding box center [576, 447] width 167 height 33
type input "WIRED FUNDS"
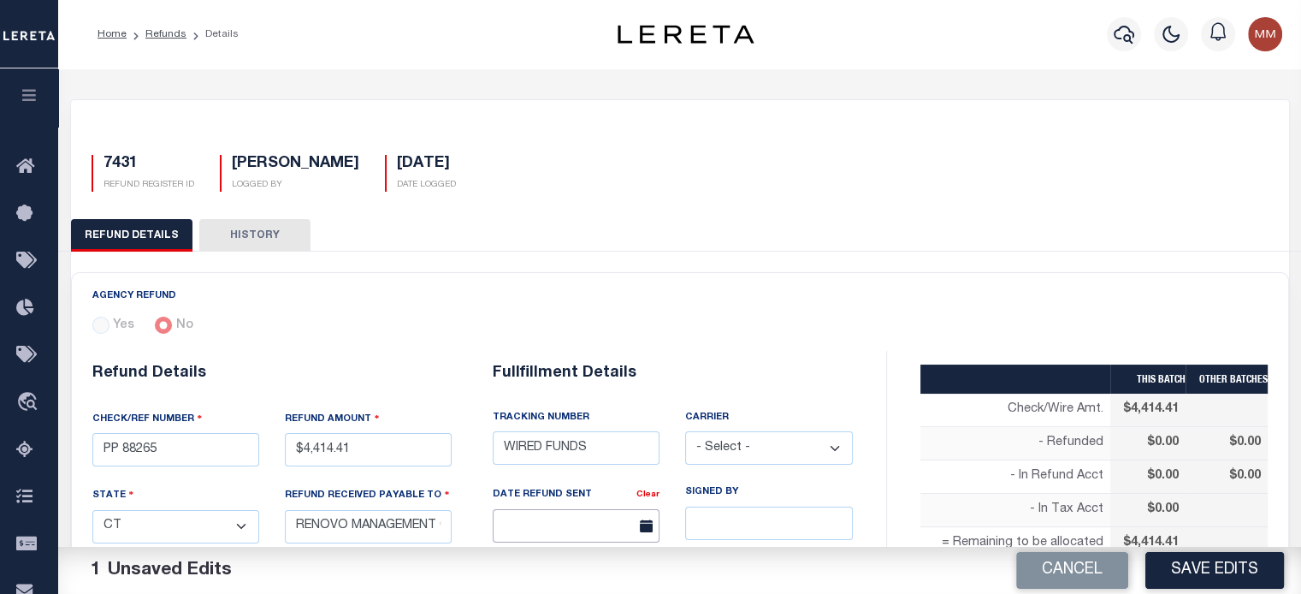
click at [558, 521] on input "text" at bounding box center [576, 525] width 167 height 33
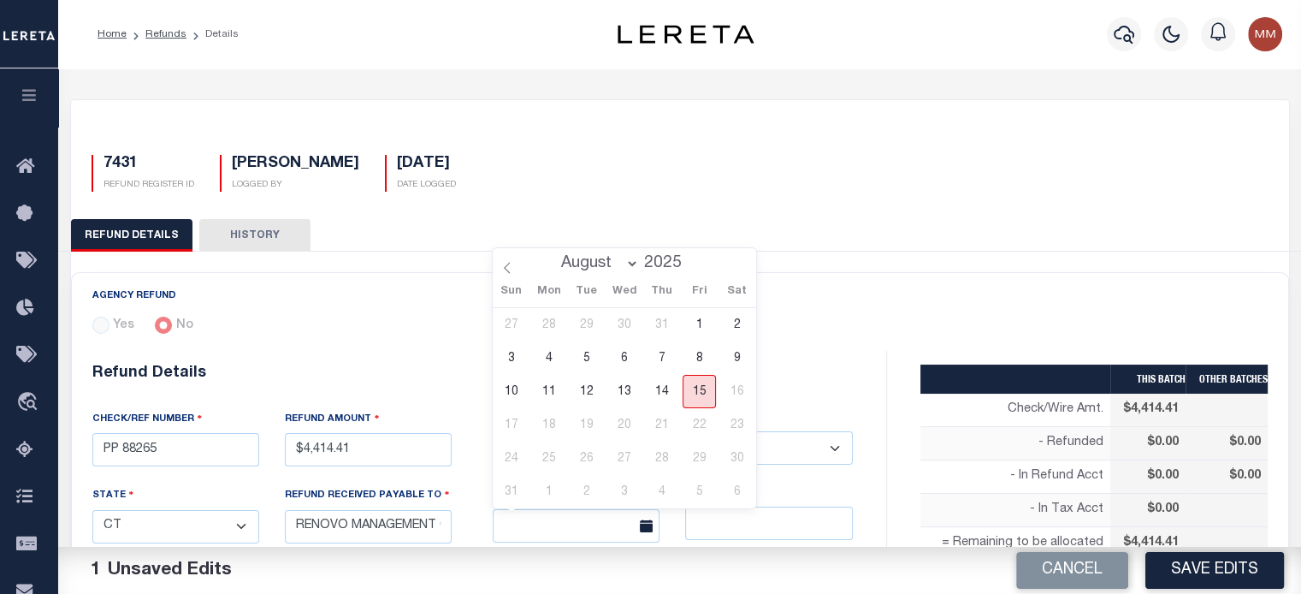
click at [691, 390] on span "15" at bounding box center [699, 391] width 33 height 33
type input "[DATE]"
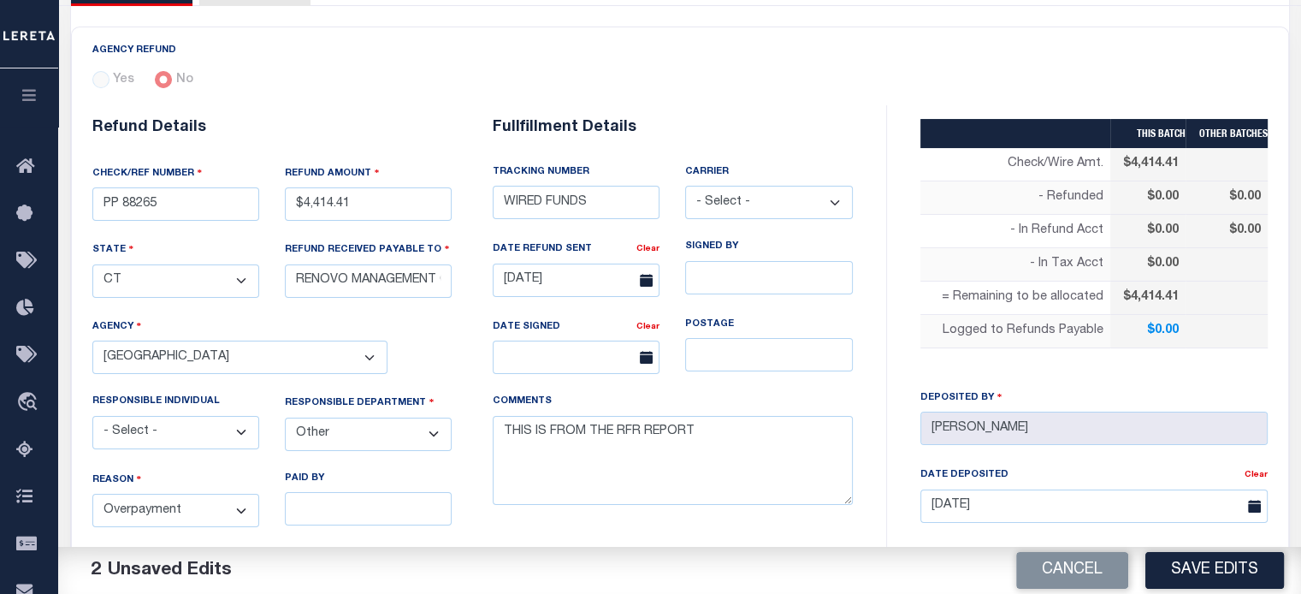
scroll to position [342, 0]
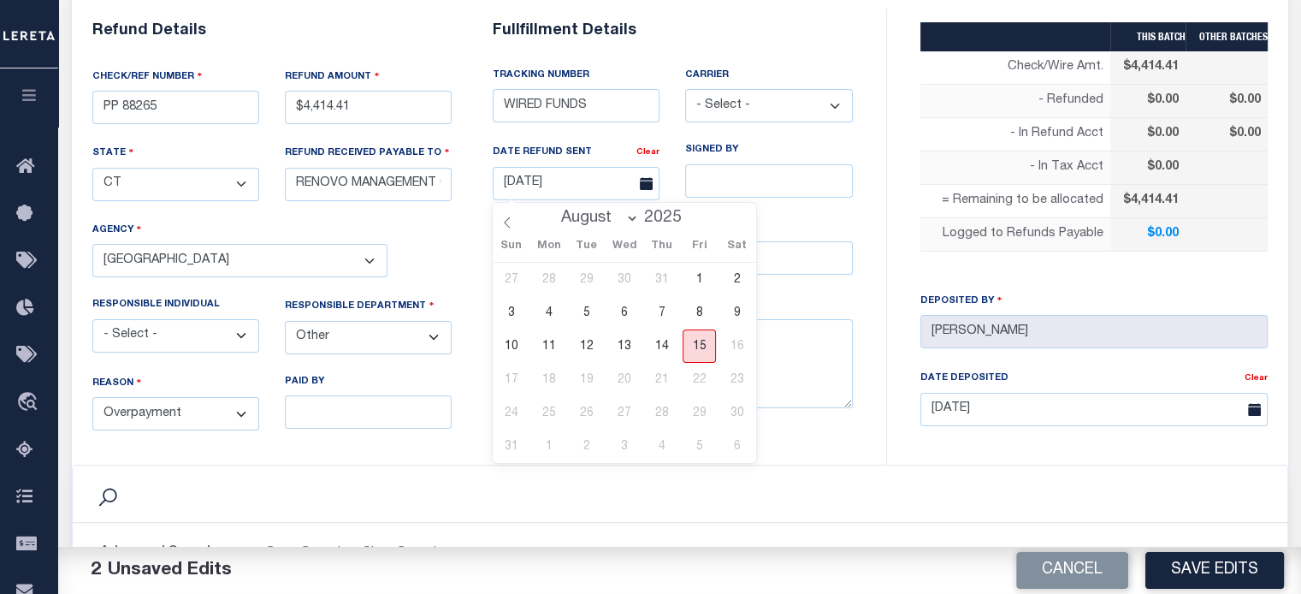
click at [700, 341] on span "15" at bounding box center [699, 345] width 33 height 33
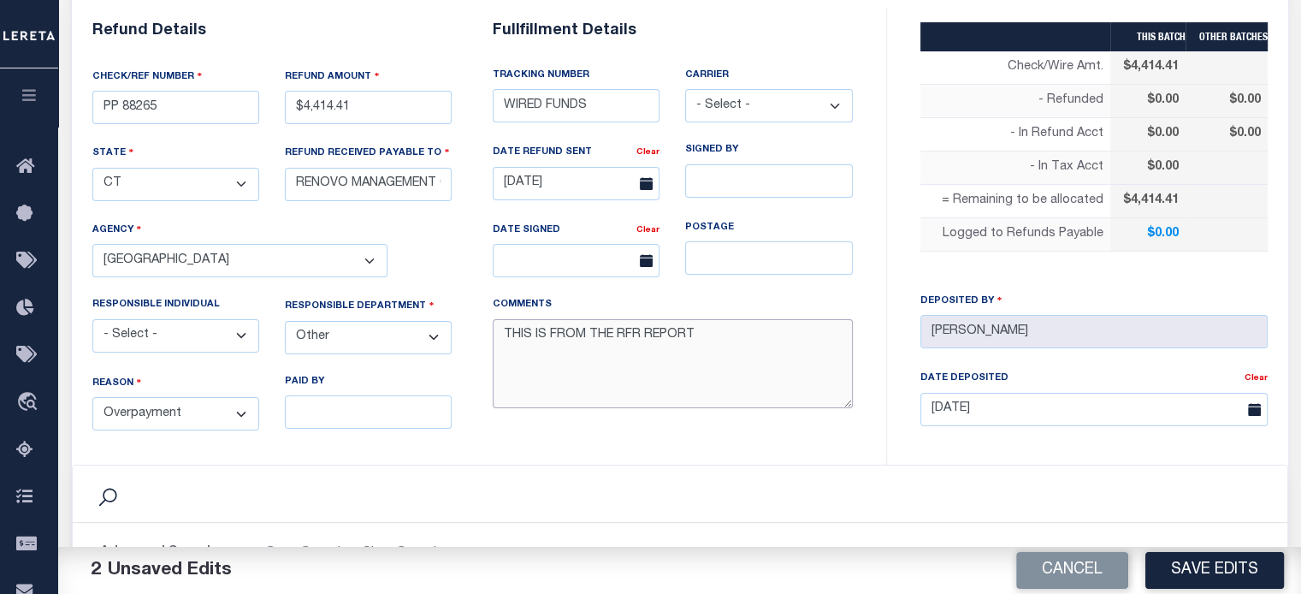
click at [698, 337] on textarea "THIS IS FROM THE RFR REPORT" at bounding box center [673, 364] width 360 height 90
paste textarea "requesting funds to be wire to renovo today_"
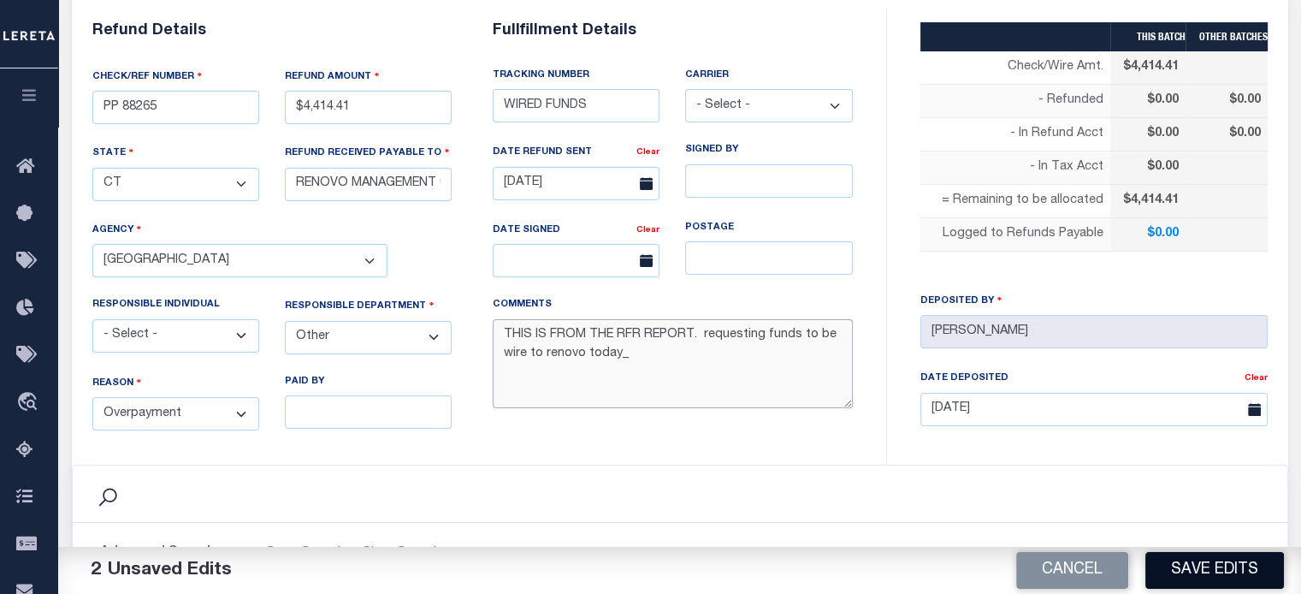
type textarea "THIS IS FROM THE RFR REPORT. requesting funds to be wire to renovo today_"
click at [1231, 570] on button "Save Edits" at bounding box center [1214, 570] width 139 height 37
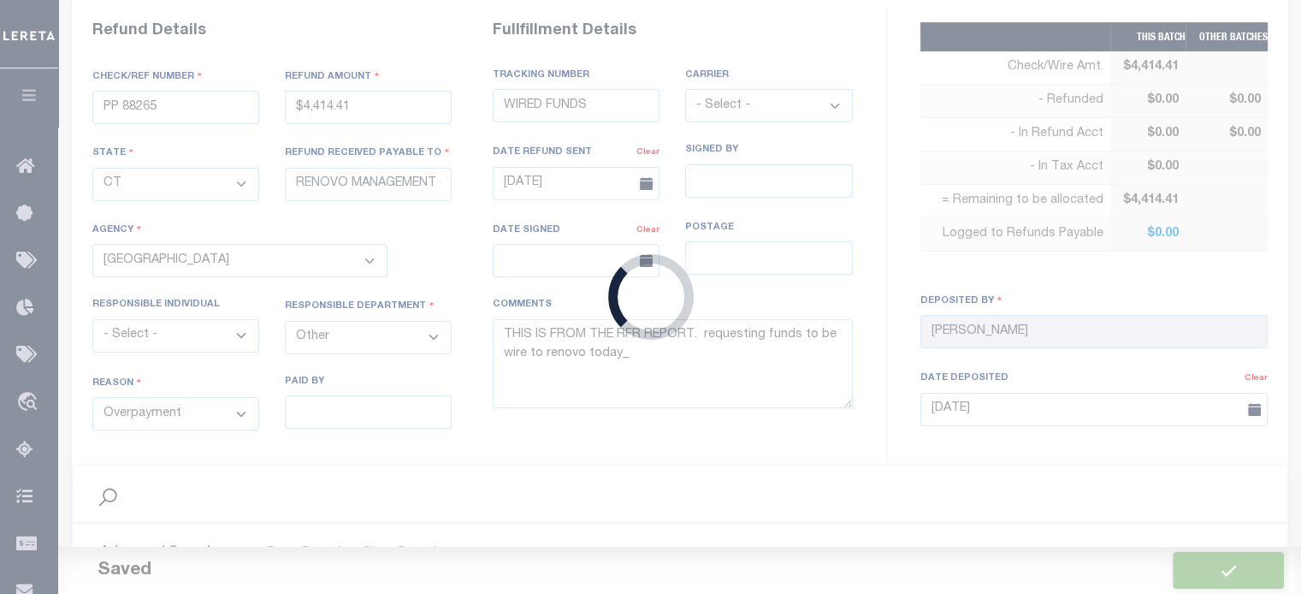
type input "$4,414.41"
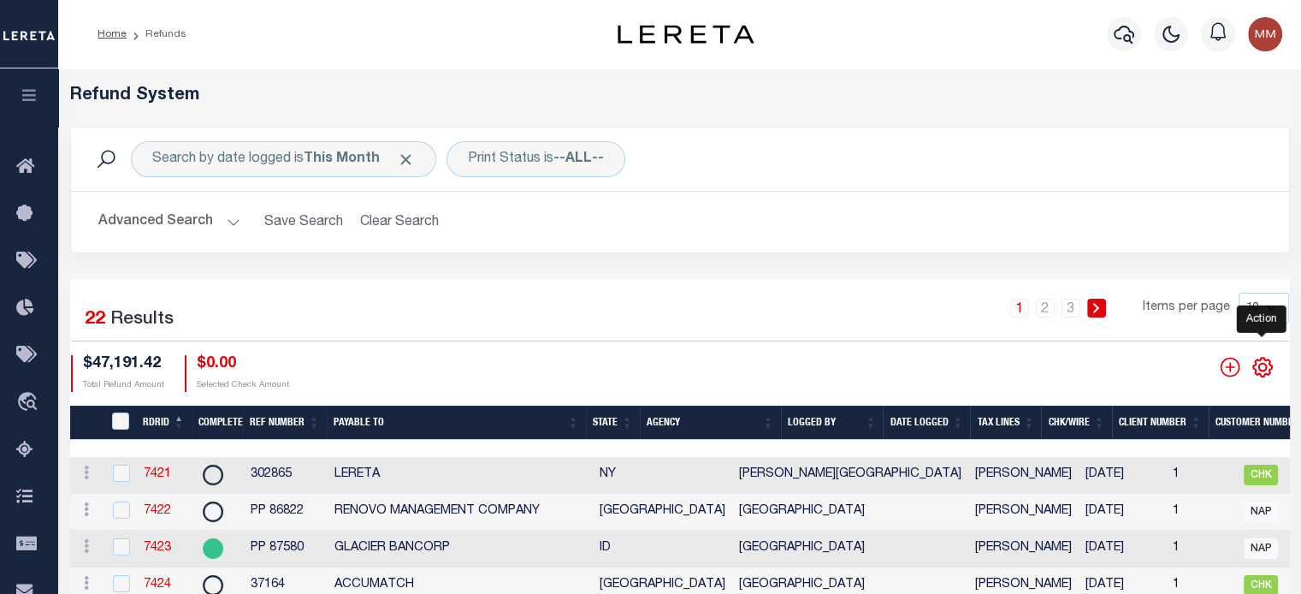
click at [1259, 367] on icon "" at bounding box center [1262, 367] width 22 height 22
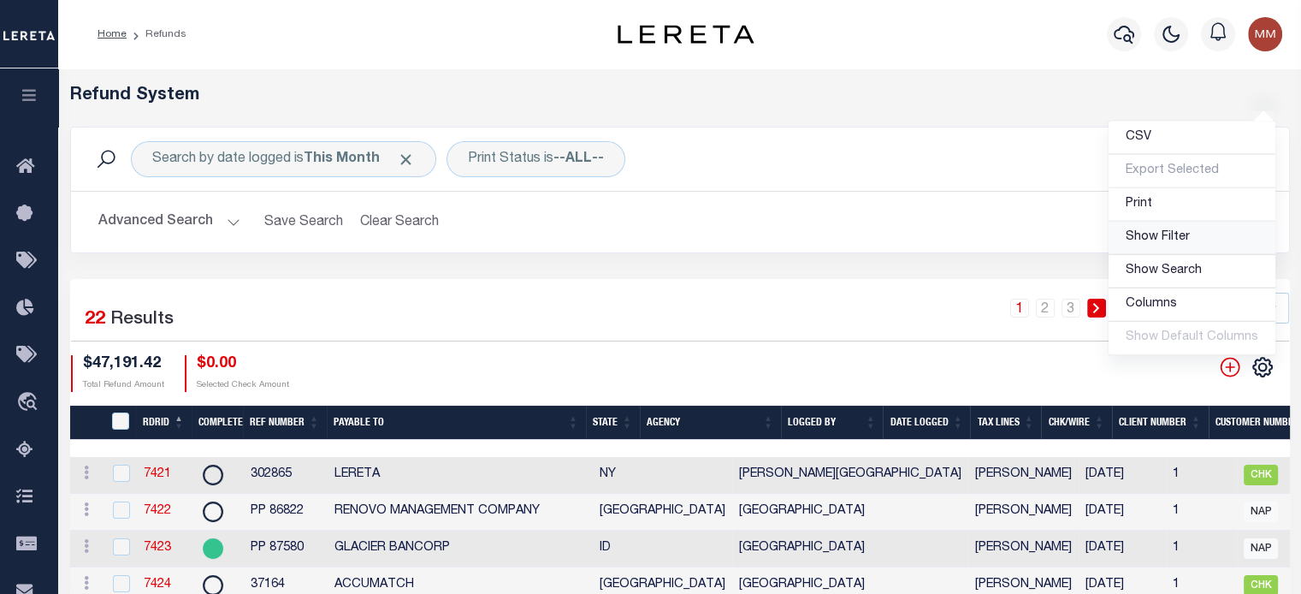
click at [1147, 240] on span "Show Filter" at bounding box center [1158, 237] width 64 height 12
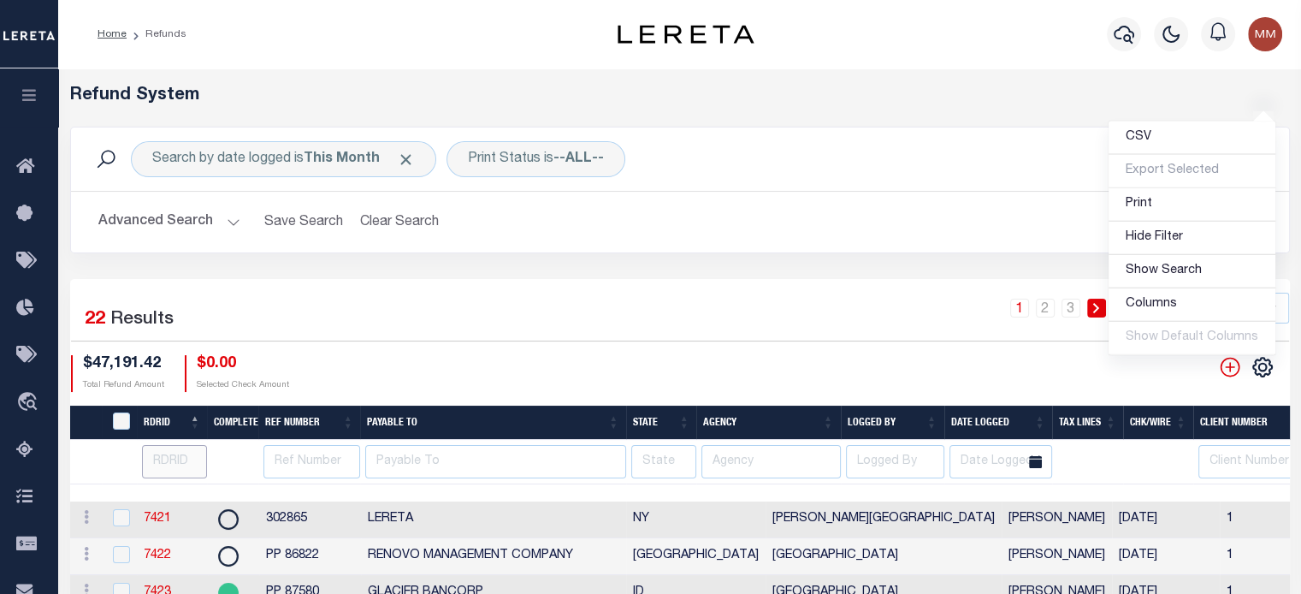
click at [178, 467] on input "number" at bounding box center [175, 461] width 66 height 33
type input "7430"
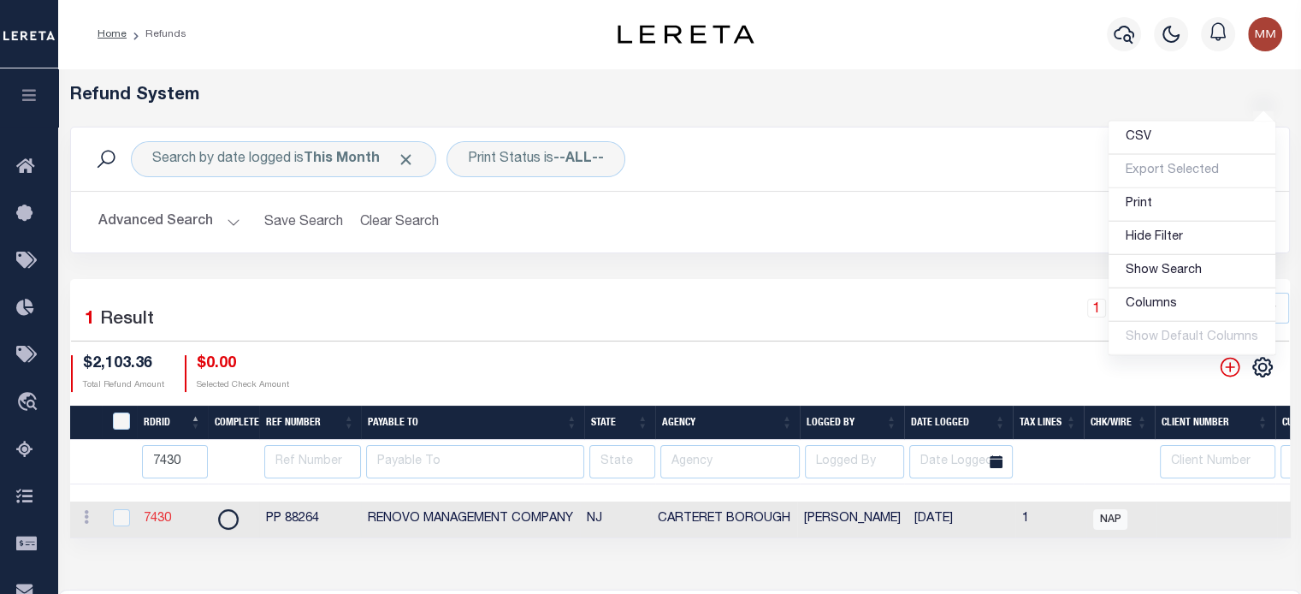
click at [150, 519] on link "7430" at bounding box center [157, 518] width 27 height 12
checkbox input "true"
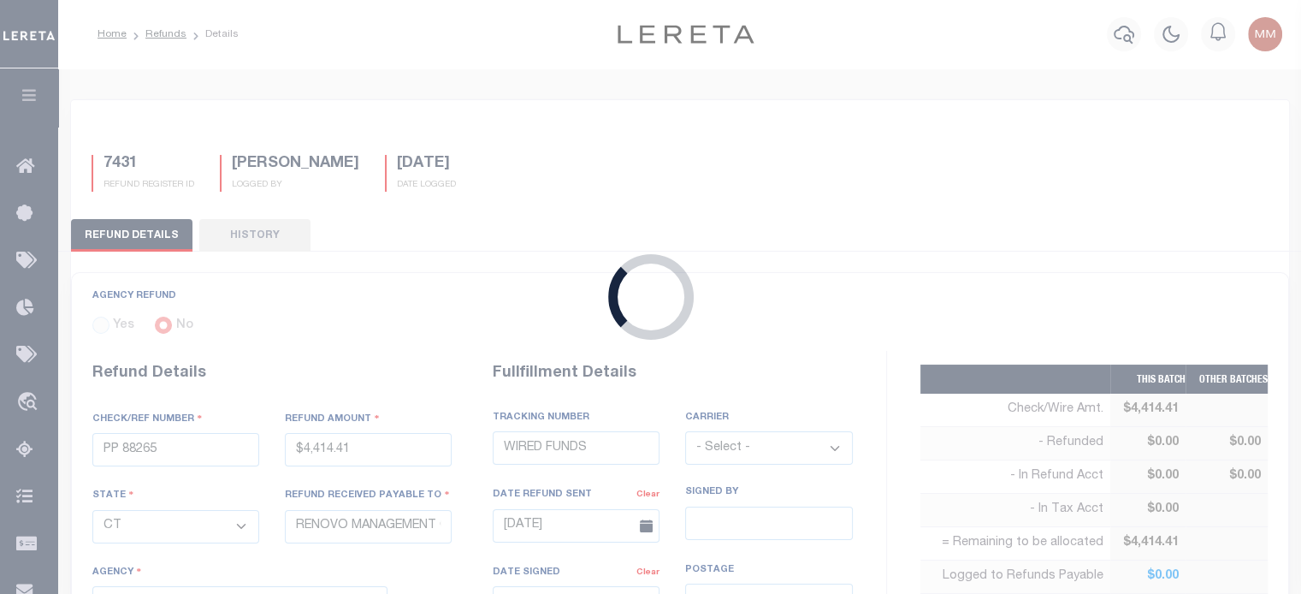
type input "PP 88264"
type input "$2,103.36"
select select "NJ"
select select
select select "OUT"
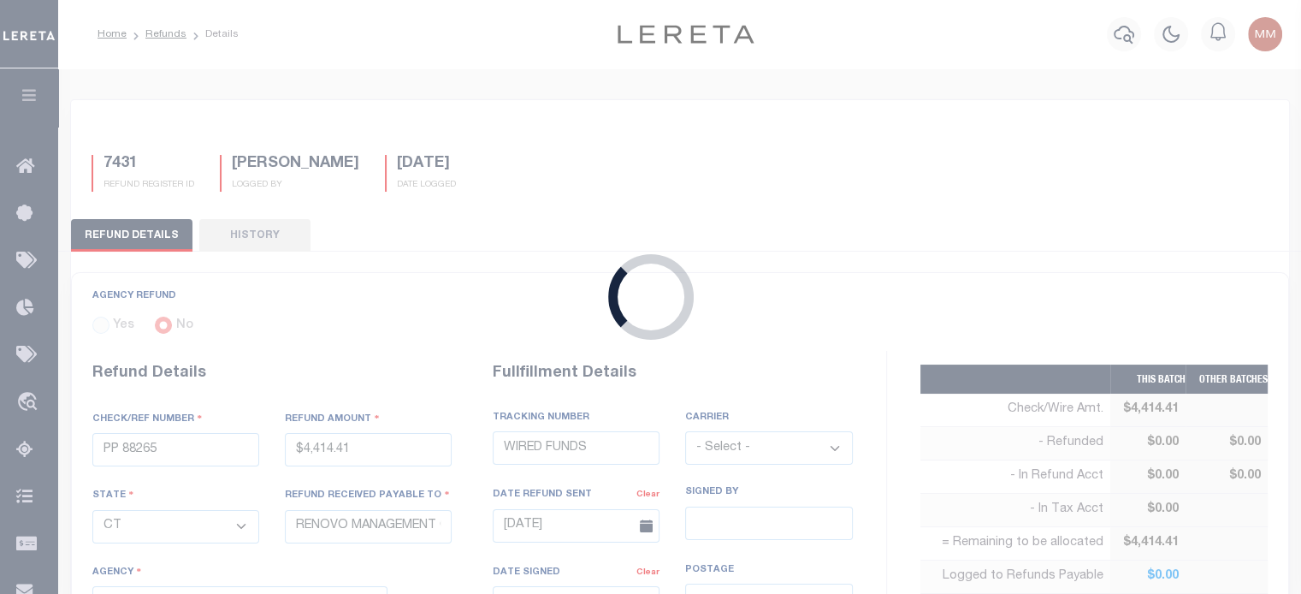
type textarea "THIS IS FROM THE RFR REPORT"
select select "3402303001"
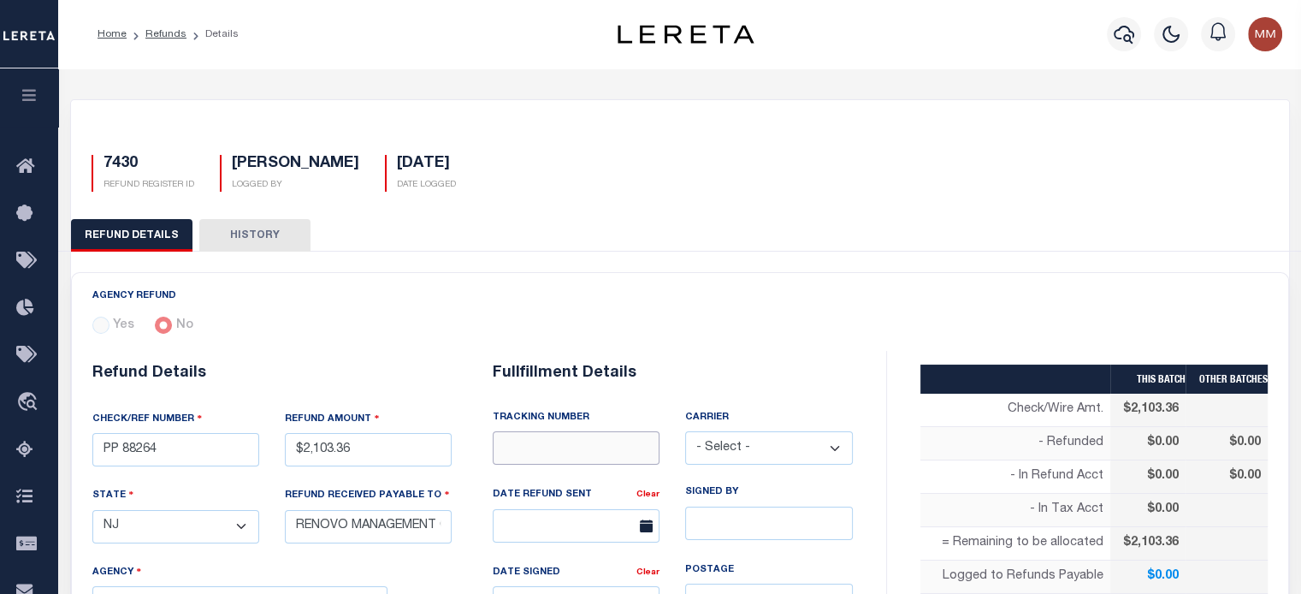
click at [567, 448] on input "text" at bounding box center [576, 447] width 167 height 33
type input "WIRED FUNDS"
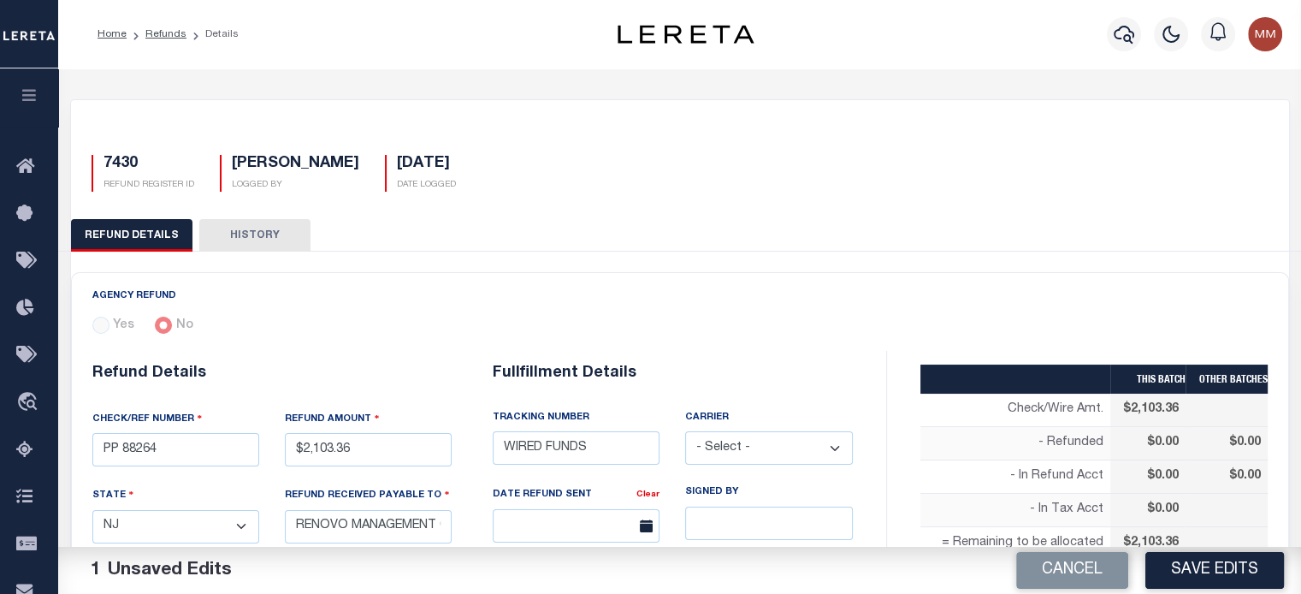
click at [739, 446] on select "- Select - Fedex USPS" at bounding box center [768, 447] width 167 height 33
click at [539, 518] on input "text" at bounding box center [576, 525] width 167 height 33
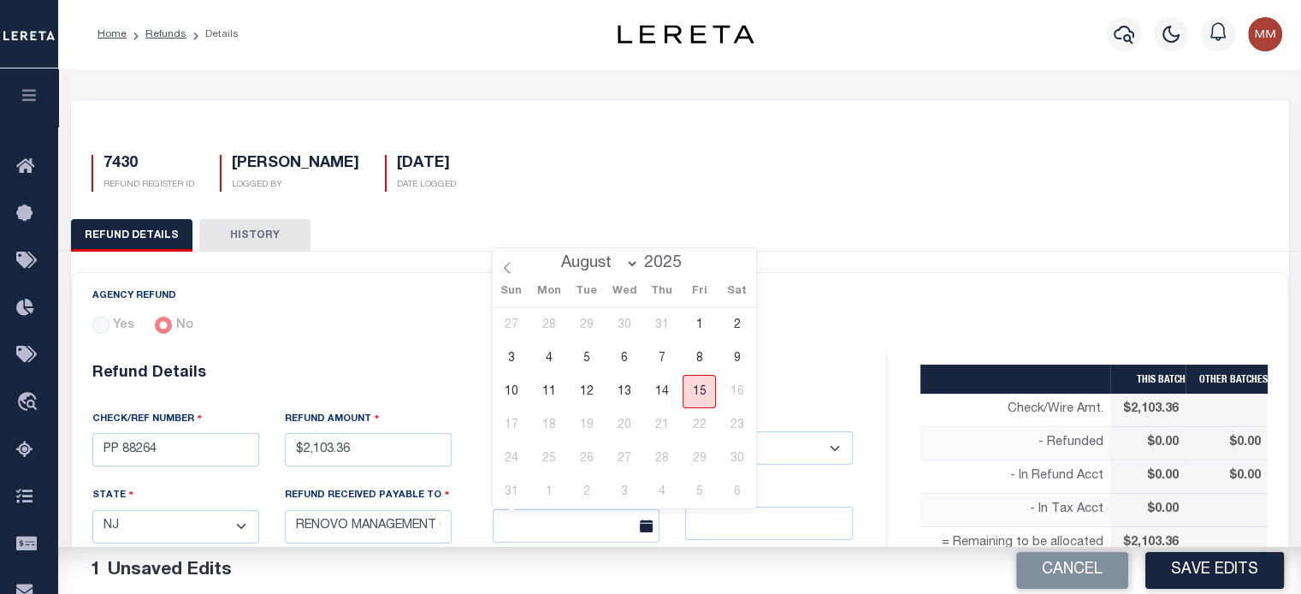
drag, startPoint x: 695, startPoint y: 388, endPoint x: 711, endPoint y: 387, distance: 16.3
click at [697, 387] on span "15" at bounding box center [699, 391] width 33 height 33
type input "[DATE]"
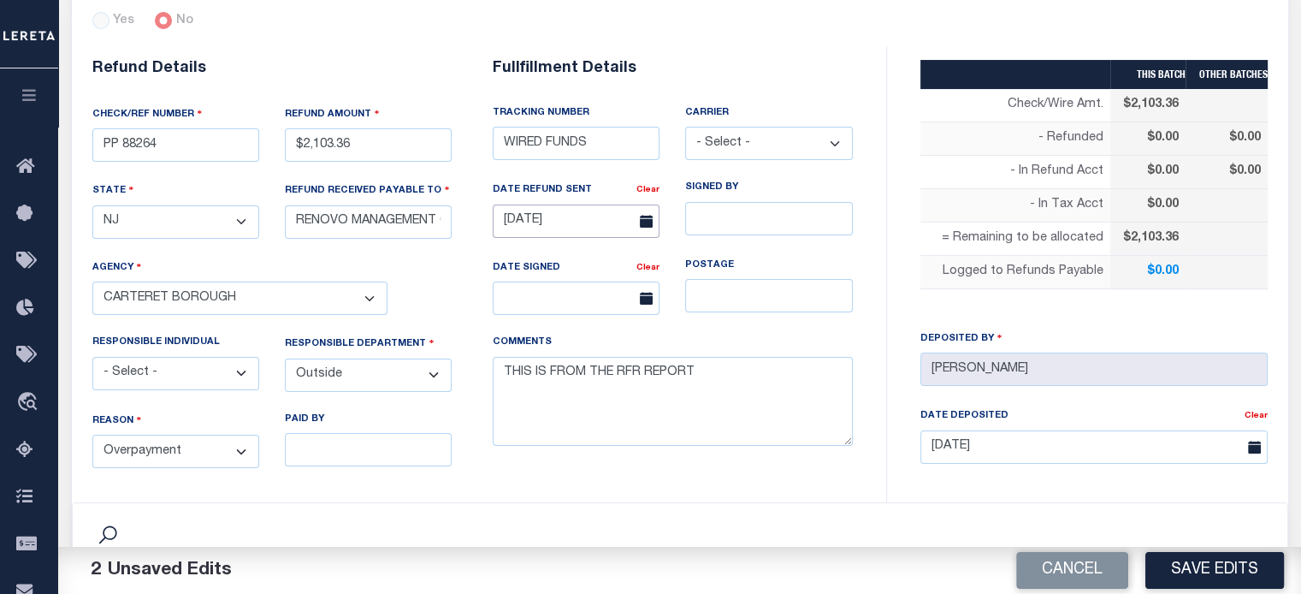
scroll to position [342, 0]
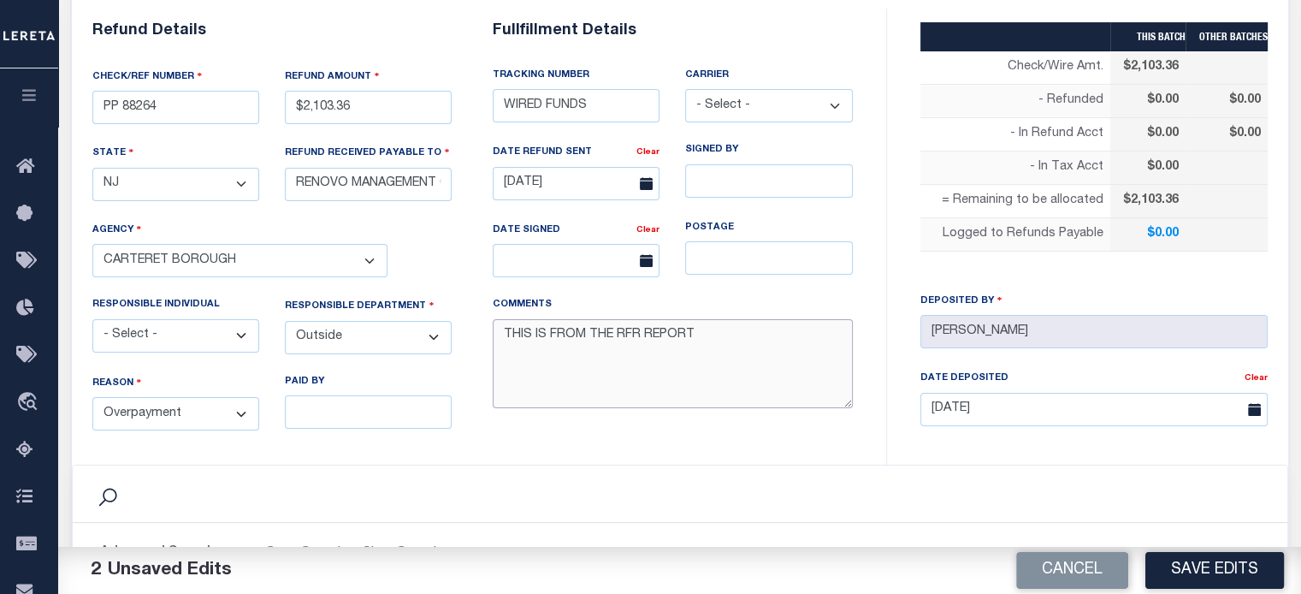
click at [695, 348] on textarea "THIS IS FROM THE RFR REPORT" at bounding box center [673, 364] width 360 height 90
paste textarea "requesting funds to be wire to renovo today_"
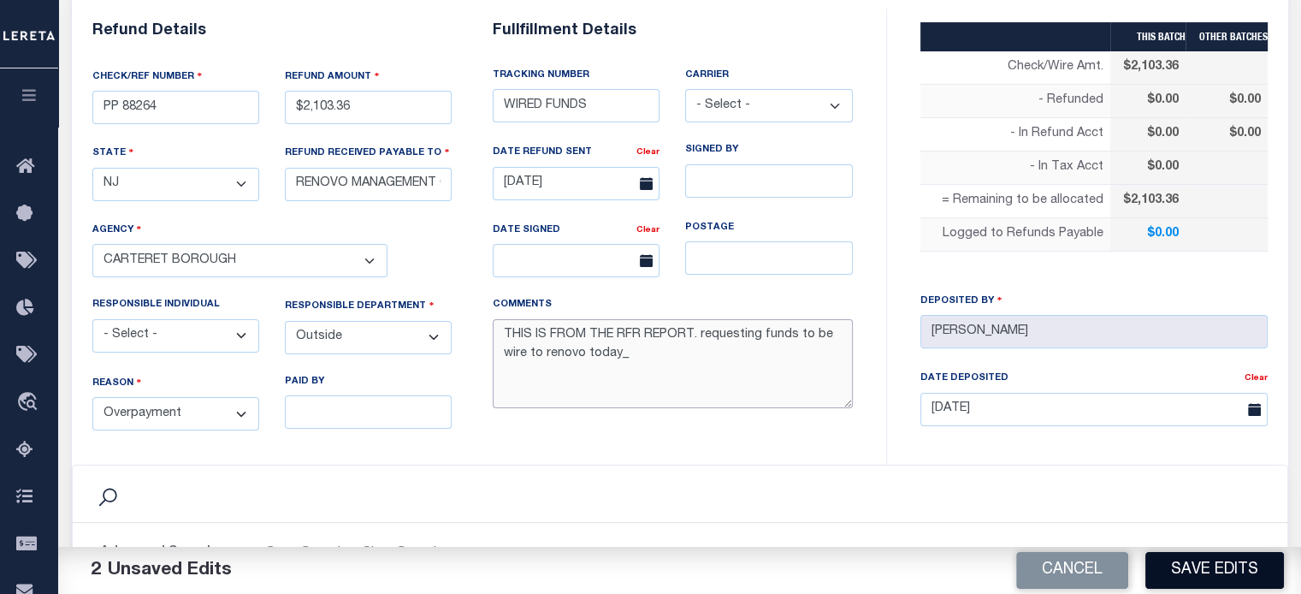
type textarea "THIS IS FROM THE RFR REPORT. requesting funds to be wire to renovo today_"
click at [1217, 568] on button "Save Edits" at bounding box center [1214, 570] width 139 height 37
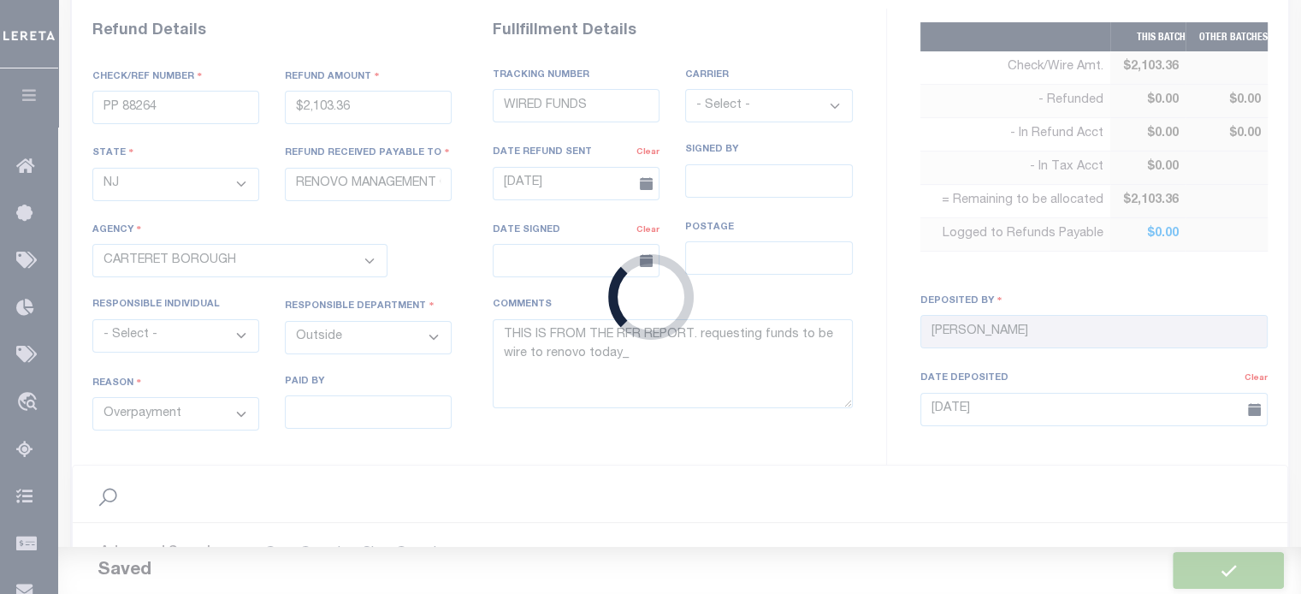
type input "$2,103.36"
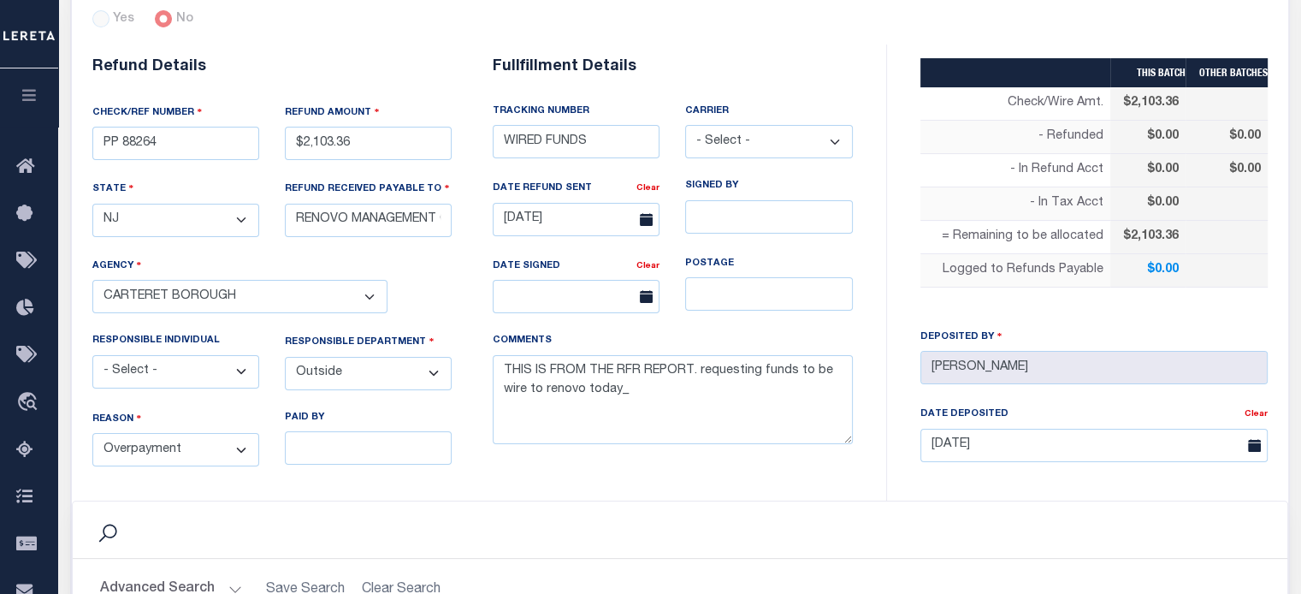
scroll to position [0, 0]
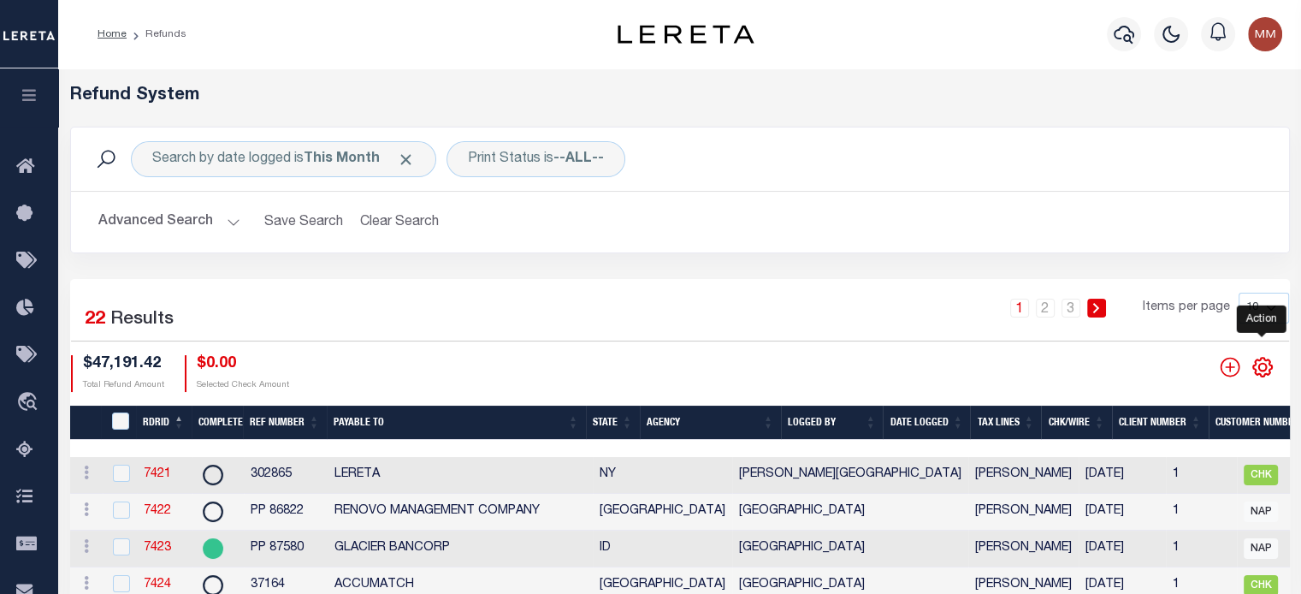
click at [1259, 370] on icon "" at bounding box center [1262, 367] width 8 height 8
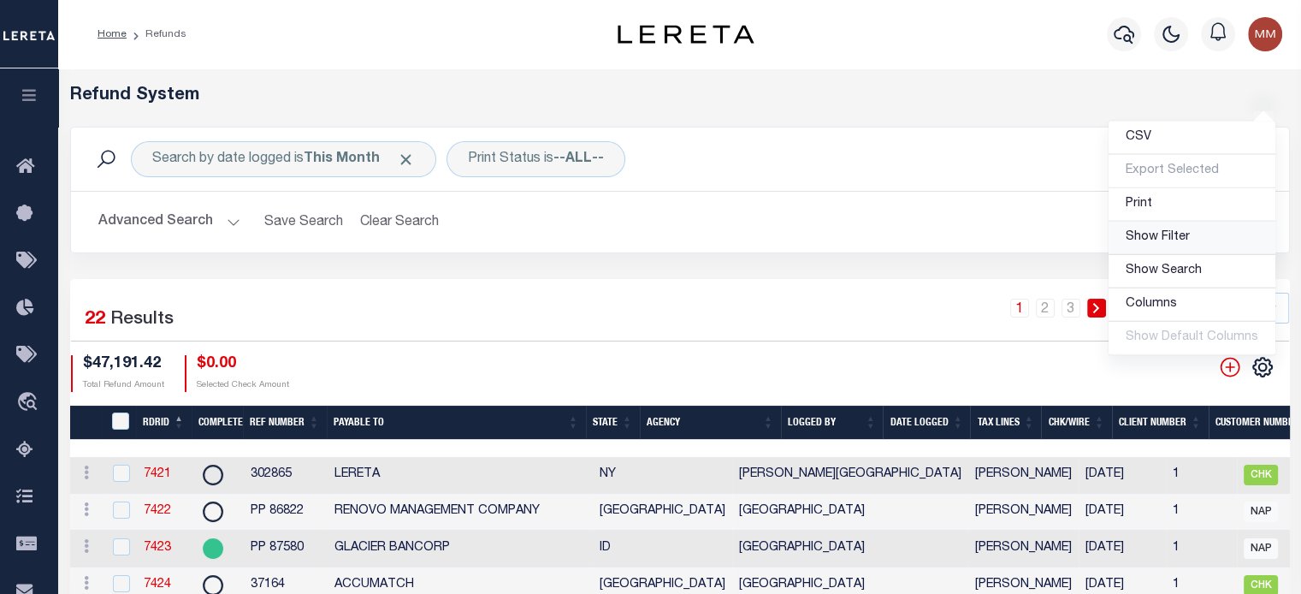
drag, startPoint x: 1170, startPoint y: 241, endPoint x: 908, endPoint y: 257, distance: 263.1
click at [1168, 240] on span "Show Filter" at bounding box center [1158, 237] width 64 height 12
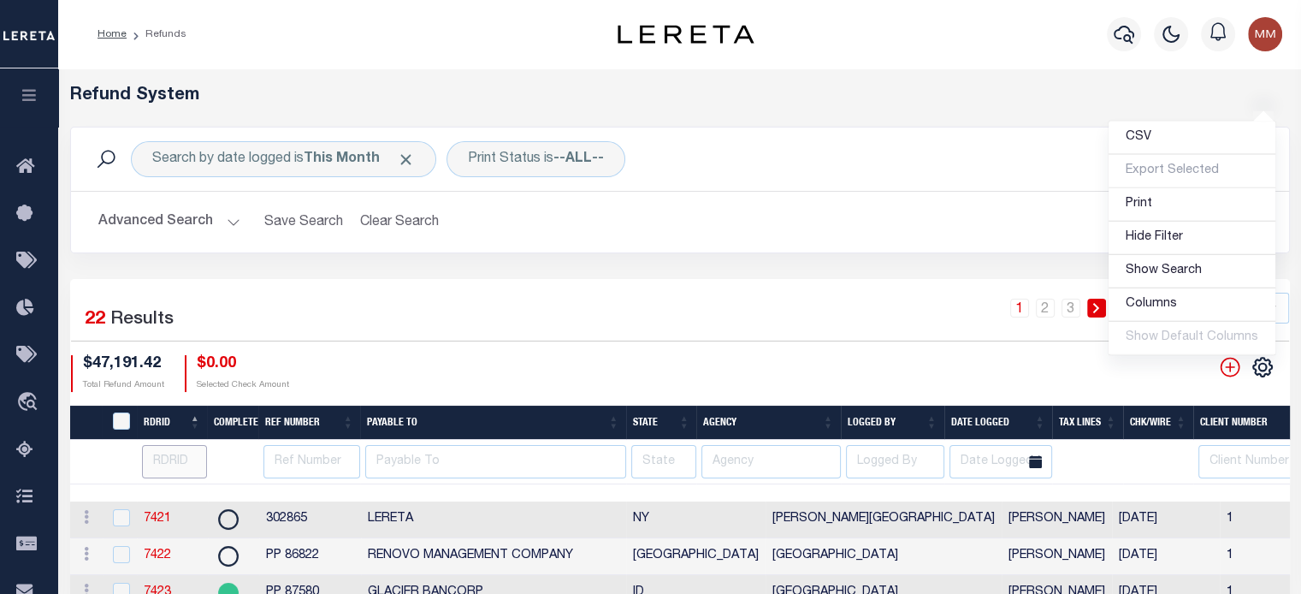
click at [154, 466] on input "number" at bounding box center [175, 461] width 66 height 33
type input "7422"
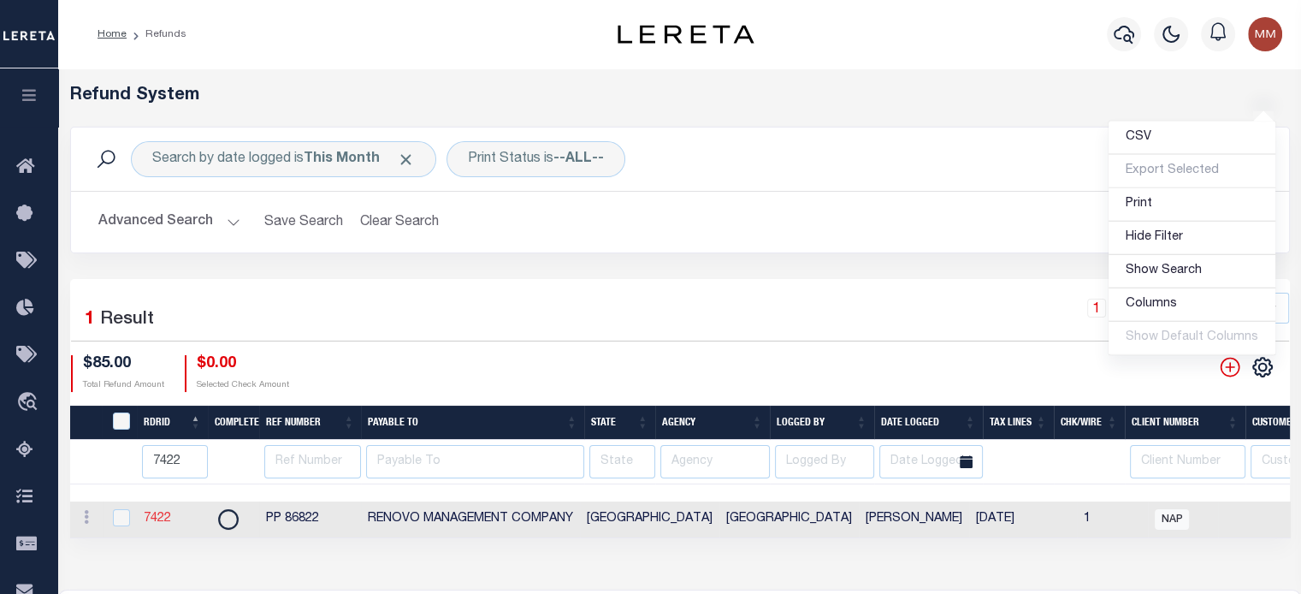
click at [154, 518] on link "7422" at bounding box center [157, 518] width 27 height 12
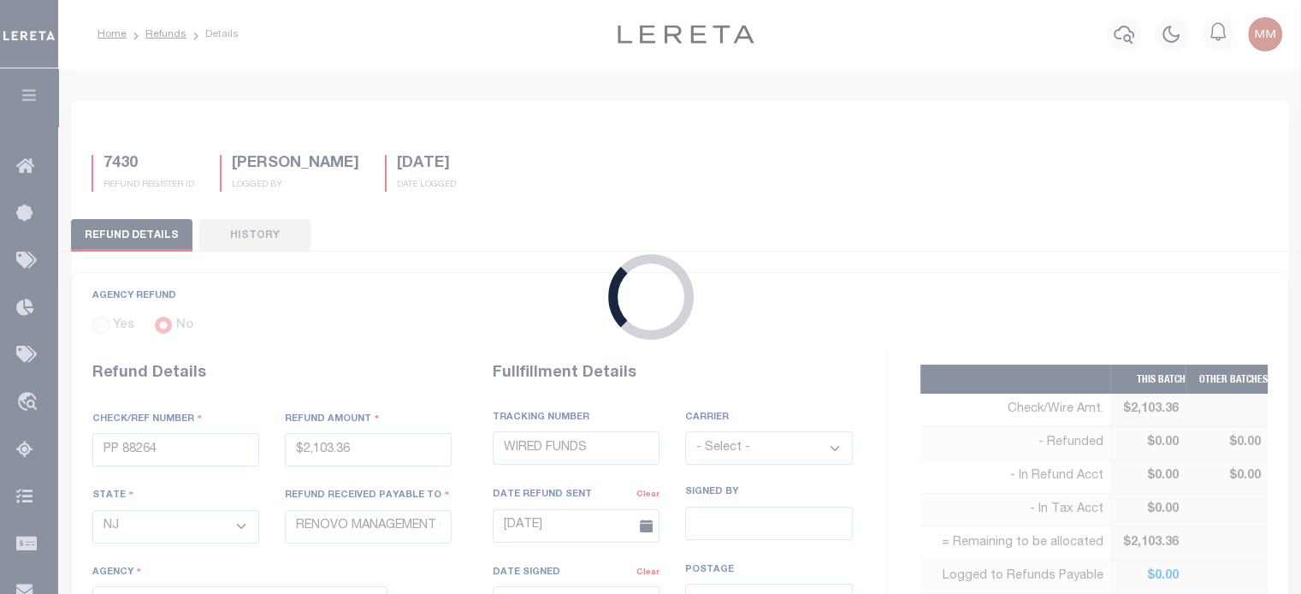
type input "PP 86822"
type input "$85"
select select "[GEOGRAPHIC_DATA]"
select select
select select "[PERSON_NAME]"
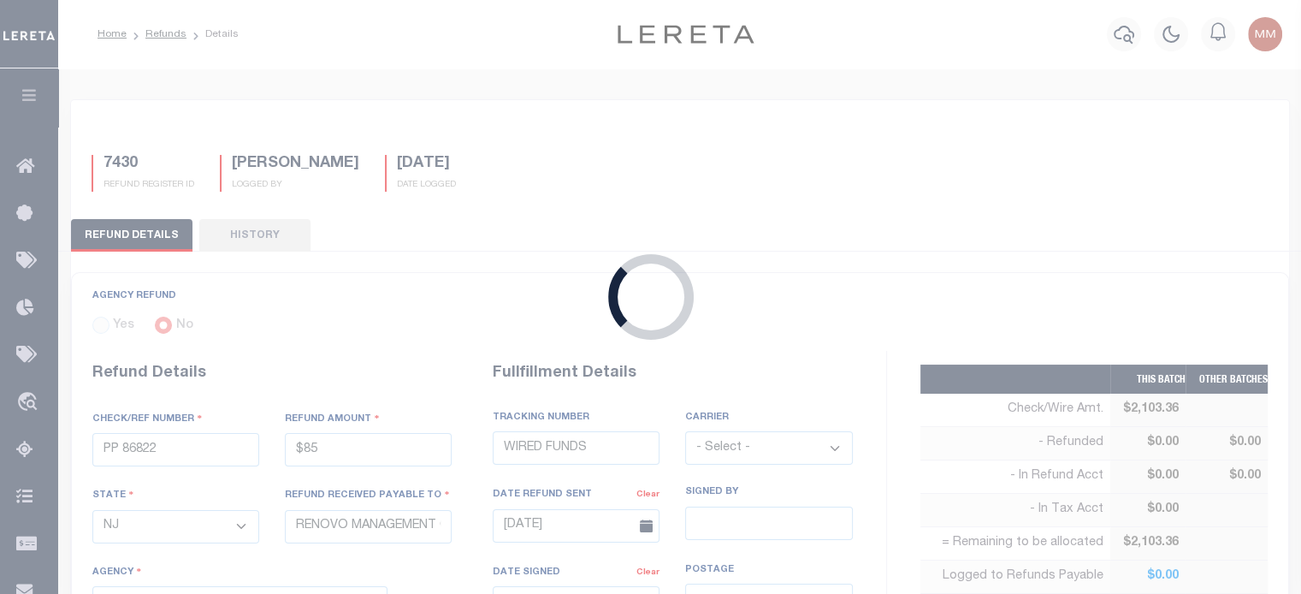
select select "OTH"
type textarea "THIS IS FROM THE RFR REPORT"
type input "[DATE]"
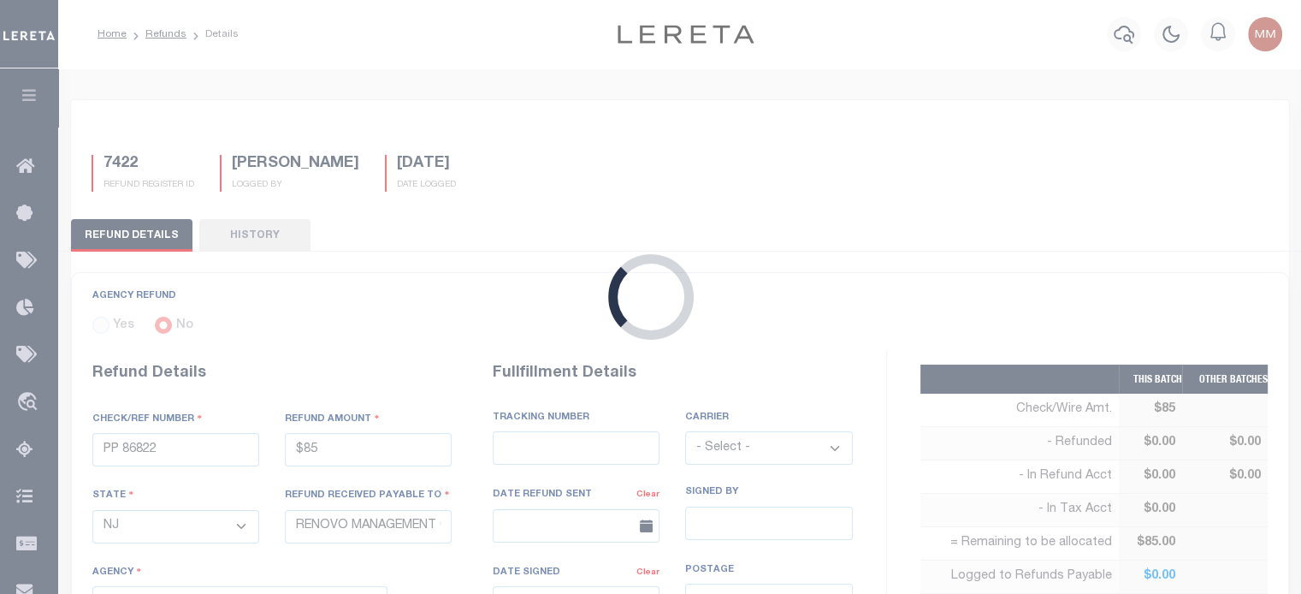
select select "4820100000"
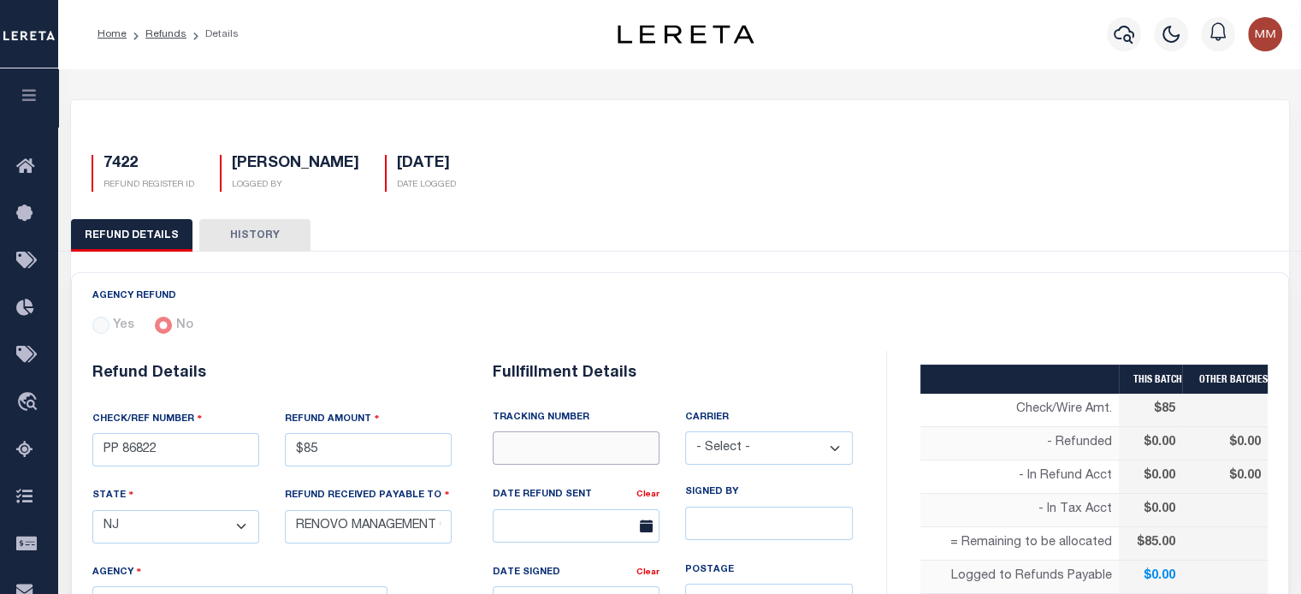
click at [554, 453] on input "text" at bounding box center [576, 447] width 167 height 33
type input "WIRED FUNDS"
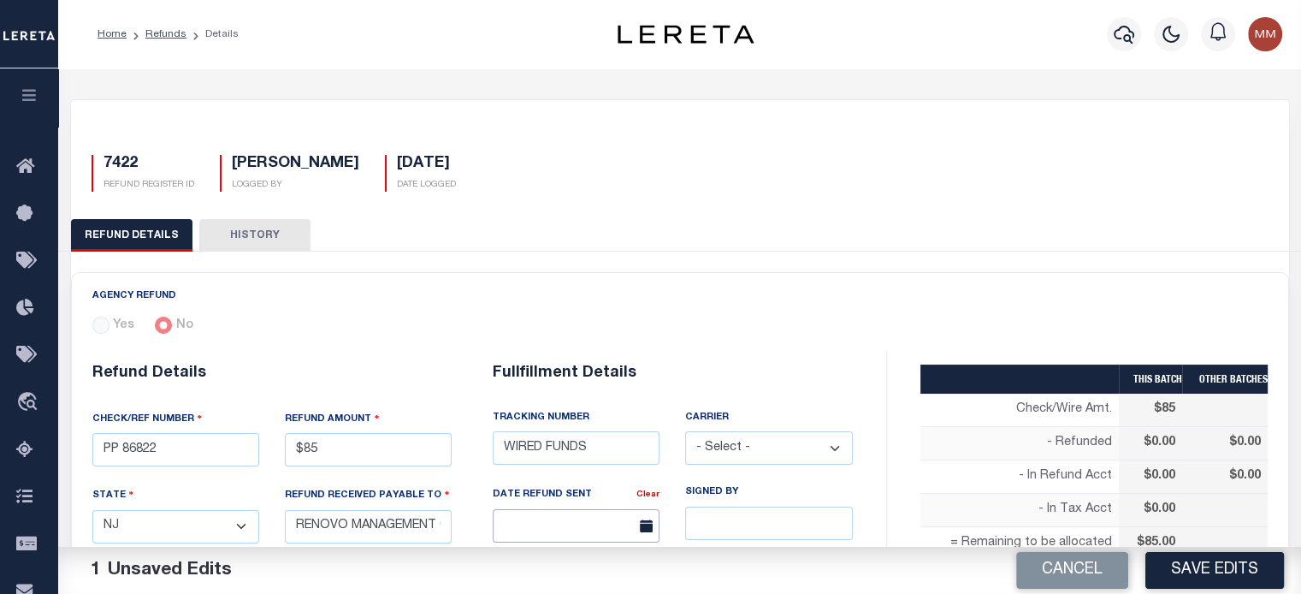
click at [594, 519] on input "text" at bounding box center [576, 525] width 167 height 33
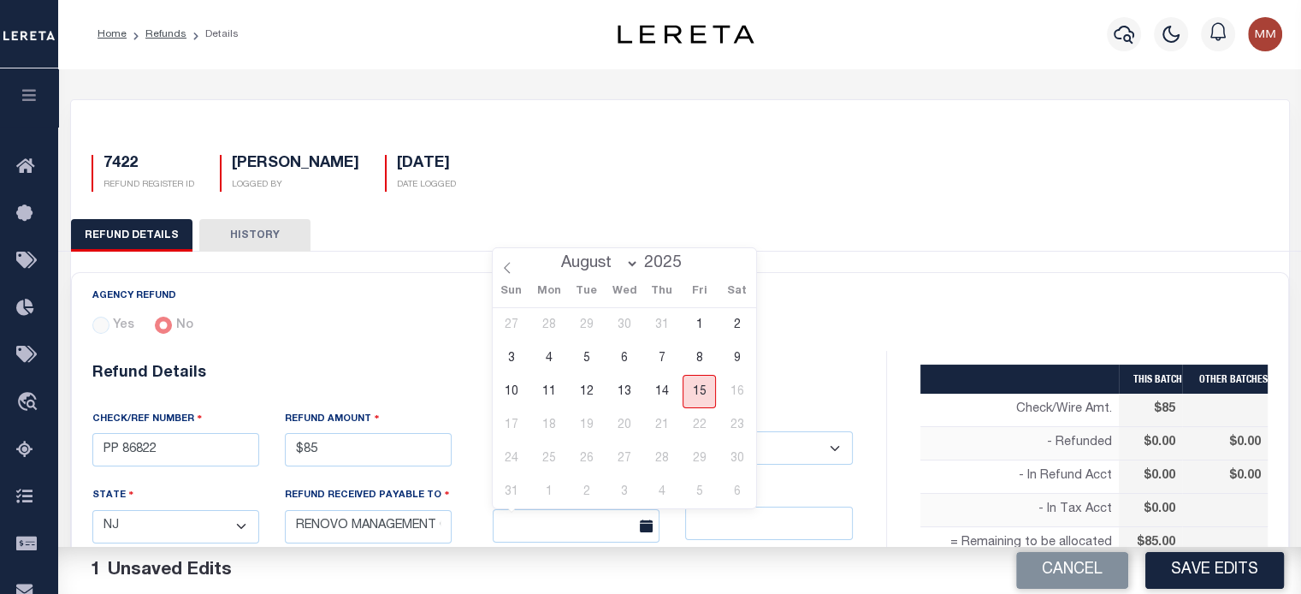
click at [704, 394] on span "15" at bounding box center [699, 391] width 33 height 33
type input "[DATE]"
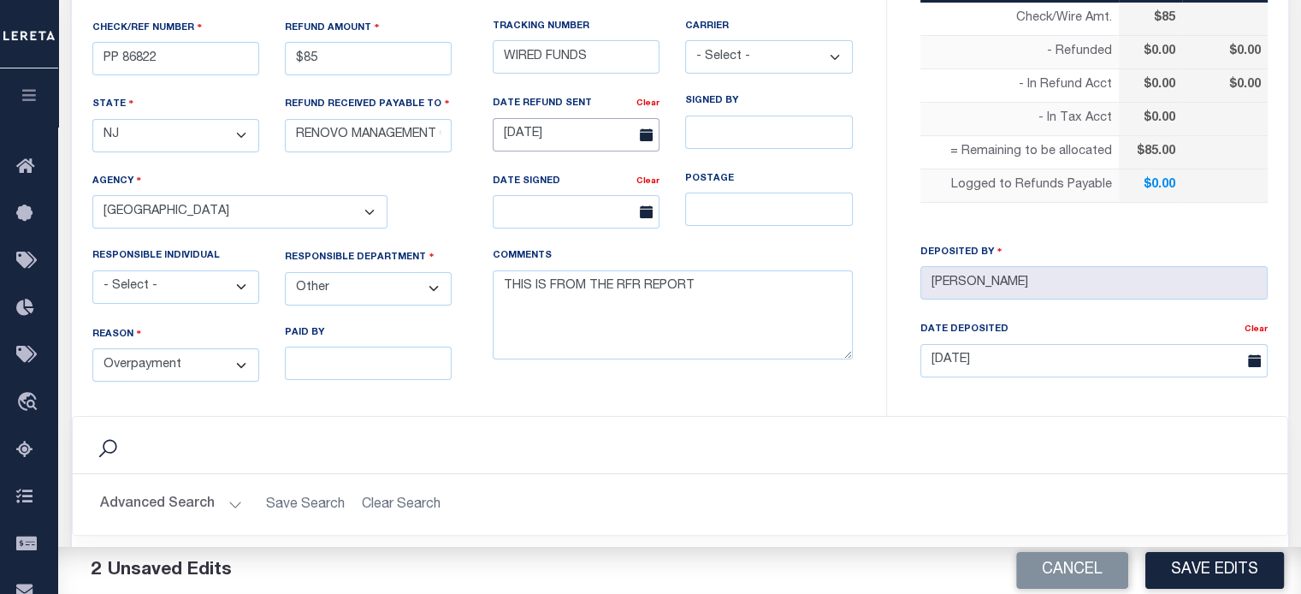
scroll to position [428, 0]
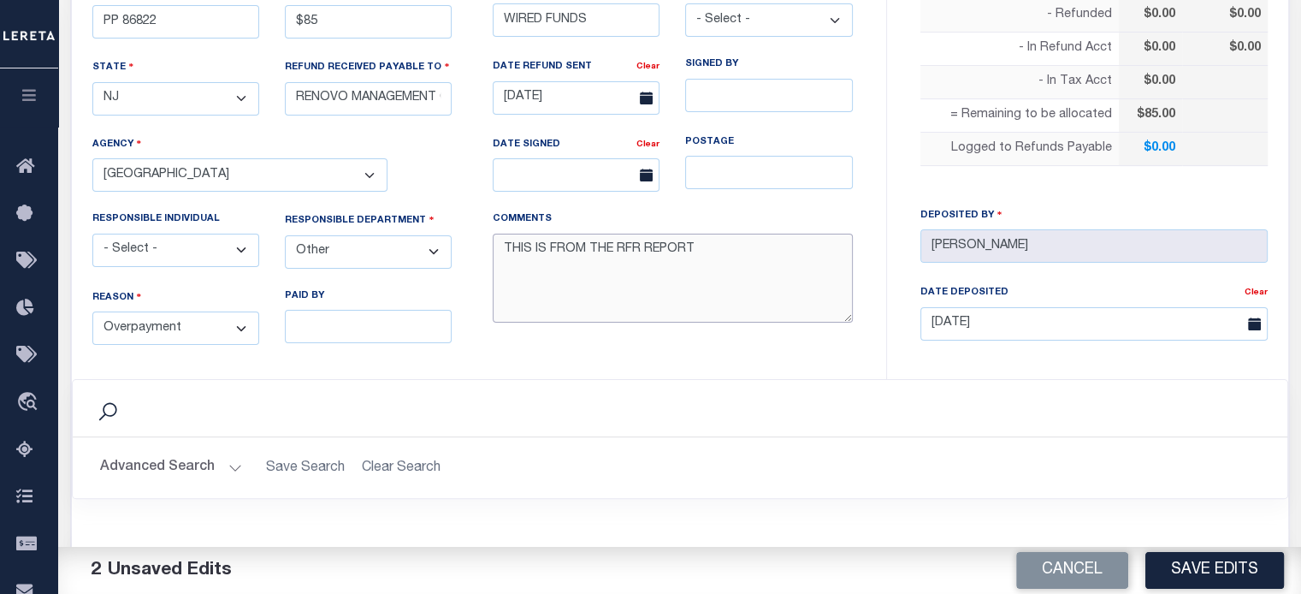
click at [706, 245] on textarea "THIS IS FROM THE RFR REPORT" at bounding box center [673, 279] width 360 height 90
paste textarea "requesting funds to be wire to renovo today_"
type textarea "THIS IS FROM THE RFR REPORT. requesting funds to be wire to renovo today_"
click at [1226, 565] on button "Save Edits" at bounding box center [1214, 570] width 139 height 37
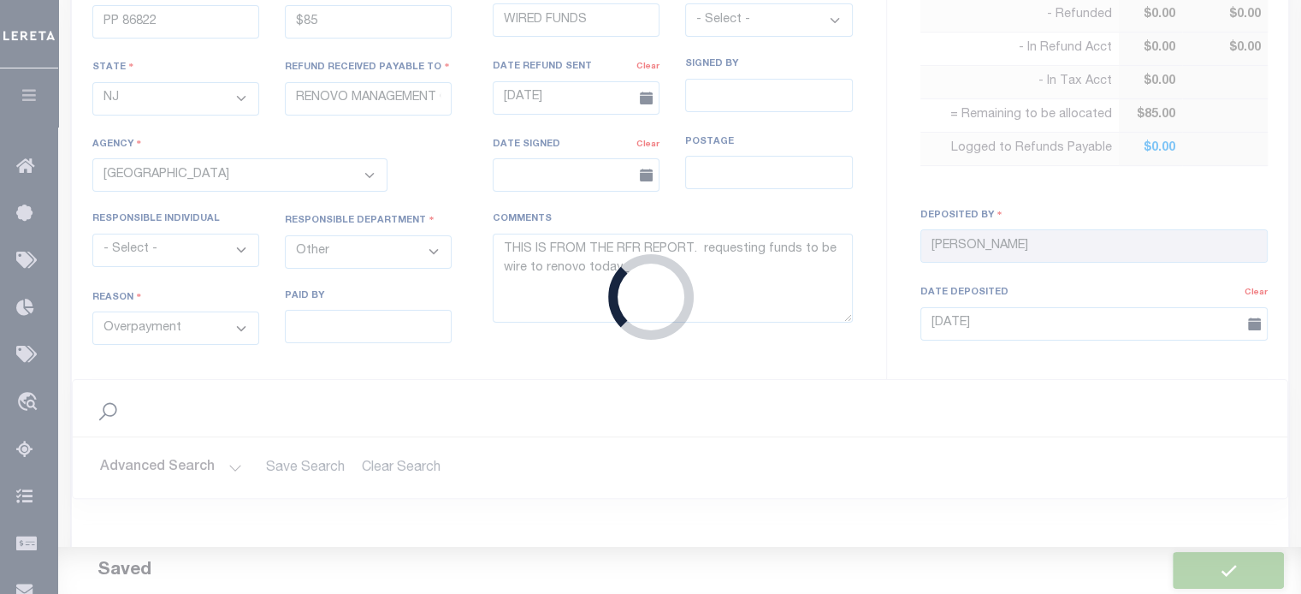
type input "$85"
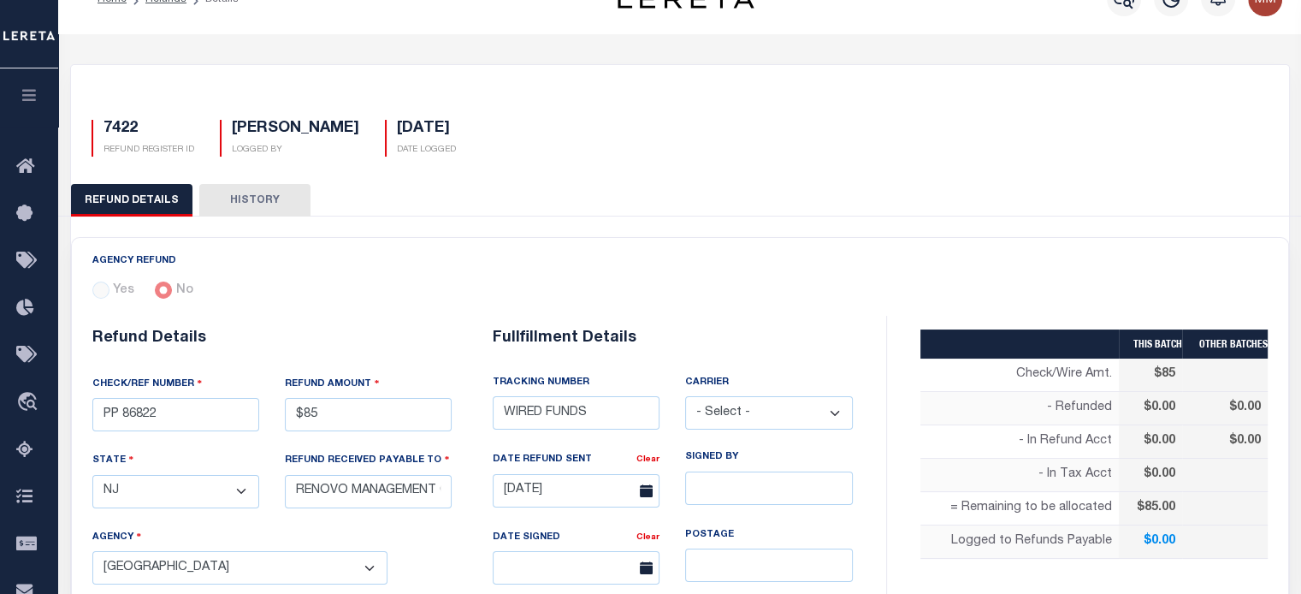
scroll to position [0, 0]
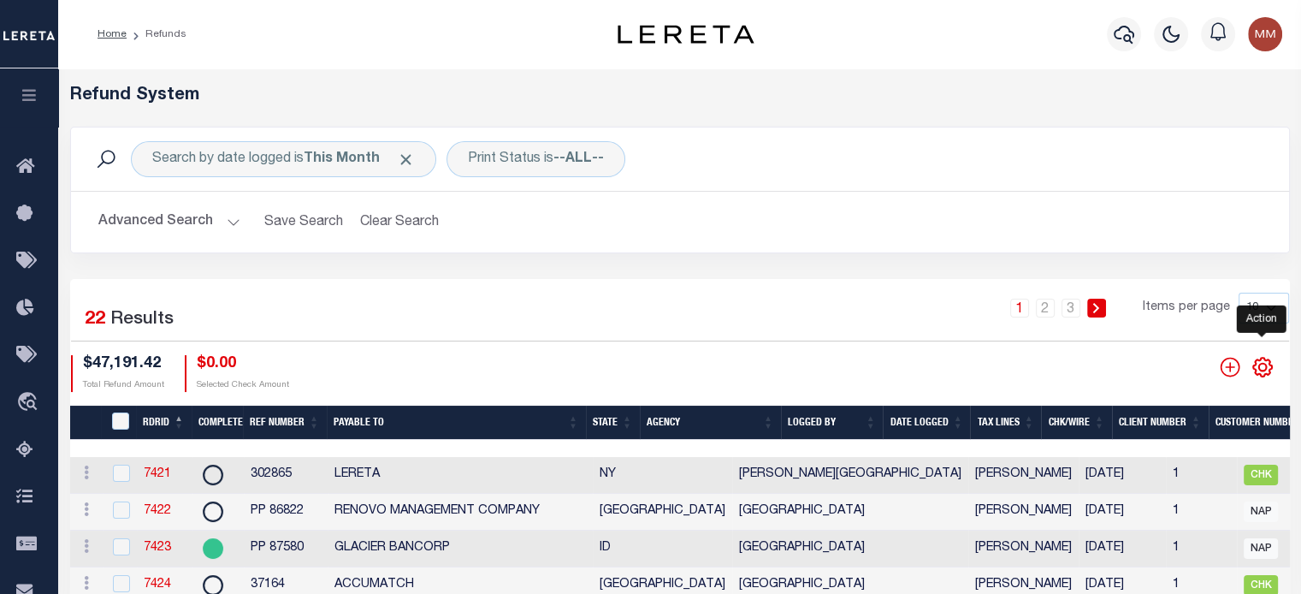
drag, startPoint x: 1261, startPoint y: 371, endPoint x: 1239, endPoint y: 346, distance: 33.4
click at [1260, 370] on icon "" at bounding box center [1262, 367] width 8 height 8
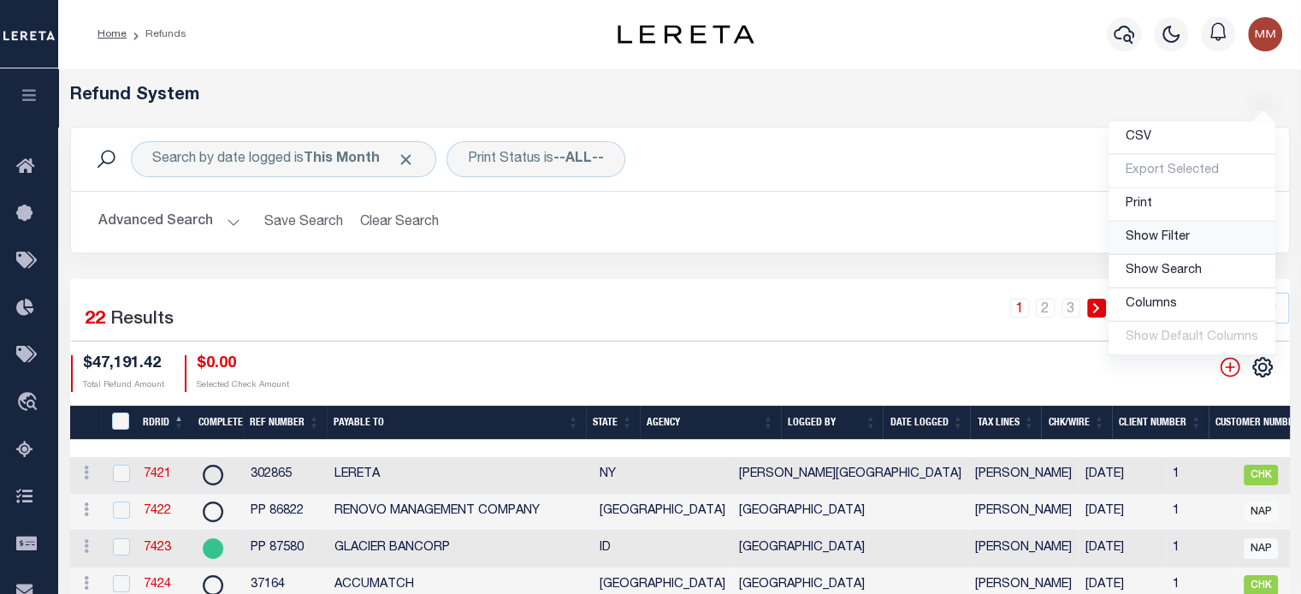
click at [1153, 234] on span "Show Filter" at bounding box center [1158, 237] width 64 height 12
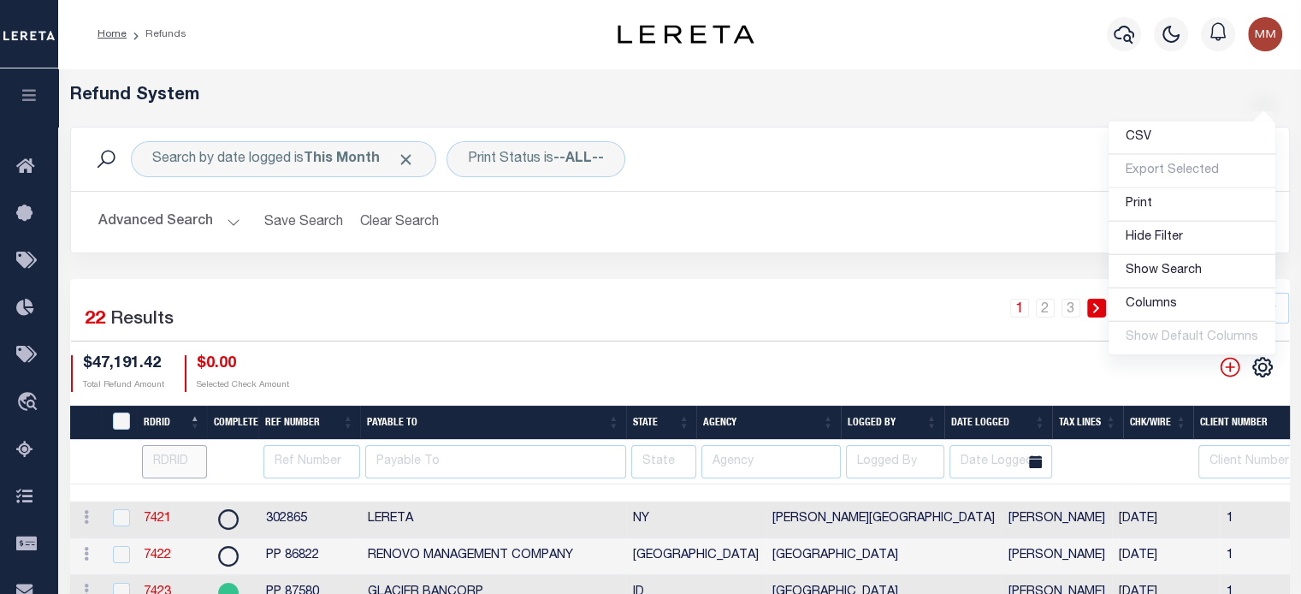
click at [176, 450] on input "number" at bounding box center [175, 461] width 66 height 33
type input "7420"
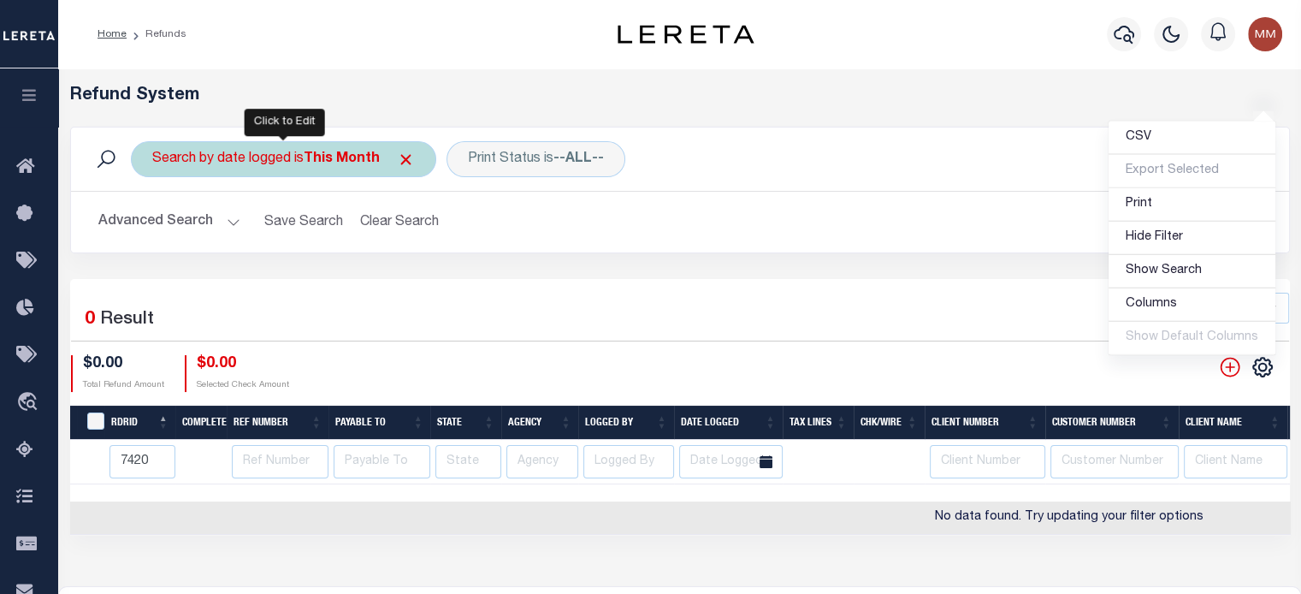
click at [295, 155] on div "Search by date logged is This Month" at bounding box center [283, 159] width 305 height 36
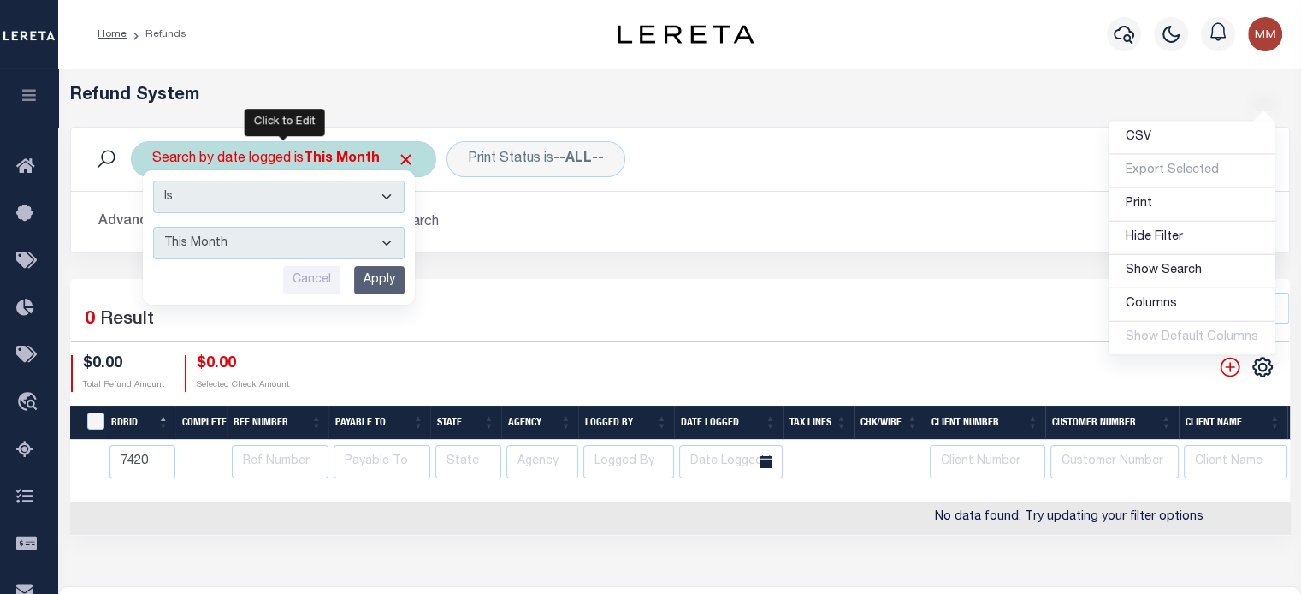
click at [292, 240] on select "This Month Last Month Last Three Months This Year Last Year" at bounding box center [278, 243] width 251 height 33
select select "Last Three Months"
click at [153, 227] on select "This Month Last Month Last Three Months This Year Last Year" at bounding box center [278, 243] width 251 height 33
click at [378, 286] on input "Apply" at bounding box center [379, 280] width 50 height 28
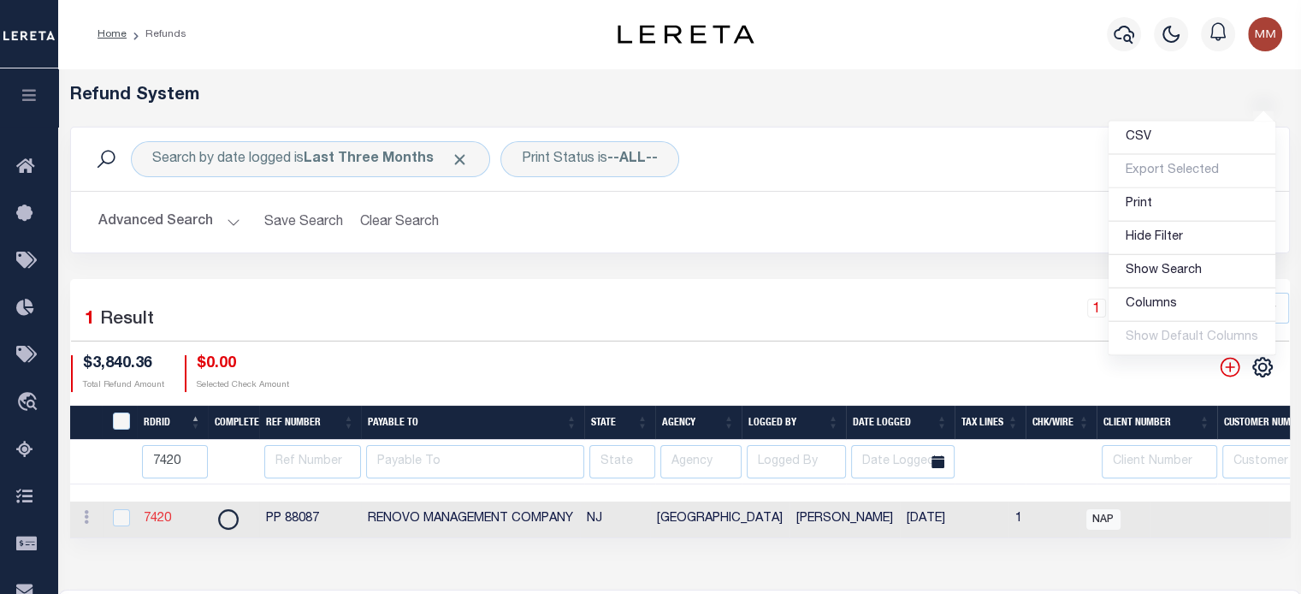
click at [163, 519] on link "7420" at bounding box center [157, 518] width 27 height 12
type input "7420"
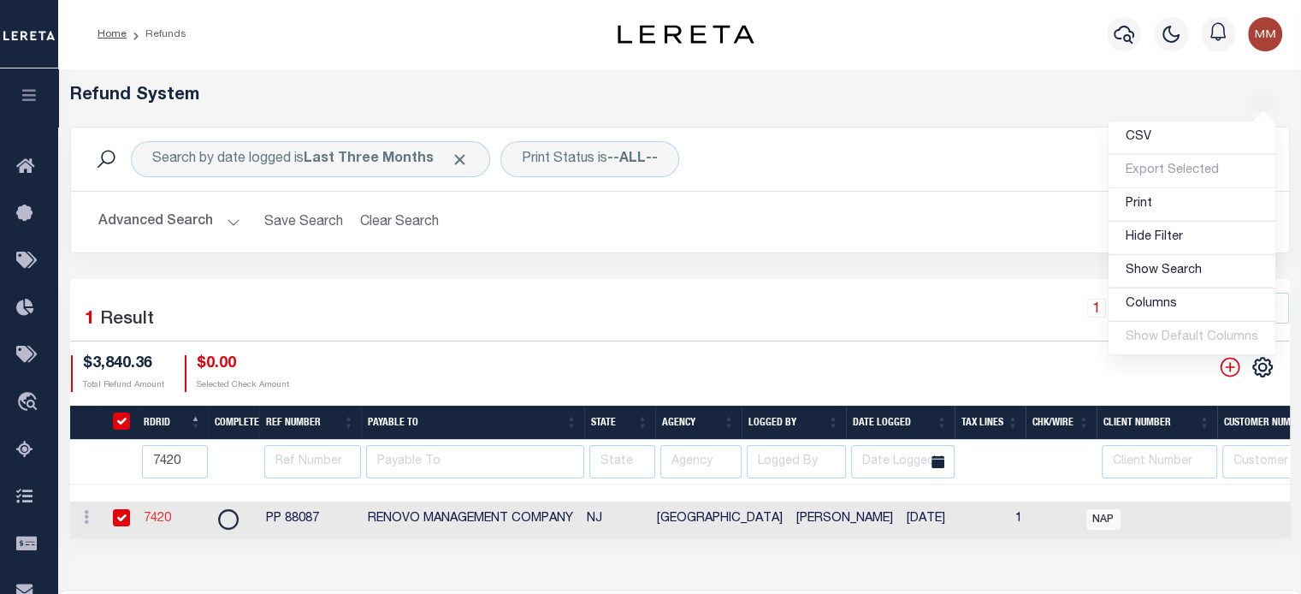
type input "7420"
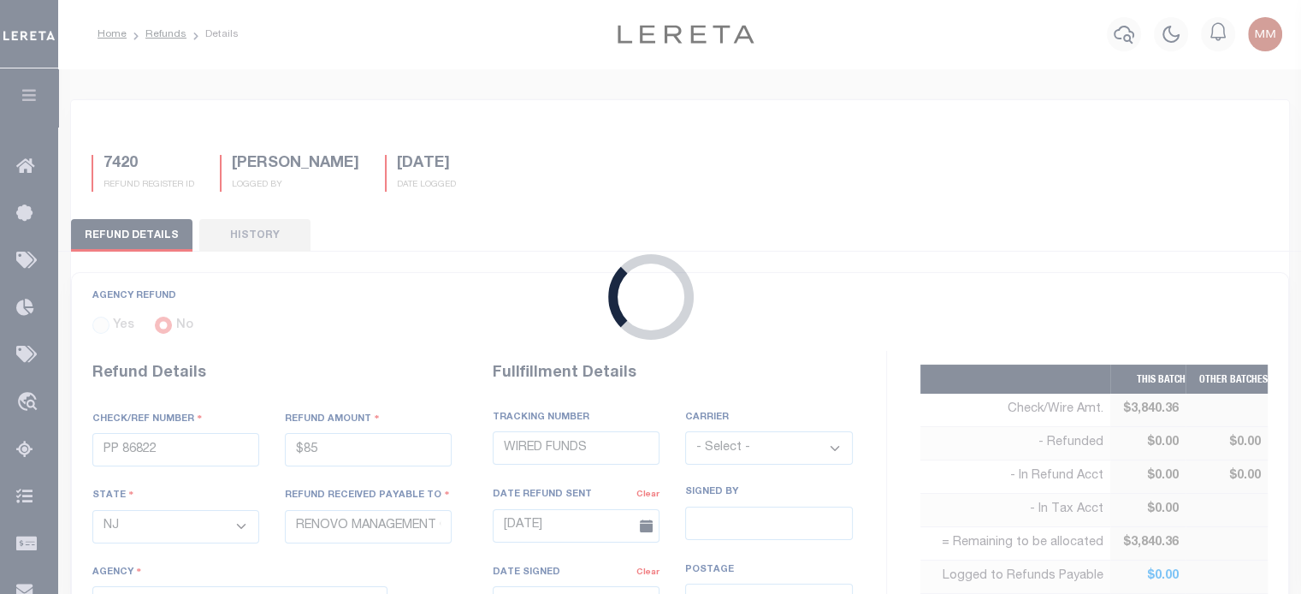
type input "PP 88087"
type input "$3,840.36"
select select "NJ"
select select
type textarea "THIS IS FROM THE RFR REPORT"
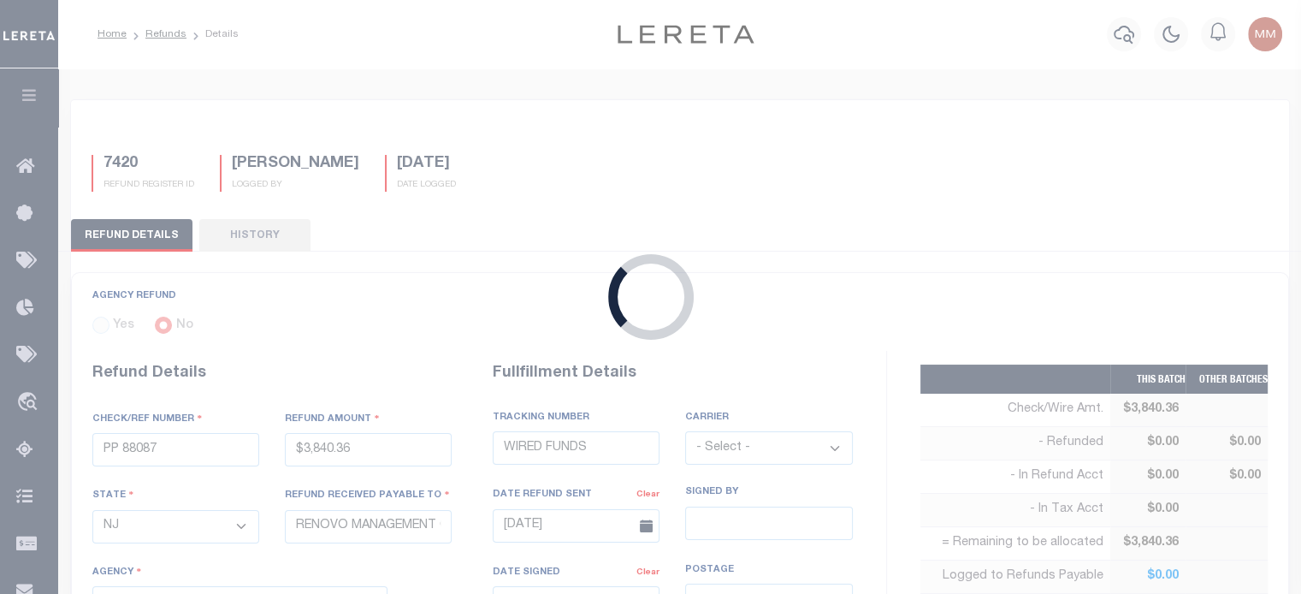
type input "[DATE]"
select select "3403304013"
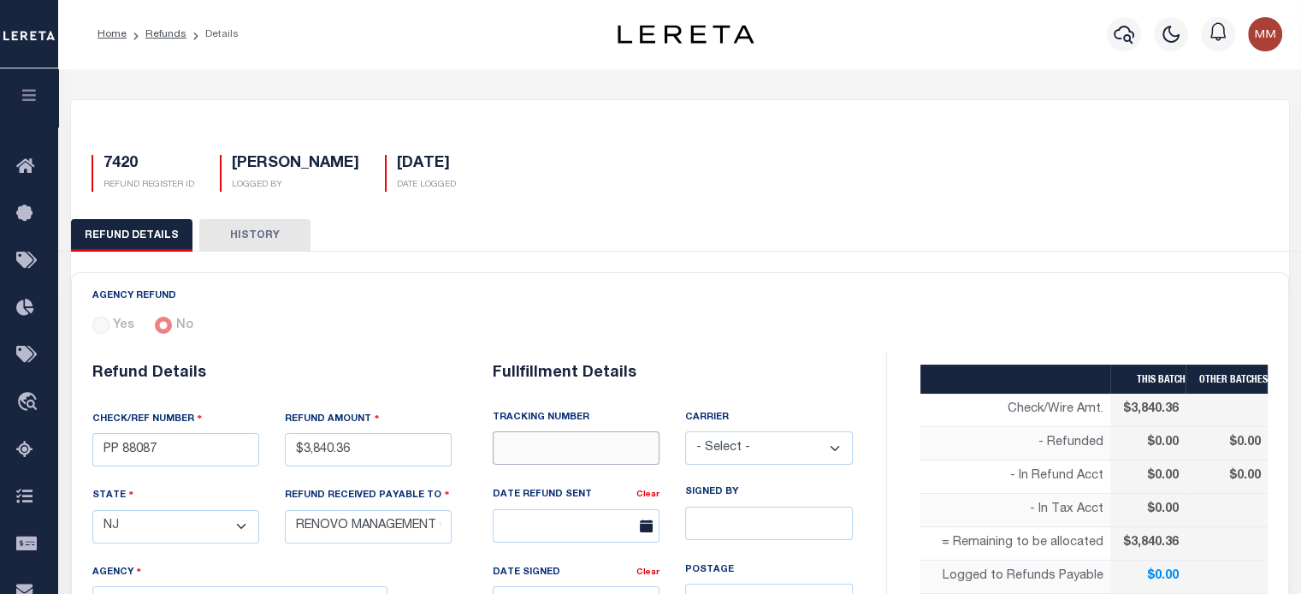
click at [515, 442] on input "text" at bounding box center [576, 447] width 167 height 33
type input "WIRED FUNDS"
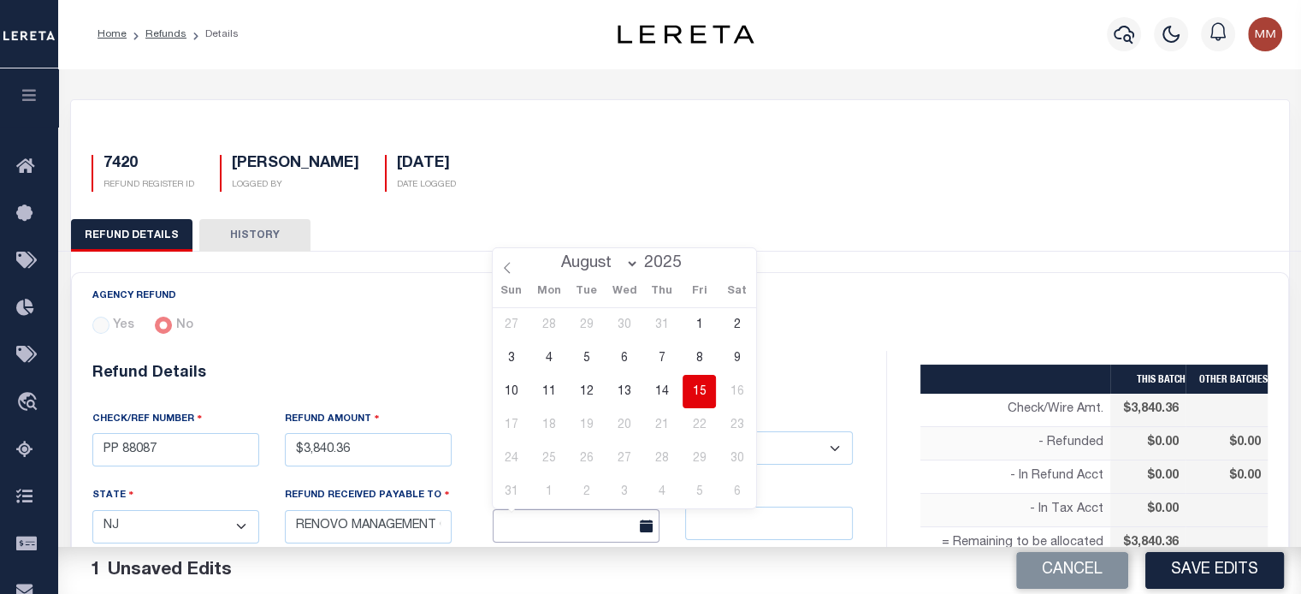
click at [583, 521] on input "text" at bounding box center [576, 525] width 167 height 33
click at [695, 405] on span "15" at bounding box center [699, 391] width 33 height 33
type input "[DATE]"
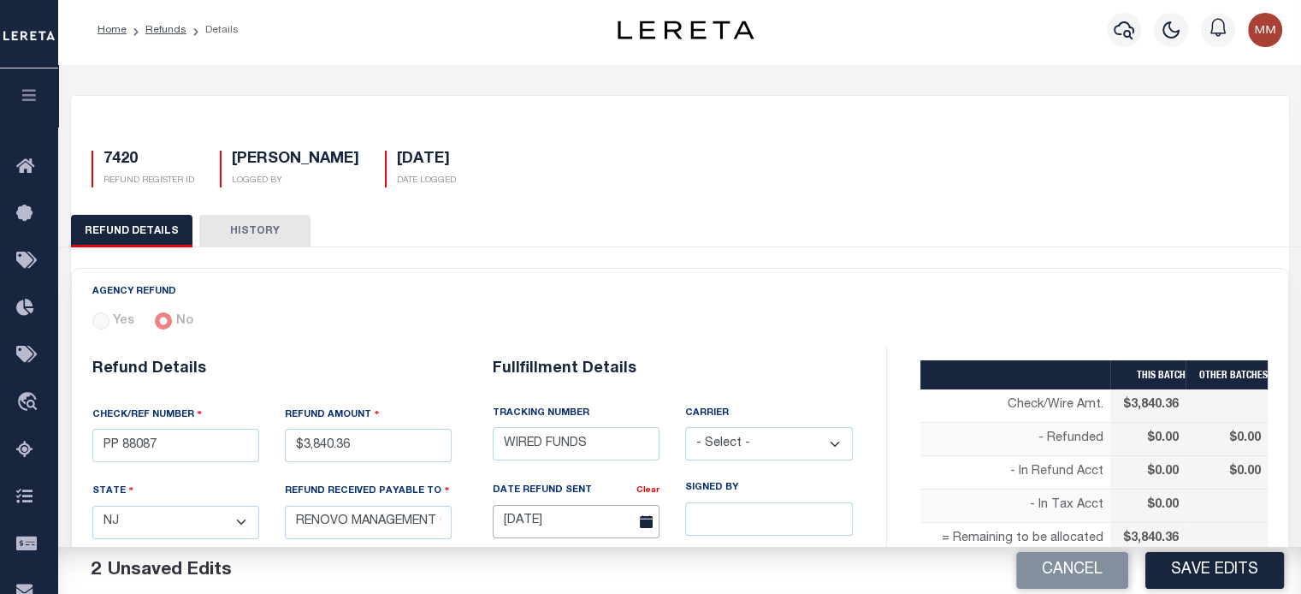
scroll to position [342, 0]
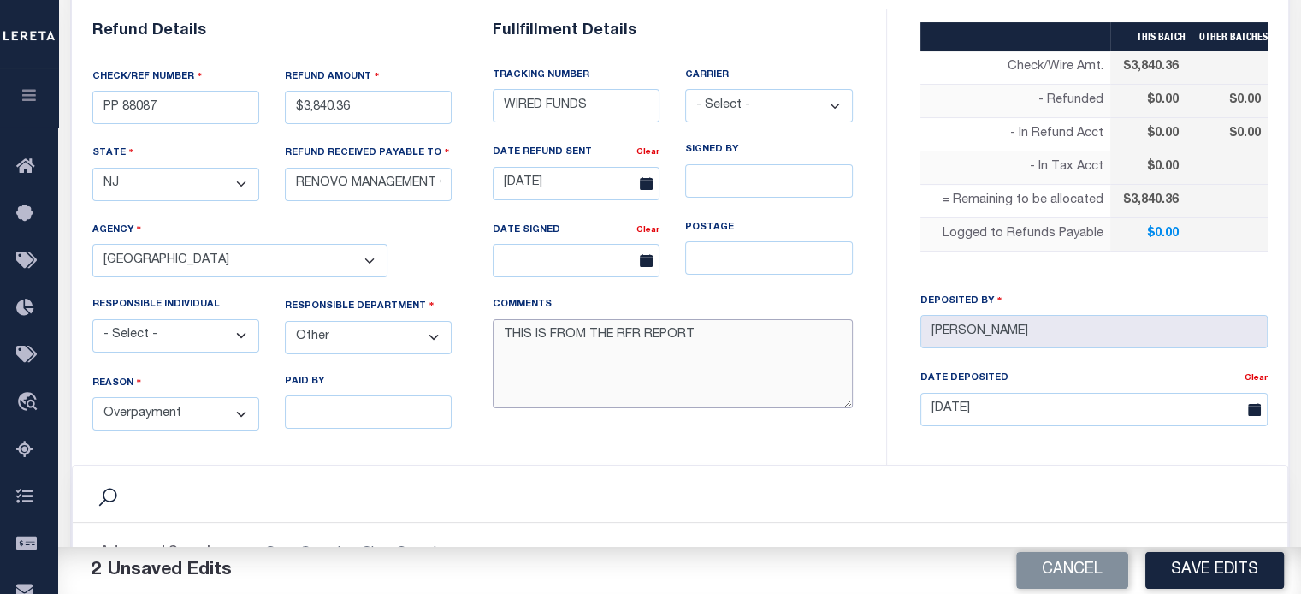
click at [694, 343] on textarea "THIS IS FROM THE RFR REPORT" at bounding box center [673, 364] width 360 height 90
paste textarea "requesting funds to be wire to renovo today_"
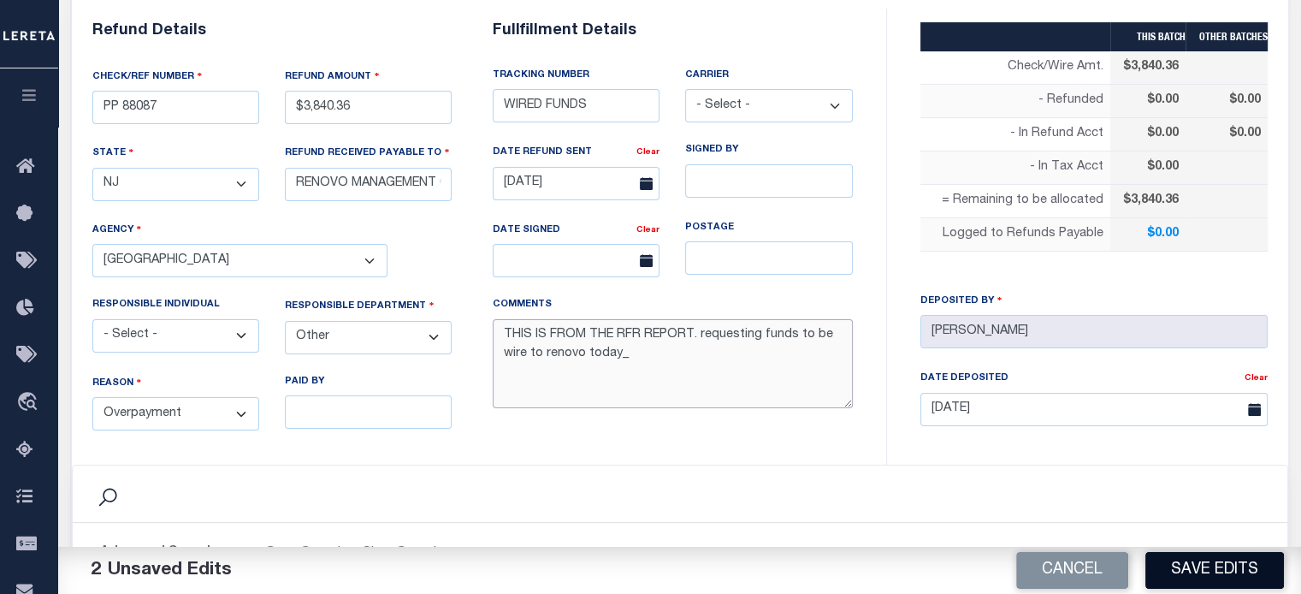
type textarea "THIS IS FROM THE RFR REPORT. requesting funds to be wire to renovo today_"
click at [1228, 561] on button "Save Edits" at bounding box center [1214, 570] width 139 height 37
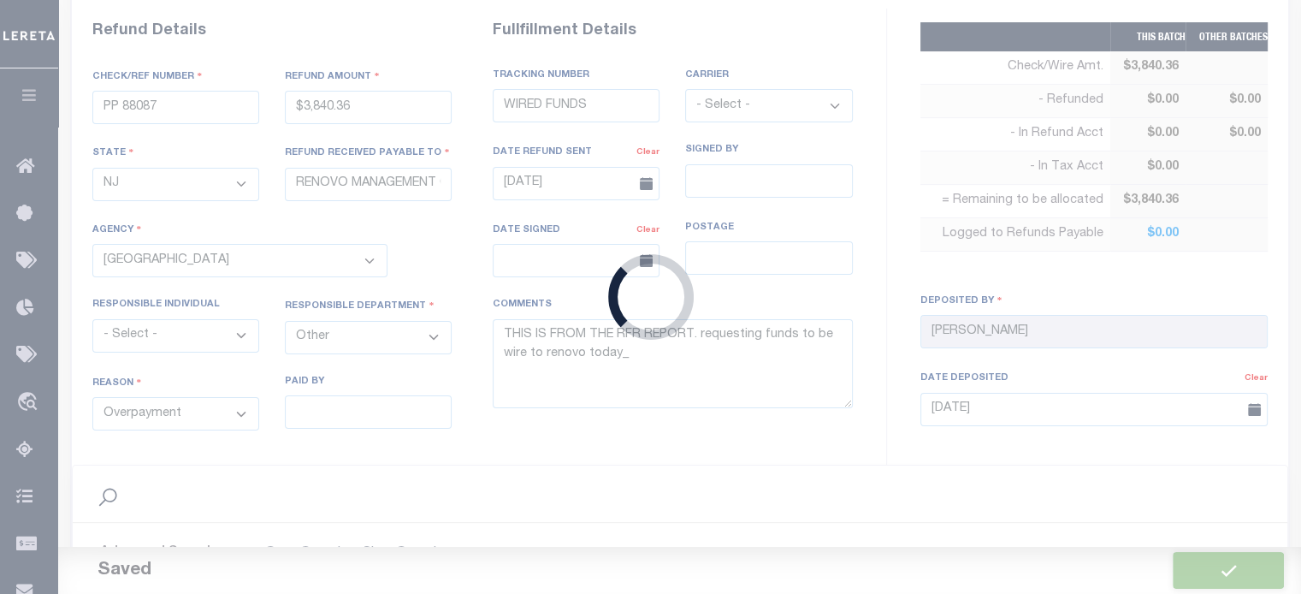
type input "$3,840.36"
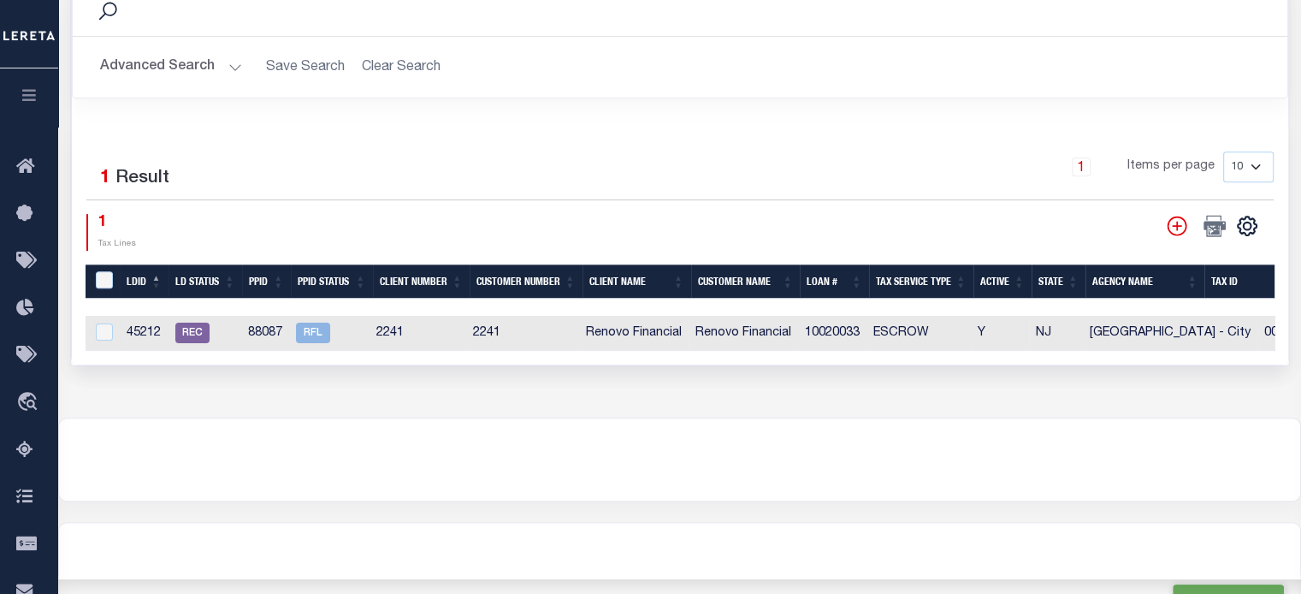
scroll to position [855, 0]
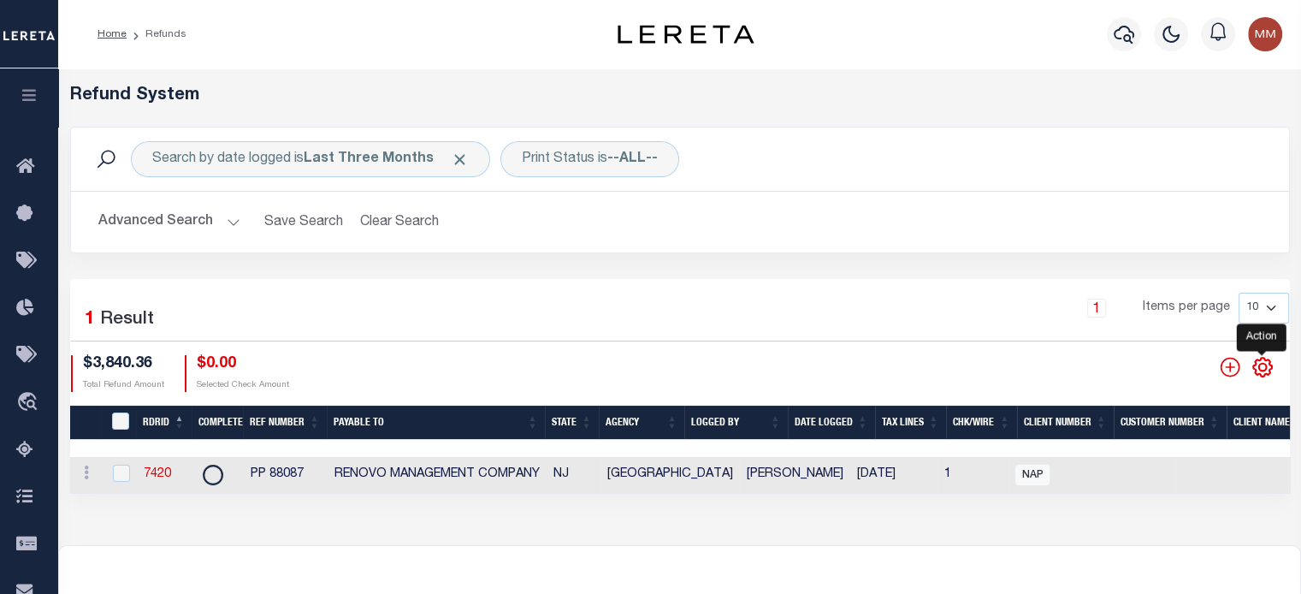
click at [1261, 367] on icon "" at bounding box center [1262, 367] width 22 height 22
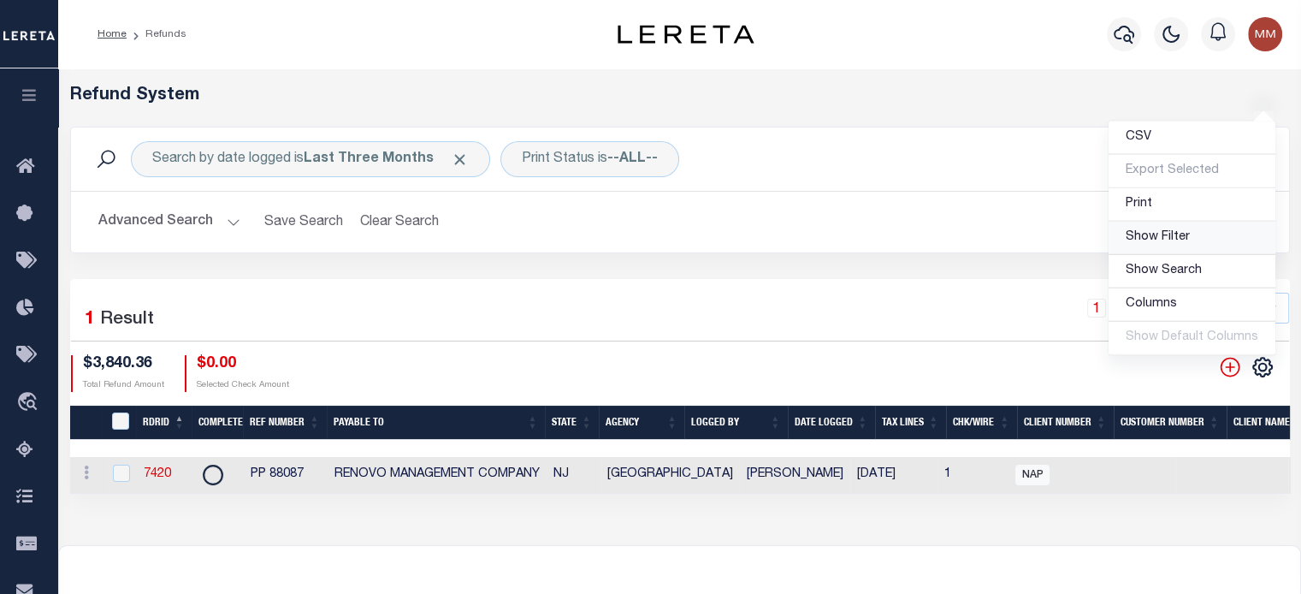
click at [1155, 243] on span "Show Filter" at bounding box center [1158, 237] width 64 height 12
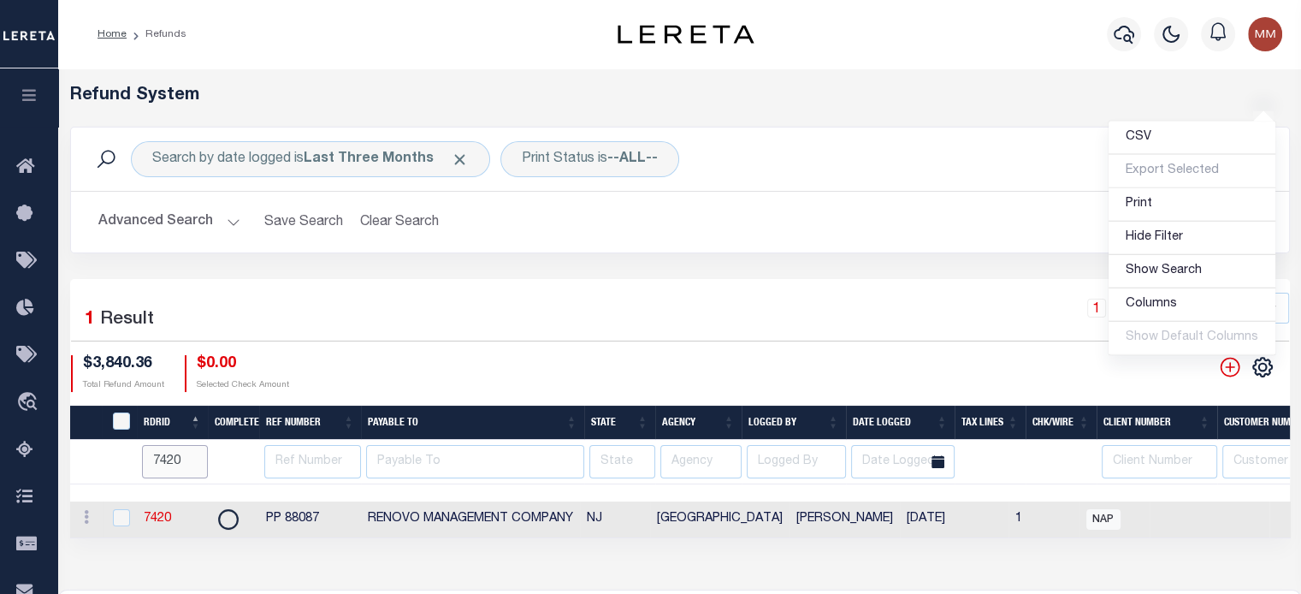
click at [185, 458] on input "7420" at bounding box center [175, 461] width 66 height 33
type input "741"
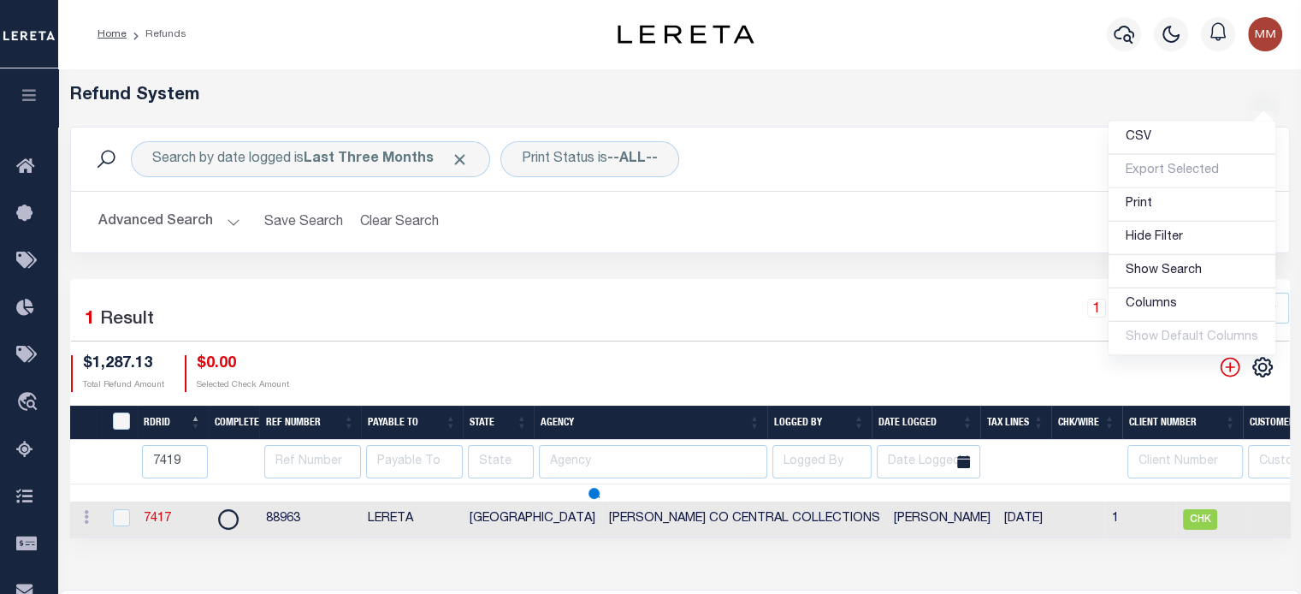
type input "7419"
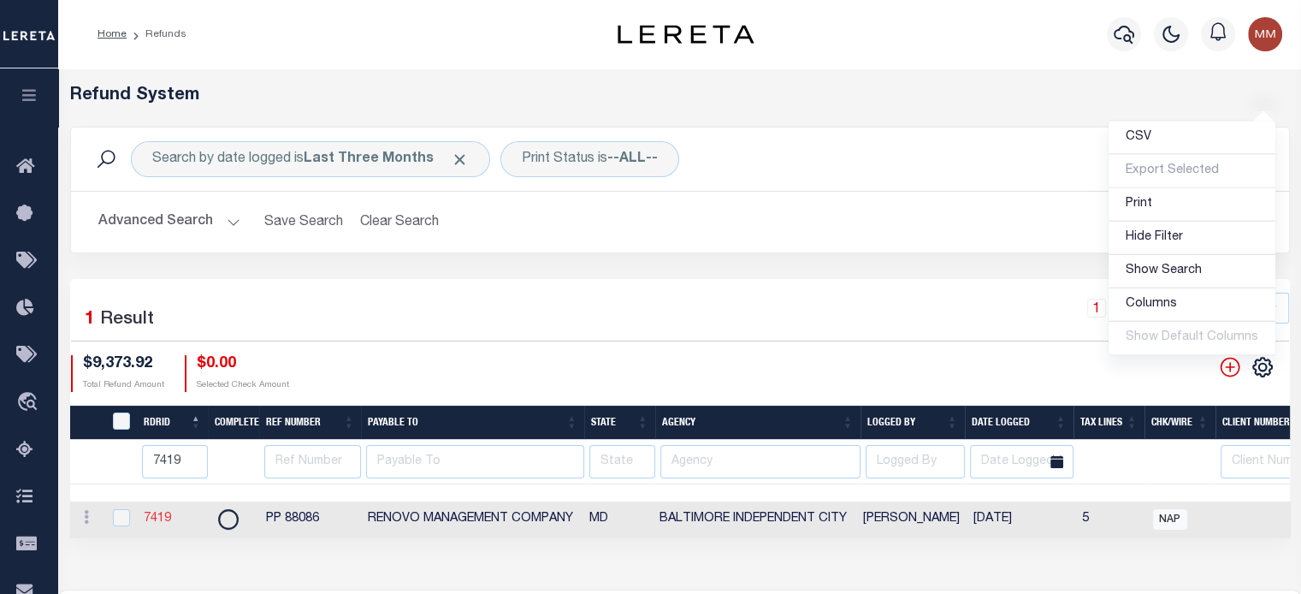
click at [151, 515] on td "7419" at bounding box center [172, 519] width 71 height 37
checkbox input "true"
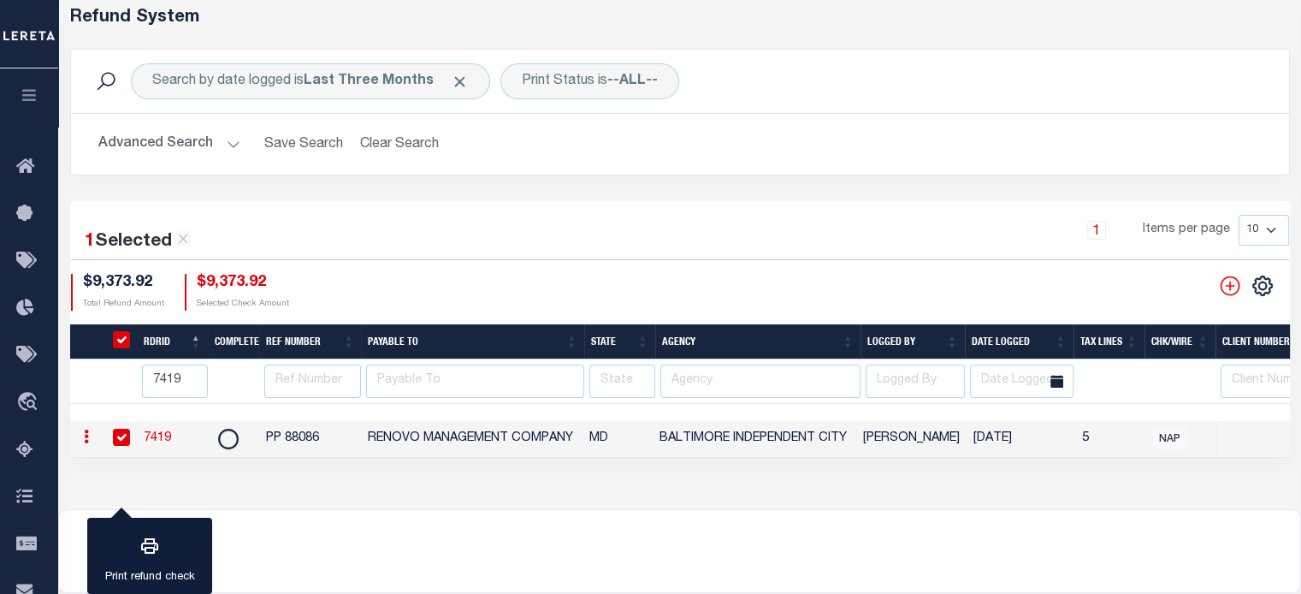
scroll to position [56, 0]
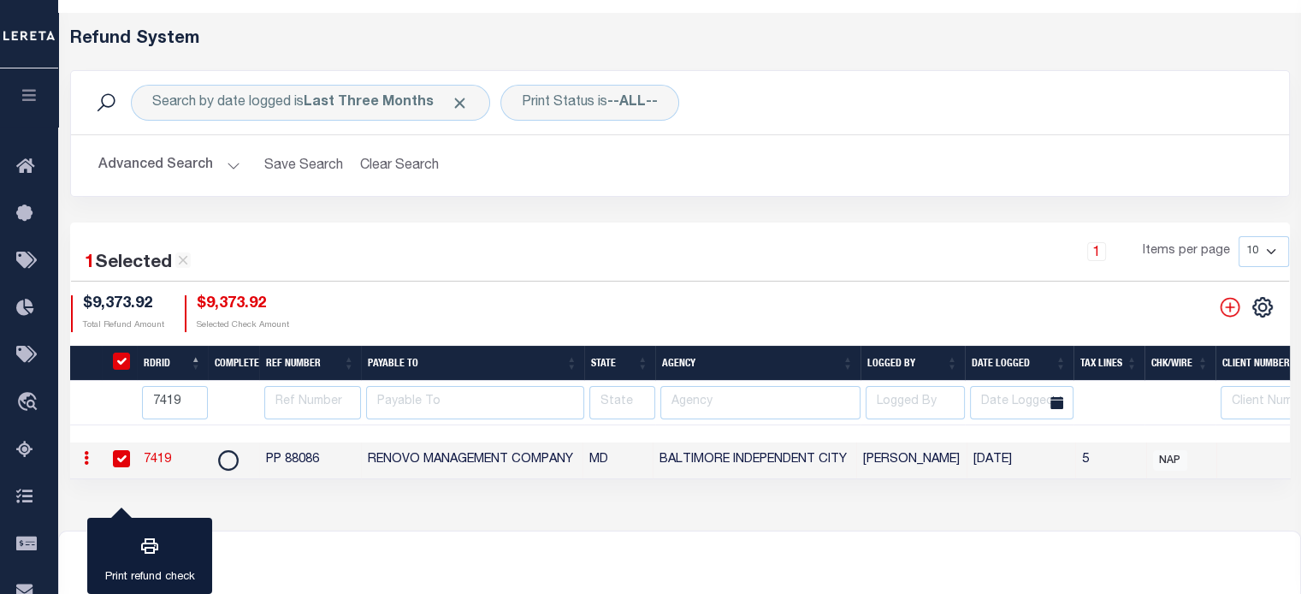
click at [166, 457] on link "7419" at bounding box center [157, 459] width 27 height 12
checkbox input "false"
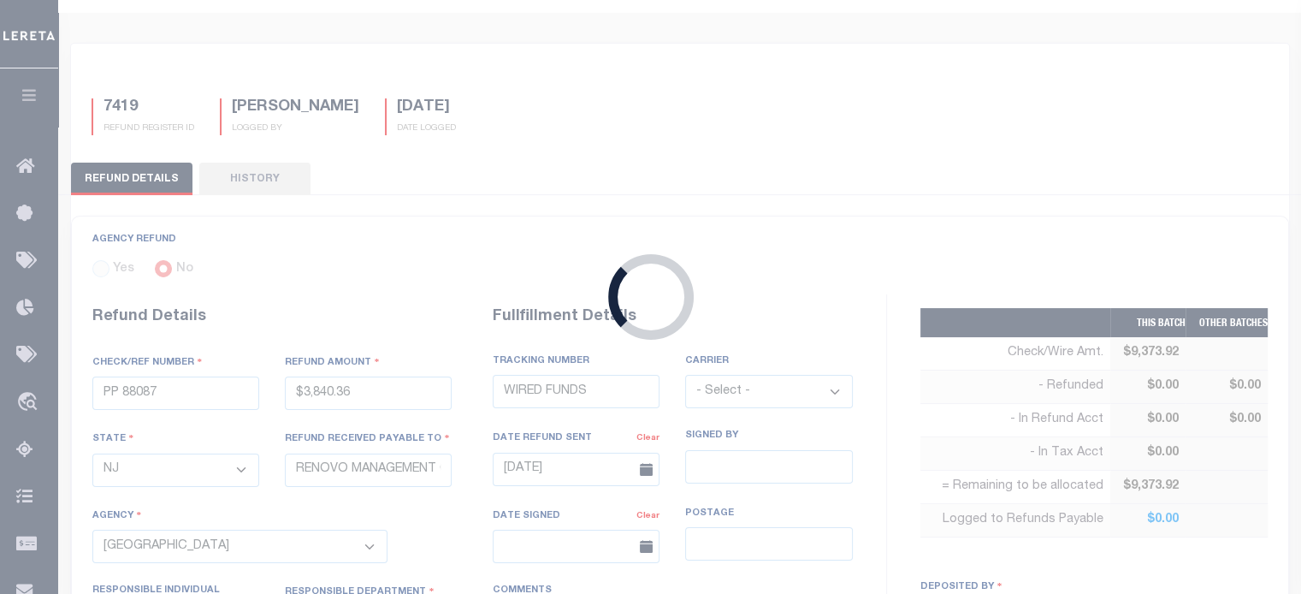
type input "PP 88086"
type input "$9,373.92"
select select "MD"
select select
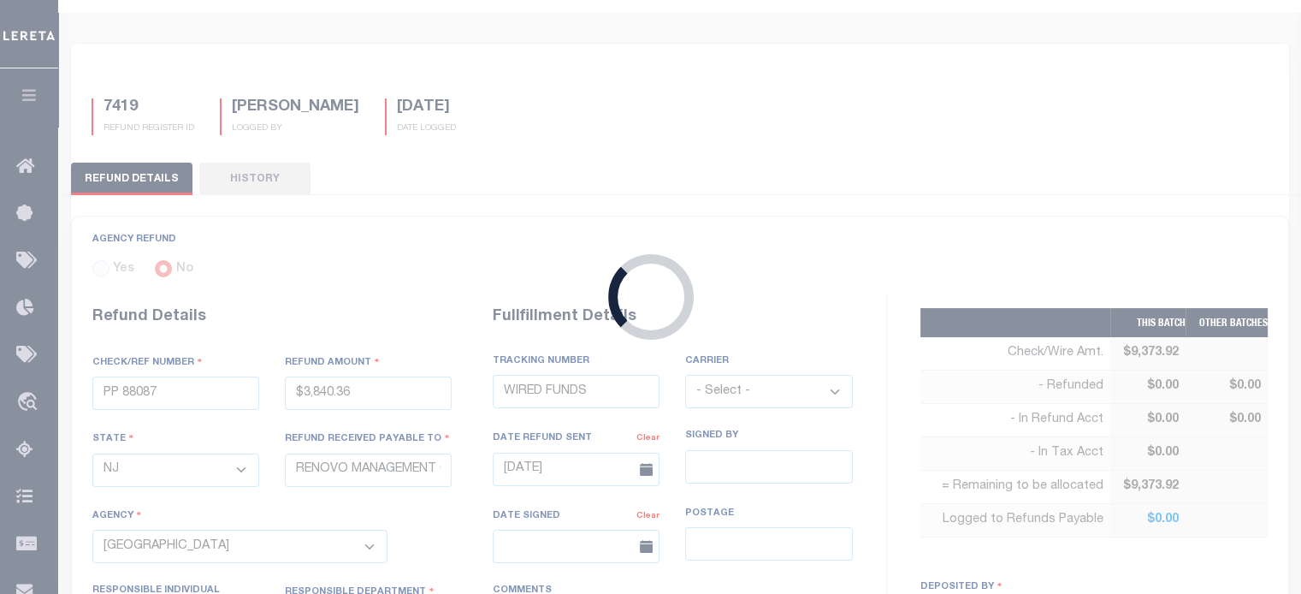
select select "COL"
type textarea "THIS IS FROM THE RFR REPORT"
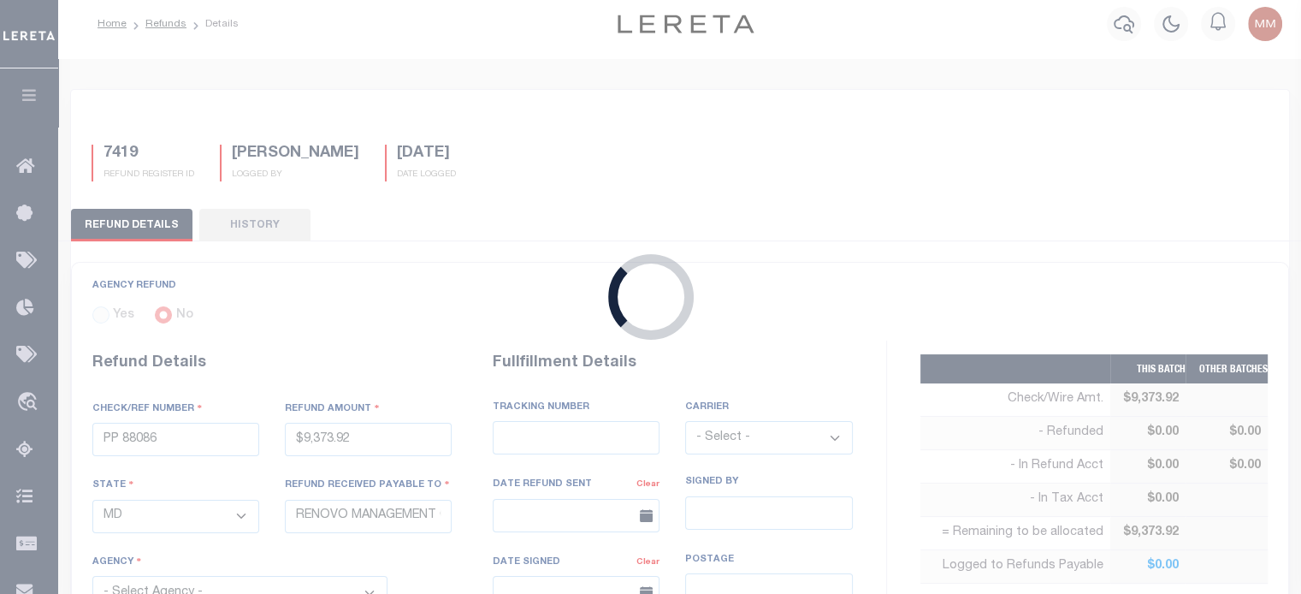
select select "7803022188"
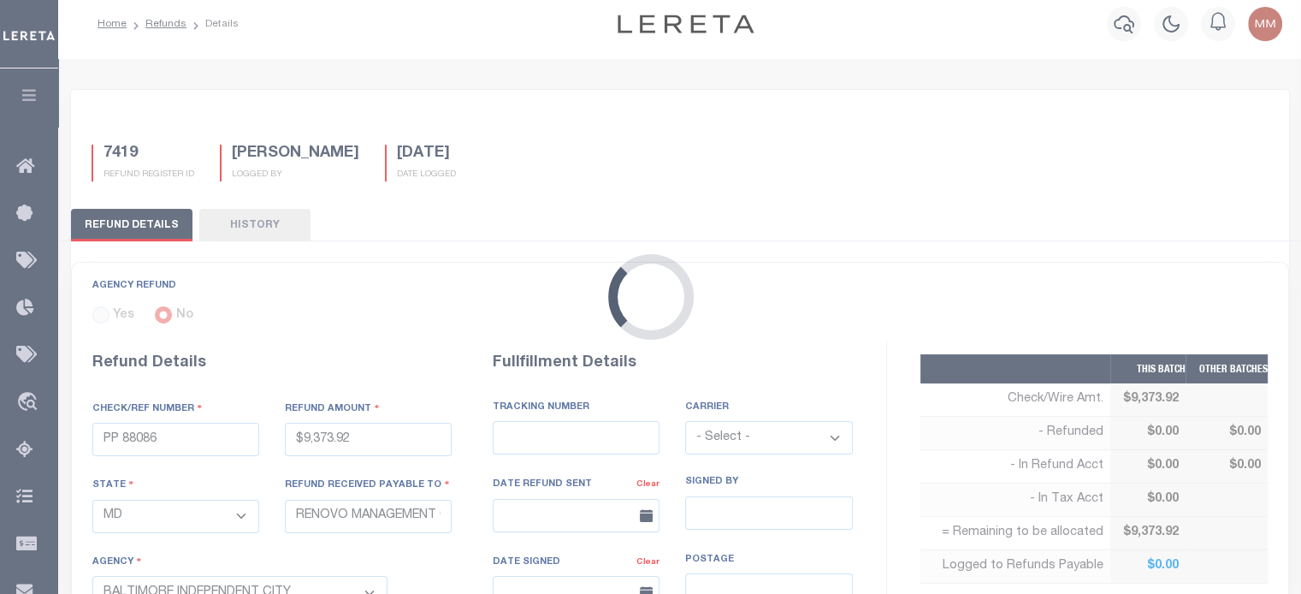
scroll to position [0, 0]
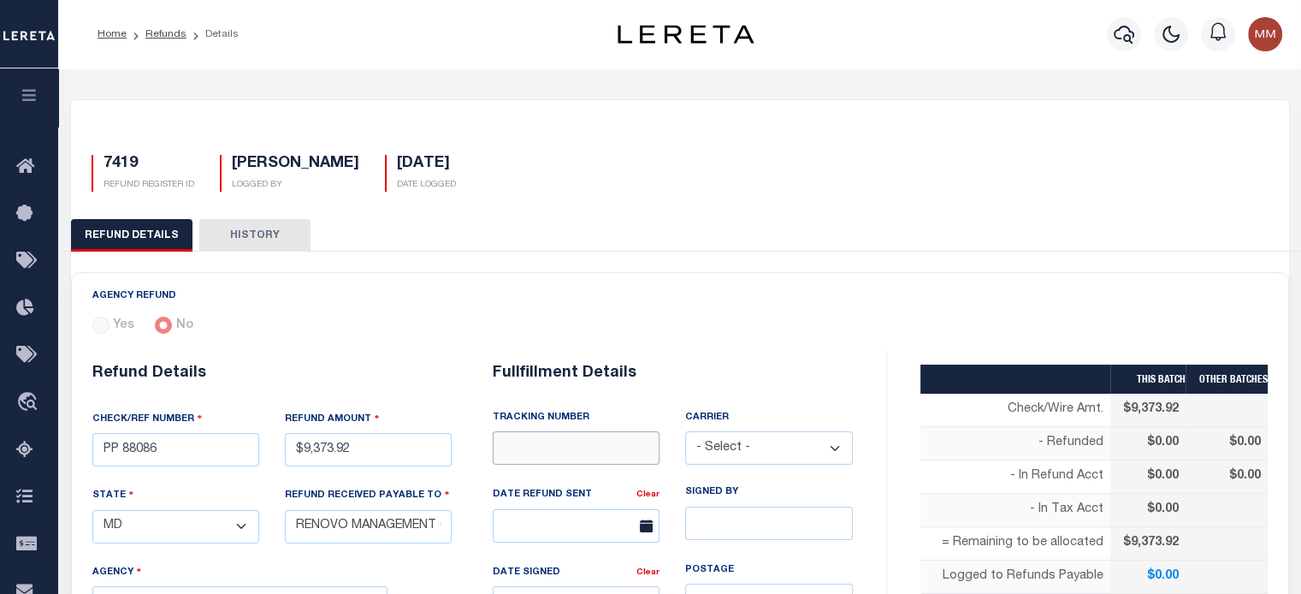
click at [595, 455] on input "text" at bounding box center [576, 447] width 167 height 33
type input "WIRED FUNDS"
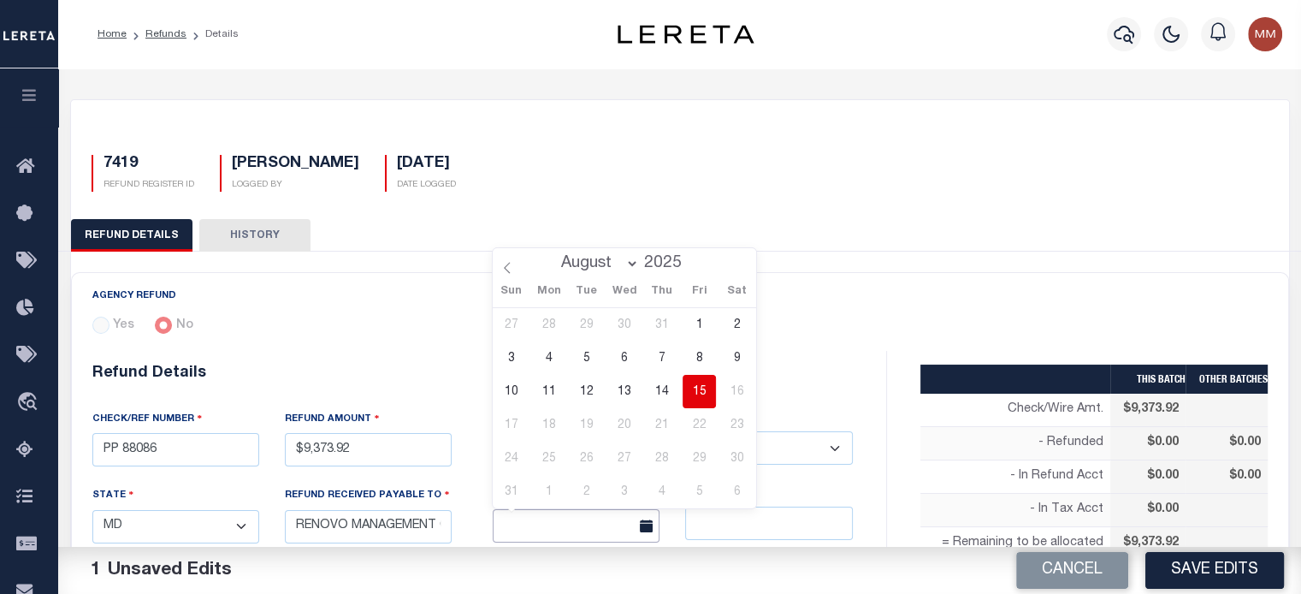
click at [592, 511] on input "text" at bounding box center [576, 525] width 167 height 33
drag, startPoint x: 693, startPoint y: 389, endPoint x: 863, endPoint y: 394, distance: 170.3
click at [695, 391] on span "15" at bounding box center [699, 391] width 33 height 33
type input "[DATE]"
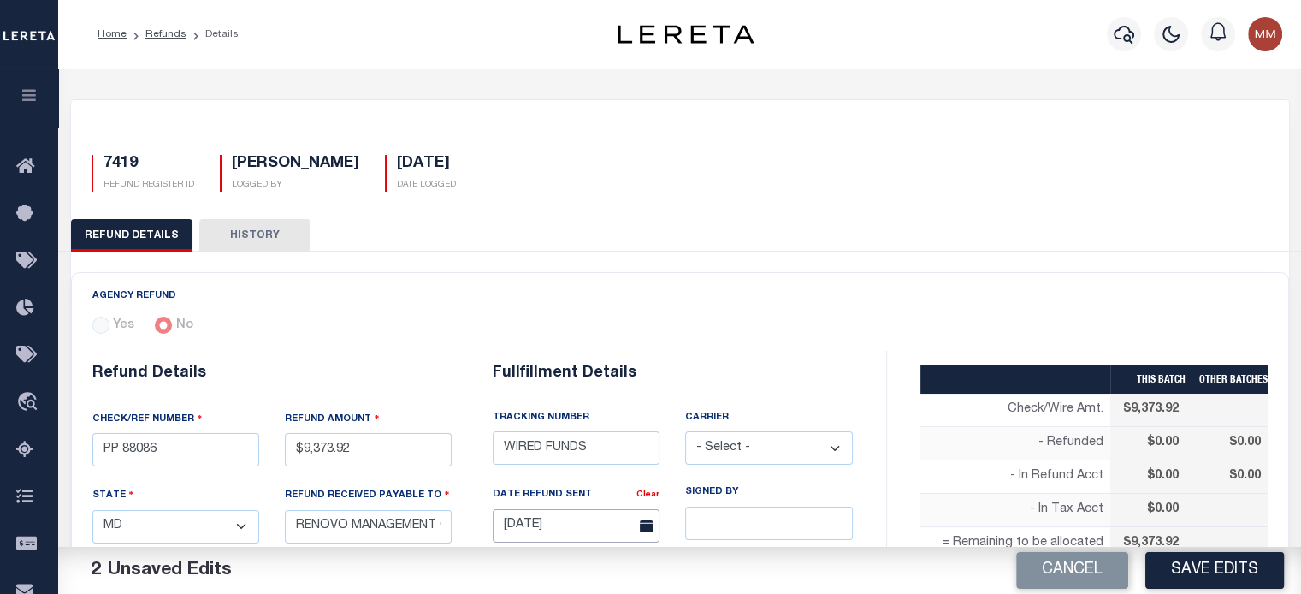
scroll to position [342, 0]
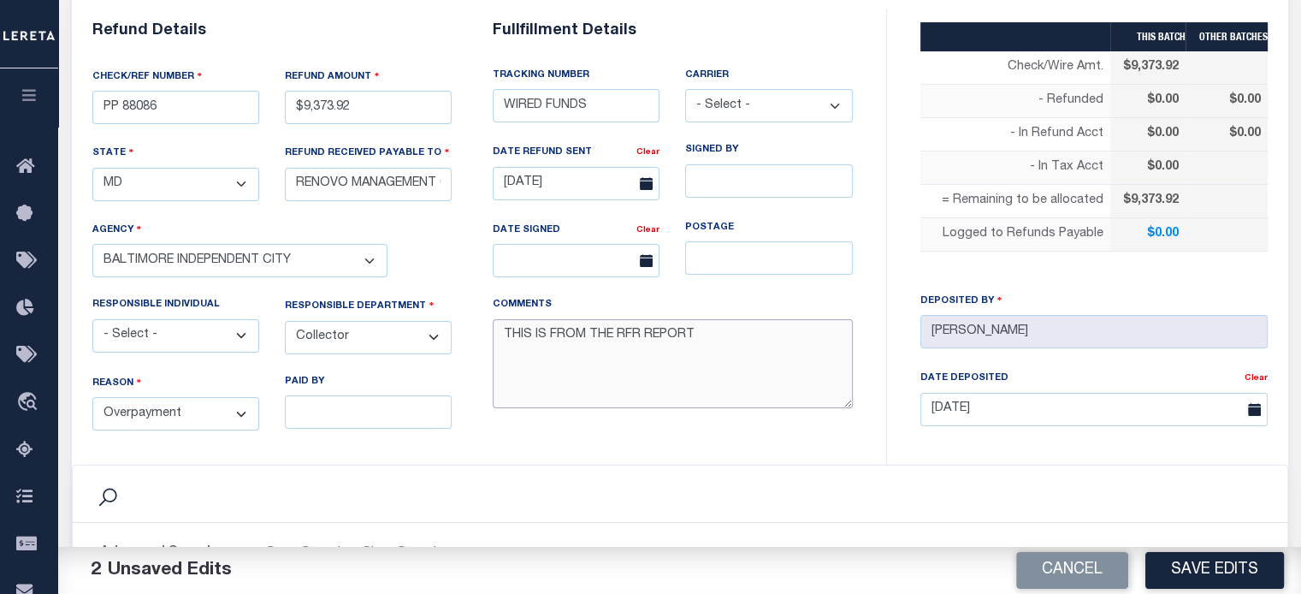
click at [723, 354] on textarea "THIS IS FROM THE RFR REPORT" at bounding box center [673, 364] width 360 height 90
paste textarea "requesting funds to be wire to renovo today_"
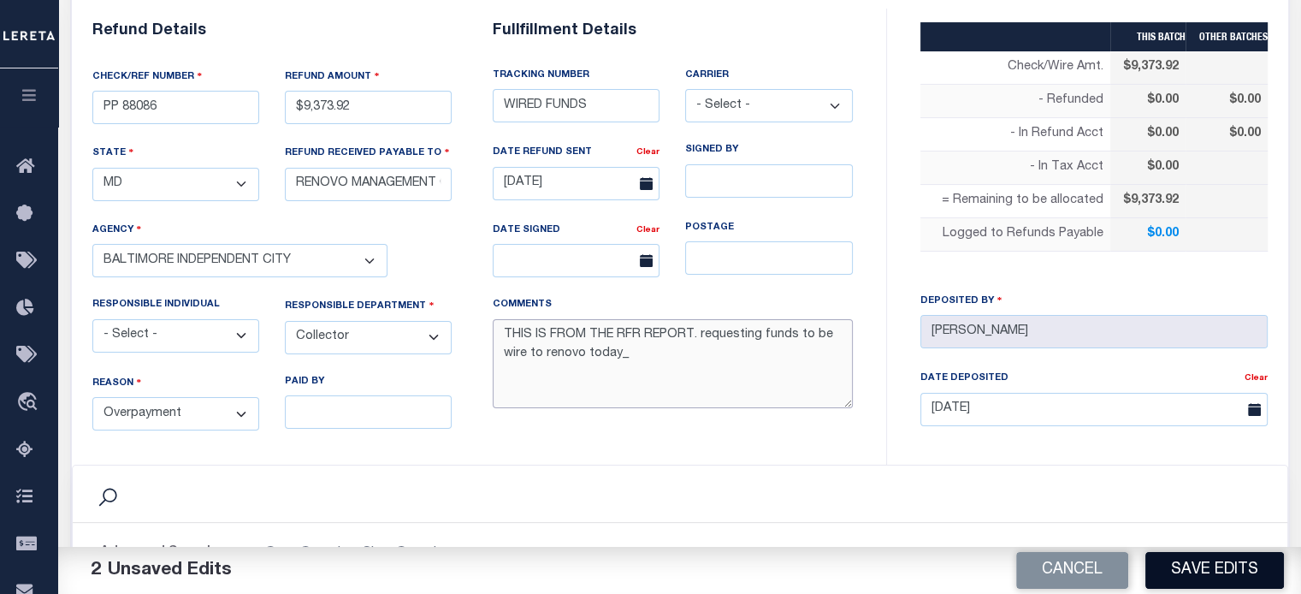
type textarea "THIS IS FROM THE RFR REPORT. requesting funds to be wire to renovo today_"
click at [1221, 562] on button "Save Edits" at bounding box center [1214, 570] width 139 height 37
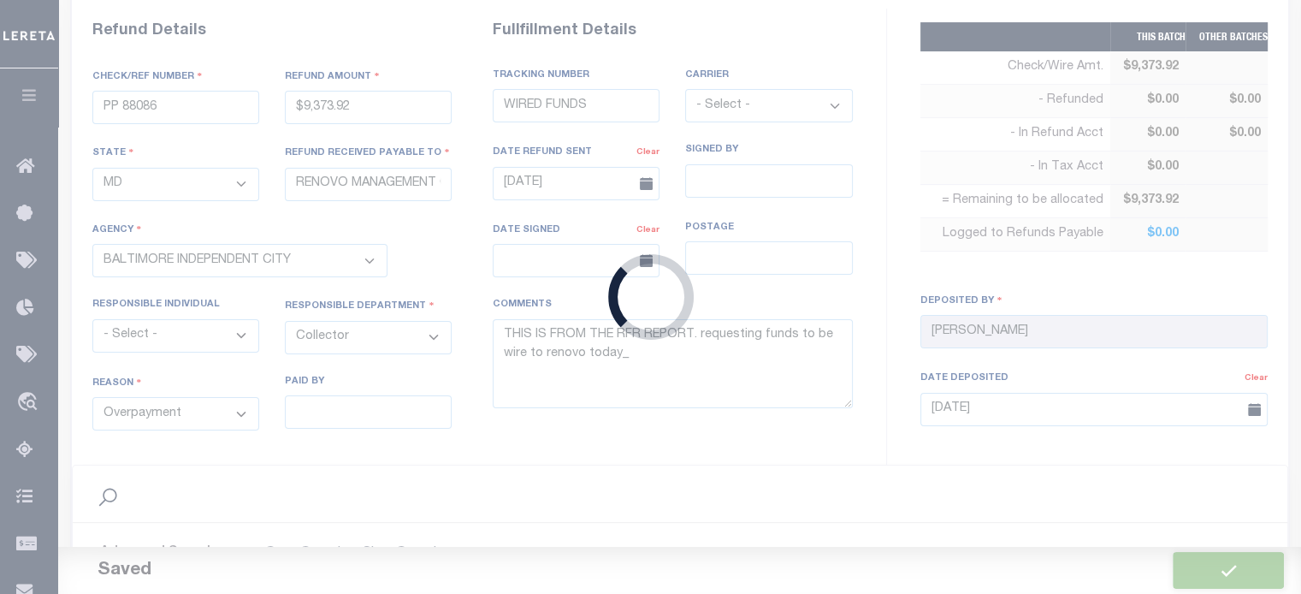
type input "$9,373.92"
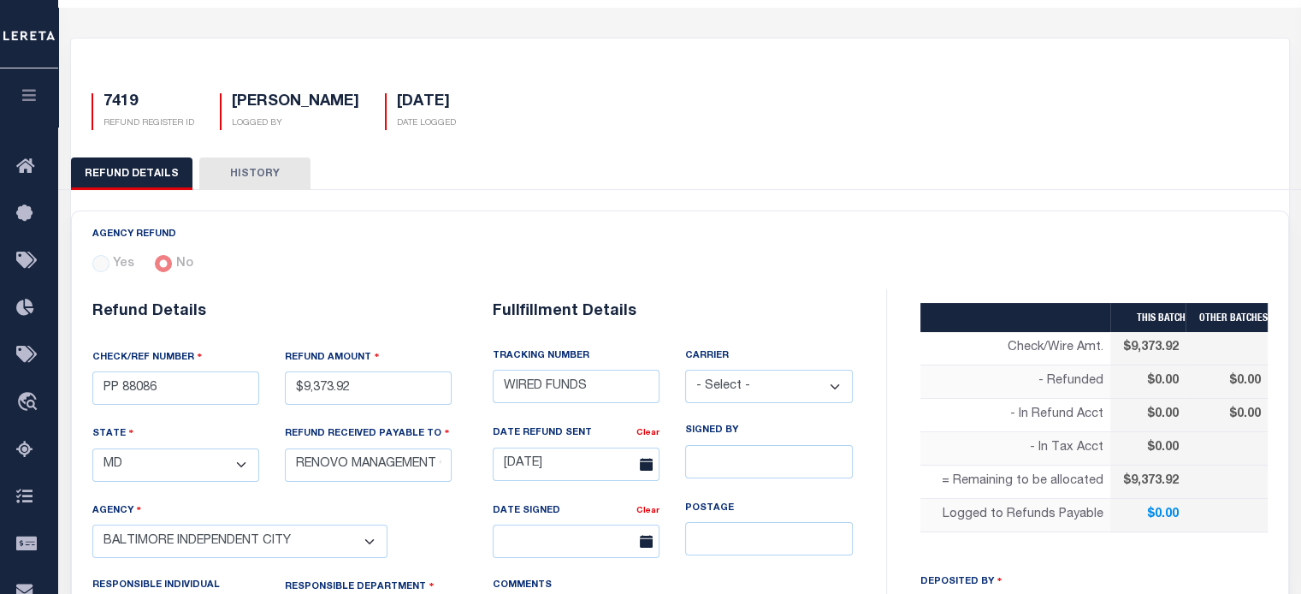
scroll to position [0, 0]
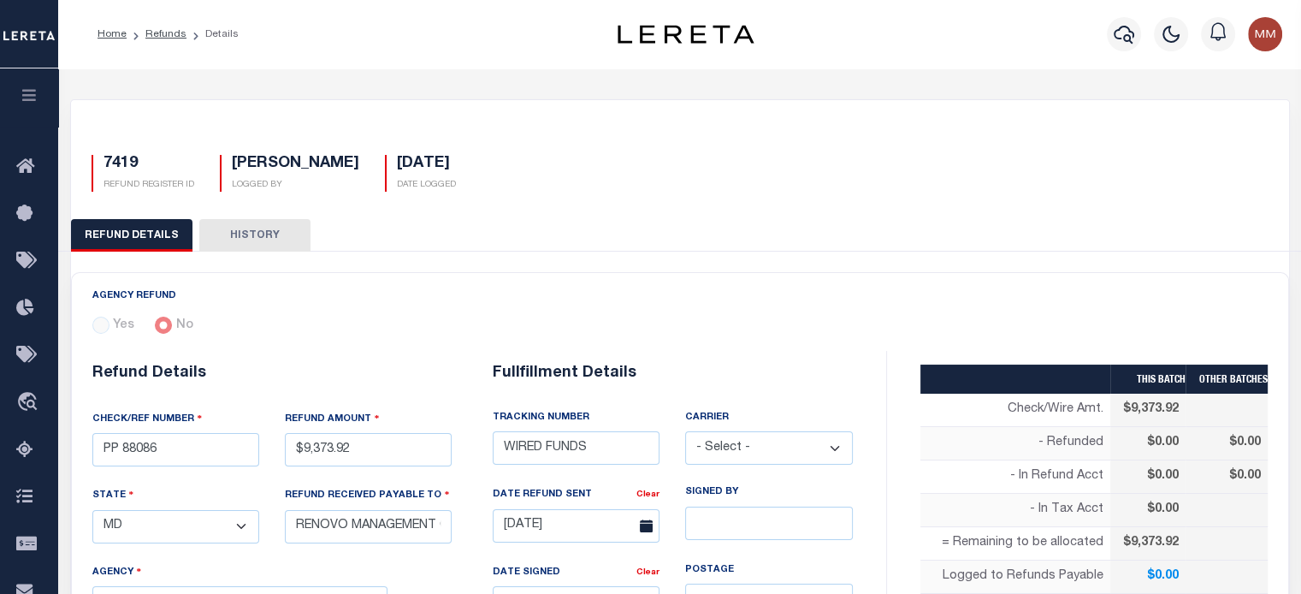
type input "7420"
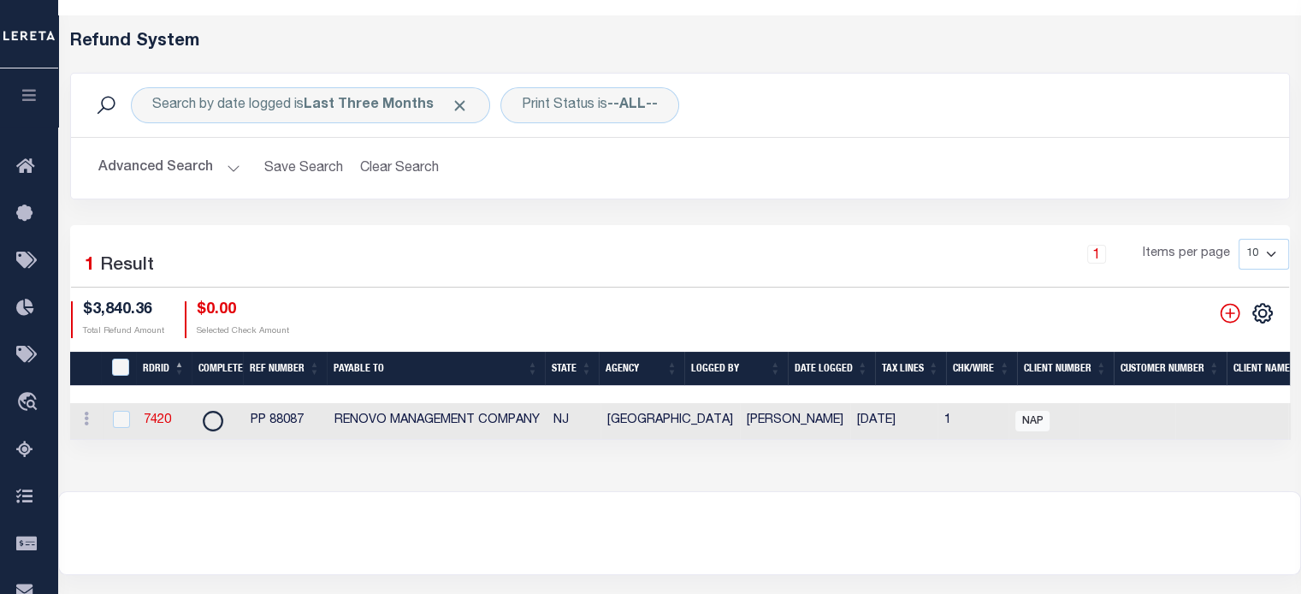
scroll to position [56, 0]
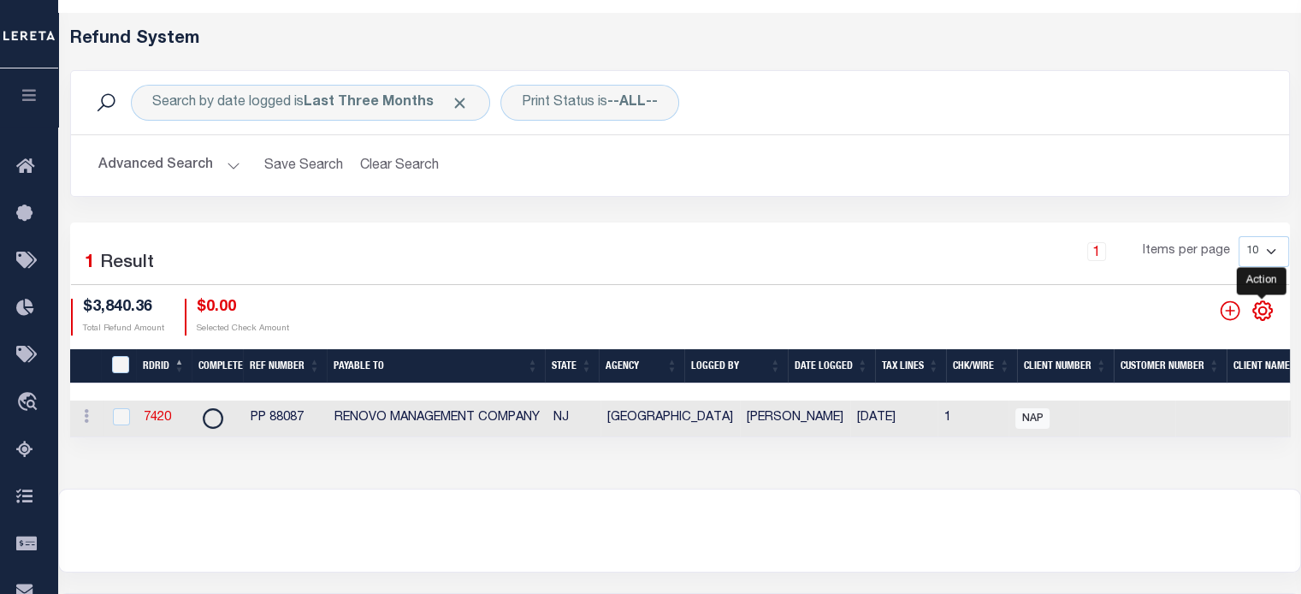
click at [1263, 314] on icon "" at bounding box center [1262, 310] width 8 height 8
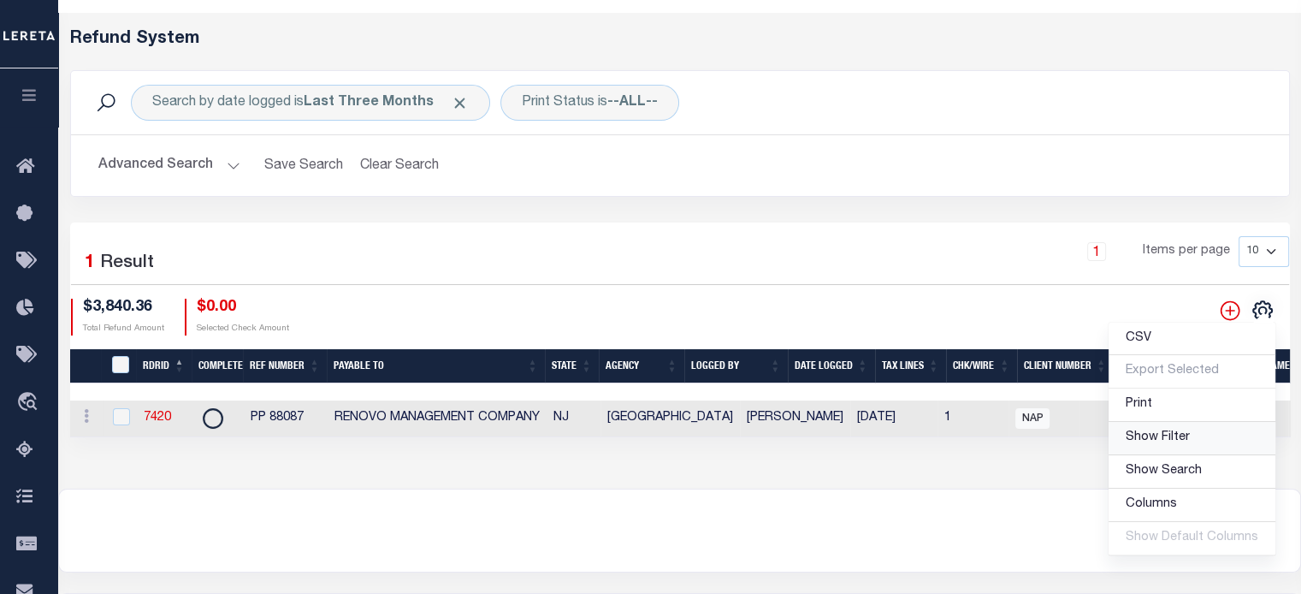
click at [1171, 439] on span "Show Filter" at bounding box center [1158, 437] width 64 height 12
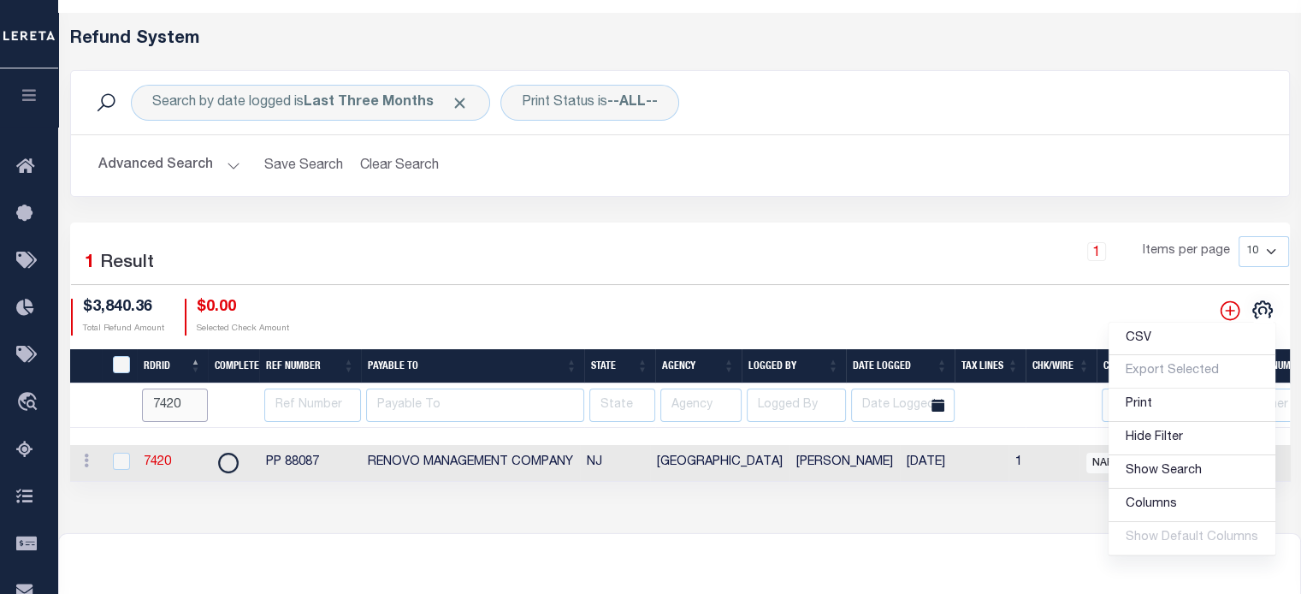
click at [180, 400] on input "7420" at bounding box center [175, 404] width 66 height 33
type input "7417"
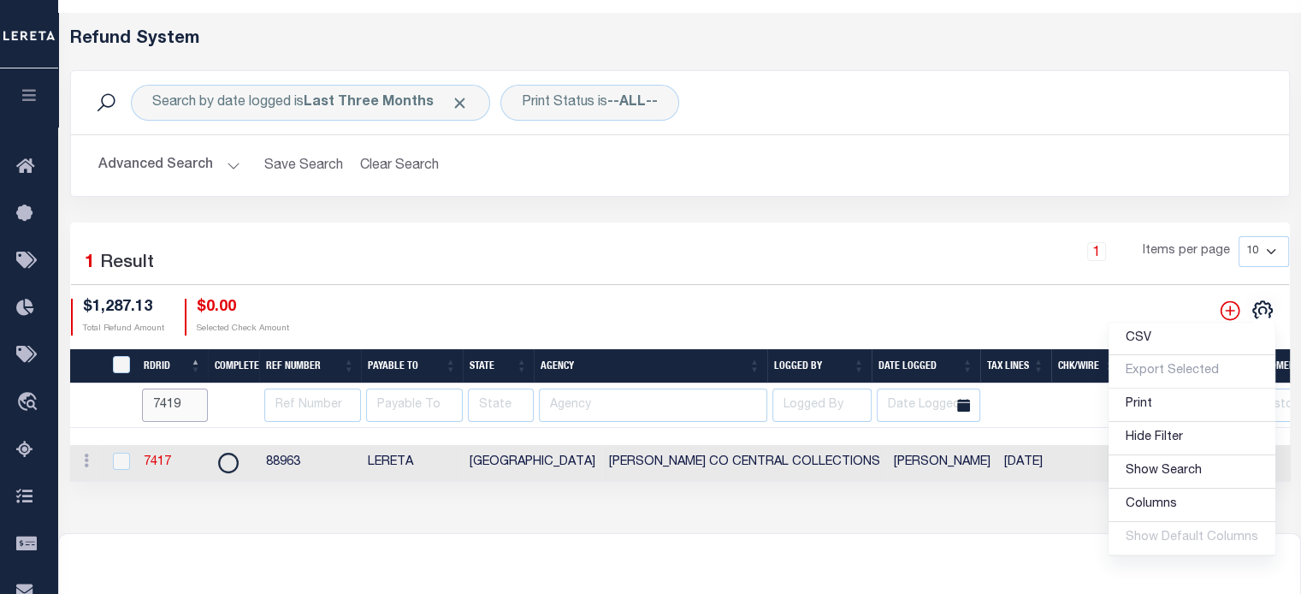
type input "7419"
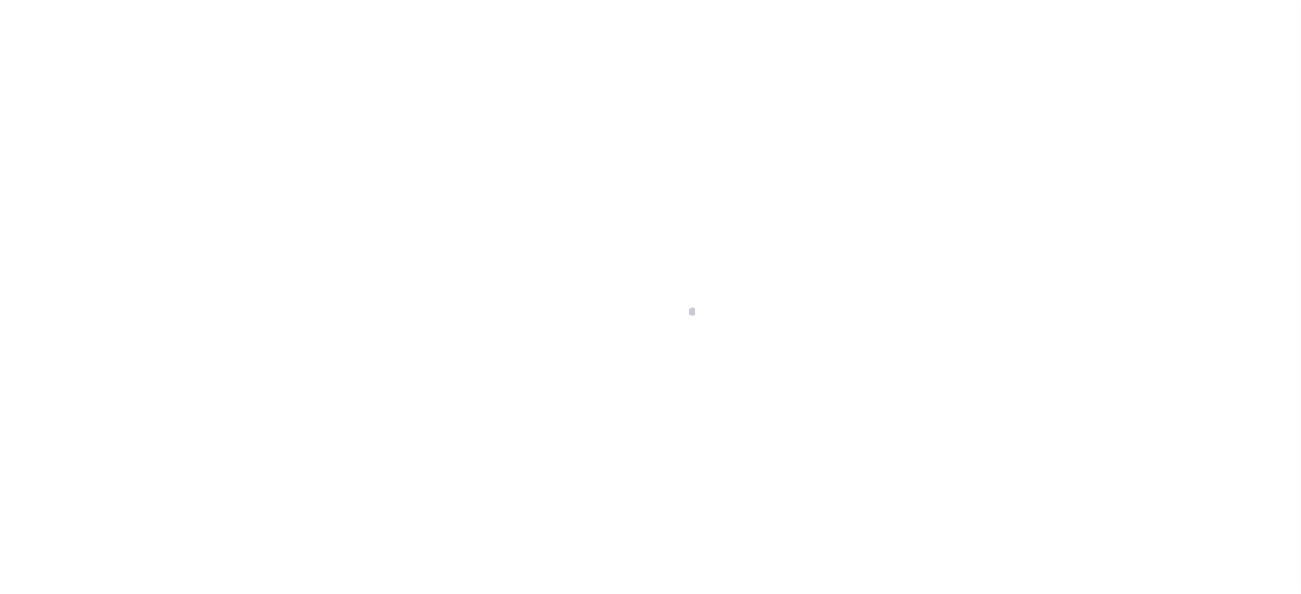
scroll to position [229, 0]
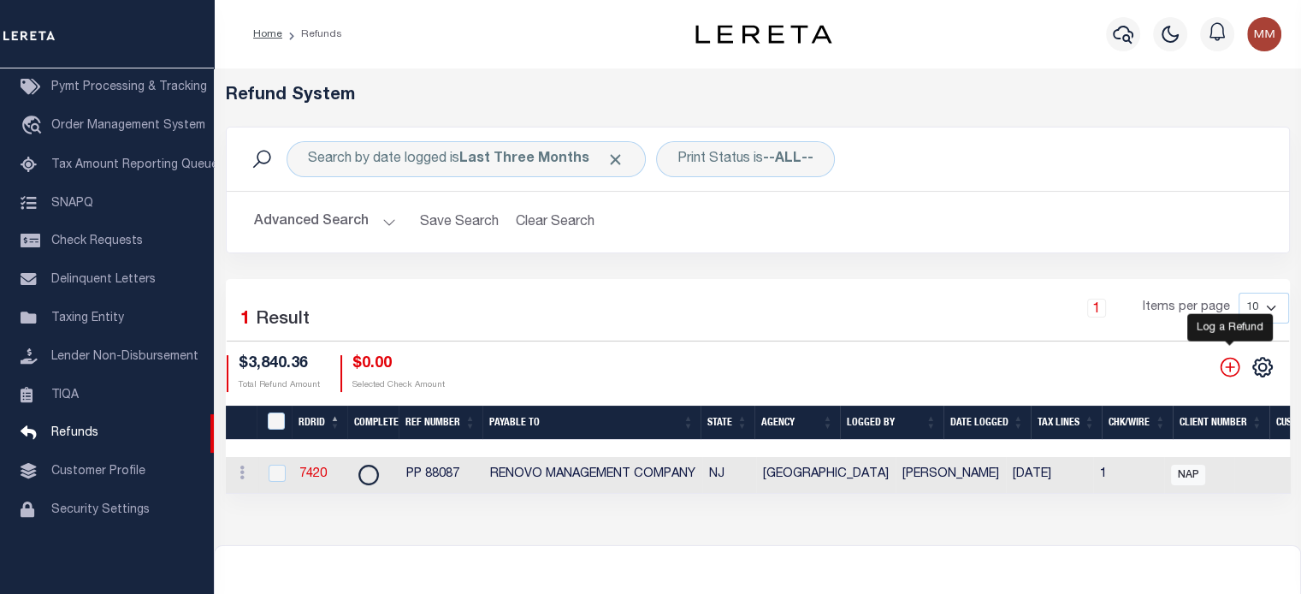
click at [1227, 370] on icon "" at bounding box center [1230, 367] width 22 height 22
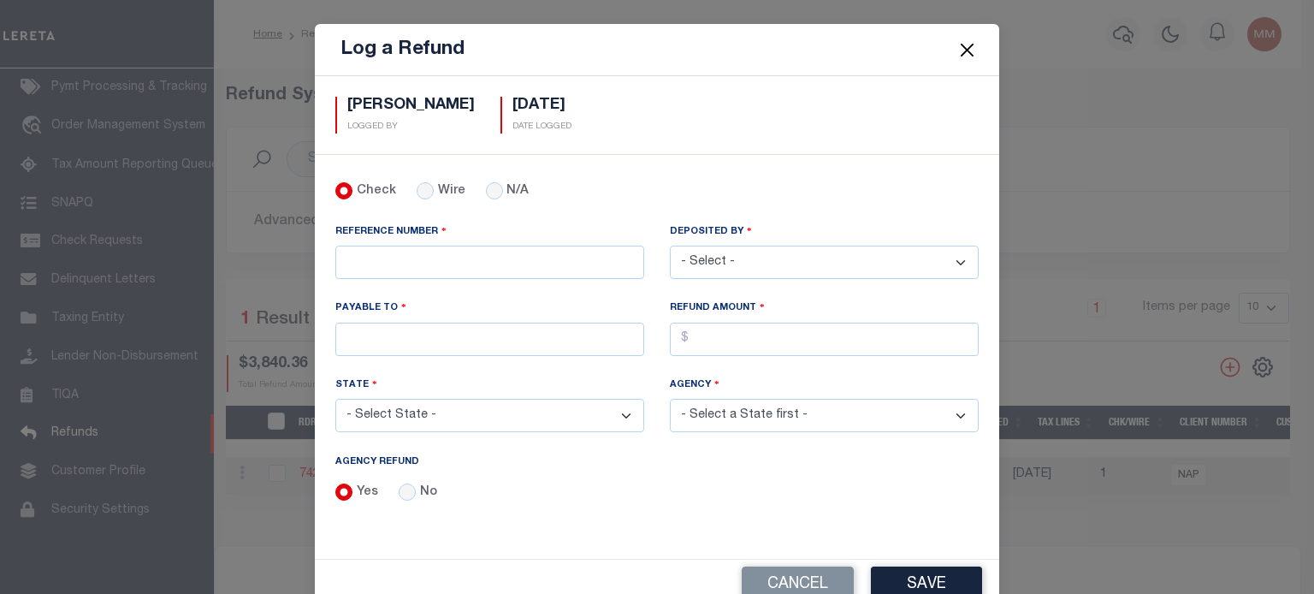
click at [956, 43] on button "Close" at bounding box center [967, 49] width 22 height 22
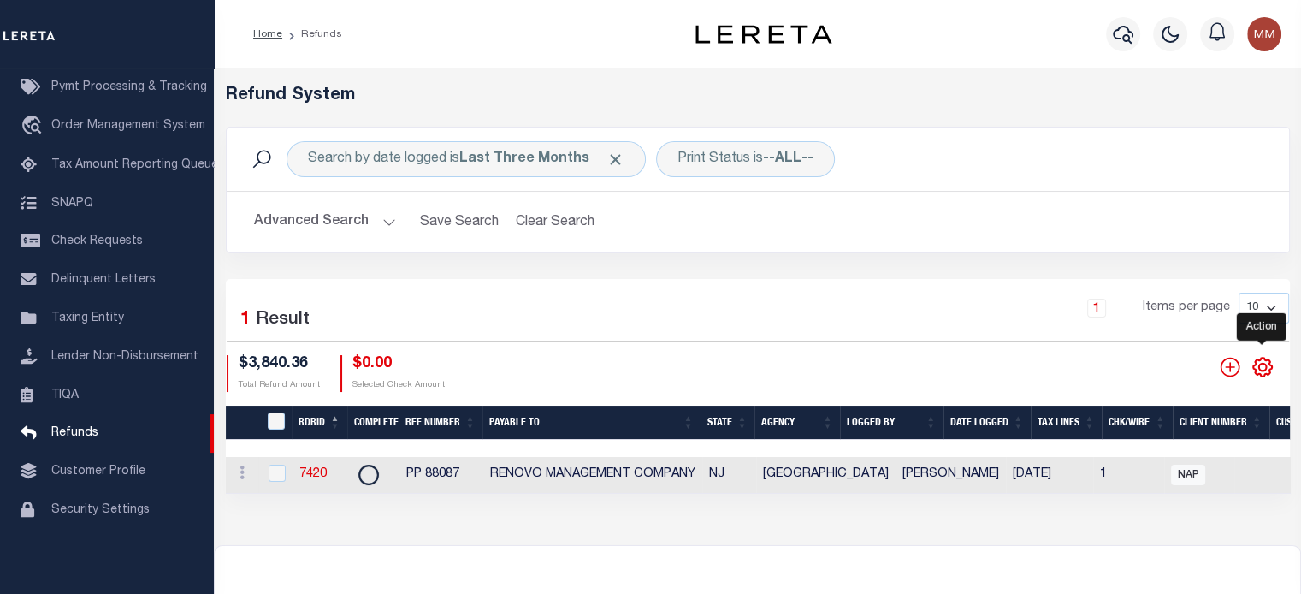
click at [1263, 367] on icon "" at bounding box center [1262, 367] width 22 height 22
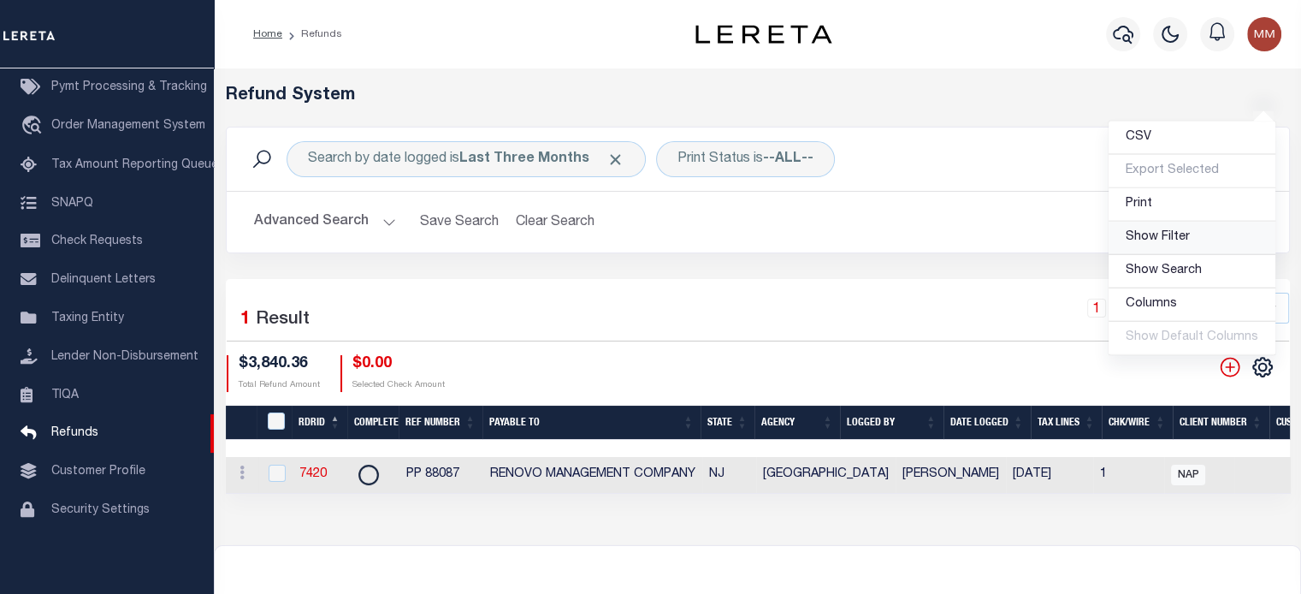
click at [1141, 239] on span "Show Filter" at bounding box center [1158, 237] width 64 height 12
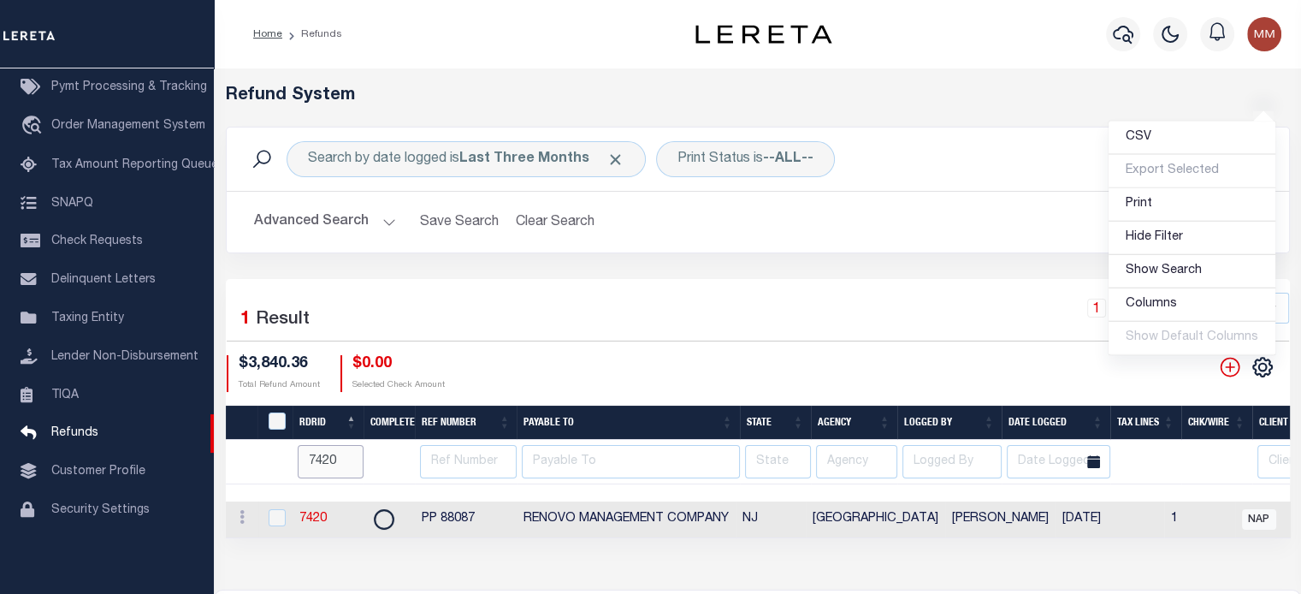
click at [342, 464] on input "7420" at bounding box center [331, 461] width 66 height 33
type input "7407"
click at [313, 519] on link "7407" at bounding box center [312, 518] width 27 height 12
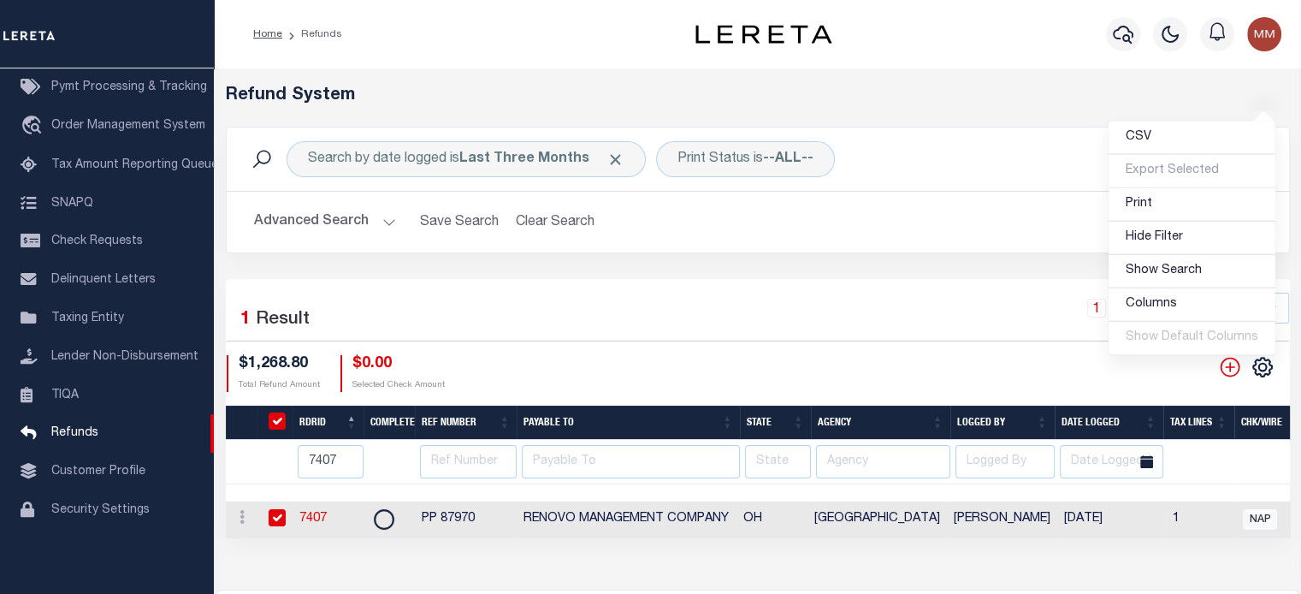
checkbox input "true"
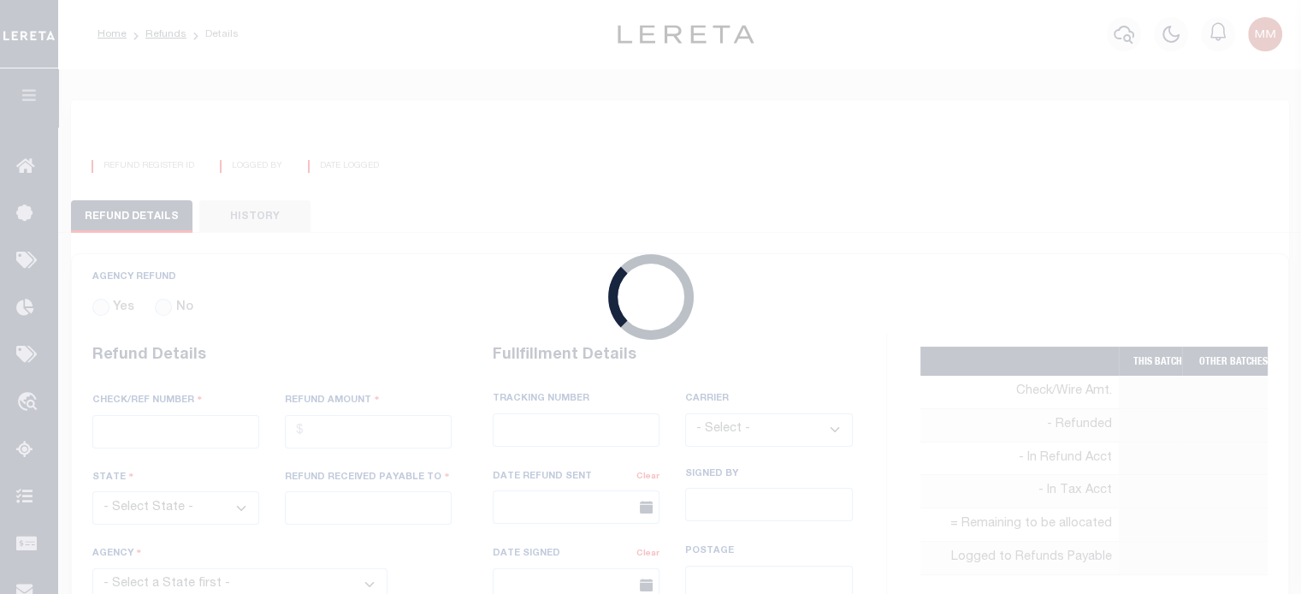
radio input "true"
type input "PP 87970"
type input "$1,268.8"
select select "OH"
type input "RENOVO MANAGEMENT COMPANY"
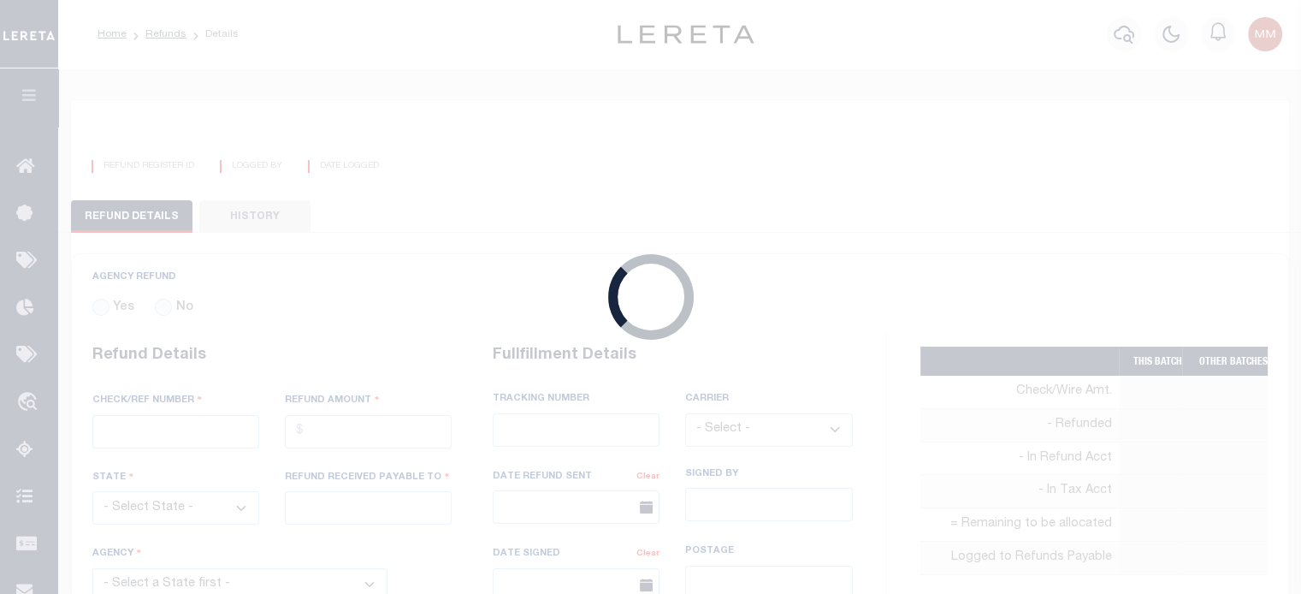
select select
select select "[PERSON_NAME]"
select select "OTH"
select select "OVP"
type textarea "THIS IS FROM THE RFR REPORT"
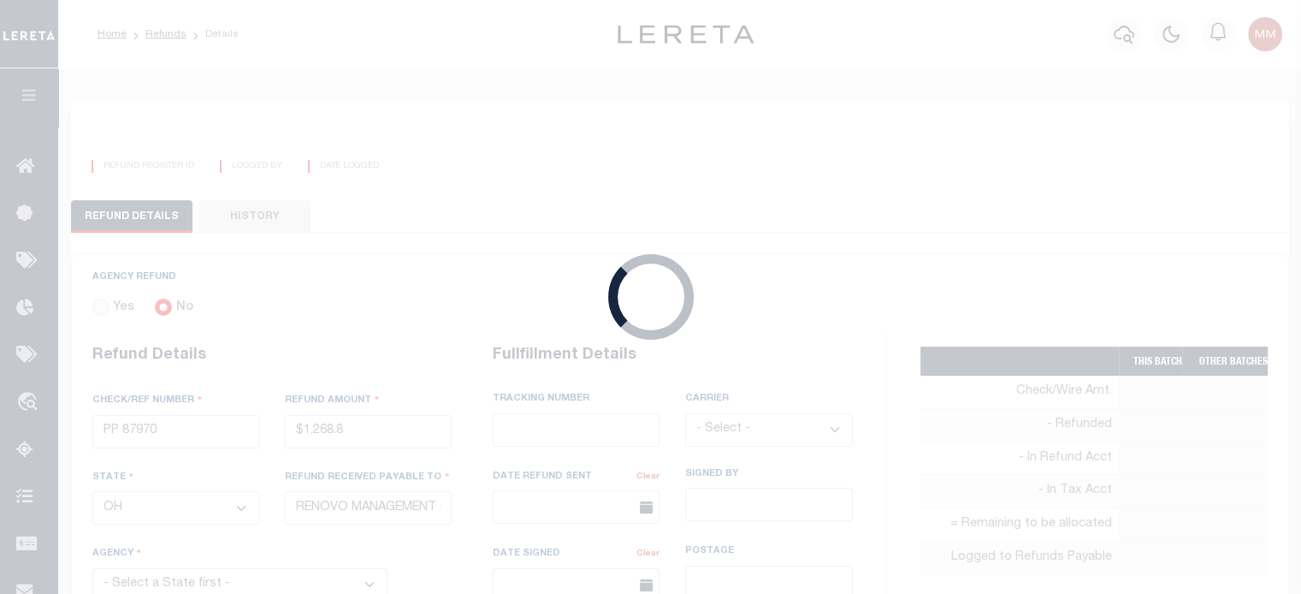
type input "[PERSON_NAME]"
type input "07/28/2025"
select select "3903500000"
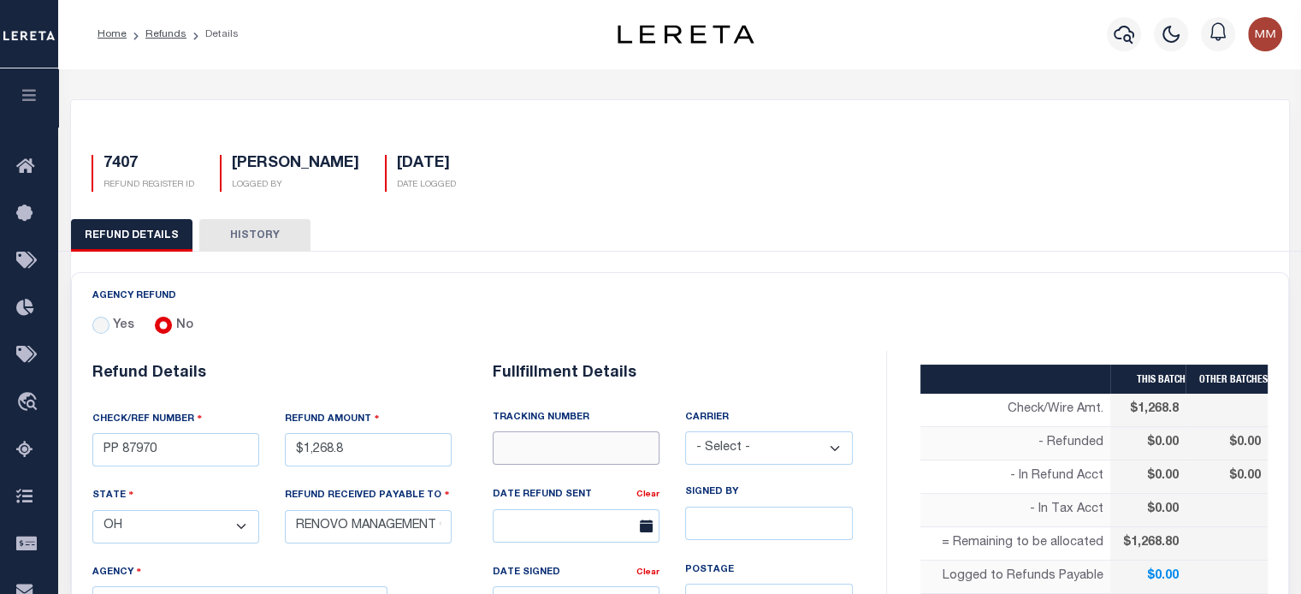
click at [575, 439] on input "text" at bounding box center [576, 447] width 167 height 33
type input "WIRED FUNDS"
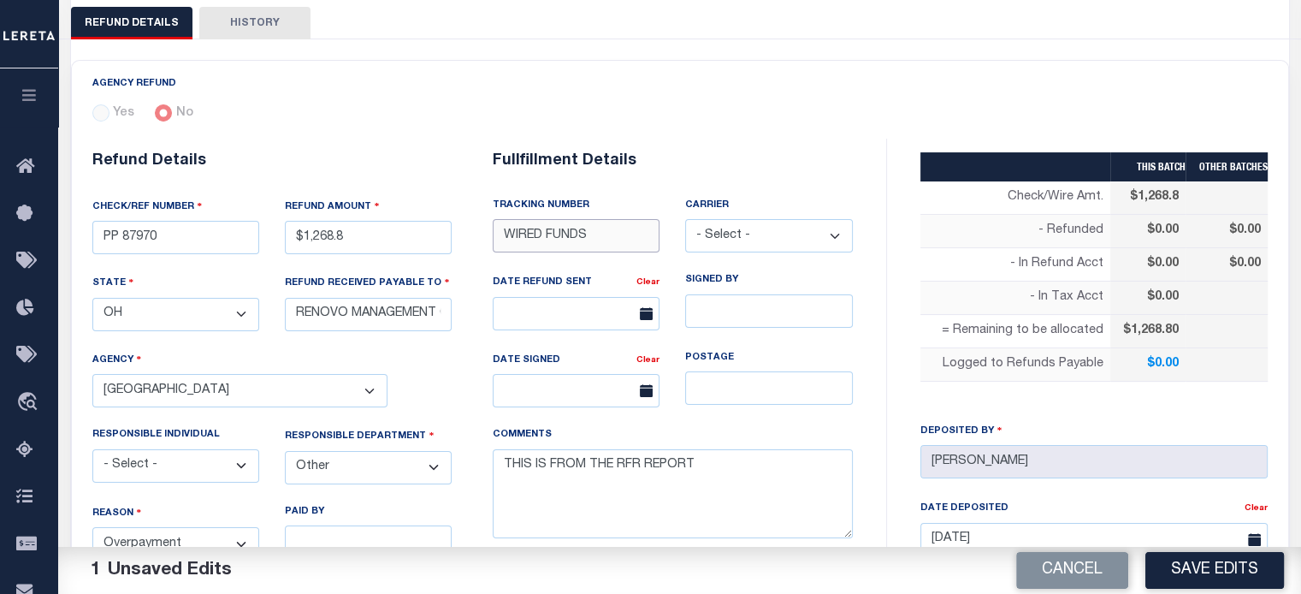
scroll to position [257, 0]
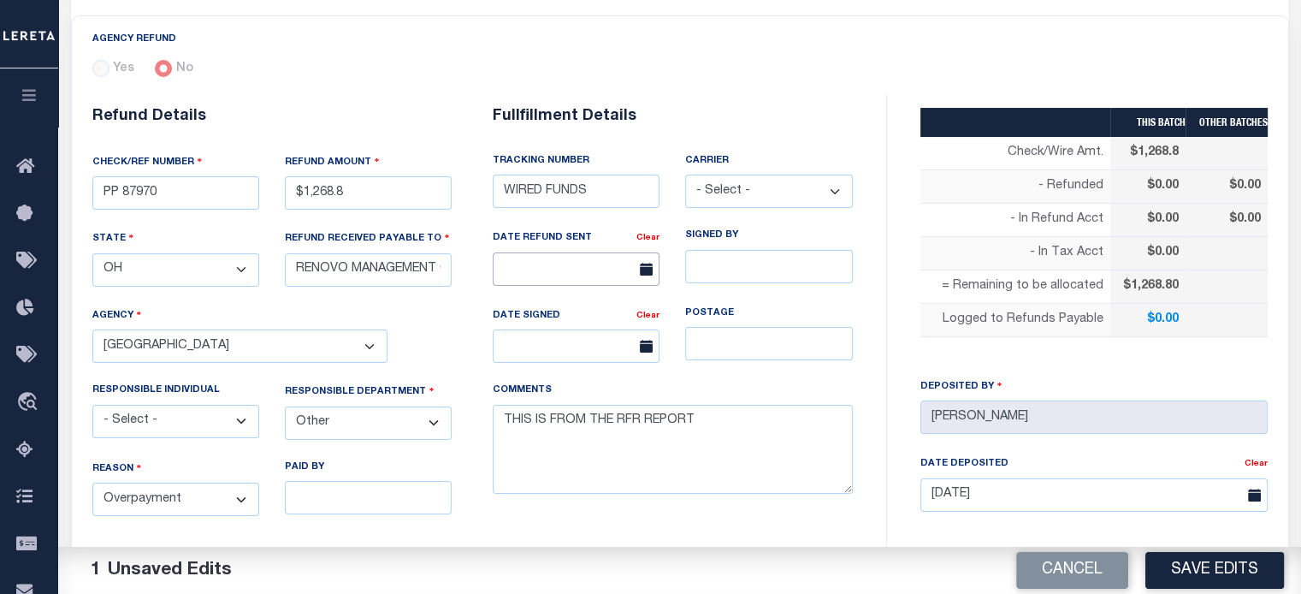
click at [571, 261] on input "text" at bounding box center [576, 268] width 167 height 33
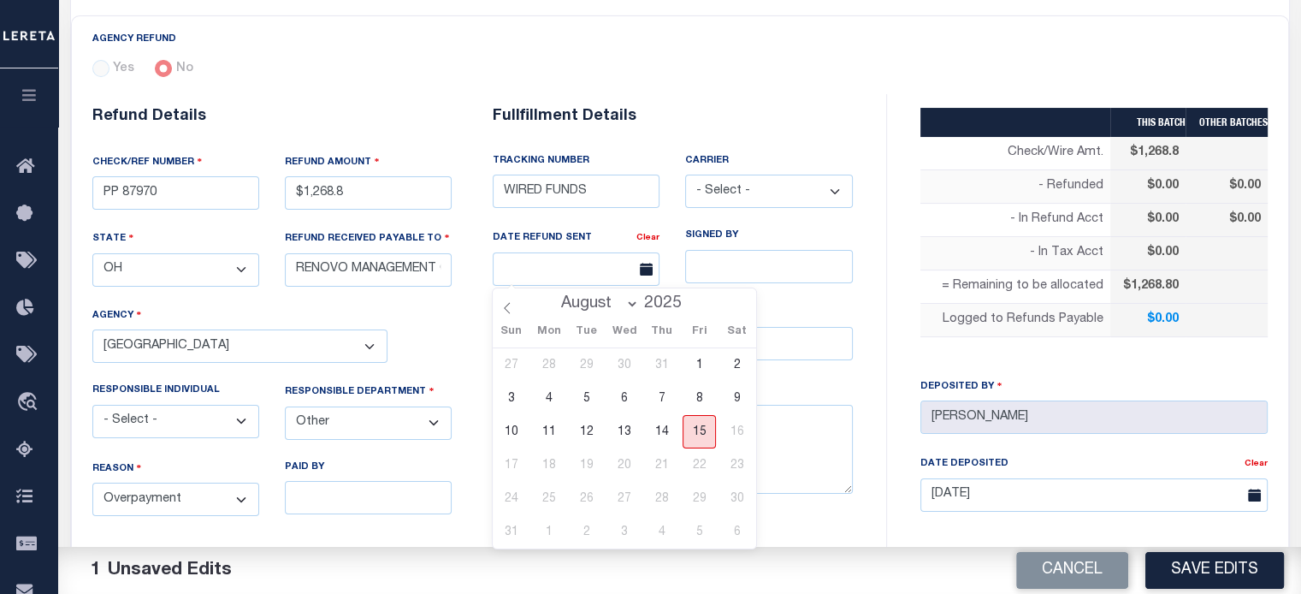
click at [701, 422] on span "15" at bounding box center [699, 431] width 33 height 33
type input "[DATE]"
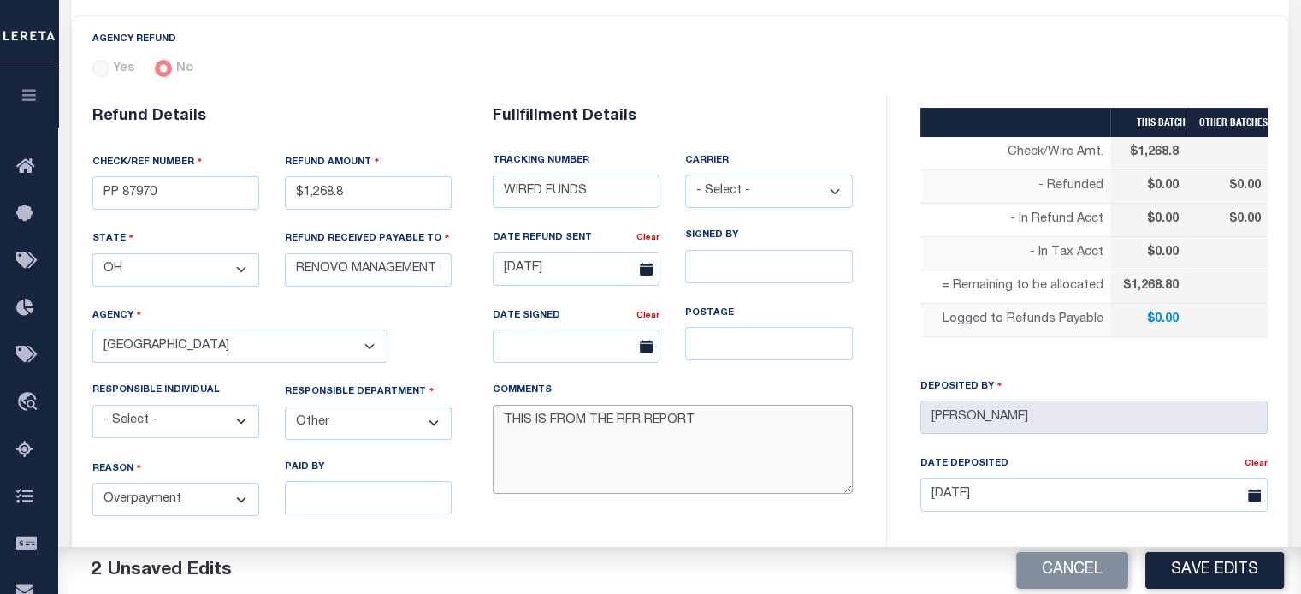
click at [689, 428] on textarea "THIS IS FROM THE RFR REPORT" at bounding box center [673, 450] width 360 height 90
paste textarea "requesting funds to be wire to renovo today_"
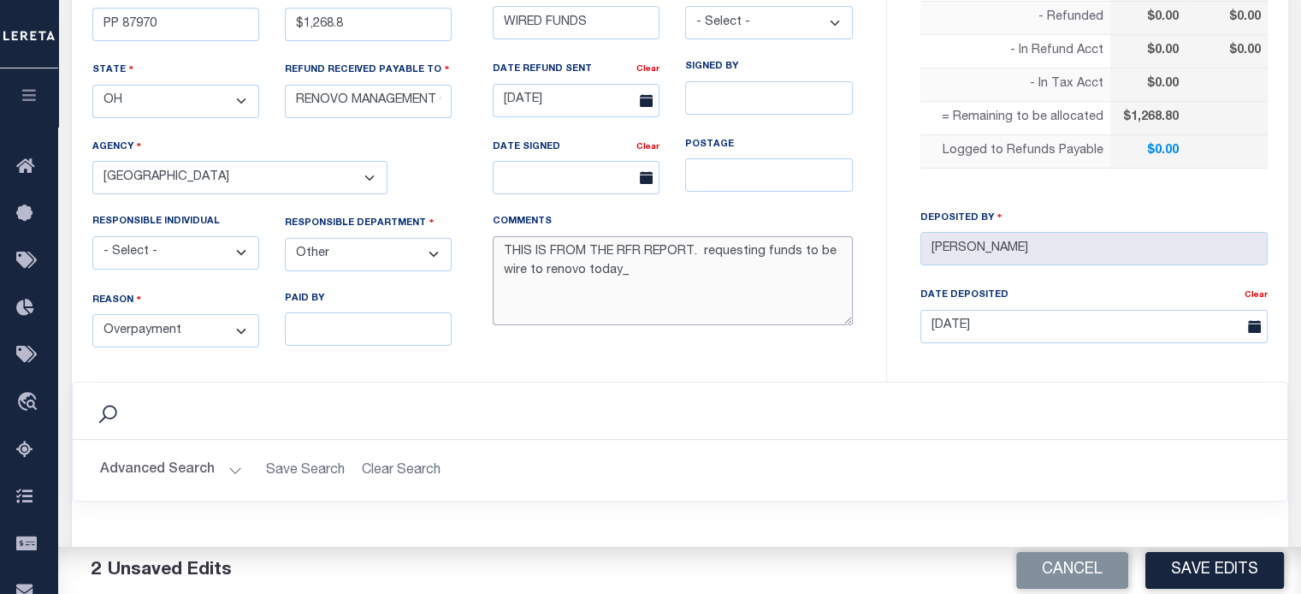
scroll to position [428, 0]
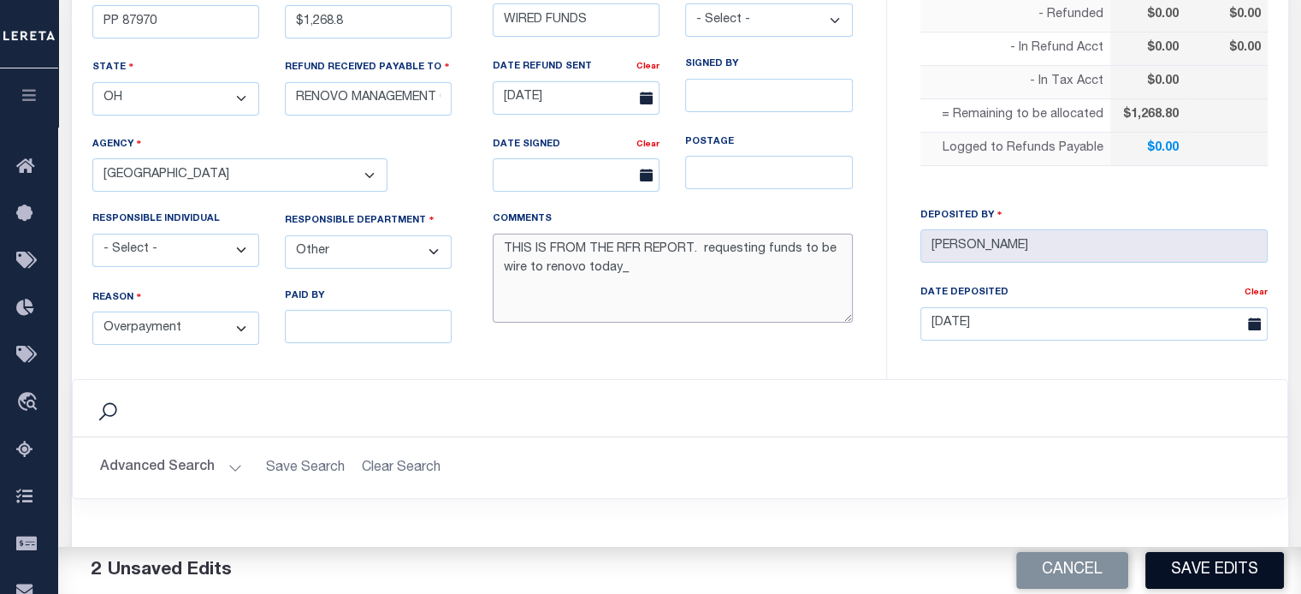
type textarea "THIS IS FROM THE RFR REPORT. requesting funds to be wire to renovo today_"
click at [1208, 579] on button "Save Edits" at bounding box center [1214, 570] width 139 height 37
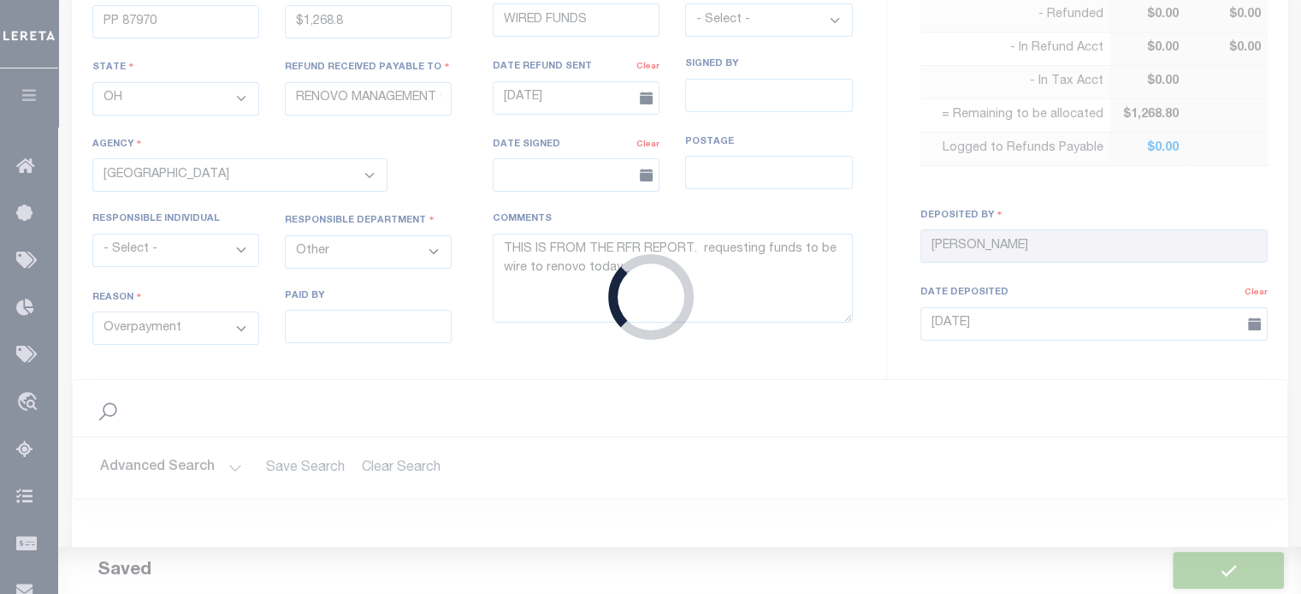
type input "$1,268.8"
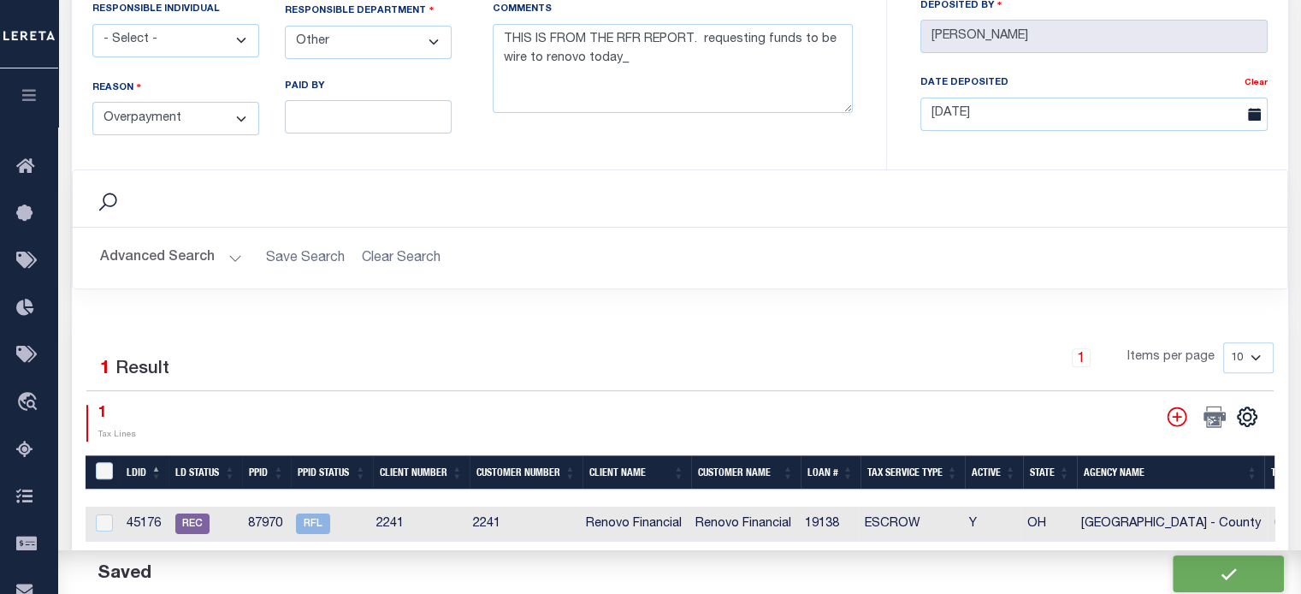
scroll to position [684, 0]
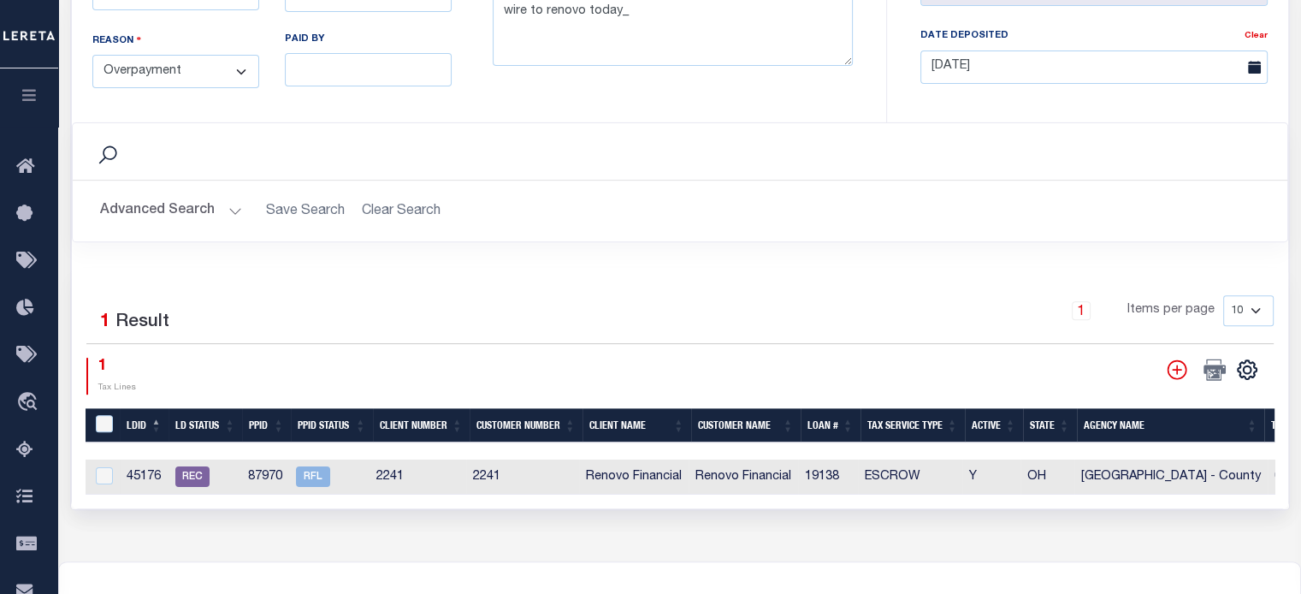
type input "7420"
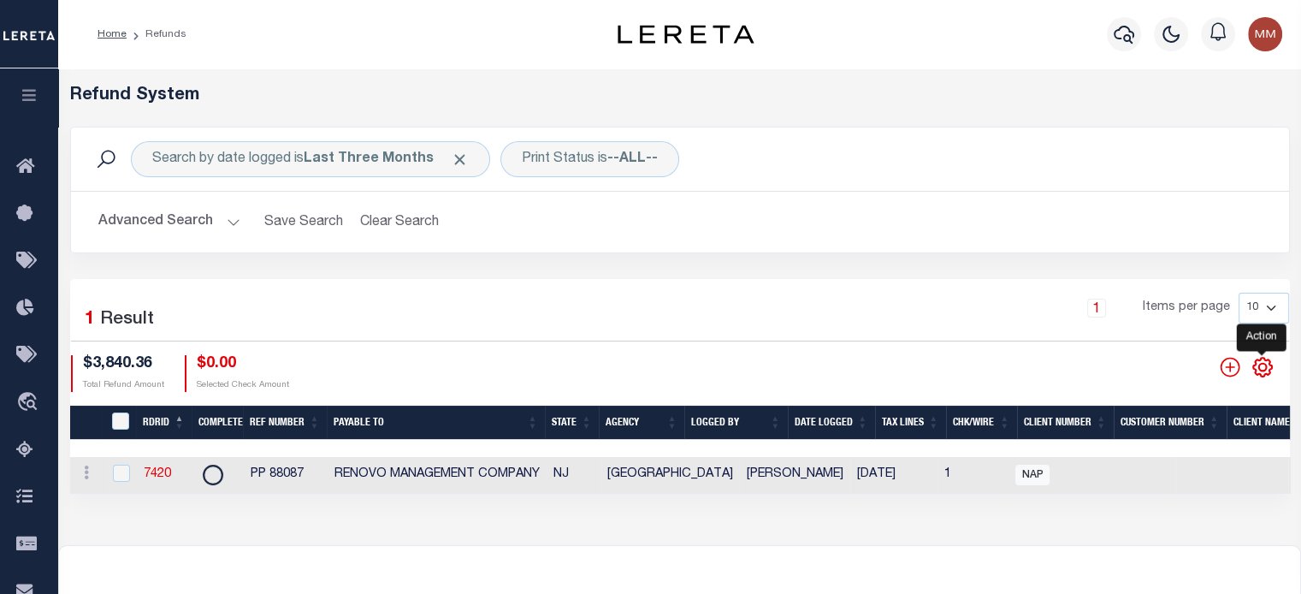
click at [1260, 368] on icon "" at bounding box center [1262, 367] width 22 height 22
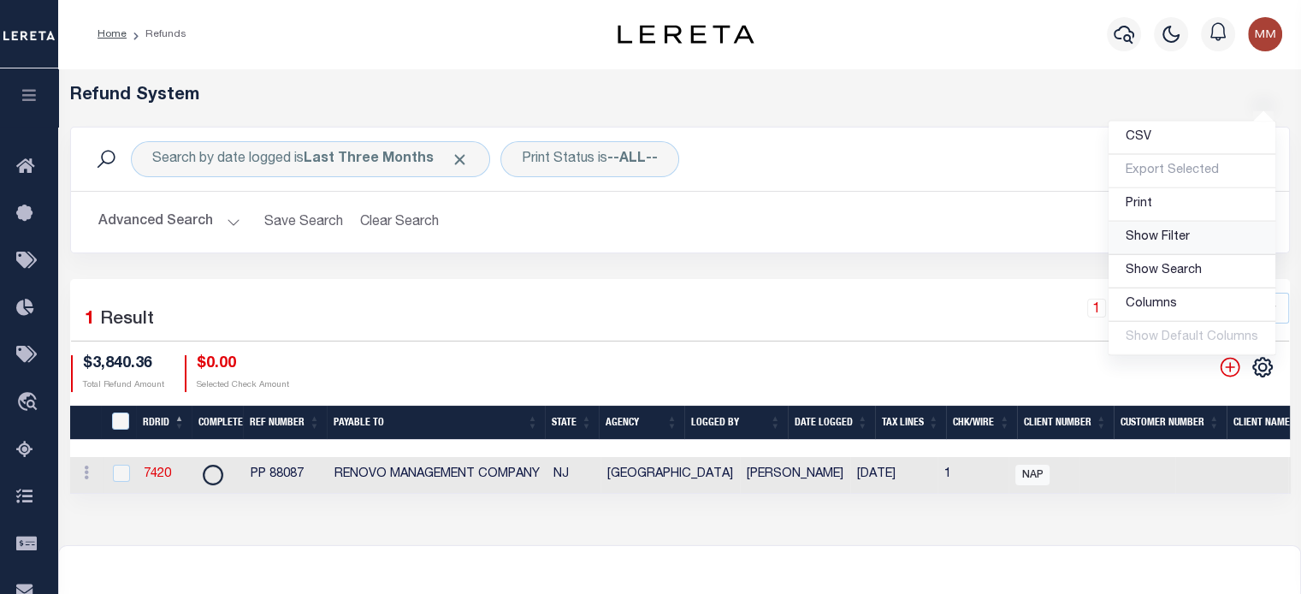
click at [1147, 232] on span "Show Filter" at bounding box center [1158, 237] width 64 height 12
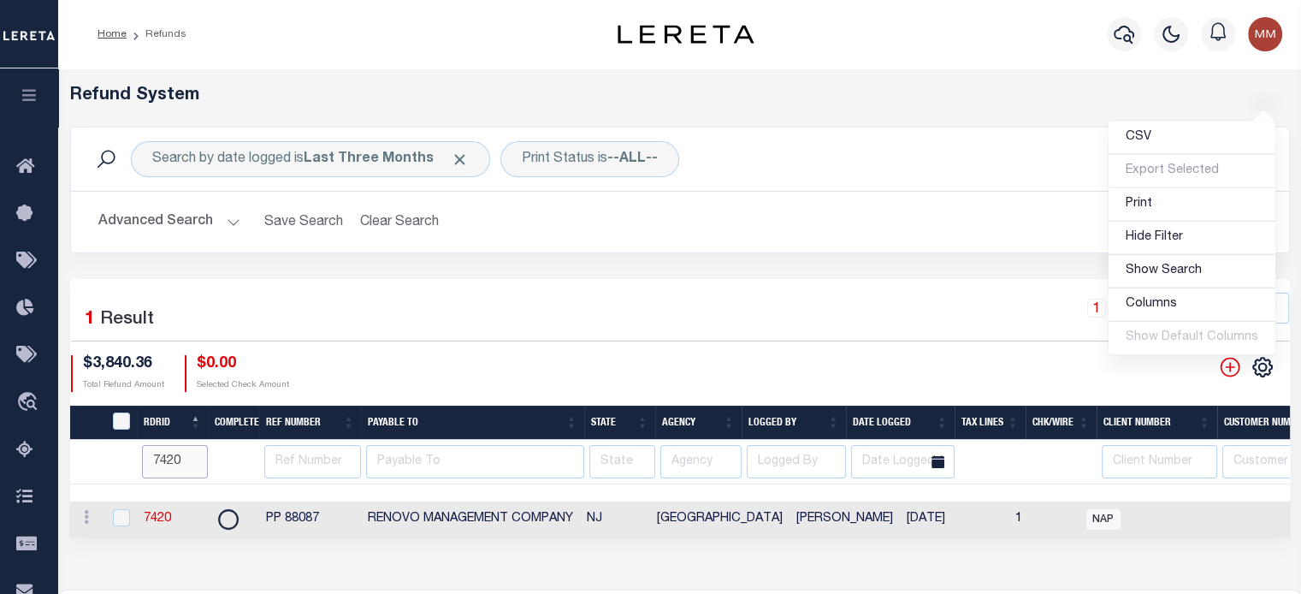
click at [185, 459] on input "7420" at bounding box center [175, 461] width 66 height 33
type input "7"
type input "87914"
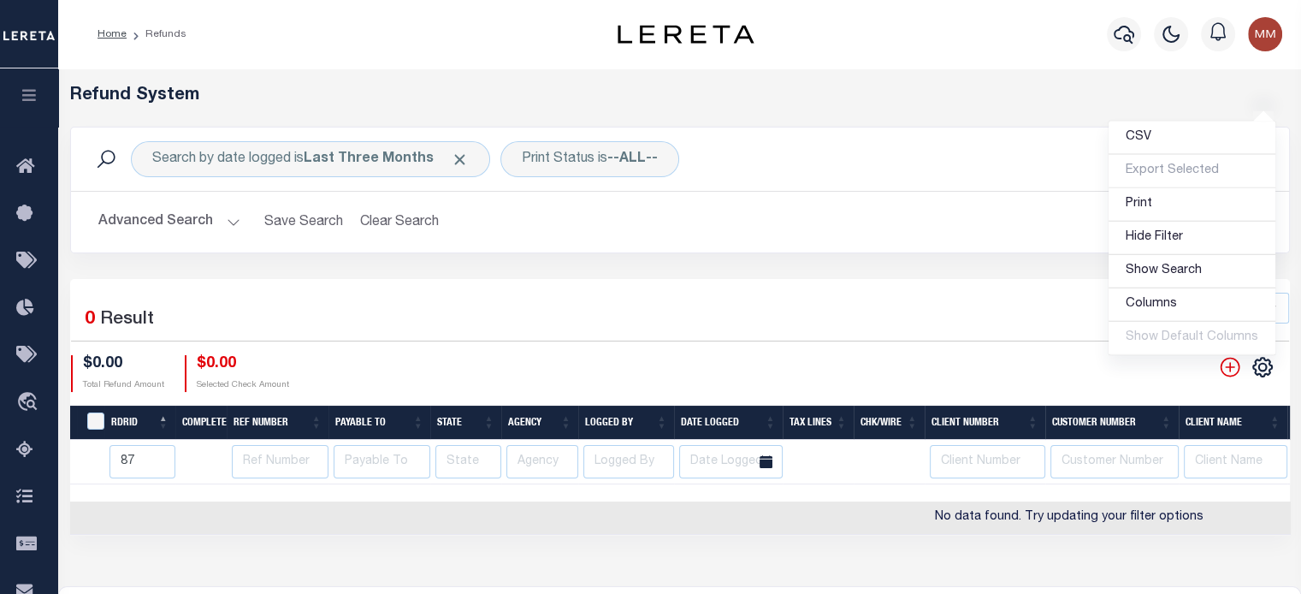
type input "8"
type input "74"
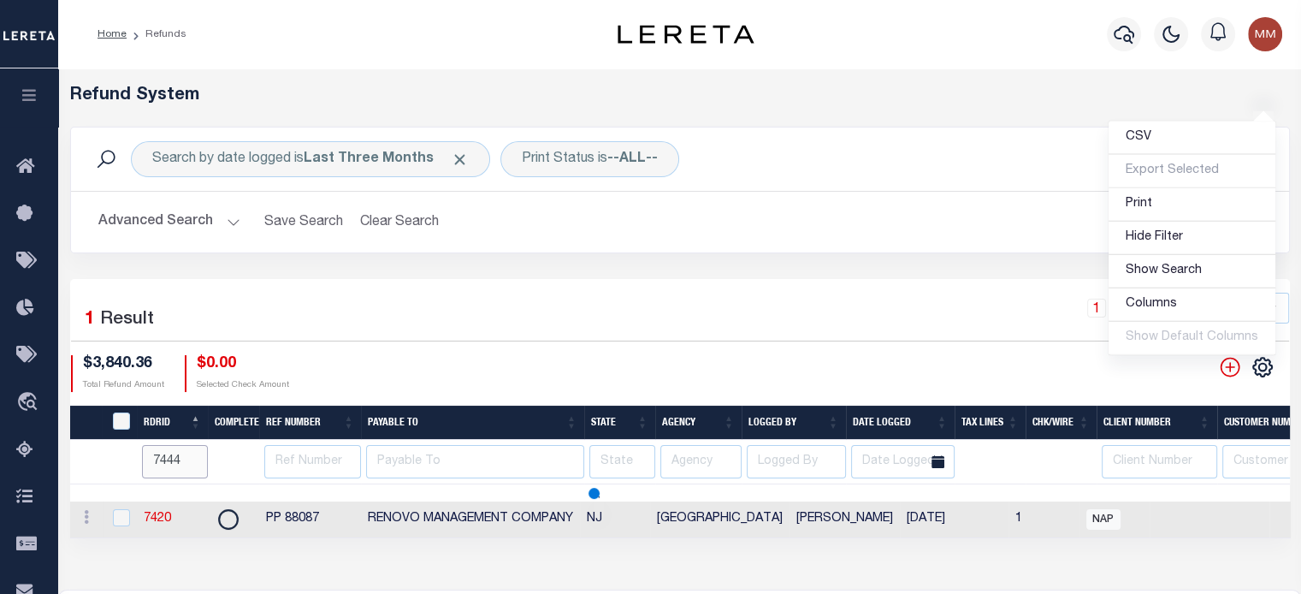
type input "744"
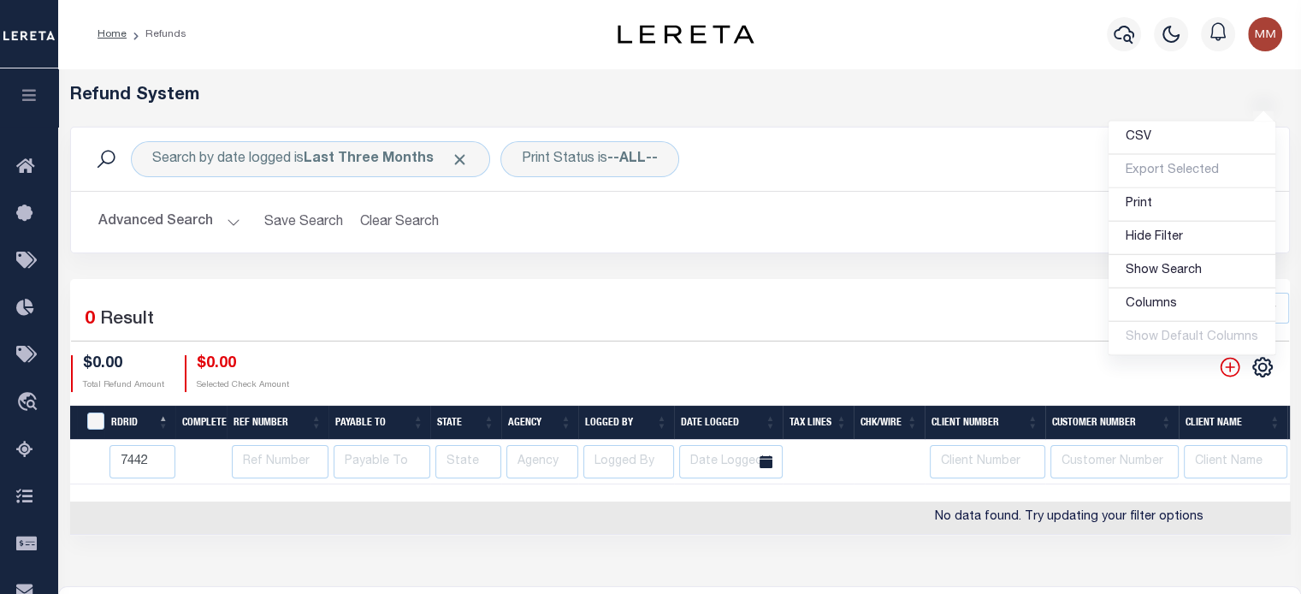
type input "7442"
